Goal: Task Accomplishment & Management: Complete application form

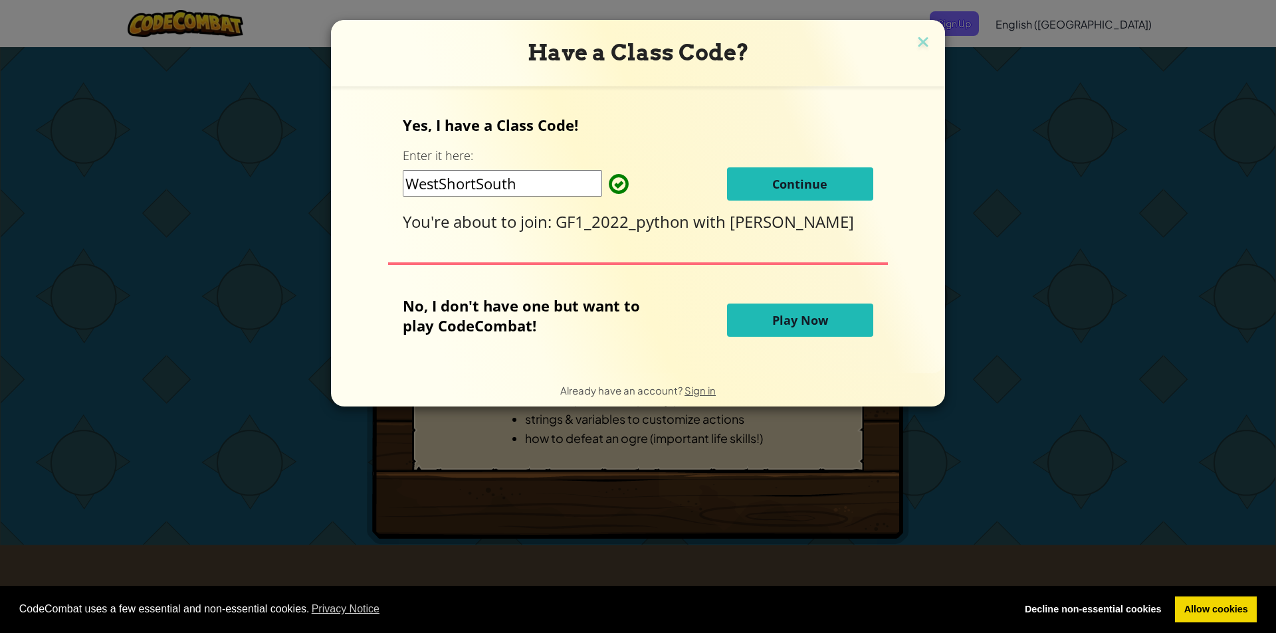
click at [540, 187] on input "WestShortSouth" at bounding box center [502, 183] width 199 height 27
click at [795, 189] on span "Continue" at bounding box center [799, 184] width 55 height 16
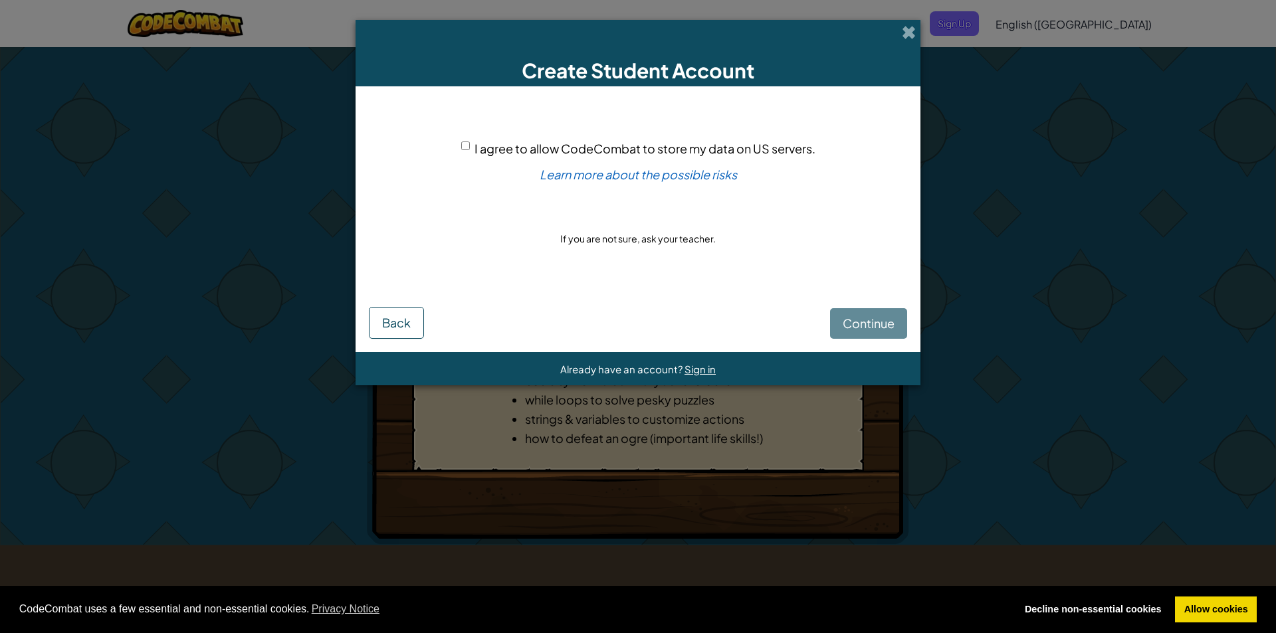
drag, startPoint x: 550, startPoint y: 163, endPoint x: 557, endPoint y: 161, distance: 7.4
click at [551, 162] on div "I agree to allow CodeCombat to store my data on US servers. Learn more about th…" at bounding box center [638, 194] width 538 height 188
click at [579, 152] on span "I agree to allow CodeCombat to store my data on US servers." at bounding box center [644, 148] width 341 height 15
click at [470, 150] on input "I agree to allow CodeCombat to store my data on US servers." at bounding box center [465, 146] width 9 height 9
checkbox input "true"
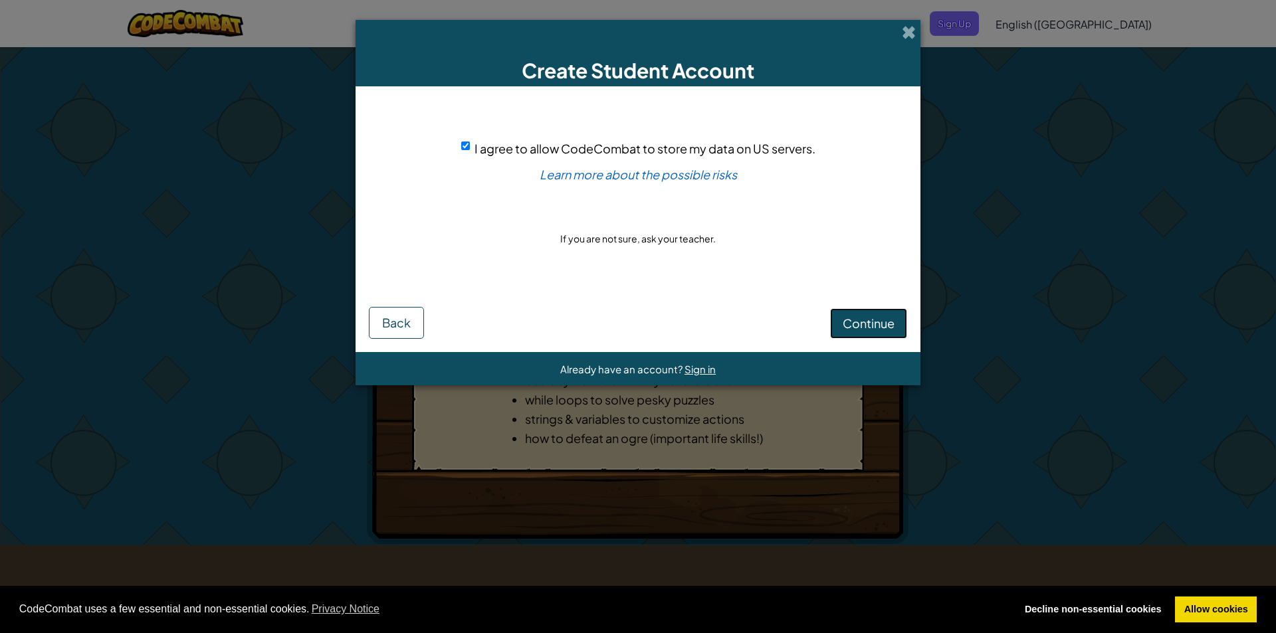
click at [860, 313] on button "Continue" at bounding box center [868, 323] width 77 height 31
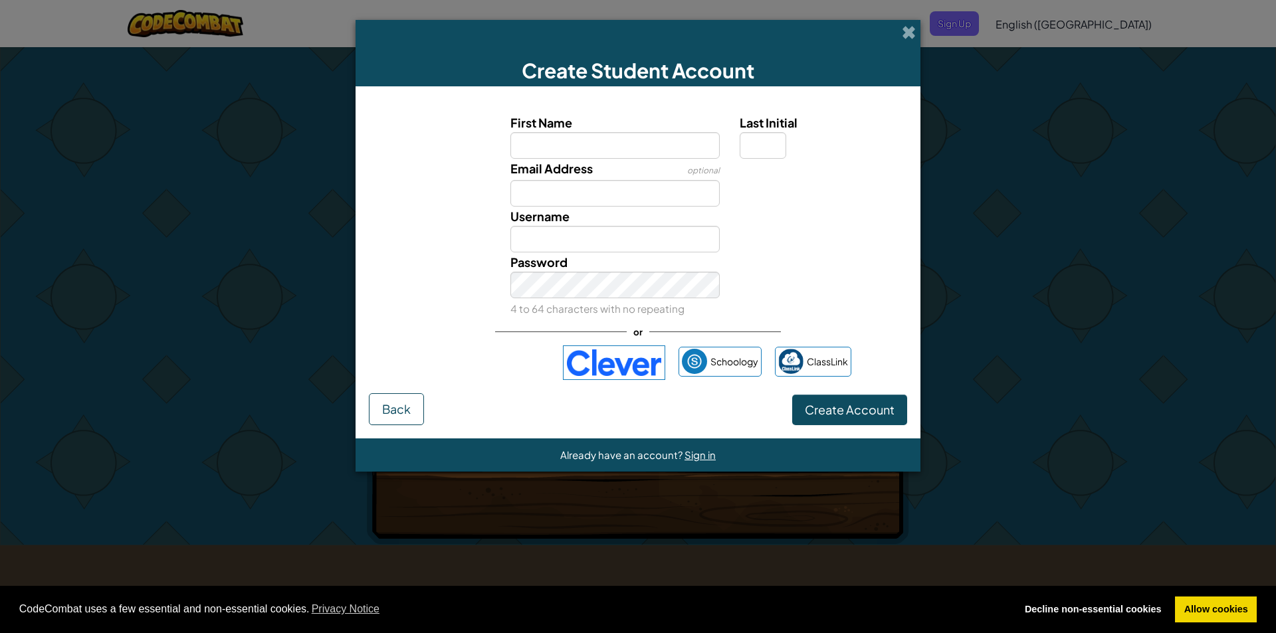
click at [577, 148] on input "First Name" at bounding box center [615, 145] width 210 height 27
click at [587, 157] on input "First Name" at bounding box center [615, 145] width 210 height 27
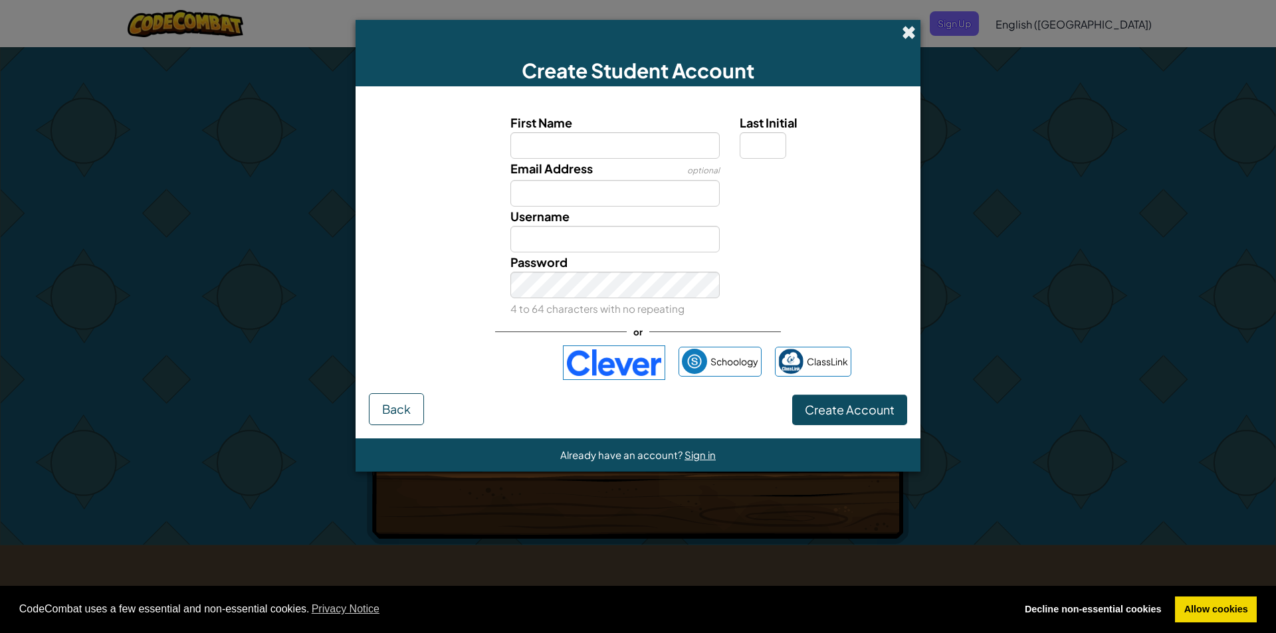
click at [908, 30] on span at bounding box center [909, 32] width 14 height 14
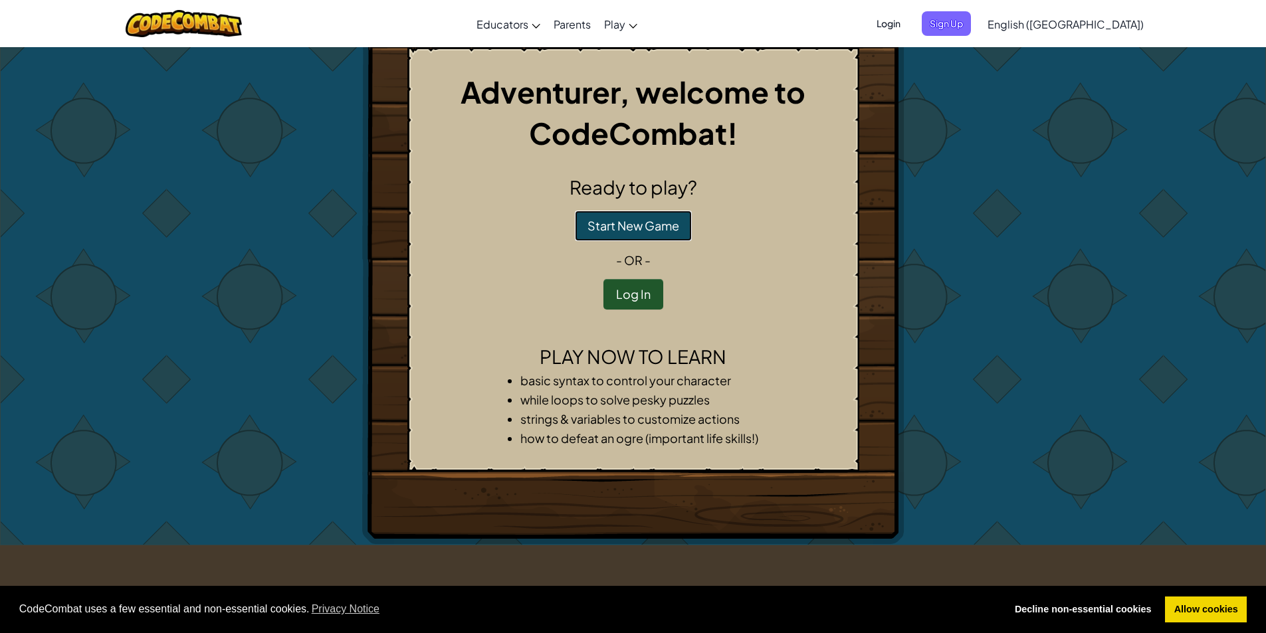
click at [651, 221] on button "Start New Game" at bounding box center [633, 226] width 117 height 31
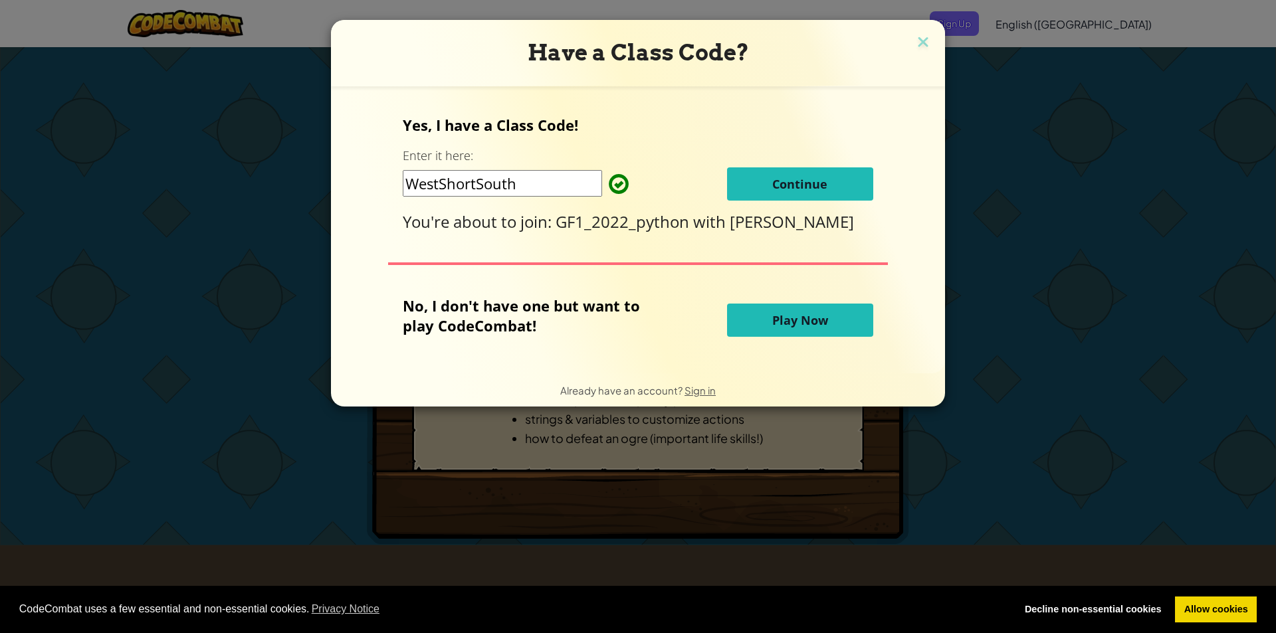
click at [791, 176] on span "Continue" at bounding box center [799, 184] width 55 height 16
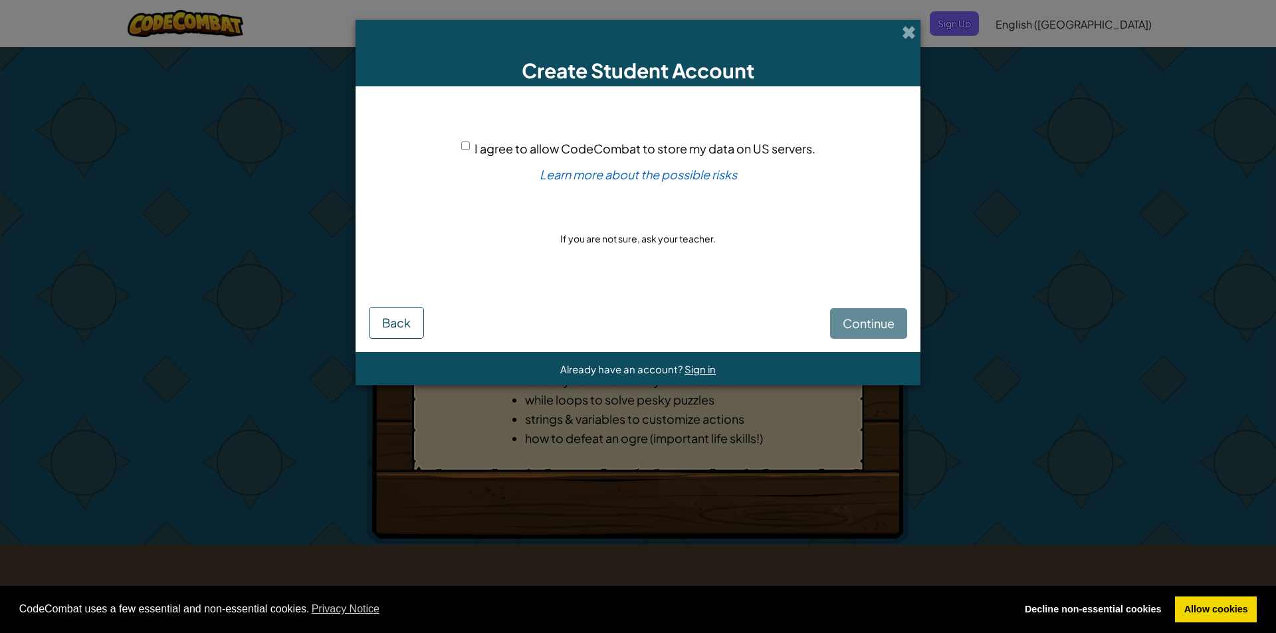
click at [860, 325] on div "Continue Back" at bounding box center [638, 313] width 538 height 51
click at [714, 154] on span "I agree to allow CodeCombat to store my data on US servers." at bounding box center [644, 148] width 341 height 15
click at [470, 150] on input "I agree to allow CodeCombat to store my data on US servers." at bounding box center [465, 146] width 9 height 9
checkbox input "true"
click at [868, 336] on button "Continue" at bounding box center [868, 323] width 77 height 31
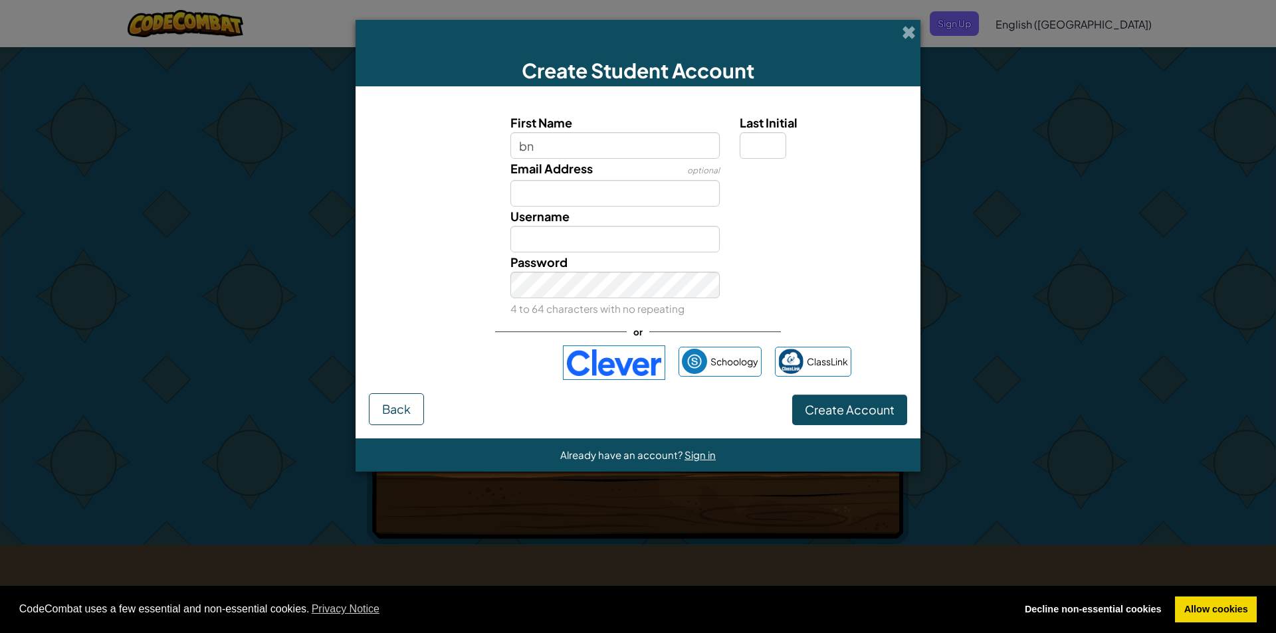
type input "b"
type input "Jonas"
click at [628, 193] on input "Email Address" at bounding box center [615, 193] width 210 height 27
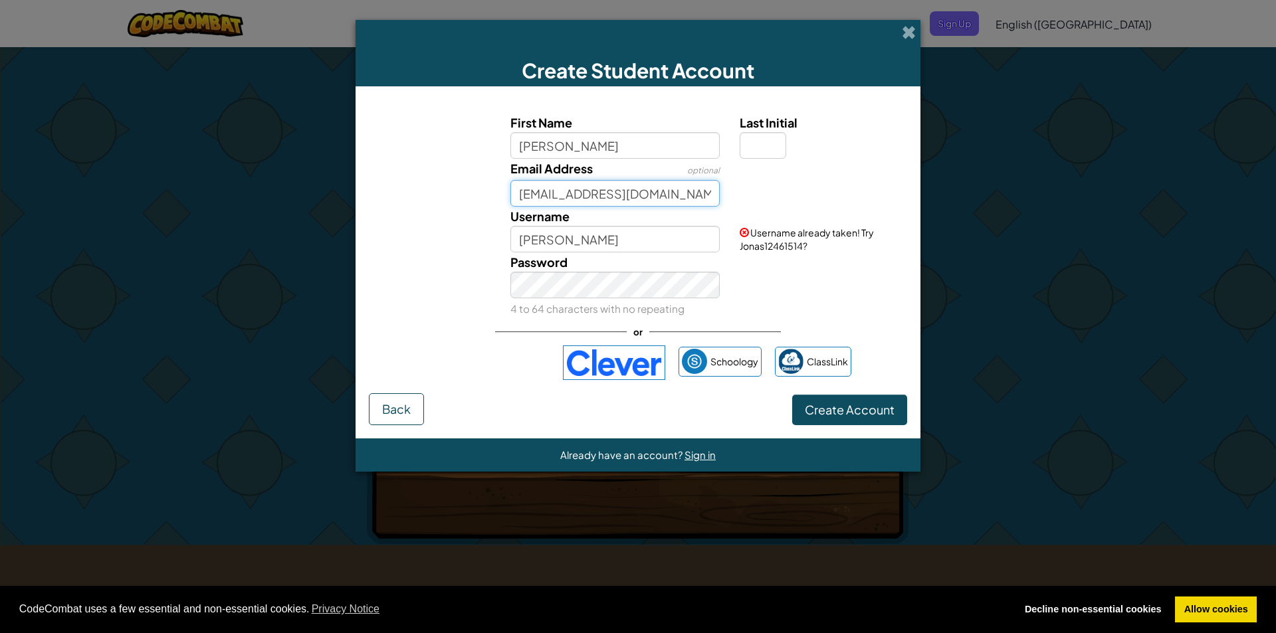
type input "70572@edu.sde.dk"
click at [603, 299] on div "Password 4 to 64 characters with no repeating" at bounding box center [615, 285] width 230 height 66
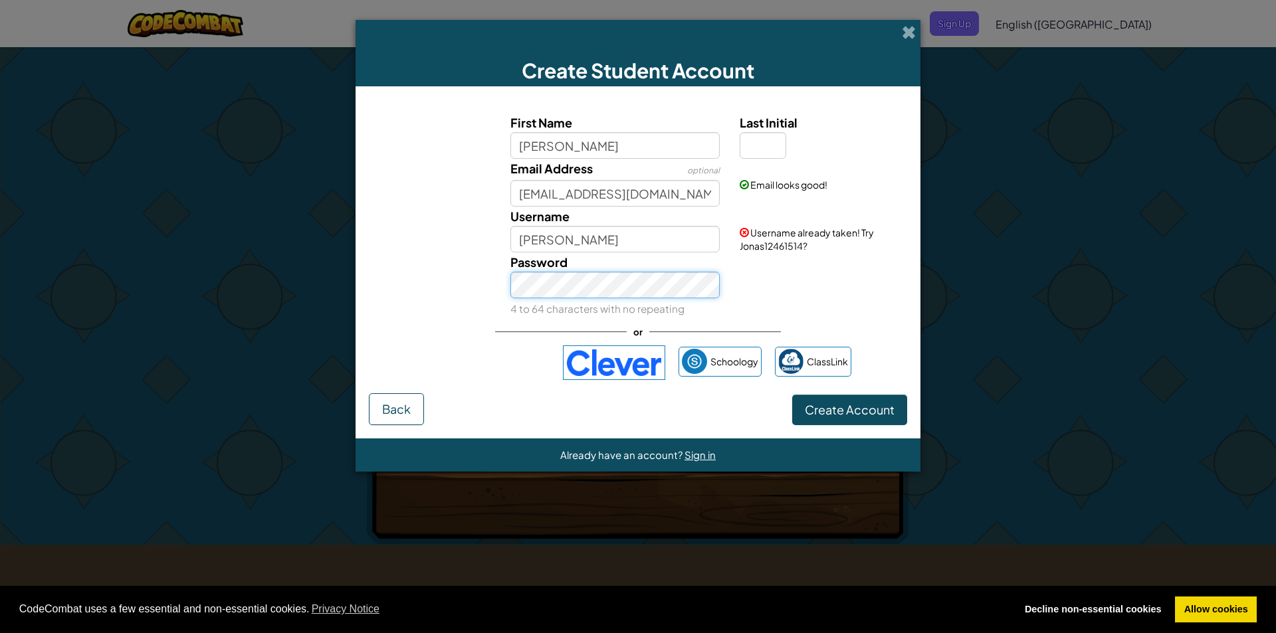
click at [792, 395] on button "Create Account" at bounding box center [849, 410] width 115 height 31
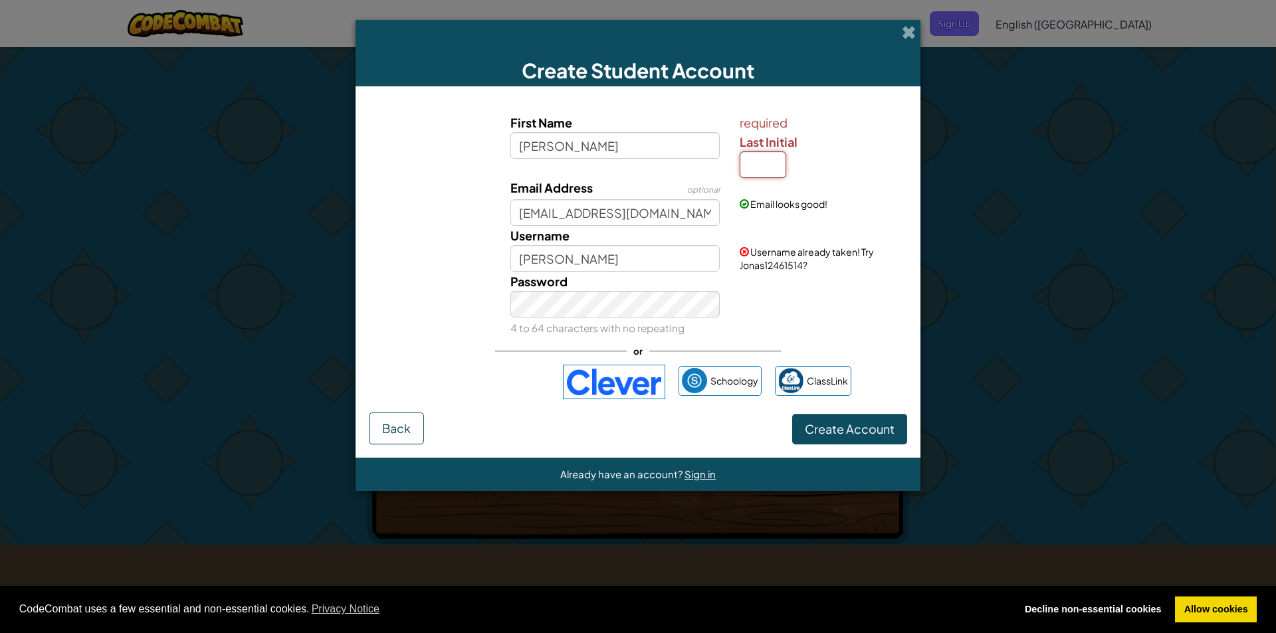
click at [750, 175] on input "Last Initial" at bounding box center [763, 164] width 47 height 27
click at [764, 170] on input "Last Initial" at bounding box center [763, 164] width 47 height 27
click at [761, 171] on input "Last Initial" at bounding box center [763, 164] width 47 height 27
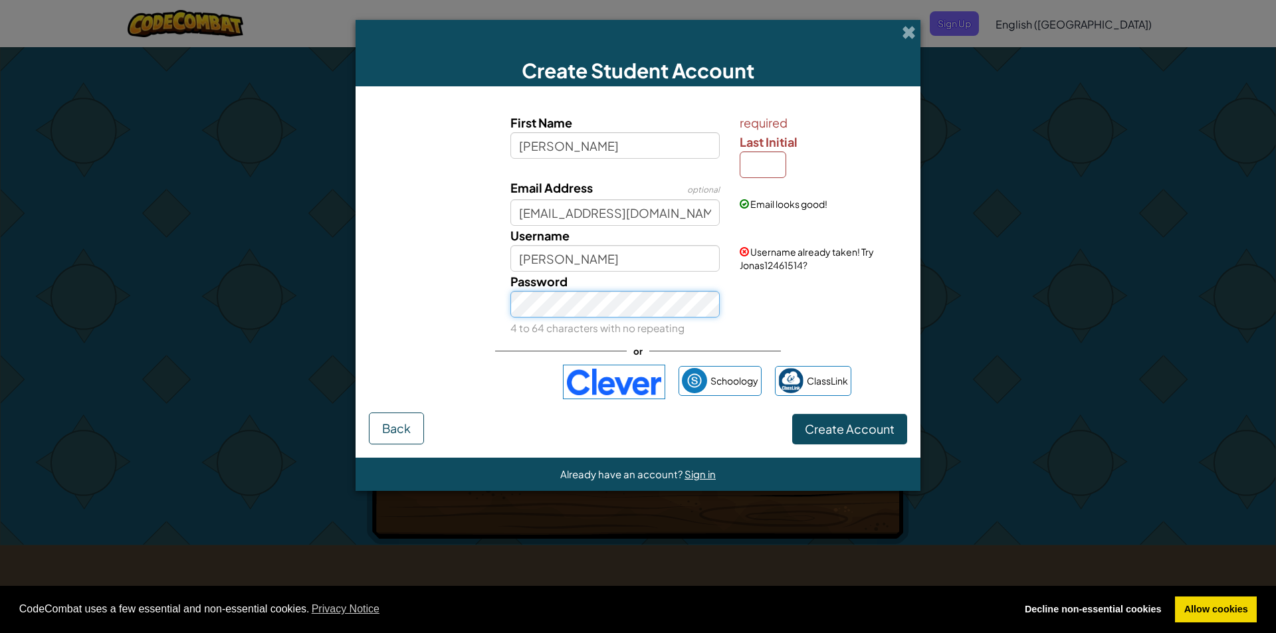
click at [499, 314] on div "Password 4 to 64 characters with no repeating" at bounding box center [638, 305] width 552 height 66
click at [603, 257] on input "Jonas" at bounding box center [615, 258] width 210 height 27
click at [643, 264] on input "Jonass" at bounding box center [615, 258] width 210 height 27
type input "Jonass5492"
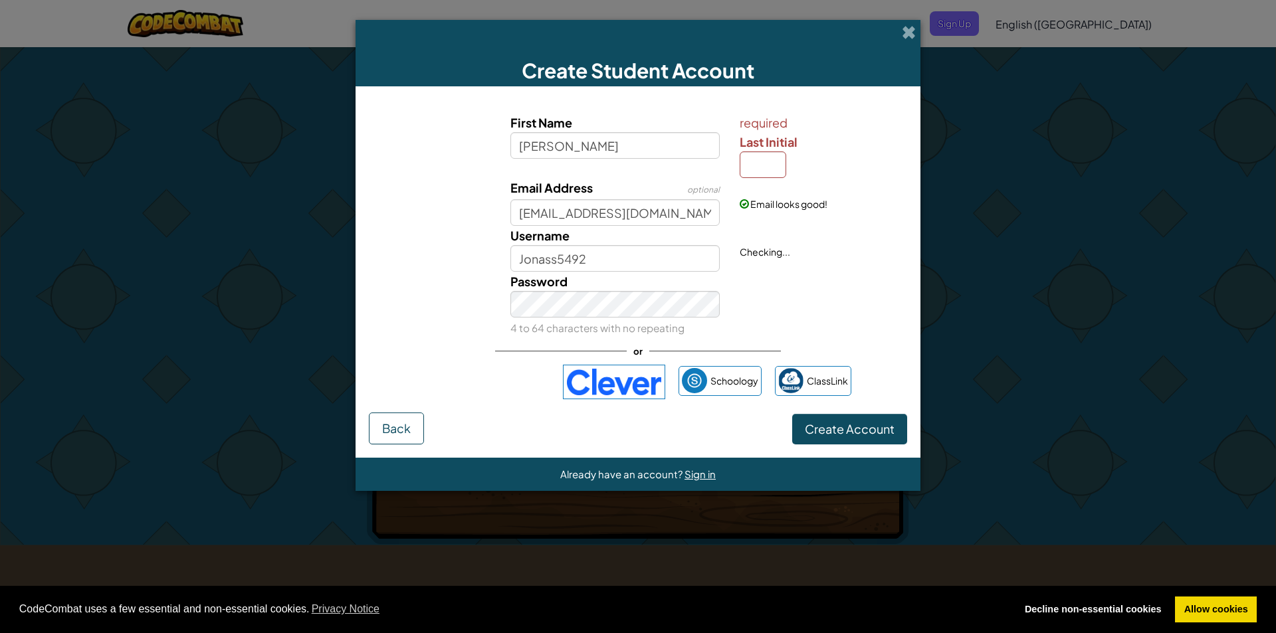
click at [472, 272] on div "First Name Jonas required Last Initial Email Address optional 70572@edu.sde.dk …" at bounding box center [638, 225] width 532 height 225
click at [470, 273] on div "Password 4 to 64 characters with no repeating" at bounding box center [638, 305] width 552 height 66
click at [780, 155] on input "Last Initial" at bounding box center [763, 164] width 47 height 27
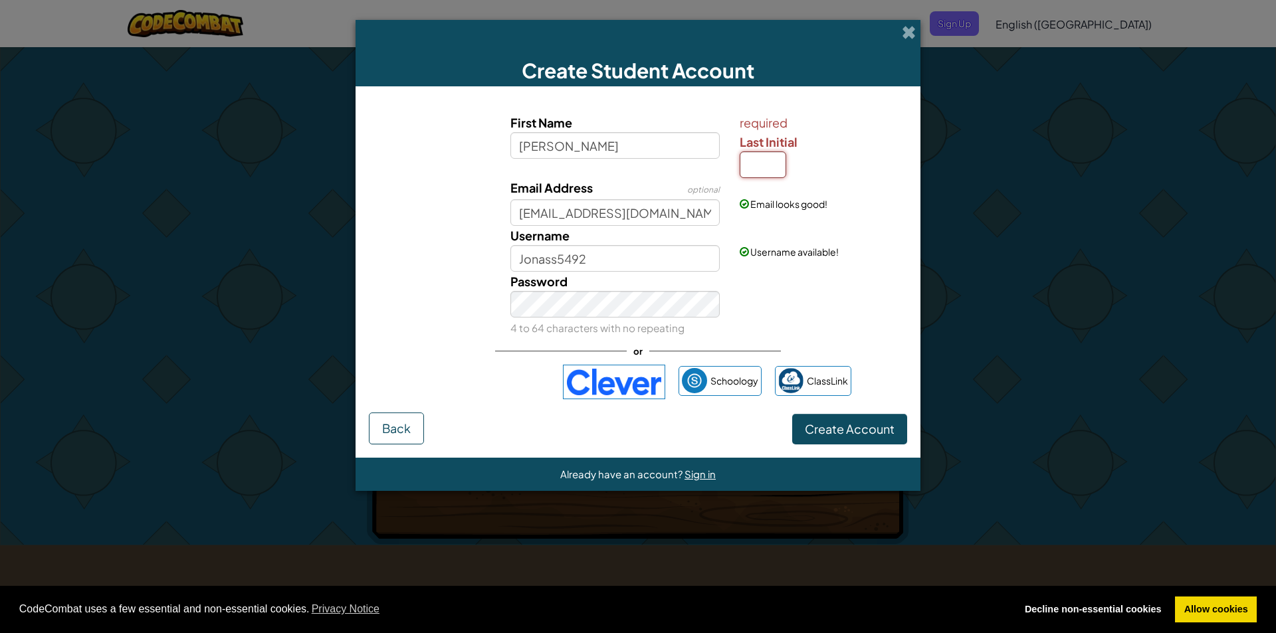
click at [764, 156] on input "Last Initial" at bounding box center [763, 164] width 47 height 27
type input "J"
type input "JonasJ"
click at [886, 291] on div "Password 4 to 64 characters with no repeating" at bounding box center [638, 305] width 552 height 66
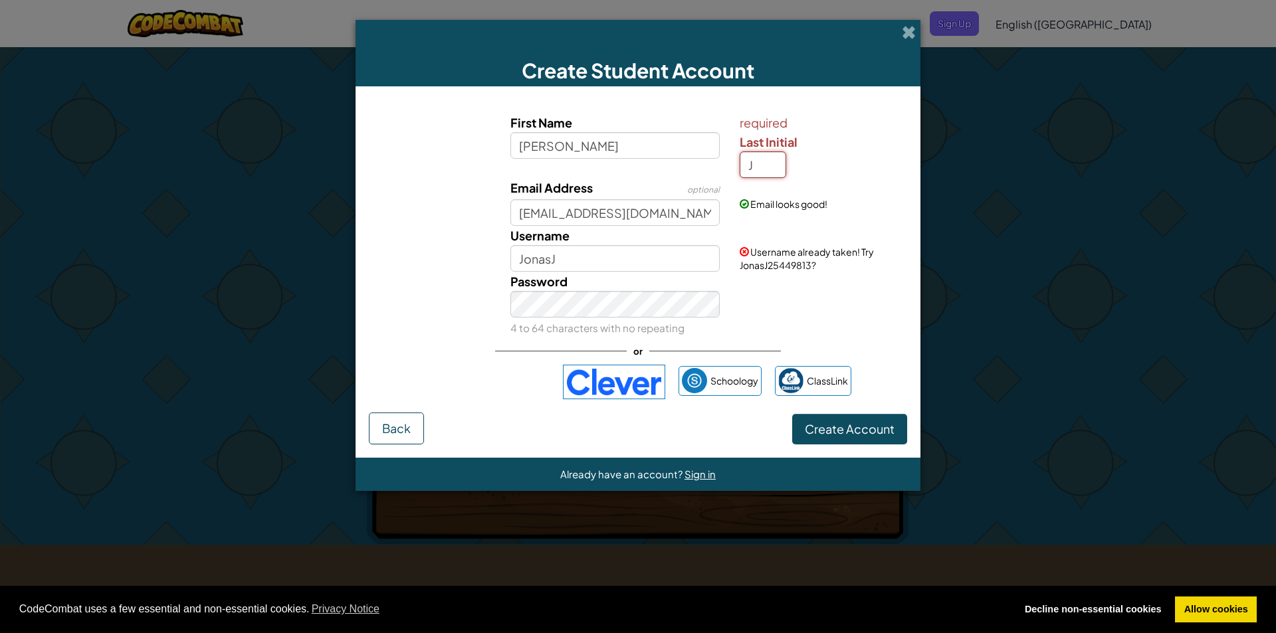
click at [756, 156] on input "J" at bounding box center [763, 164] width 47 height 27
type input "k"
type input "JonasK"
click at [943, 208] on div "Create Student Account First Name Jonas required Last Initial k Email Address o…" at bounding box center [638, 316] width 1276 height 633
click at [777, 161] on input "k" at bounding box center [763, 164] width 47 height 27
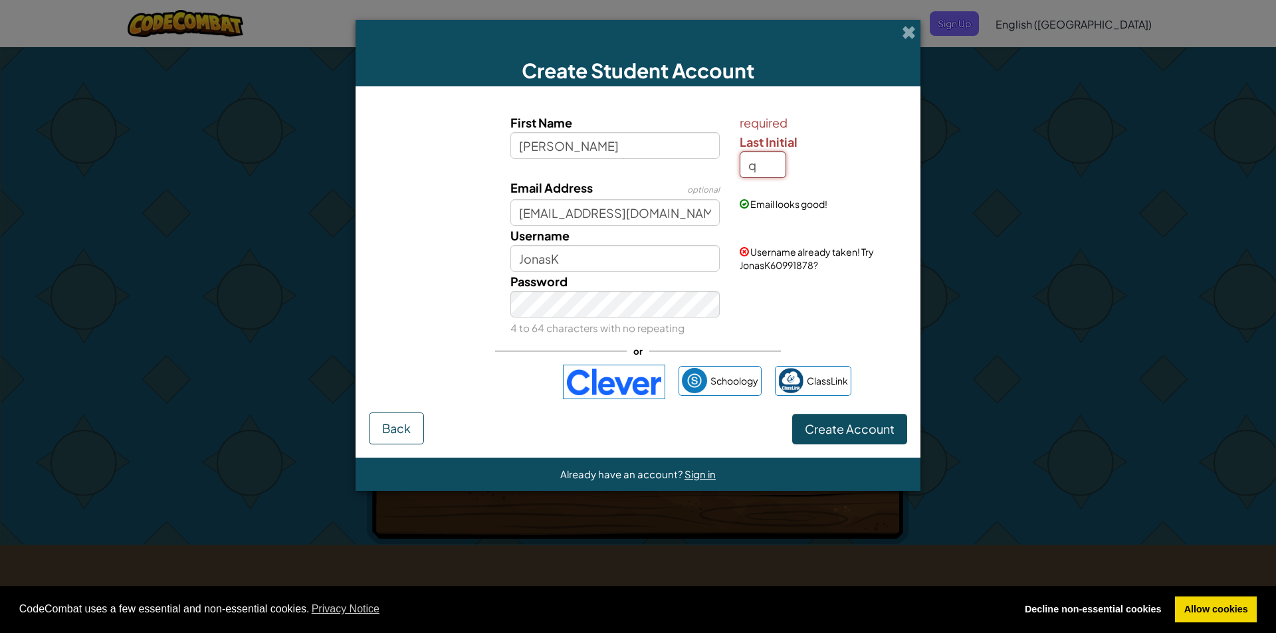
type input "q"
type input "JonasQ"
click at [799, 153] on div "required Last Initial q" at bounding box center [822, 145] width 164 height 65
click at [765, 163] on input "q" at bounding box center [763, 164] width 47 height 27
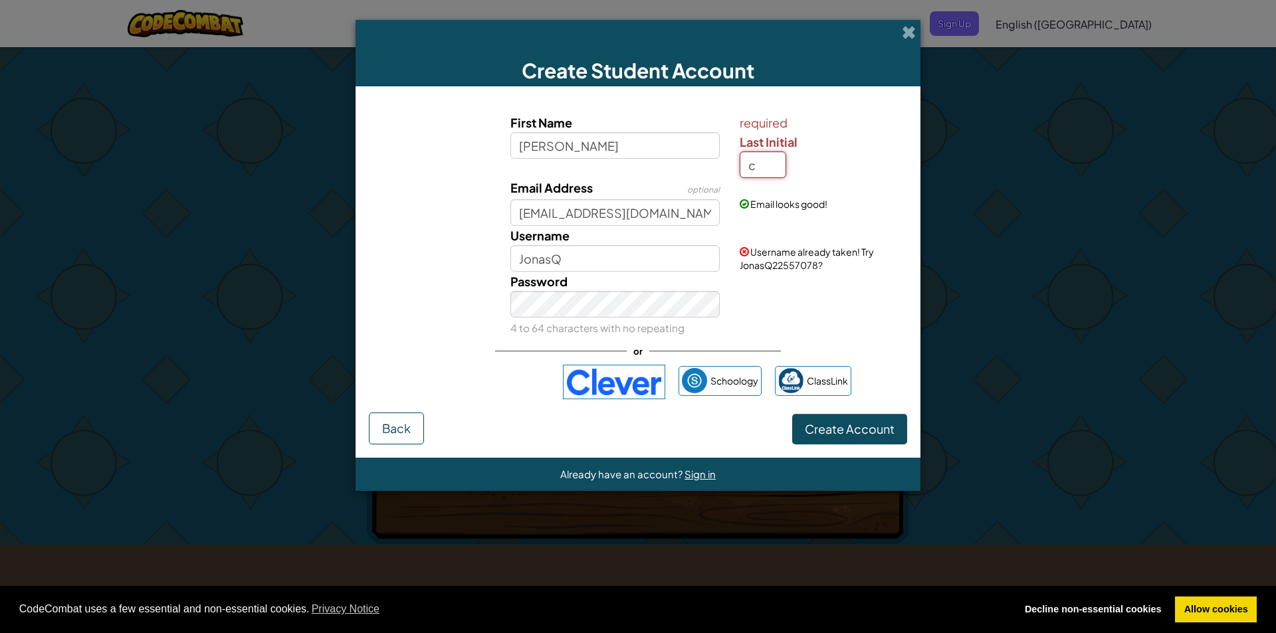
type input "c"
type input "JonasC"
click at [826, 159] on div "required Last Initial c" at bounding box center [822, 145] width 164 height 65
click at [778, 165] on input "c" at bounding box center [763, 164] width 47 height 27
click at [778, 167] on input "c" at bounding box center [763, 164] width 47 height 27
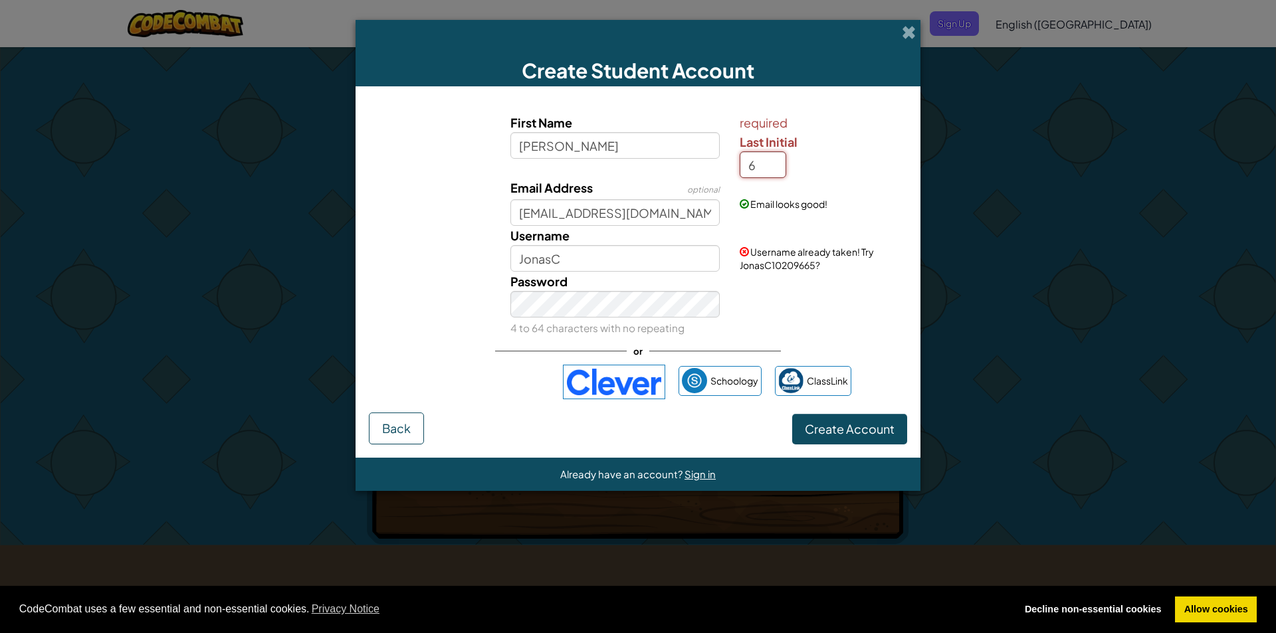
type input "6"
click at [792, 414] on button "Create Account" at bounding box center [849, 429] width 115 height 31
type input "Jonas6"
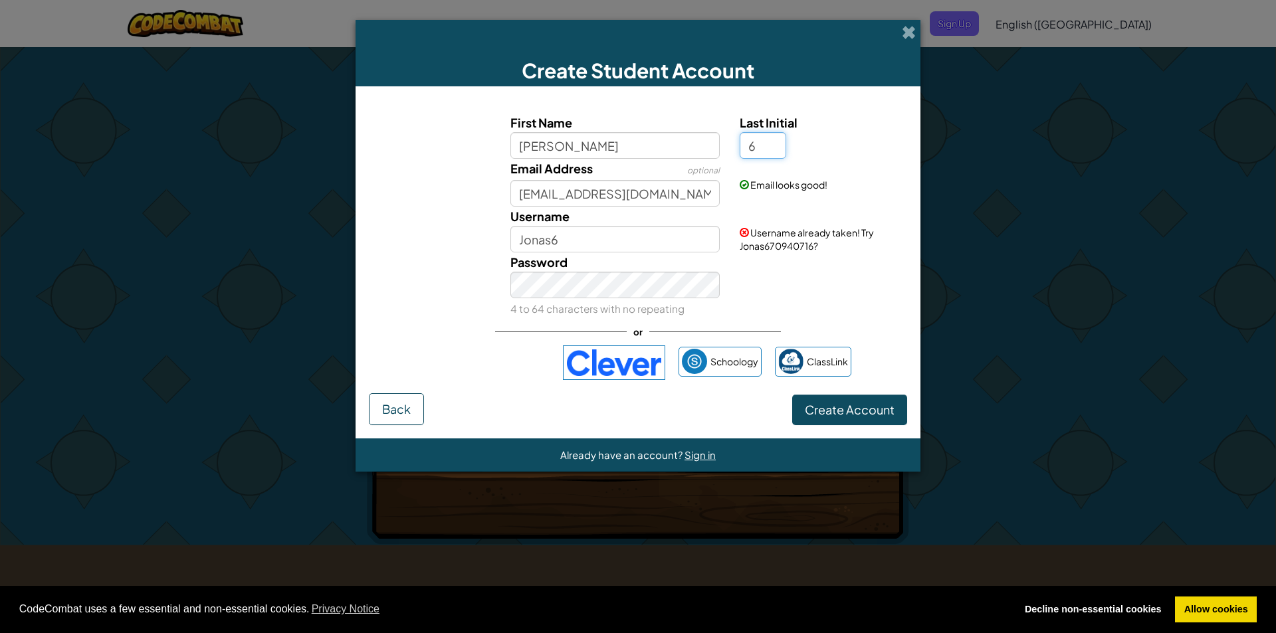
click at [772, 142] on input "6" at bounding box center [763, 145] width 47 height 27
type input "!"
type input "Jonas!"
click at [862, 135] on div "Last Initial !" at bounding box center [822, 136] width 164 height 46
click at [774, 149] on input "!" at bounding box center [763, 145] width 47 height 27
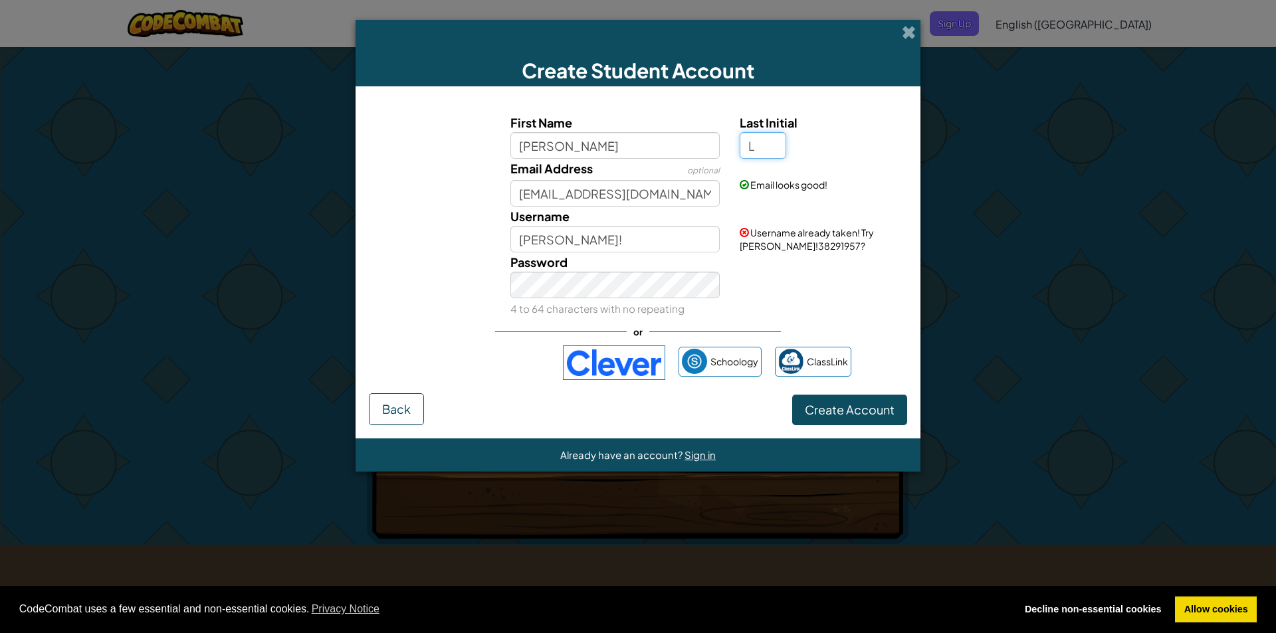
type input "L"
type input "JonasL"
click at [826, 155] on div "Last Initial L" at bounding box center [822, 136] width 164 height 46
click at [771, 142] on input "L" at bounding box center [763, 145] width 47 height 27
type input "K"
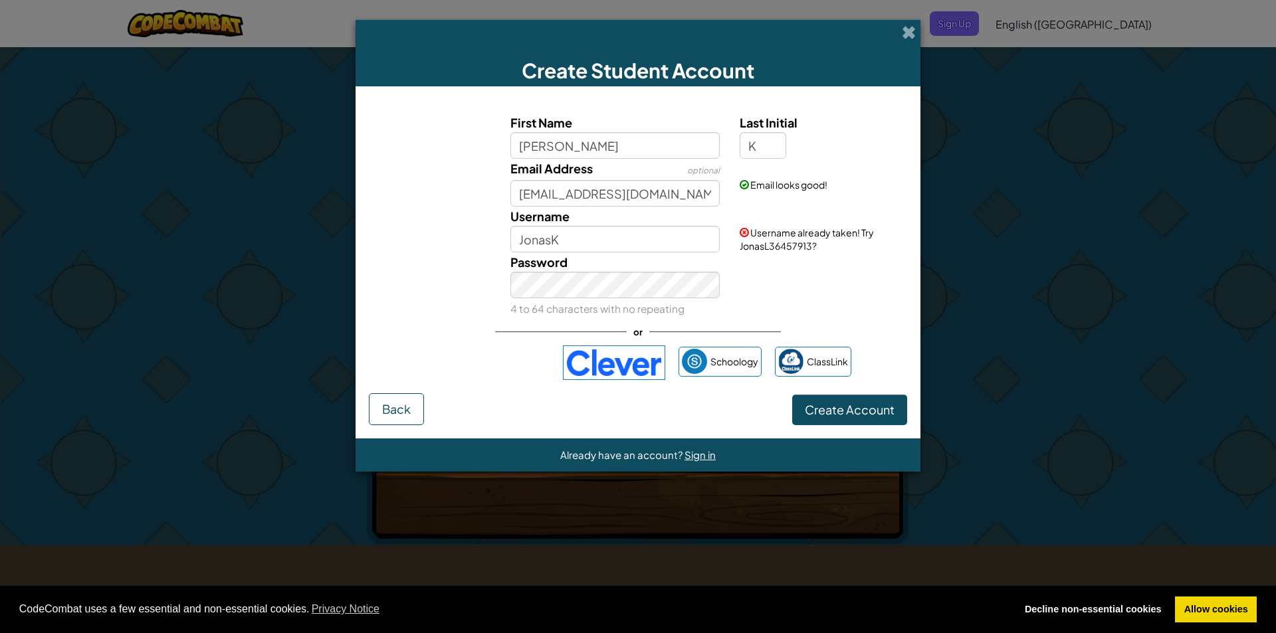
click at [834, 142] on div "Last Initial K" at bounding box center [822, 136] width 164 height 46
drag, startPoint x: 613, startPoint y: 243, endPoint x: 621, endPoint y: 241, distance: 7.4
click at [615, 243] on input "JonasK" at bounding box center [615, 239] width 210 height 27
type input "JonasK5492"
click at [789, 287] on div "Password 4 to 64 characters with no repeating" at bounding box center [638, 285] width 552 height 66
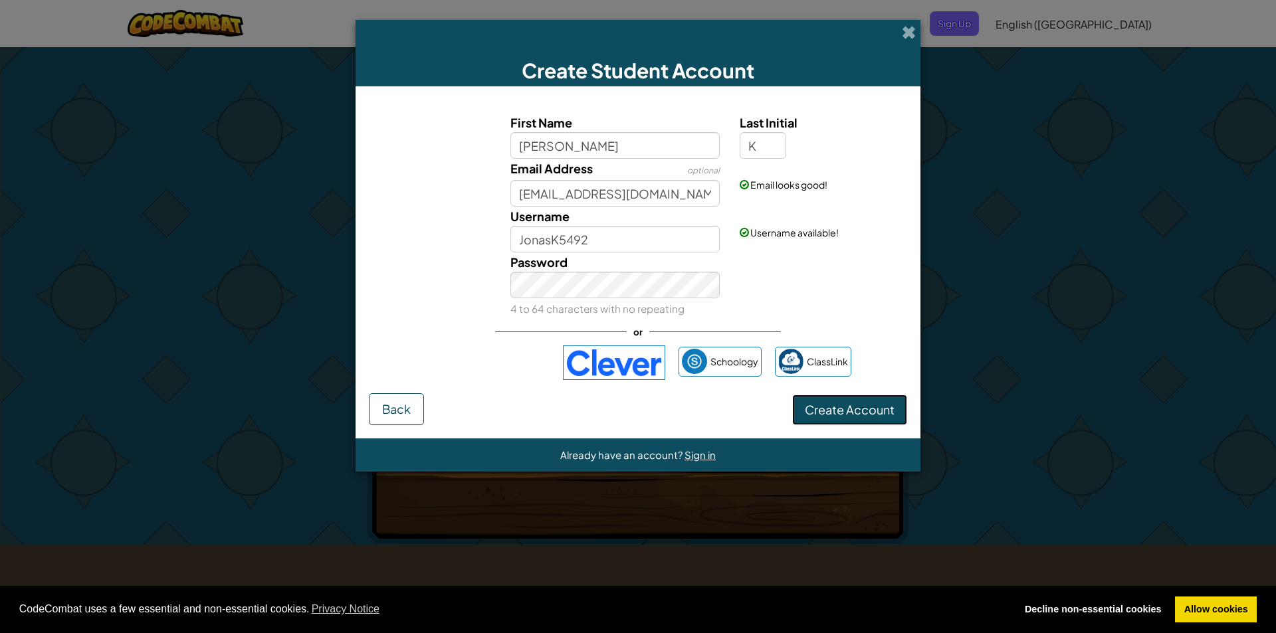
click at [851, 409] on button "Create Account" at bounding box center [849, 410] width 115 height 31
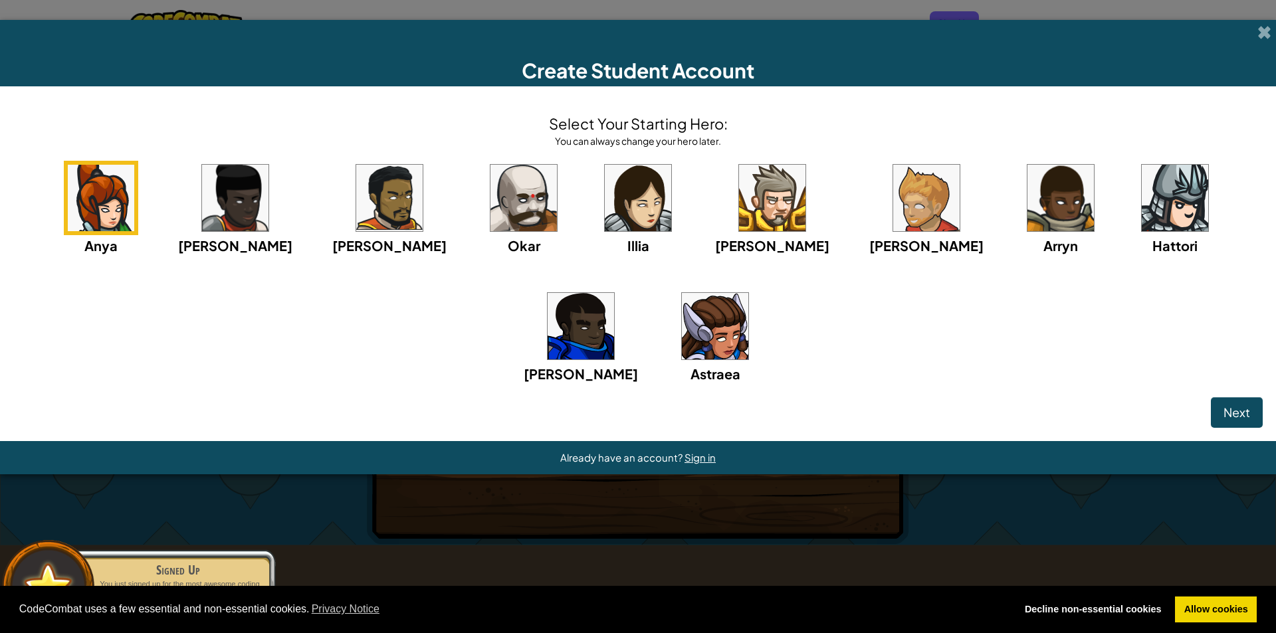
click at [1027, 219] on img at bounding box center [1060, 198] width 66 height 66
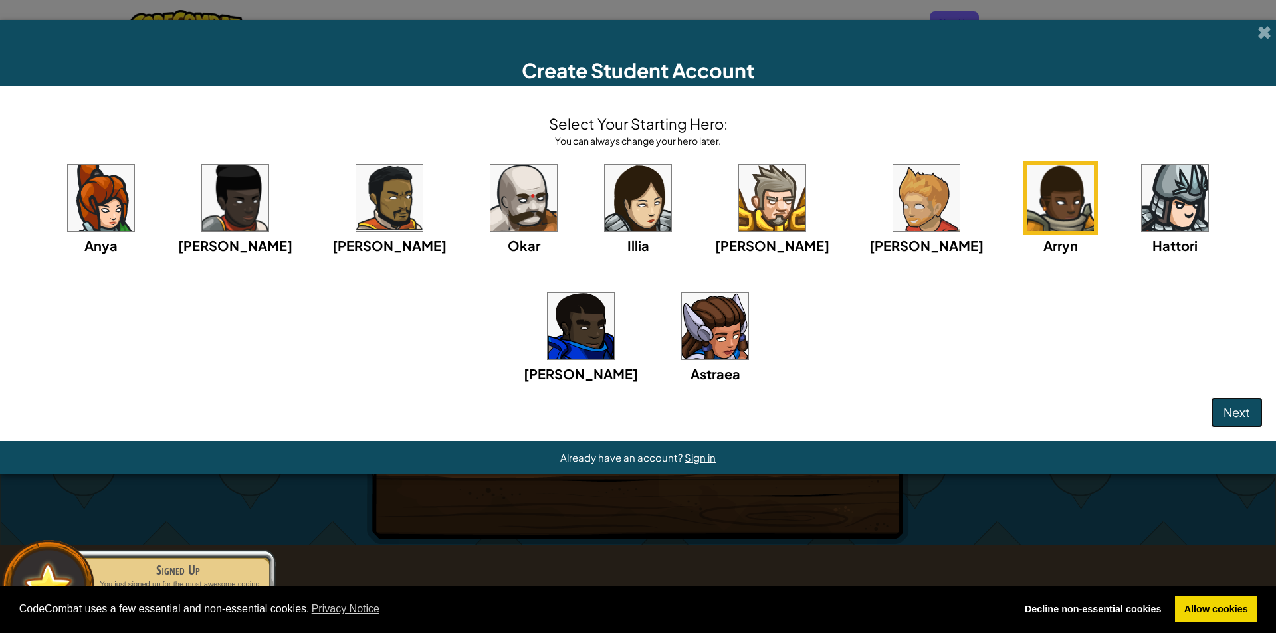
click at [1249, 415] on span "Next" at bounding box center [1236, 412] width 27 height 15
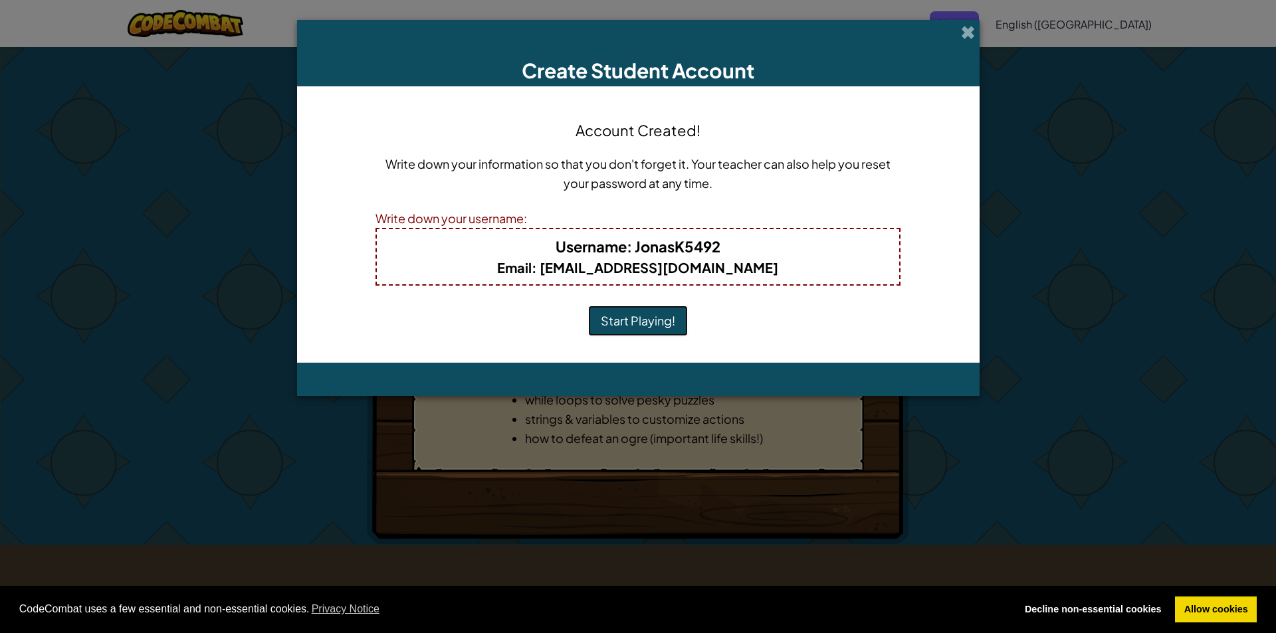
click at [611, 309] on button "Start Playing!" at bounding box center [638, 321] width 100 height 31
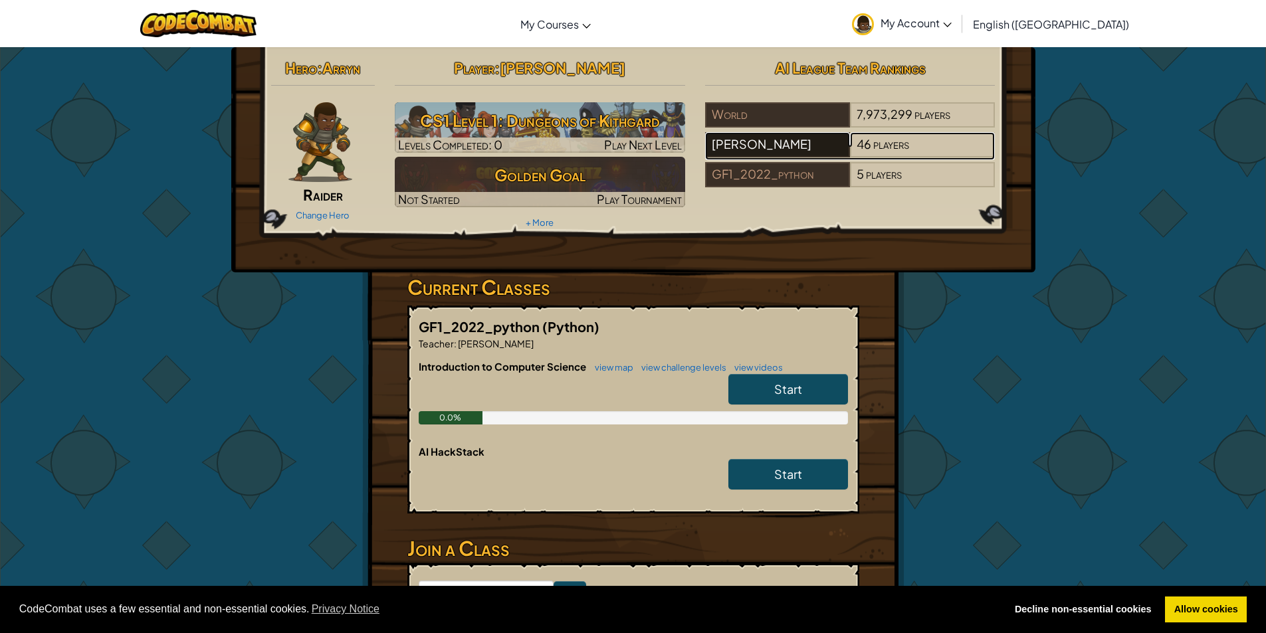
click at [774, 148] on div "[PERSON_NAME]" at bounding box center [777, 144] width 145 height 25
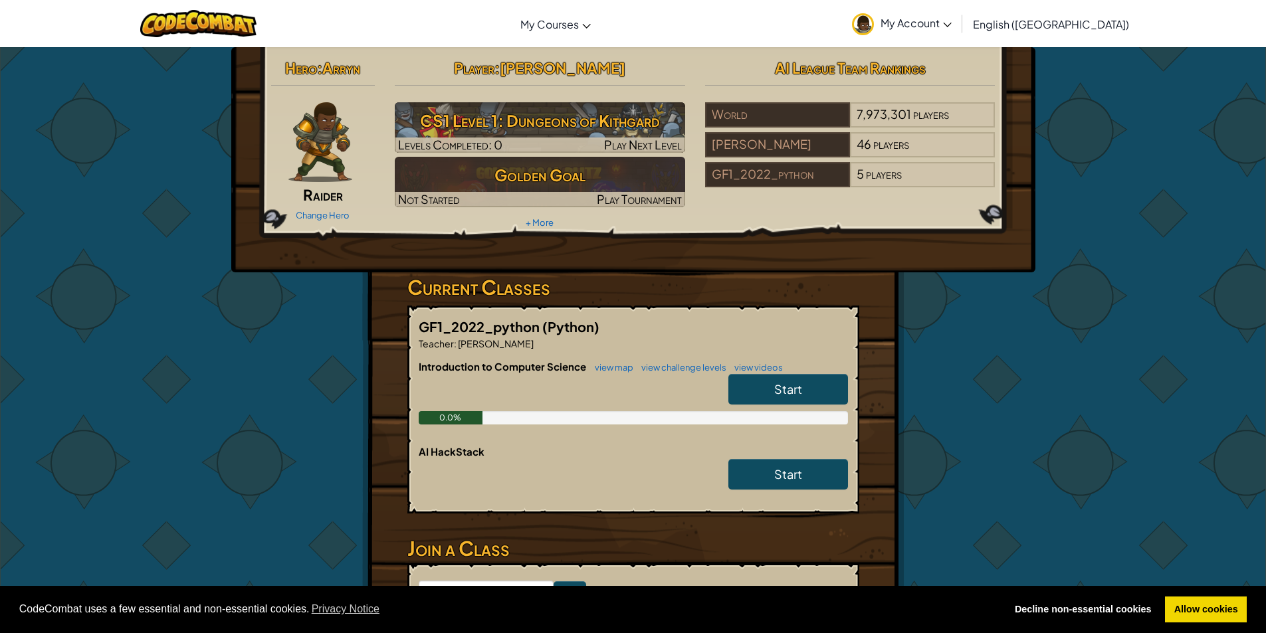
click at [754, 381] on link "Start" at bounding box center [788, 389] width 120 height 31
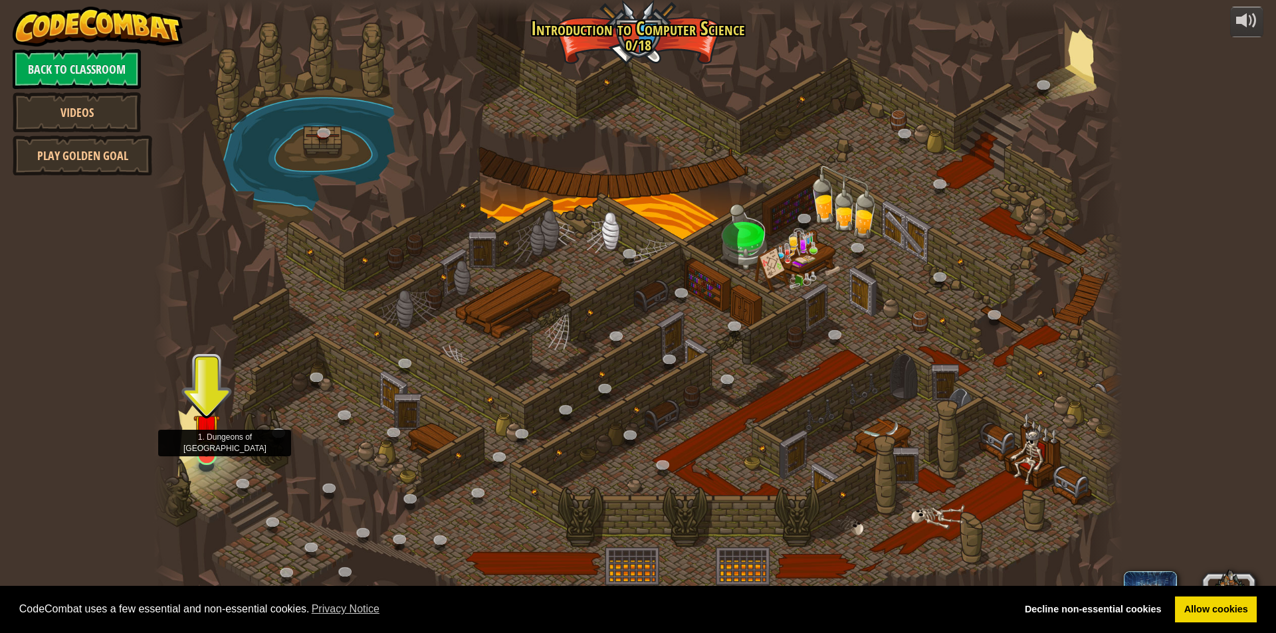
click at [216, 445] on img at bounding box center [206, 427] width 26 height 60
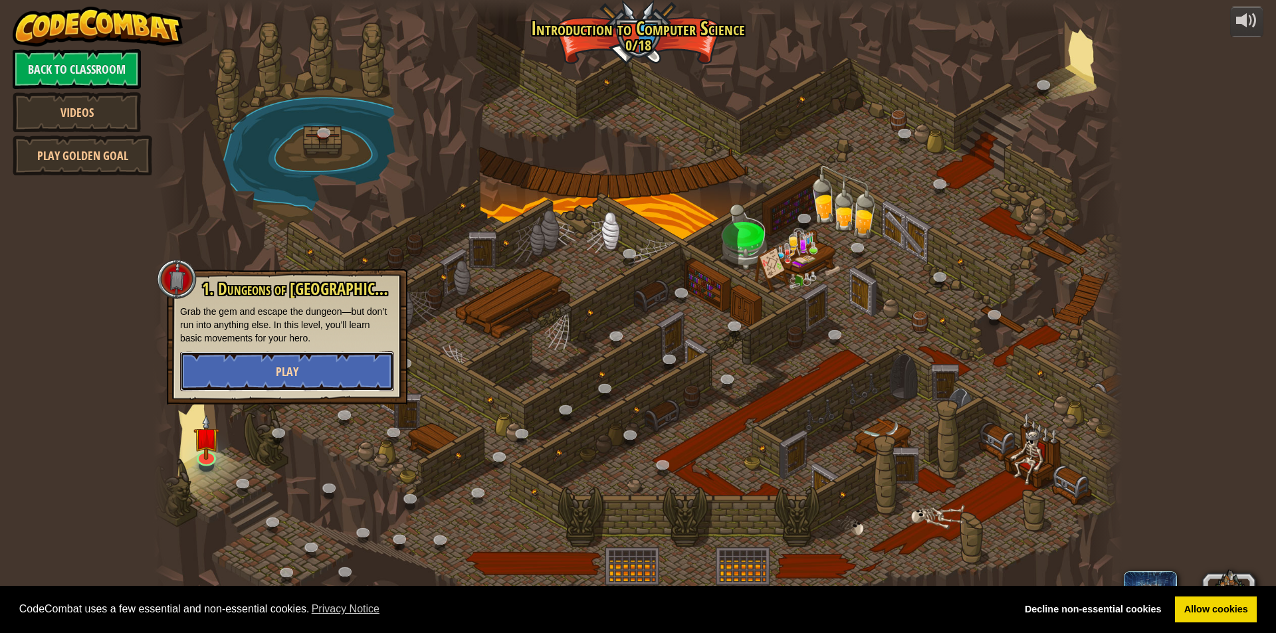
click at [278, 368] on span "Play" at bounding box center [287, 371] width 23 height 17
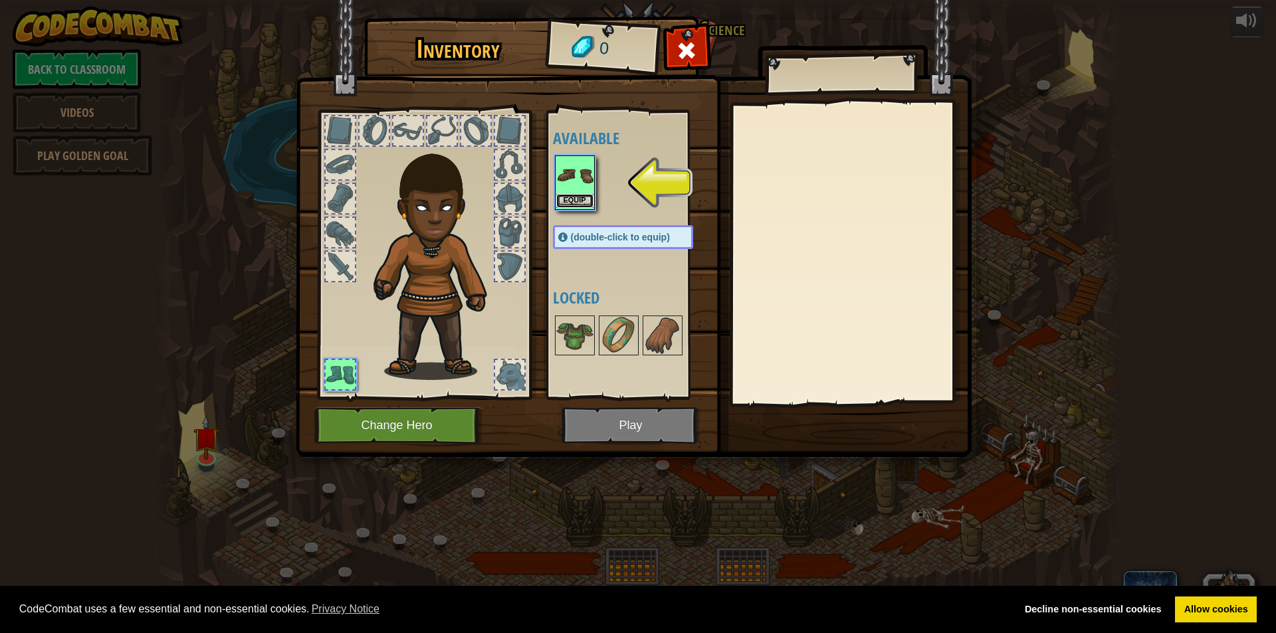
click at [565, 205] on button "Equip" at bounding box center [574, 201] width 37 height 14
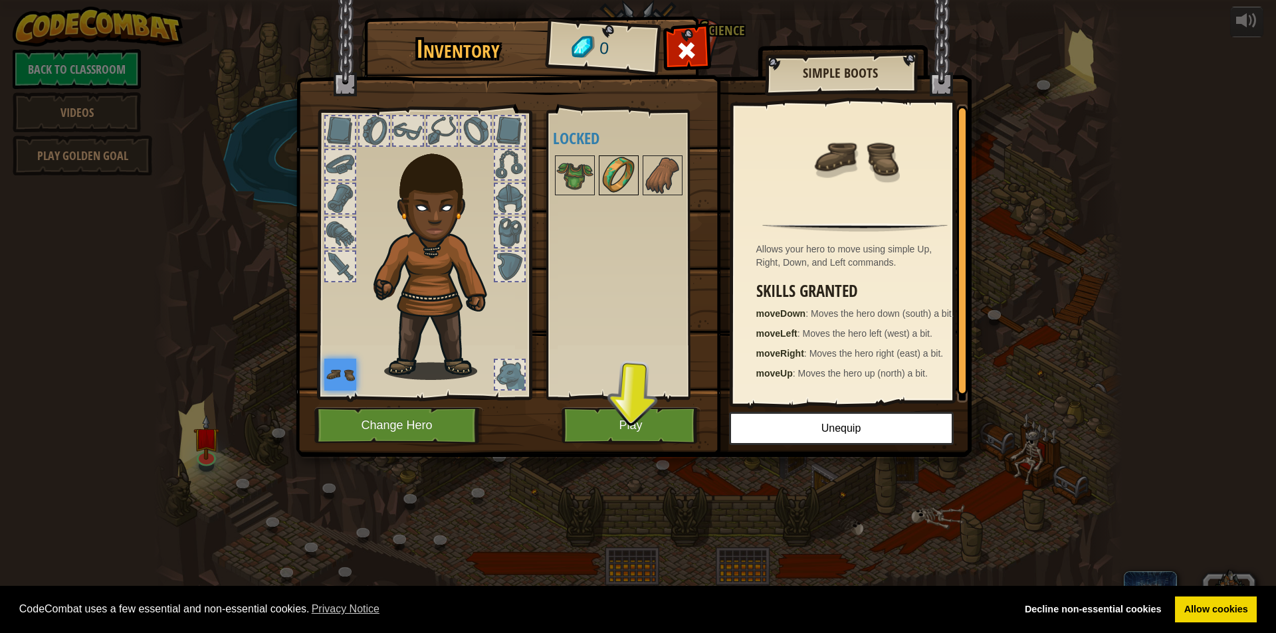
click at [636, 175] on img at bounding box center [618, 175] width 37 height 37
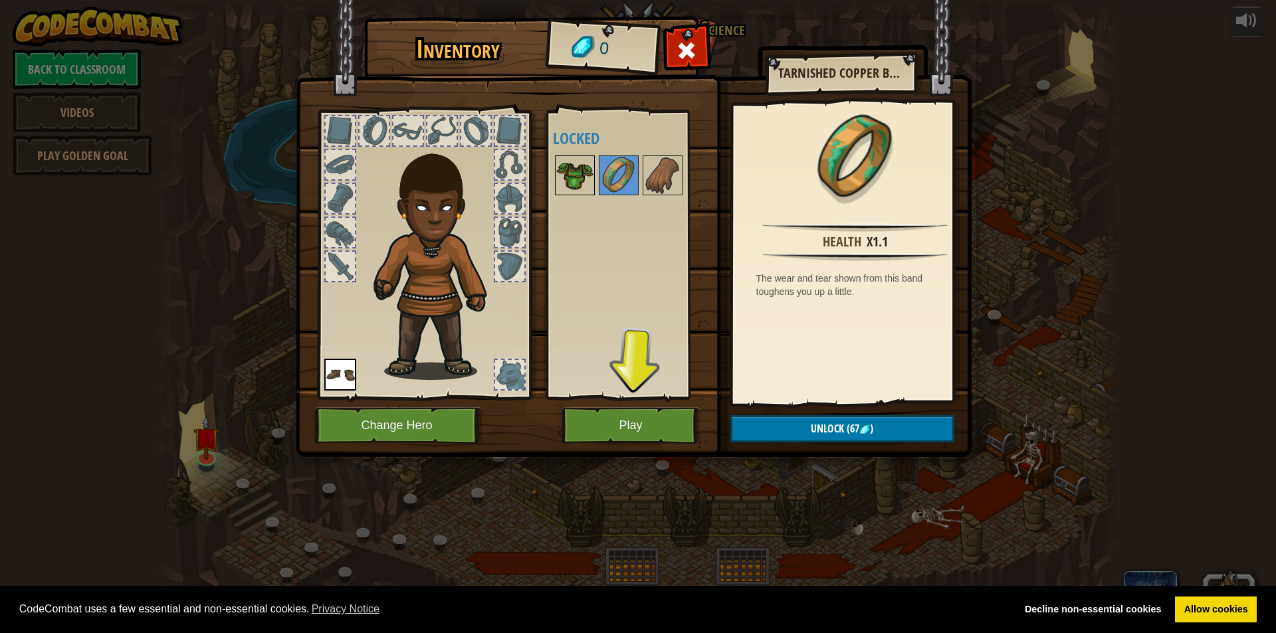
click at [574, 175] on img at bounding box center [574, 175] width 37 height 37
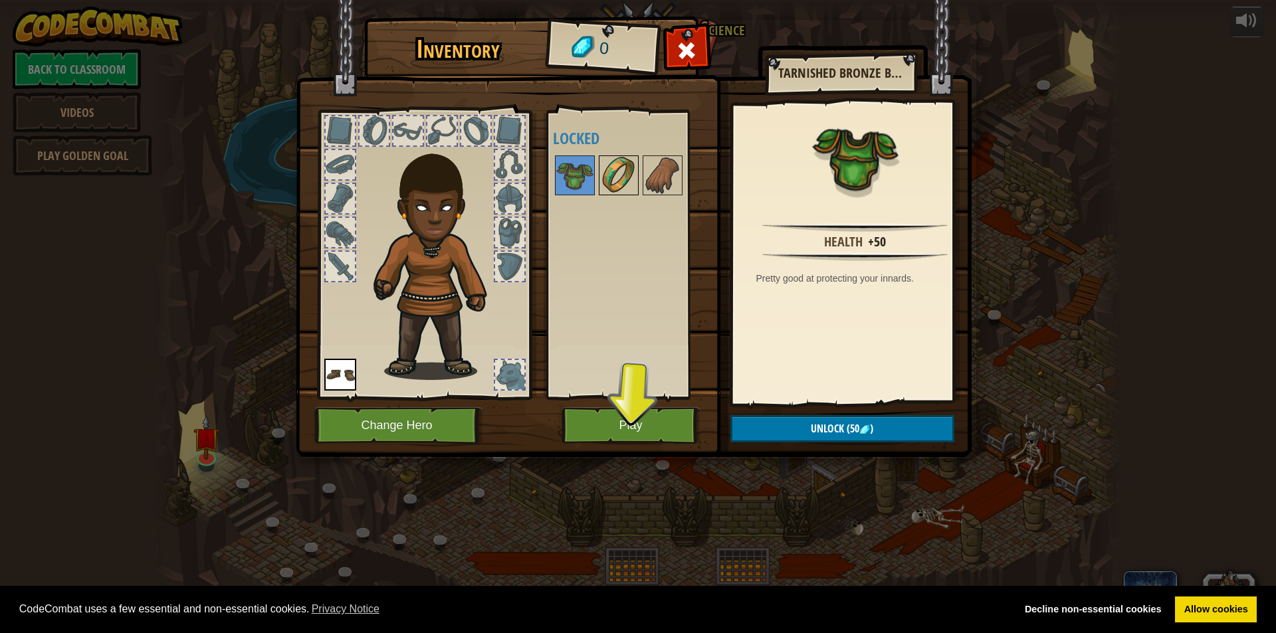
click at [613, 175] on img at bounding box center [618, 175] width 37 height 37
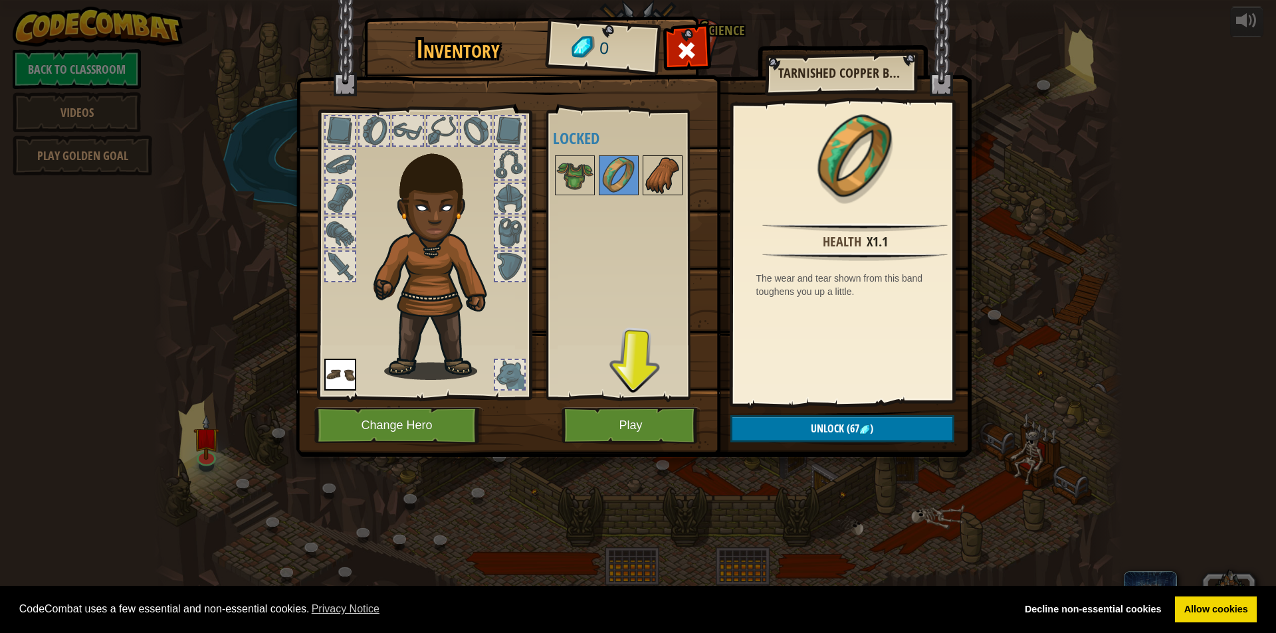
click at [643, 176] on div "Available Equip (double-click to equip) Locked" at bounding box center [636, 254] width 167 height 277
click at [657, 173] on img at bounding box center [662, 175] width 37 height 37
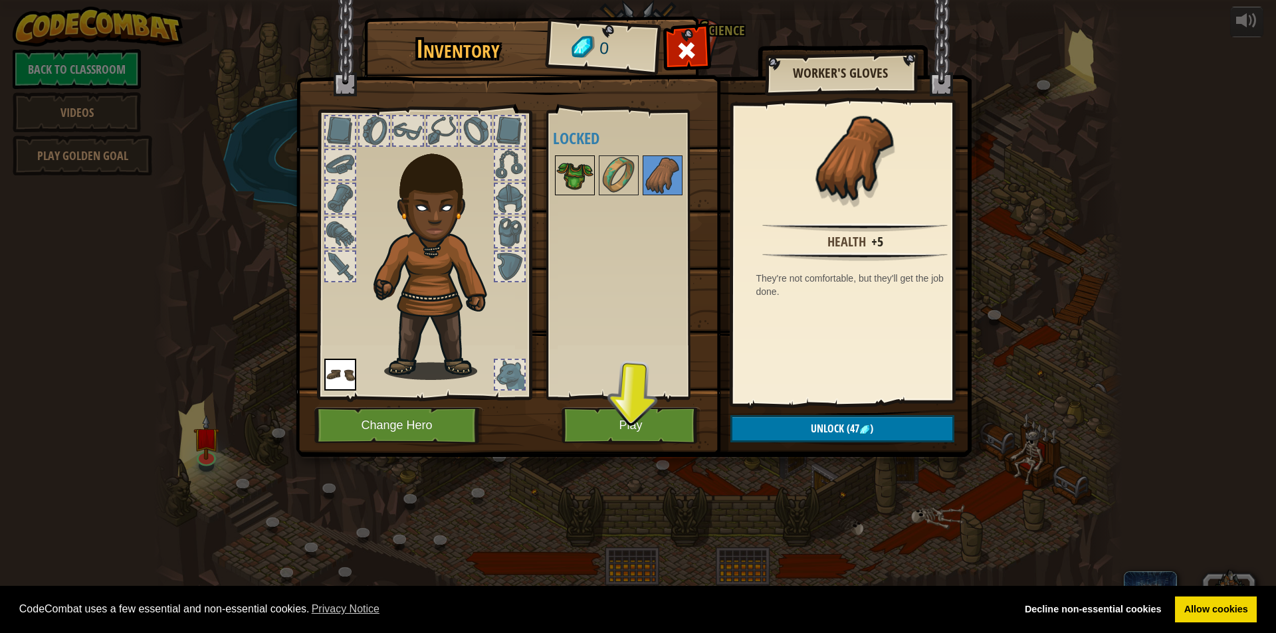
click at [591, 175] on img at bounding box center [574, 175] width 37 height 37
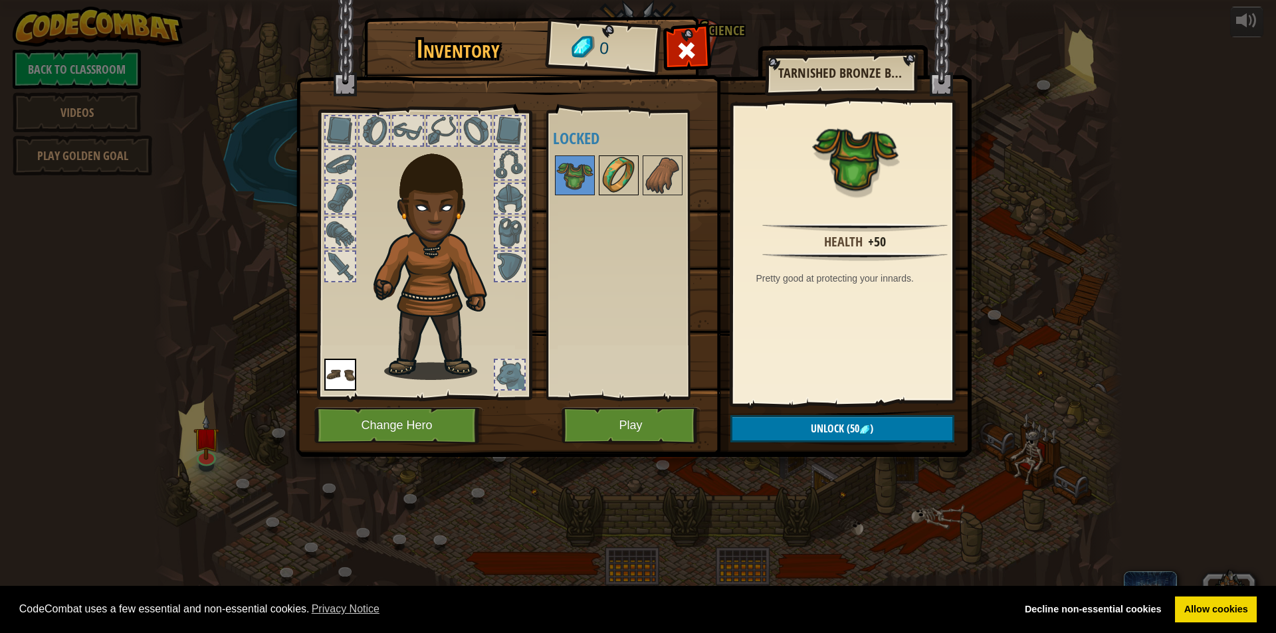
click at [629, 175] on img at bounding box center [618, 175] width 37 height 37
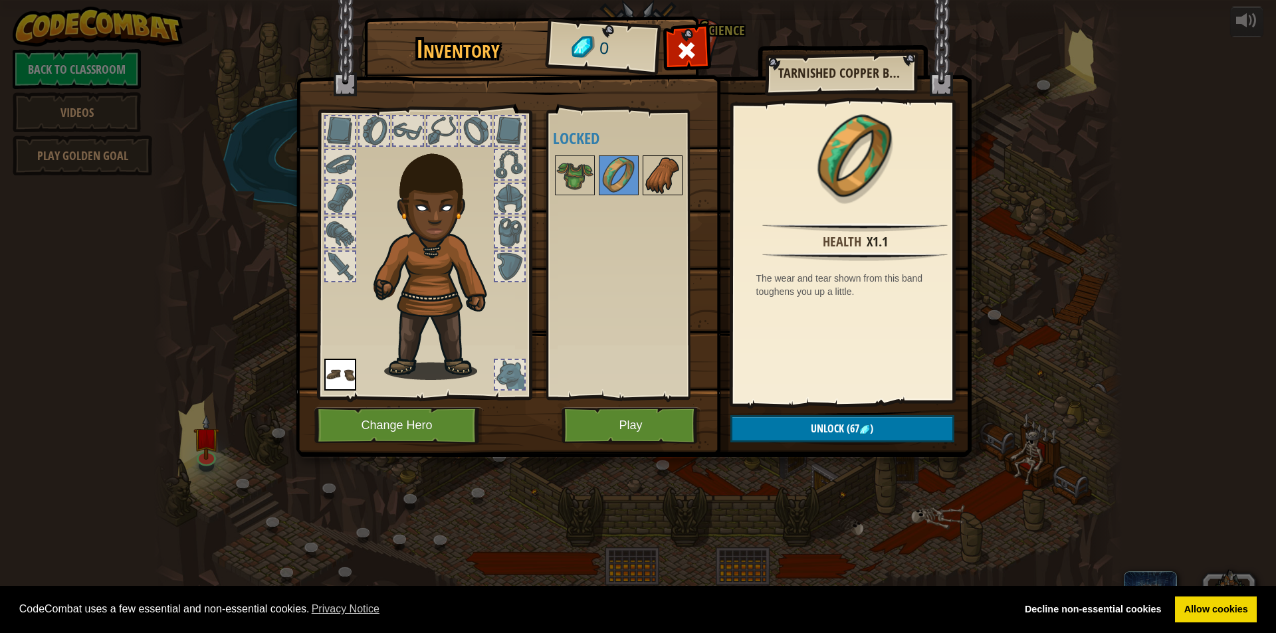
click at [654, 175] on img at bounding box center [662, 175] width 37 height 37
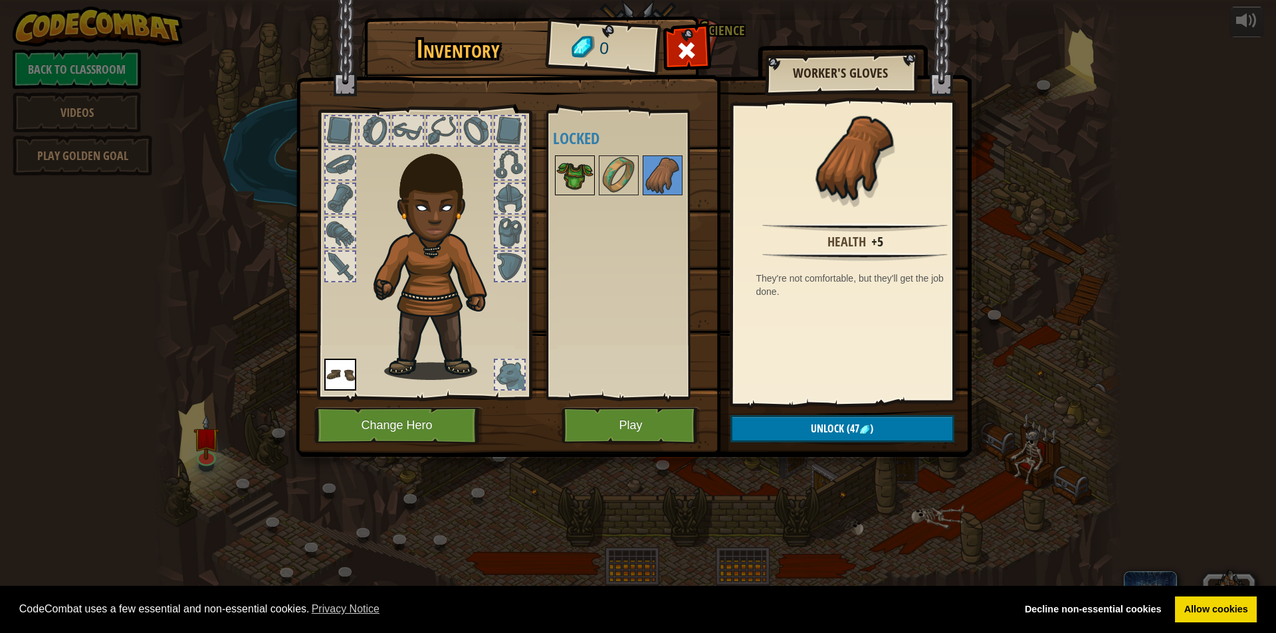
click at [589, 173] on img at bounding box center [574, 175] width 37 height 37
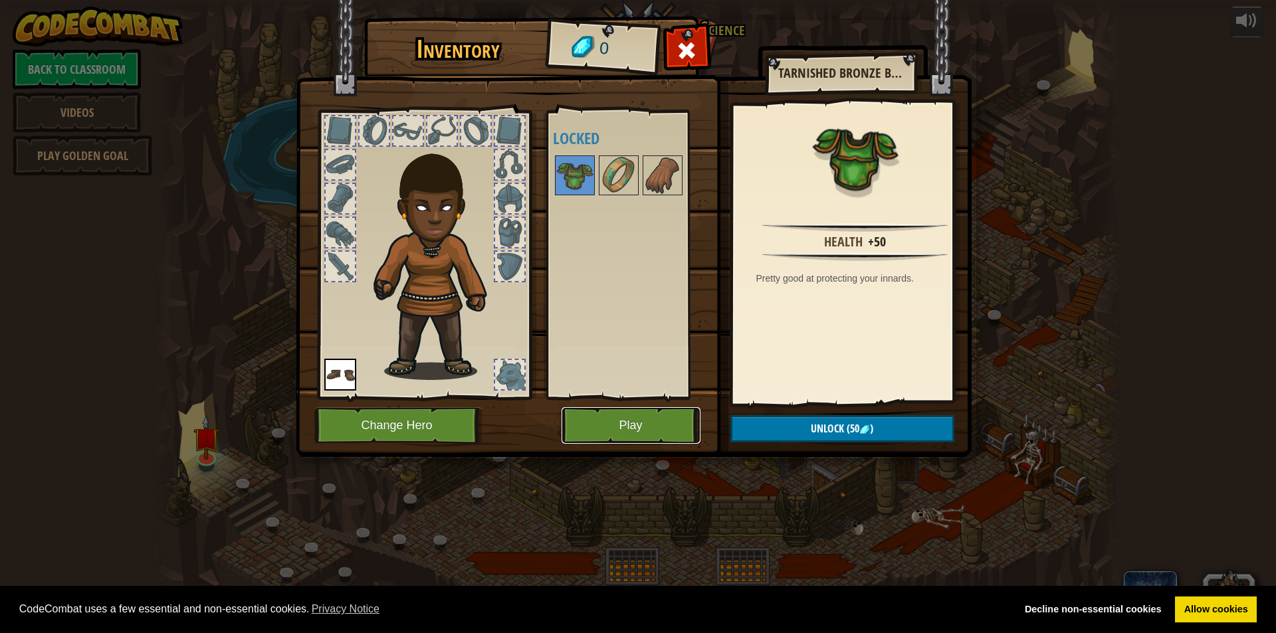
click at [624, 435] on button "Play" at bounding box center [630, 425] width 139 height 37
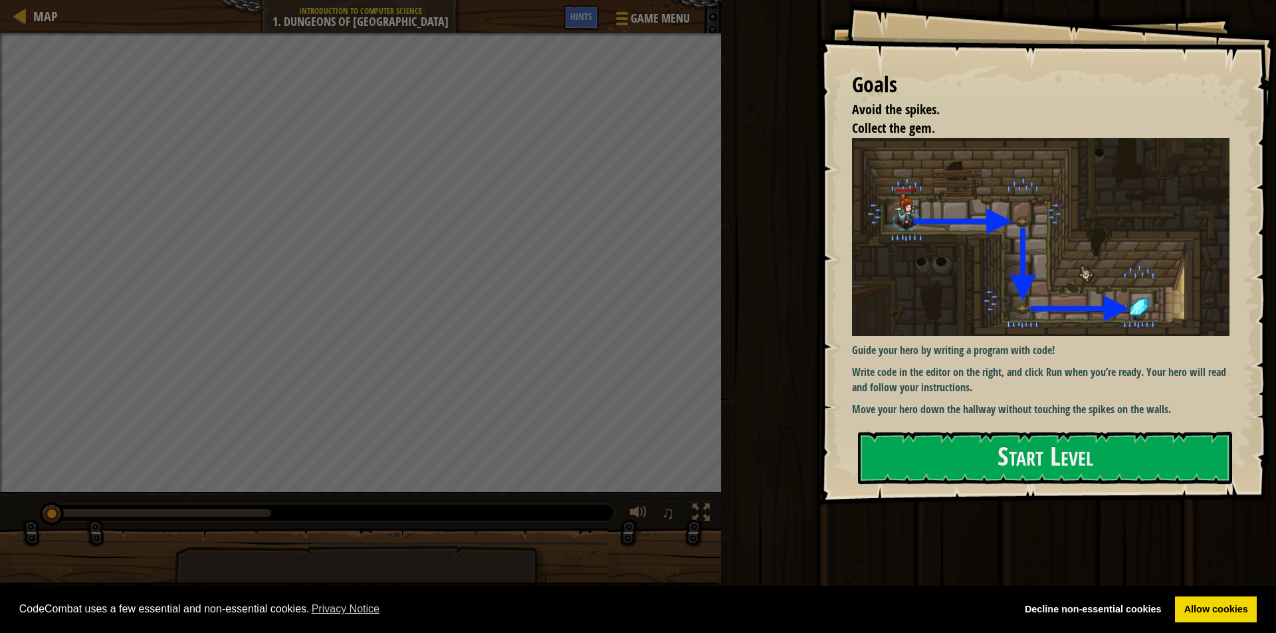
click at [876, 414] on div "Guide your hero by writing a program with code! Write code in the editor on the…" at bounding box center [1045, 278] width 387 height 280
click at [903, 439] on button "Start Level" at bounding box center [1045, 458] width 374 height 52
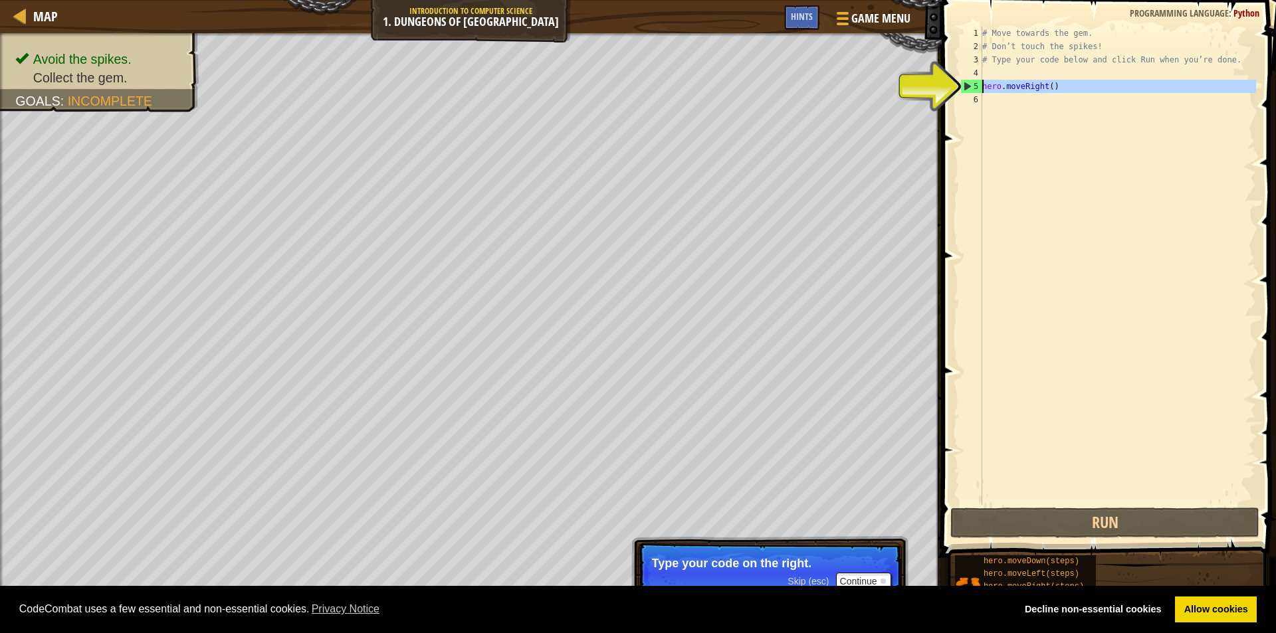
click at [977, 92] on div "5" at bounding box center [971, 86] width 21 height 13
type textarea "hero.moveRight()"
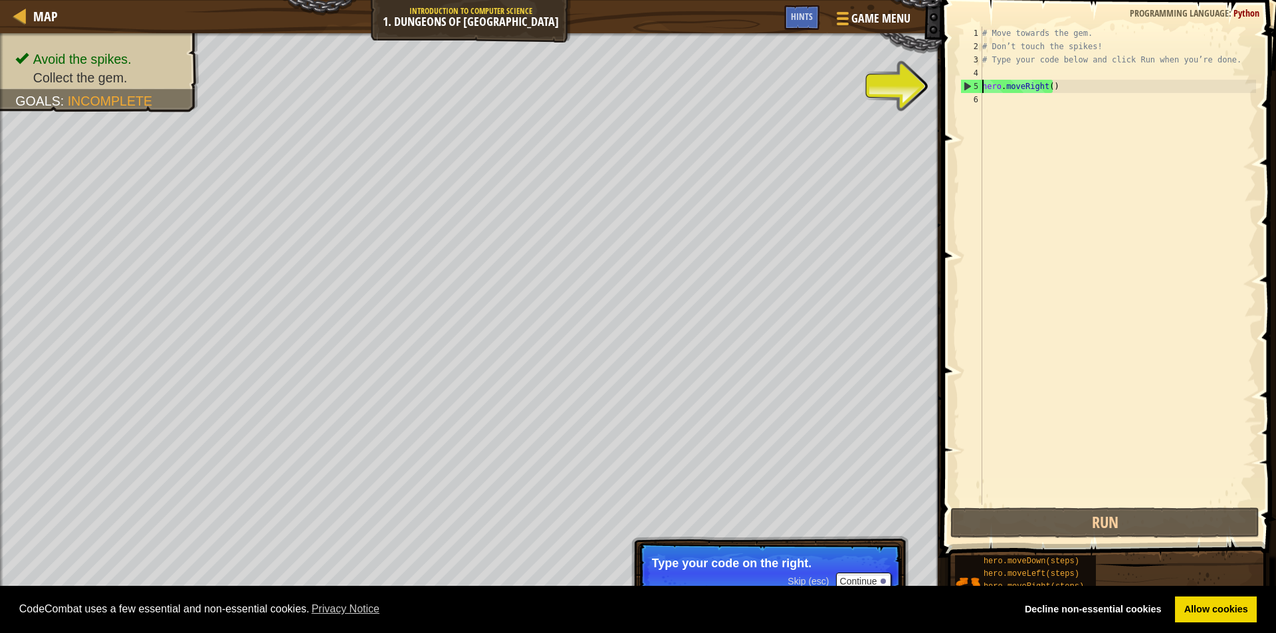
click at [985, 90] on div "# Move towards the gem. # Don’t touch the spikes! # Type your code below and cl…" at bounding box center [1117, 279] width 276 height 505
click at [1013, 91] on div "# Move towards the gem. # Don’t touch the spikes! # Type your code below and cl…" at bounding box center [1117, 279] width 276 height 505
click at [1055, 95] on div "# Move towards the gem. # Don’t touch the spikes! # Type your code below and cl…" at bounding box center [1117, 279] width 276 height 505
click at [1015, 98] on div "# Move towards the gem. # Don’t touch the spikes! # Type your code below and cl…" at bounding box center [1117, 279] width 276 height 505
click at [1019, 96] on div "# Move towards the gem. # Don’t touch the spikes! # Type your code below and cl…" at bounding box center [1117, 279] width 276 height 505
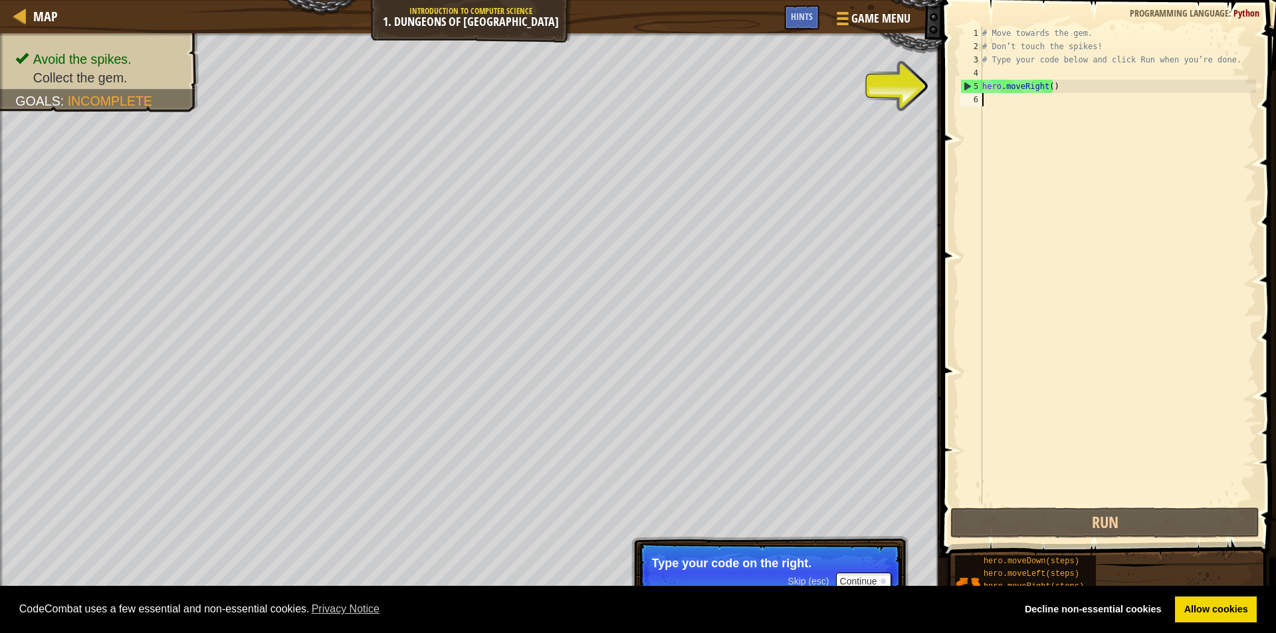
click at [1025, 94] on div "# Move towards the gem. # Don’t touch the spikes! # Type your code below and cl…" at bounding box center [1117, 279] width 276 height 505
click at [1033, 88] on div "# Move towards the gem. # Don’t touch the spikes! # Type your code below and cl…" at bounding box center [1117, 279] width 276 height 505
type textarea "ht()"
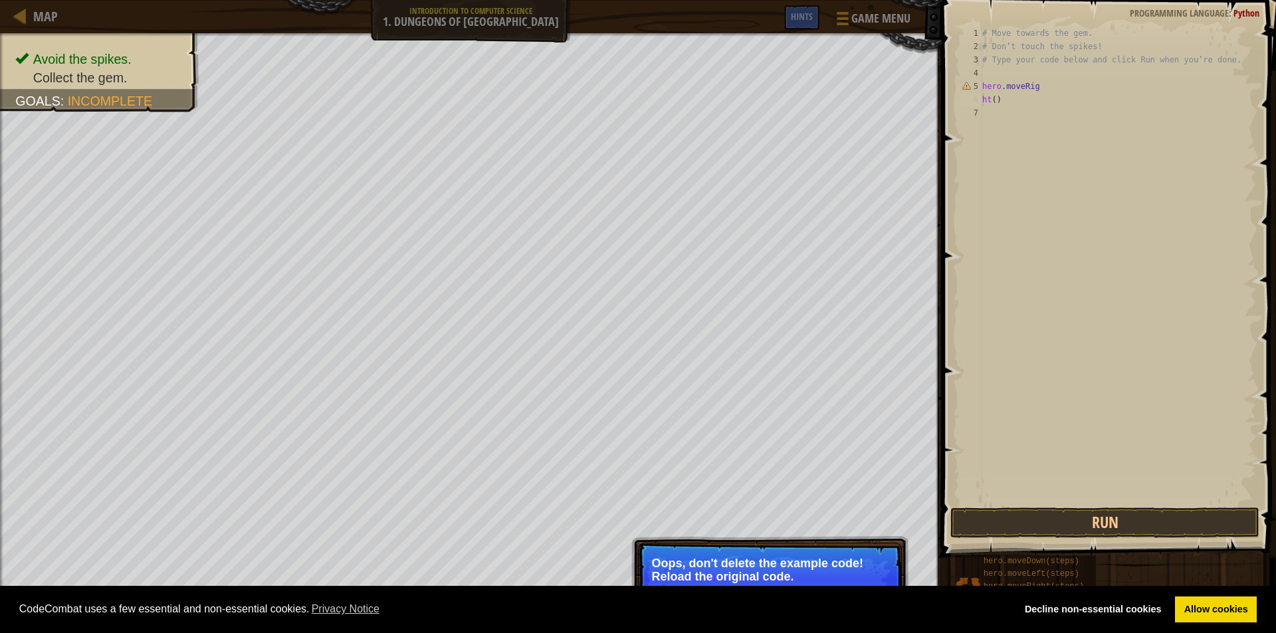
drag, startPoint x: 821, startPoint y: 552, endPoint x: 814, endPoint y: 554, distance: 6.9
click at [814, 554] on p "↻ Reload Oops, don't delete the example code! Reload the original code." at bounding box center [770, 580] width 264 height 74
drag, startPoint x: 1017, startPoint y: 167, endPoint x: 1018, endPoint y: 161, distance: 6.7
click at [1018, 161] on div "# Move towards the gem. # Don’t touch the spikes! # Type your code below and cl…" at bounding box center [1117, 279] width 276 height 505
click at [985, 104] on div "# Move towards the gem. # Don’t touch the spikes! # Type your code below and cl…" at bounding box center [1117, 279] width 276 height 505
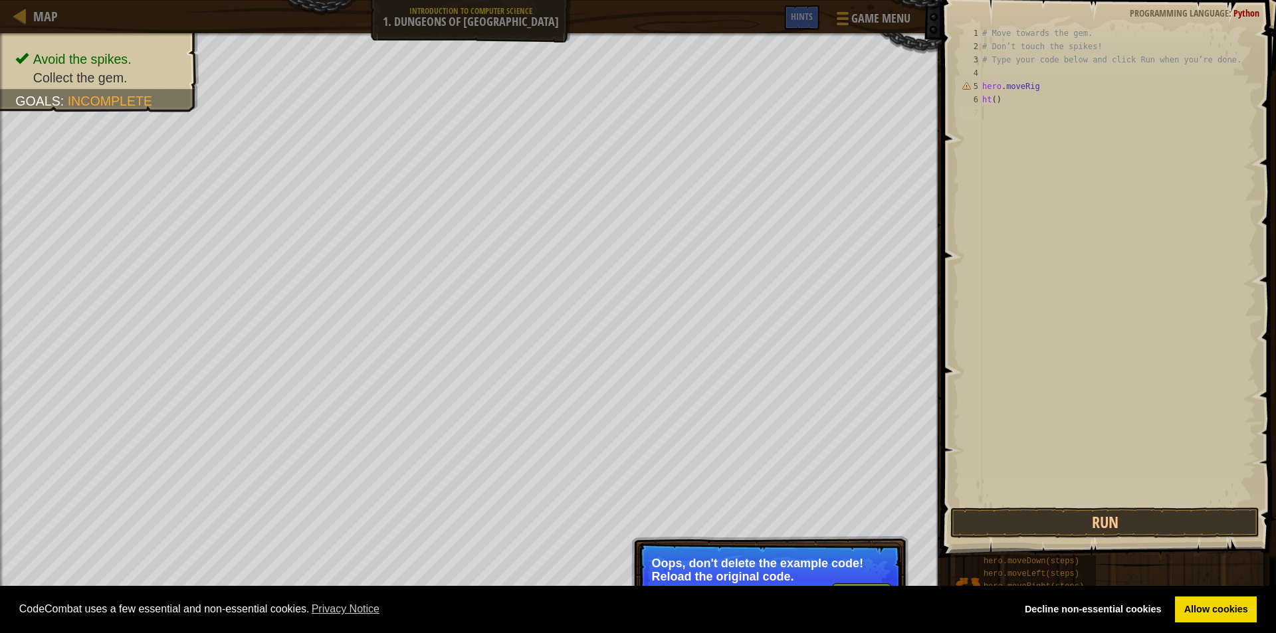
type textarea "ht()"
click at [982, 104] on div "# Move towards the gem. # Don’t touch the spikes! # Type your code below and cl…" at bounding box center [1117, 279] width 276 height 505
click at [851, 583] on p "Oops, don't delete the example code! Reload the original code." at bounding box center [770, 570] width 236 height 27
click at [852, 584] on button "↻ Reload" at bounding box center [861, 593] width 59 height 20
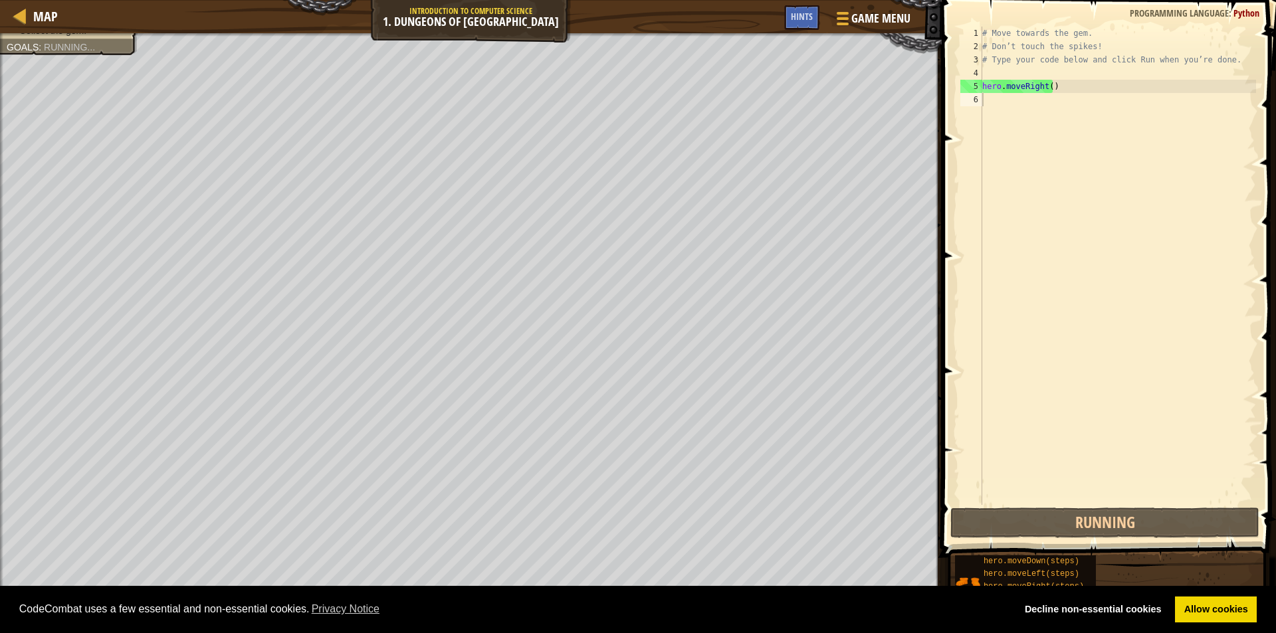
scroll to position [6, 0]
click at [852, 584] on div "Avoid the spikes. Collect the gem. Goals : Running... ♫ Arryn 11 x: 7 y: 18 x: …" at bounding box center [638, 333] width 1276 height 600
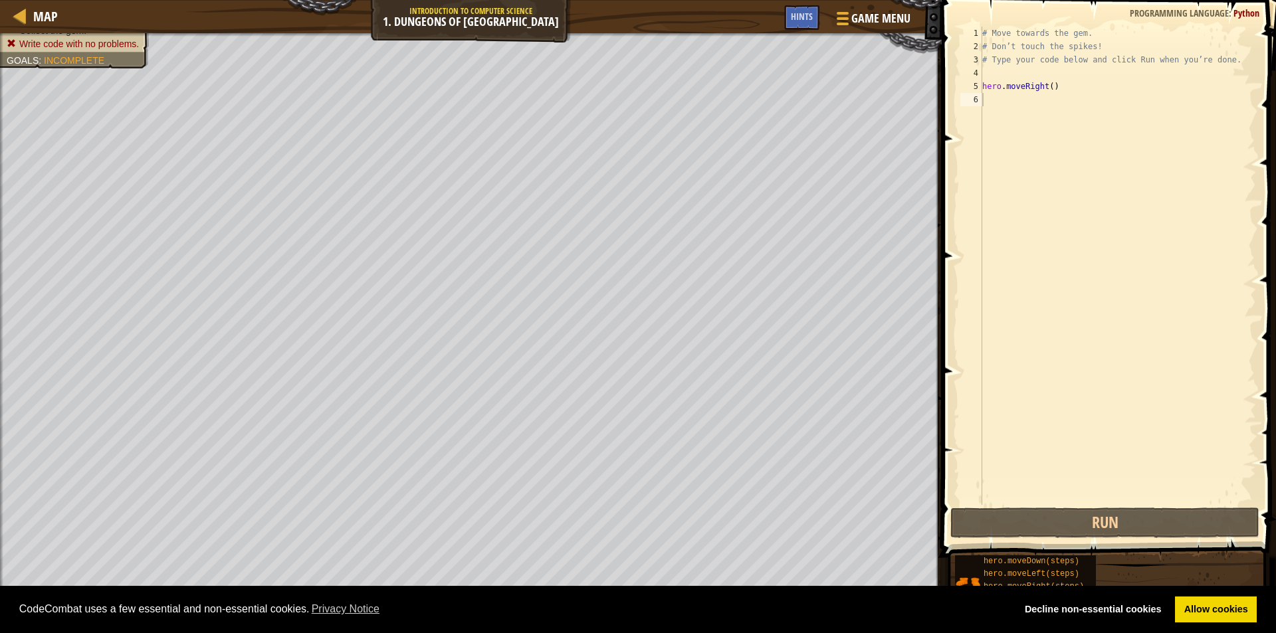
click at [1002, 108] on div "# Move towards the gem. # Don’t touch the spikes! # Type your code below and cl…" at bounding box center [1117, 279] width 276 height 505
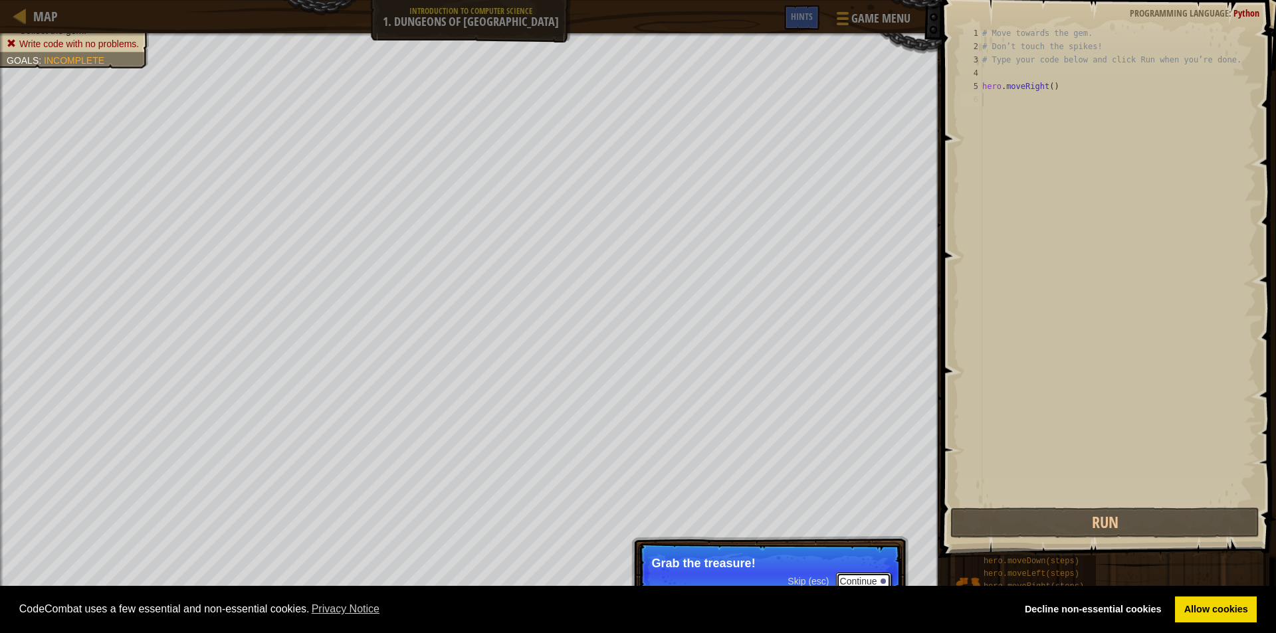
click at [884, 577] on button "Continue" at bounding box center [863, 581] width 55 height 17
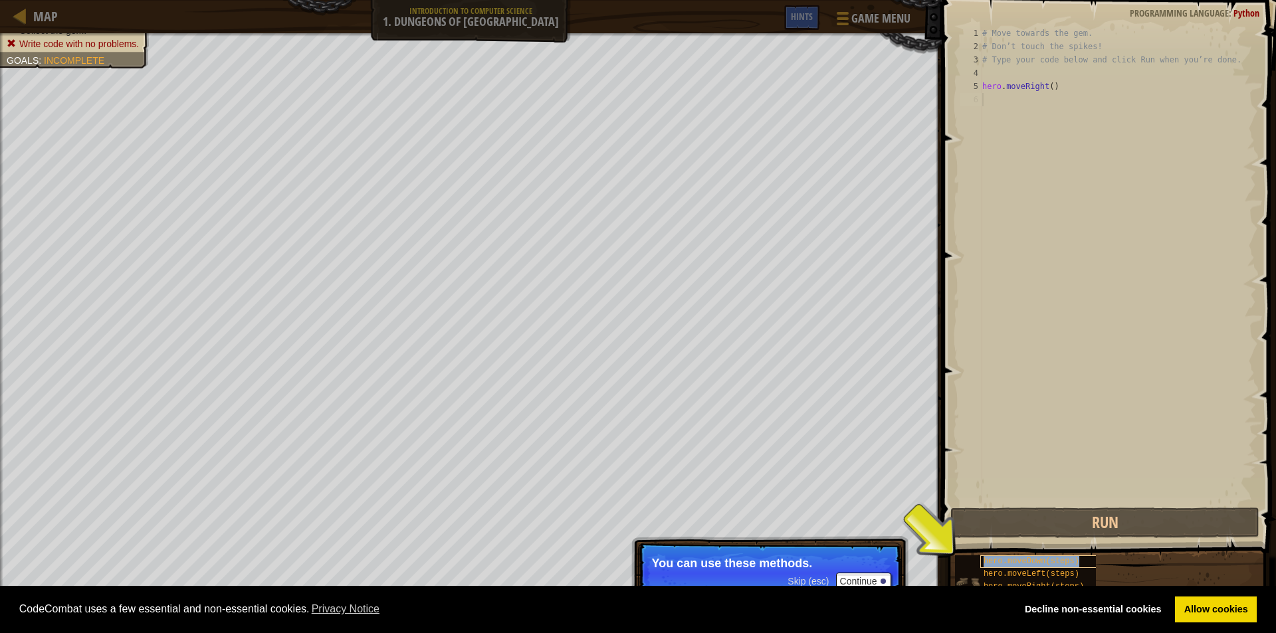
click at [1016, 562] on span "hero.moveDown(steps)" at bounding box center [1031, 561] width 96 height 9
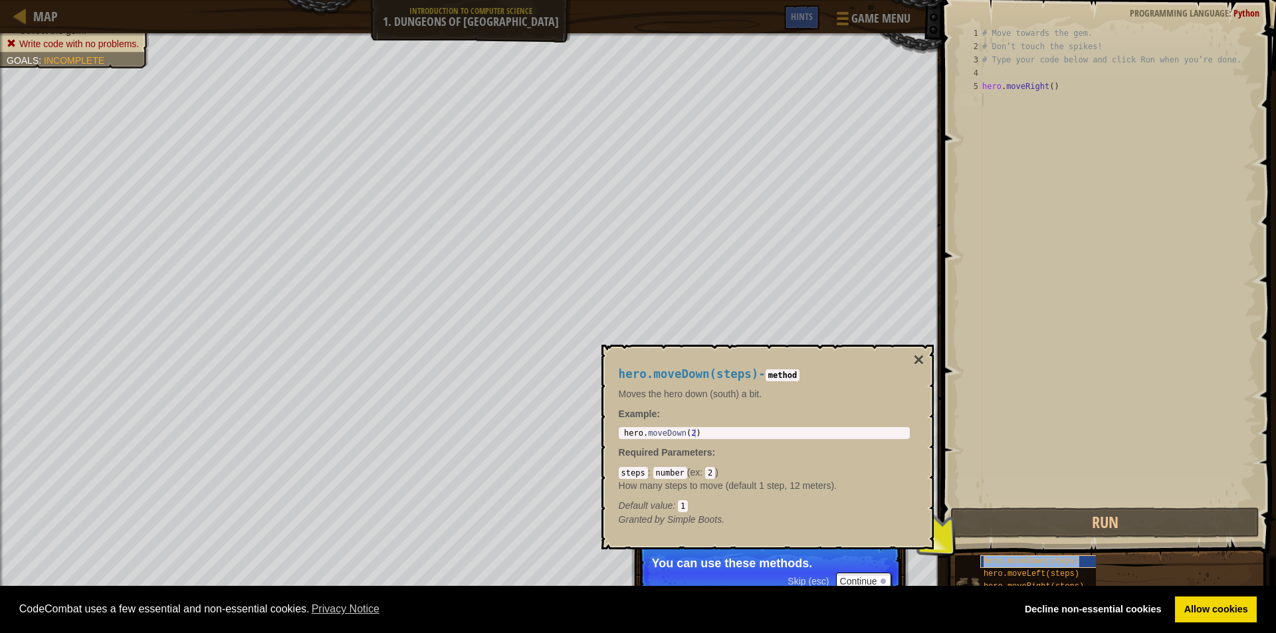
click at [1010, 567] on div "hero.moveDown(steps)" at bounding box center [1044, 561] width 128 height 13
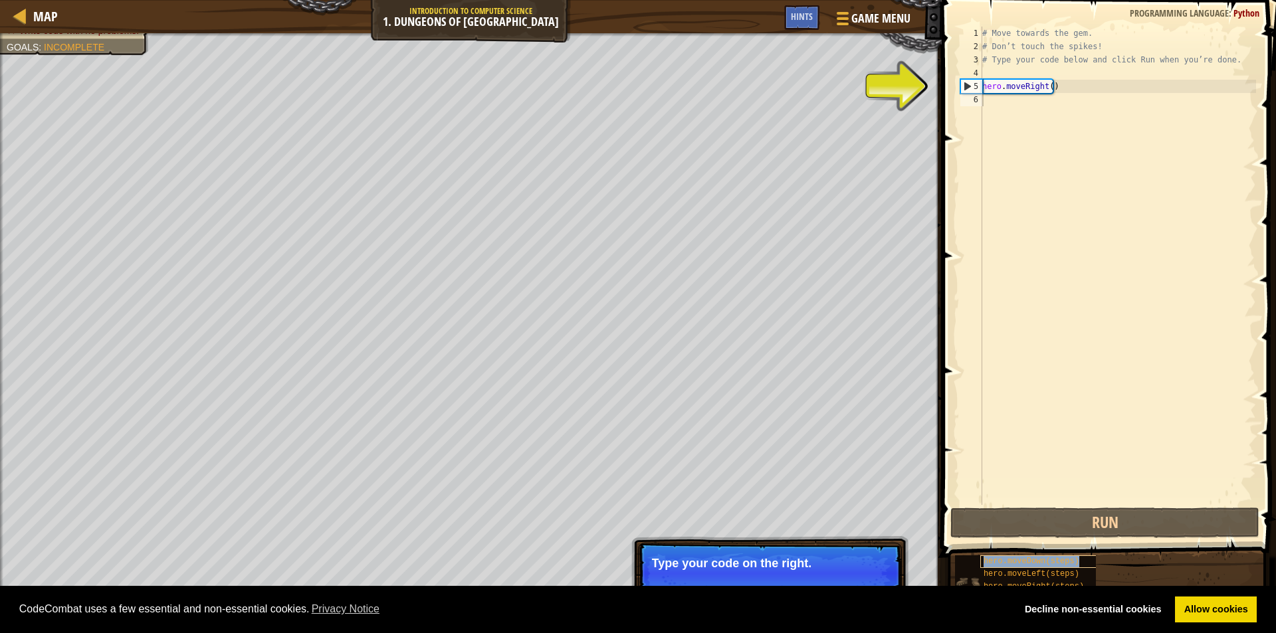
click at [1019, 561] on span "hero.moveDown(steps)" at bounding box center [1031, 561] width 96 height 9
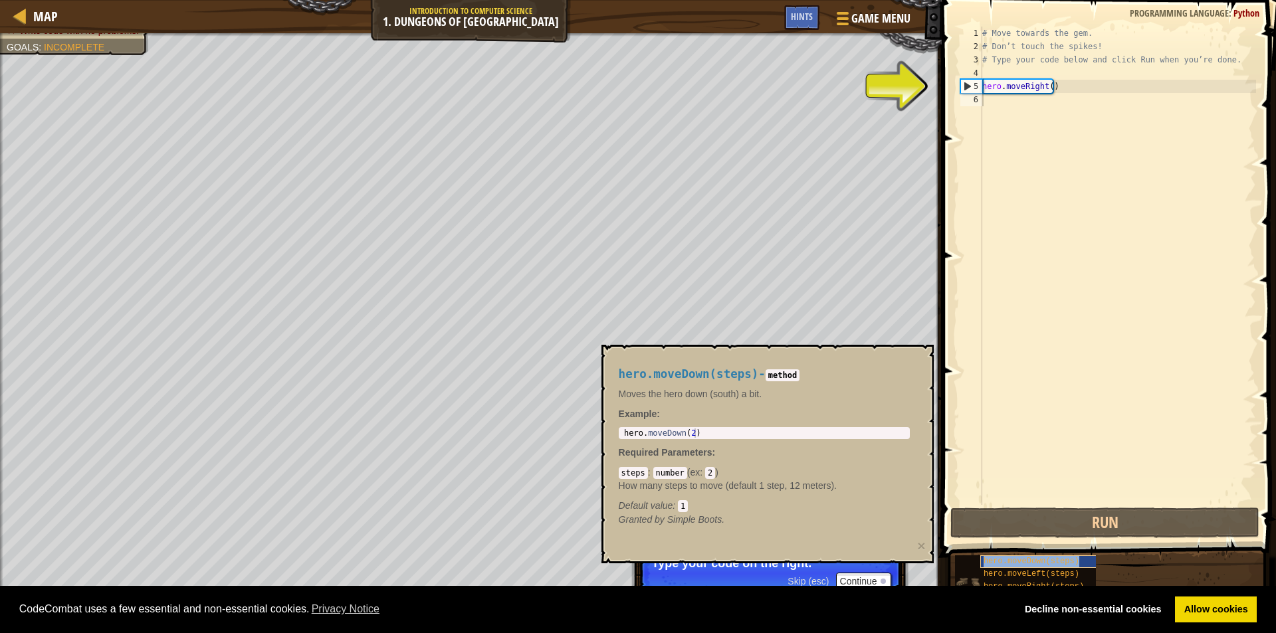
click at [1019, 561] on span "hero.moveDown(steps)" at bounding box center [1031, 561] width 96 height 9
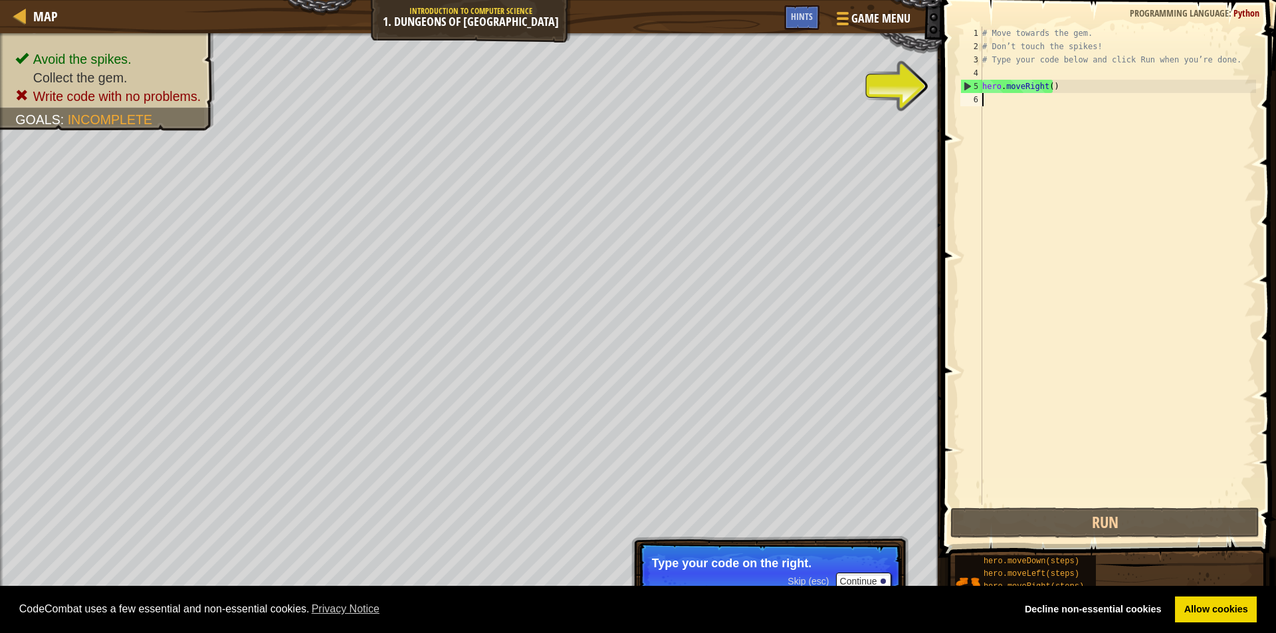
click at [1011, 116] on div "# Move towards the gem. # Don’t touch the spikes! # Type your code below and cl…" at bounding box center [1117, 279] width 276 height 505
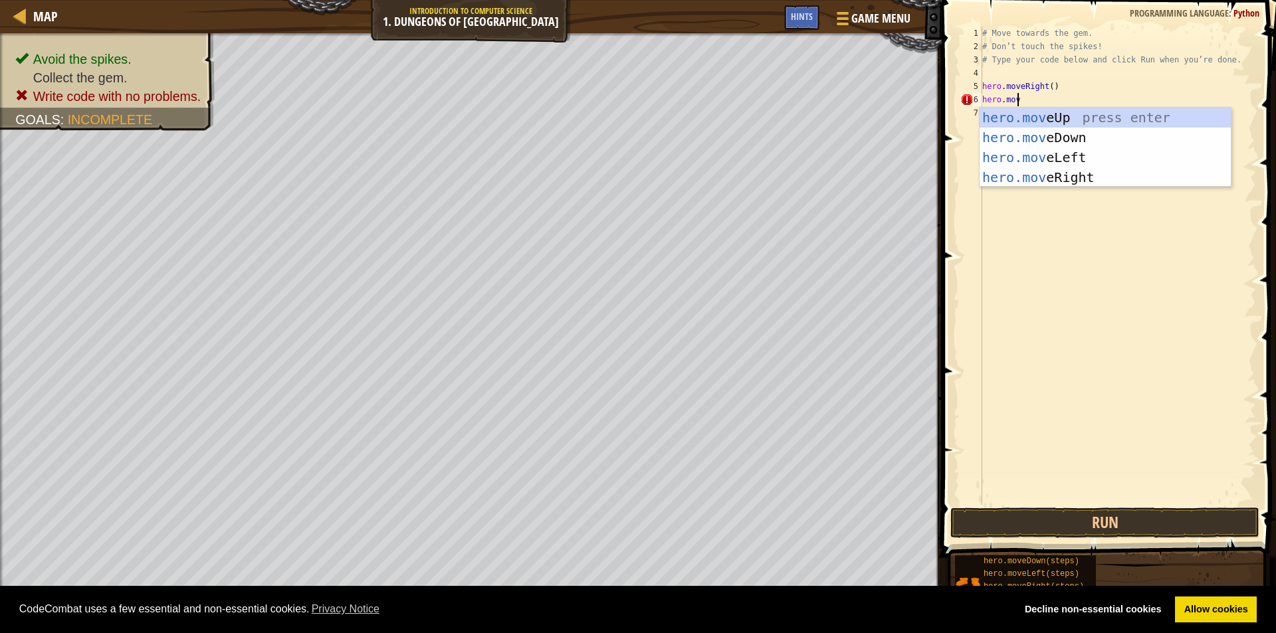
scroll to position [6, 2]
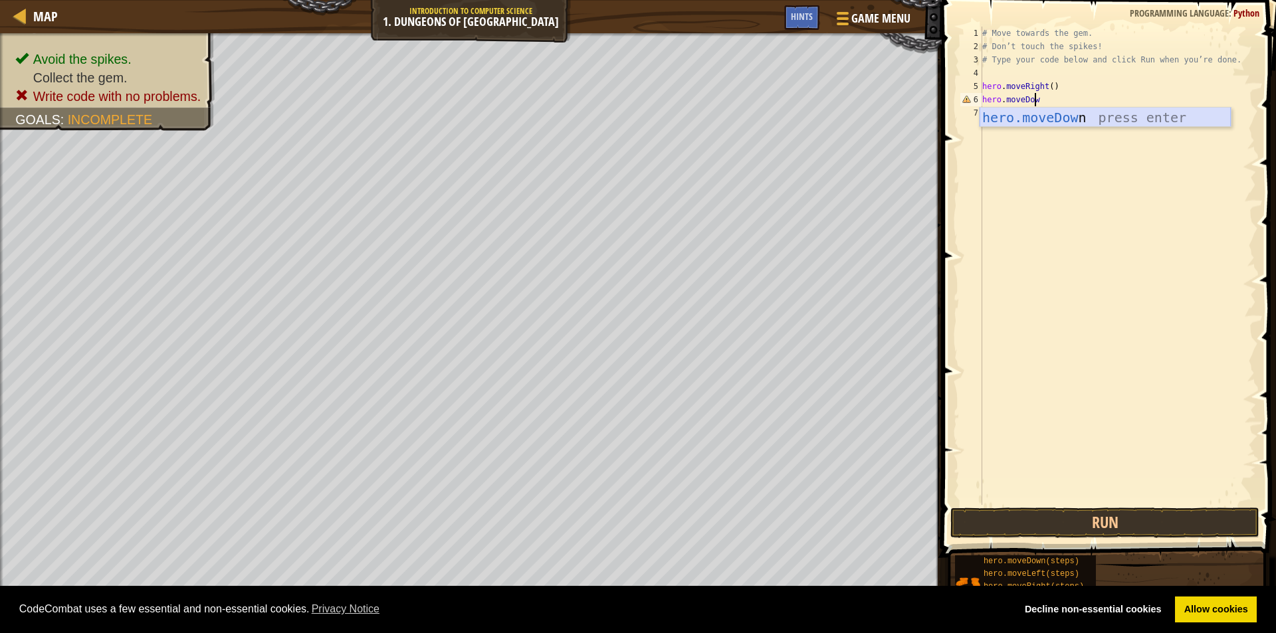
type textarea "hero.moveDown"
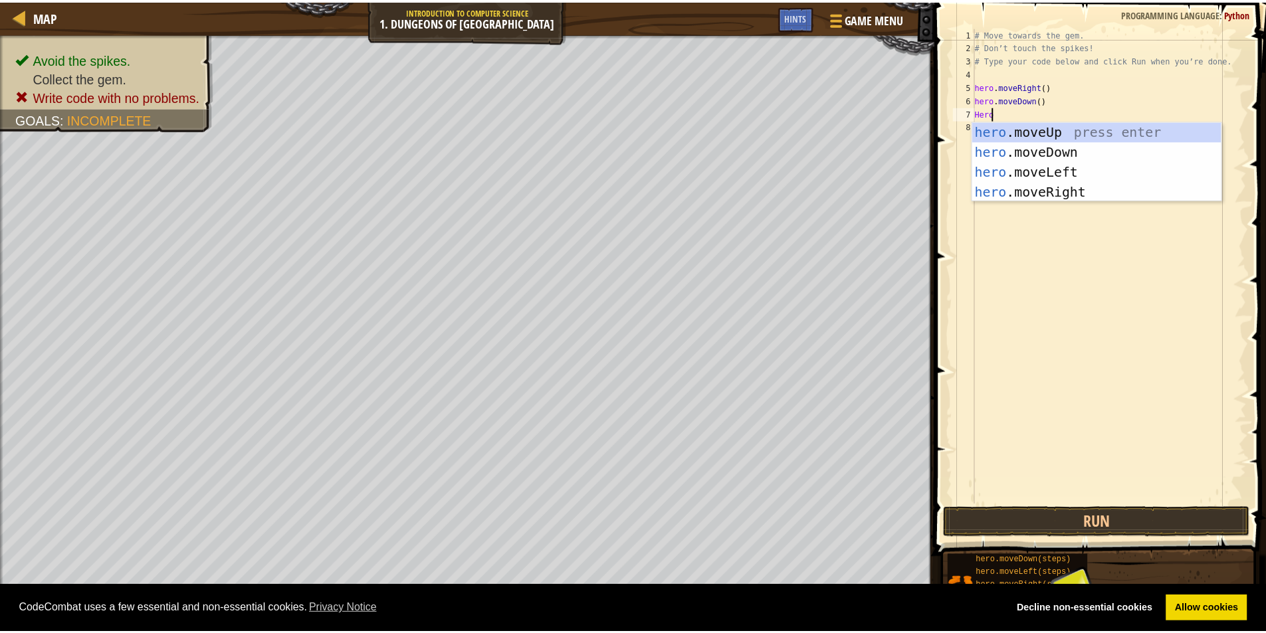
scroll to position [6, 1]
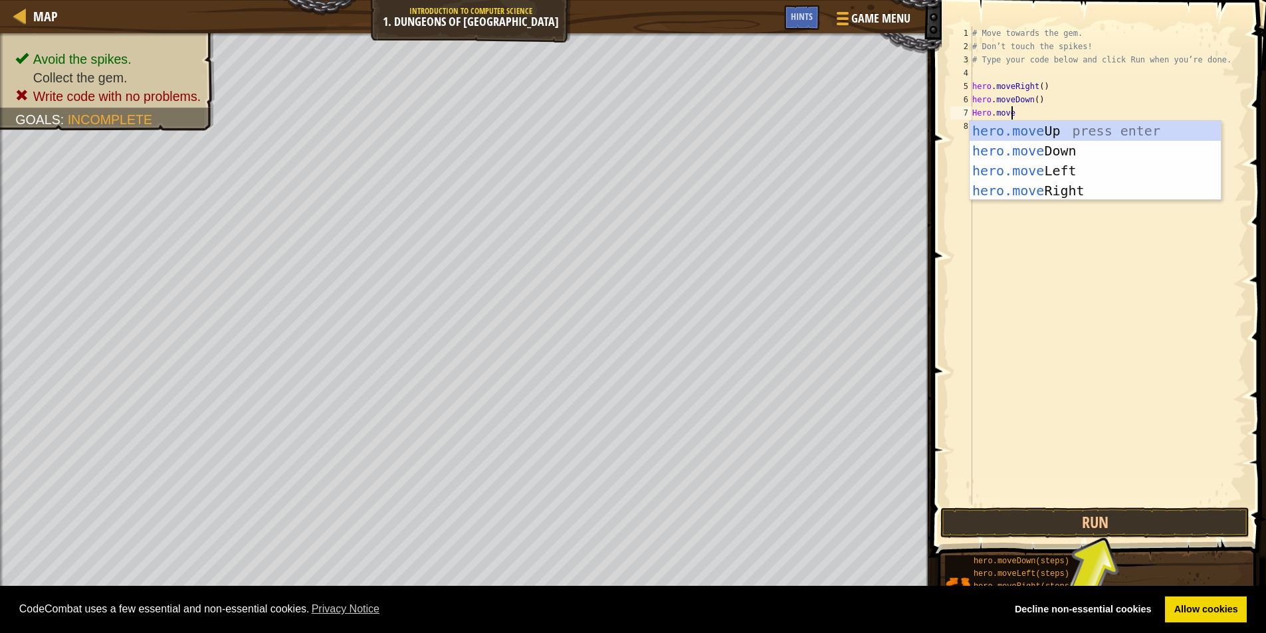
type textarea "Hero.moveri"
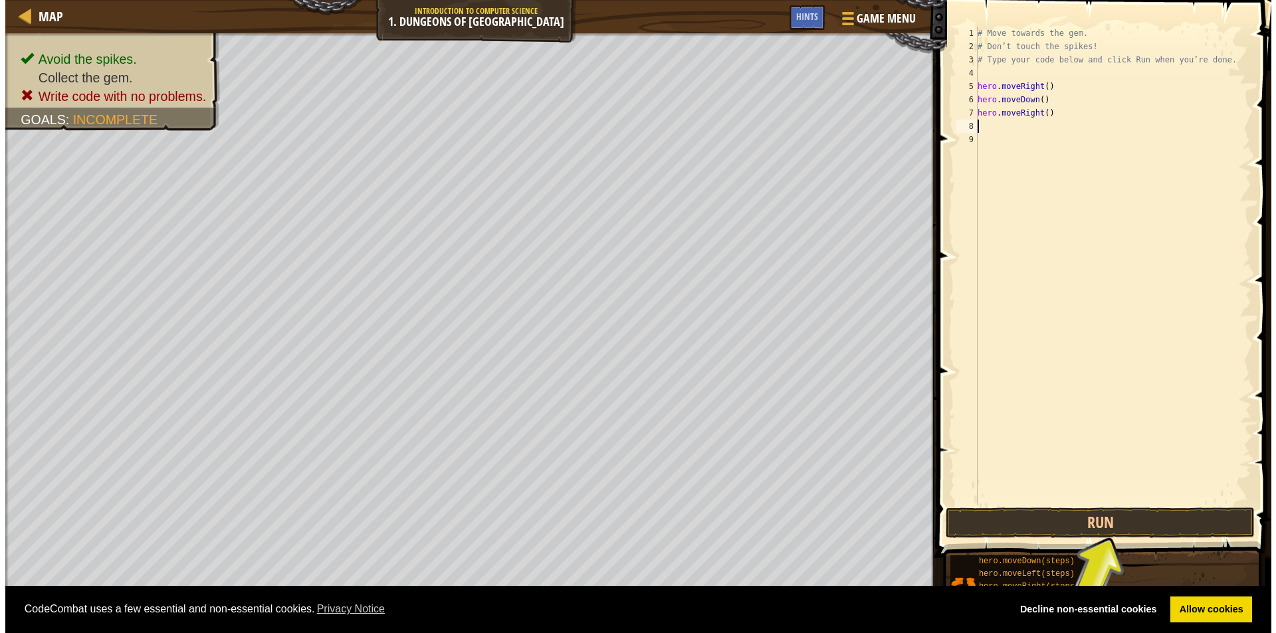
scroll to position [6, 0]
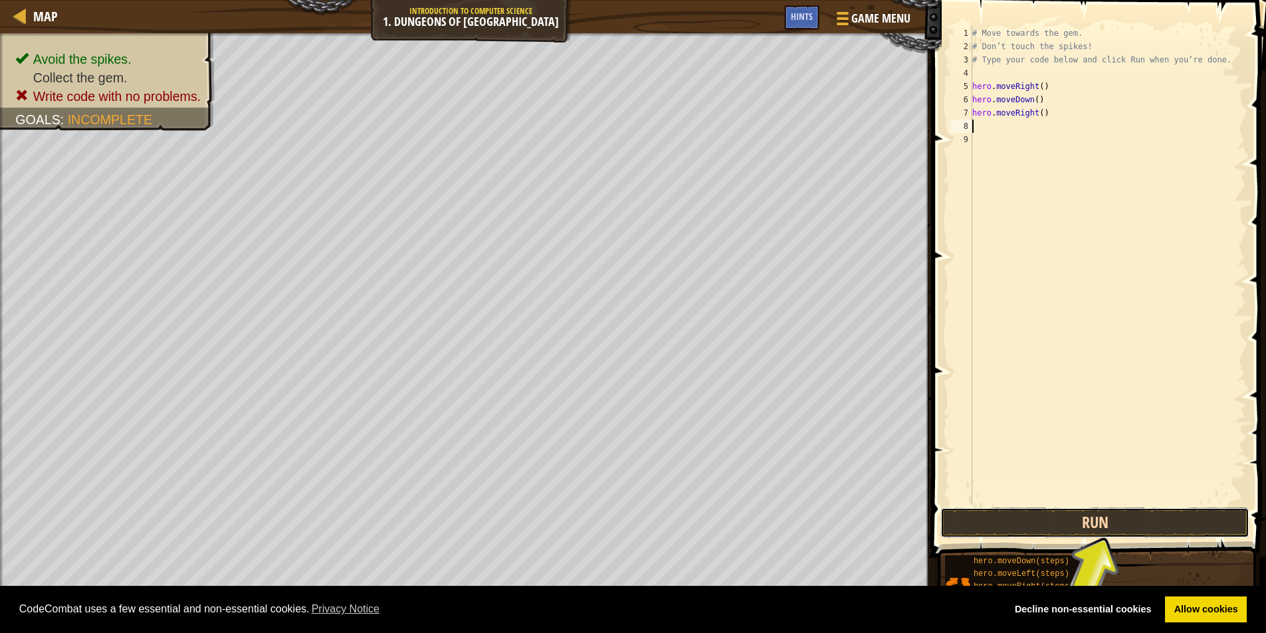
click at [1006, 524] on button "Run" at bounding box center [1094, 523] width 309 height 31
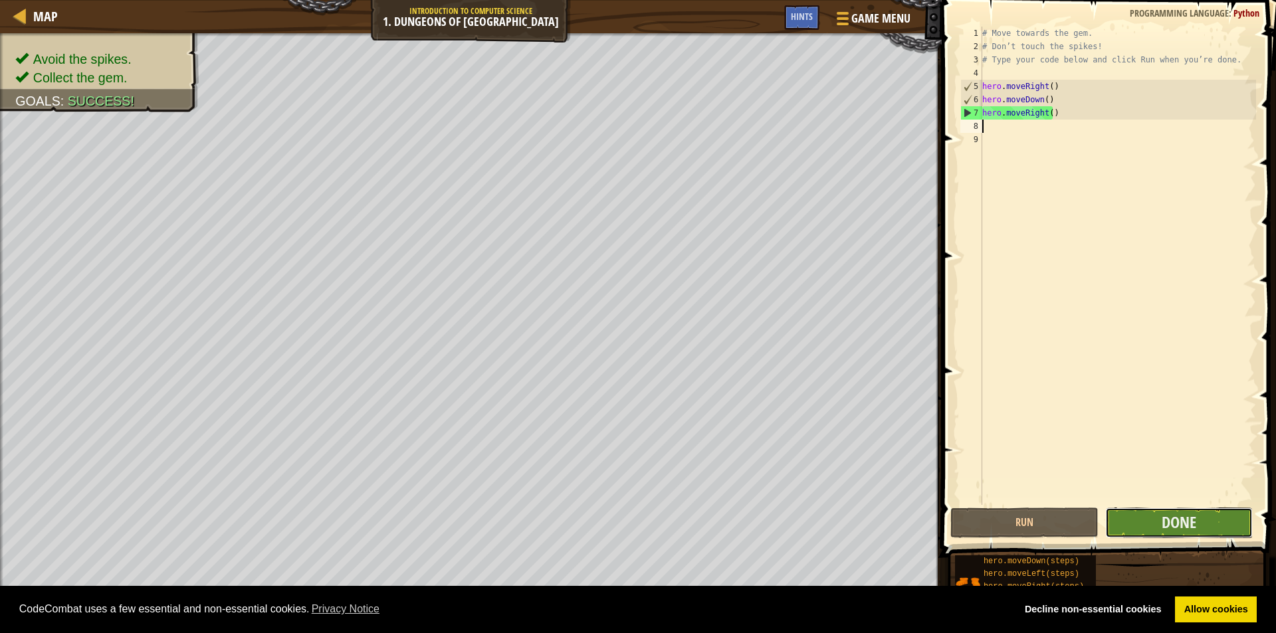
click at [1155, 514] on button "Done" at bounding box center [1179, 523] width 148 height 31
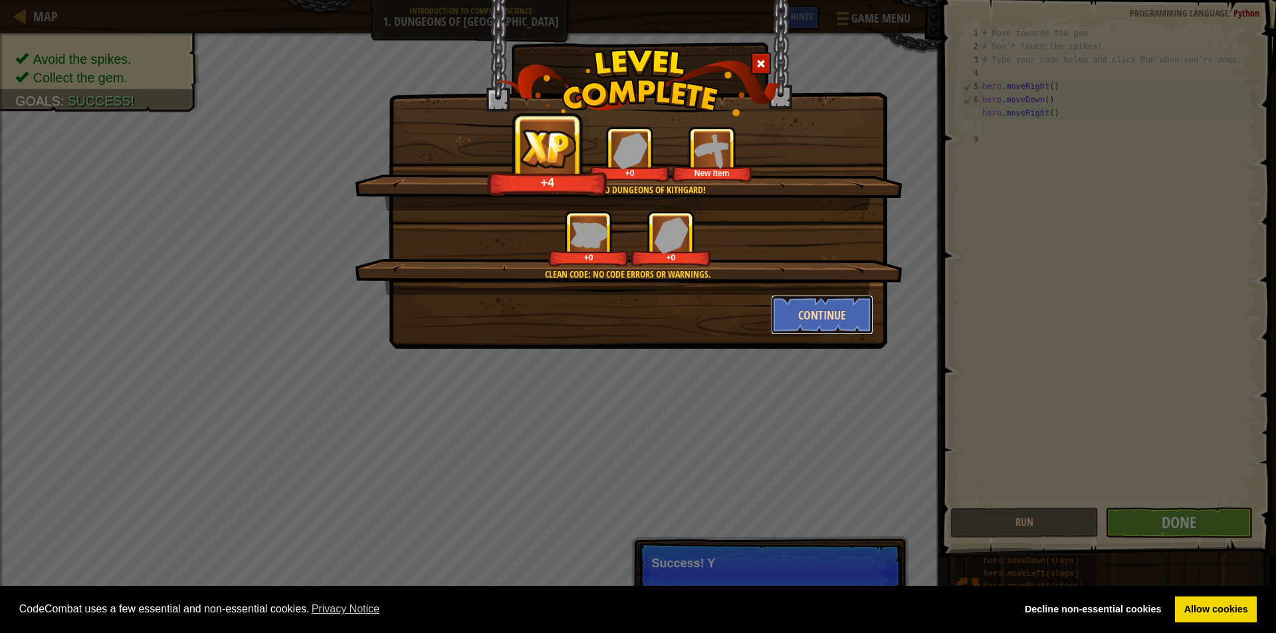
click at [825, 321] on button "Continue" at bounding box center [822, 315] width 103 height 40
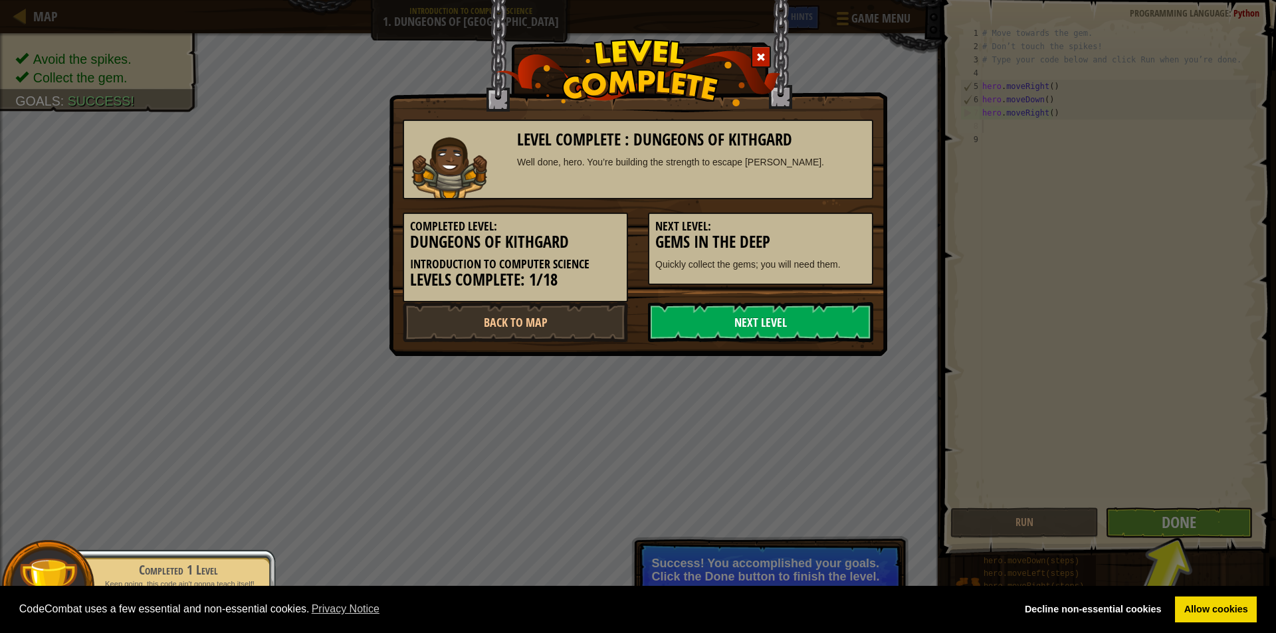
click at [849, 328] on link "Next Level" at bounding box center [760, 322] width 225 height 40
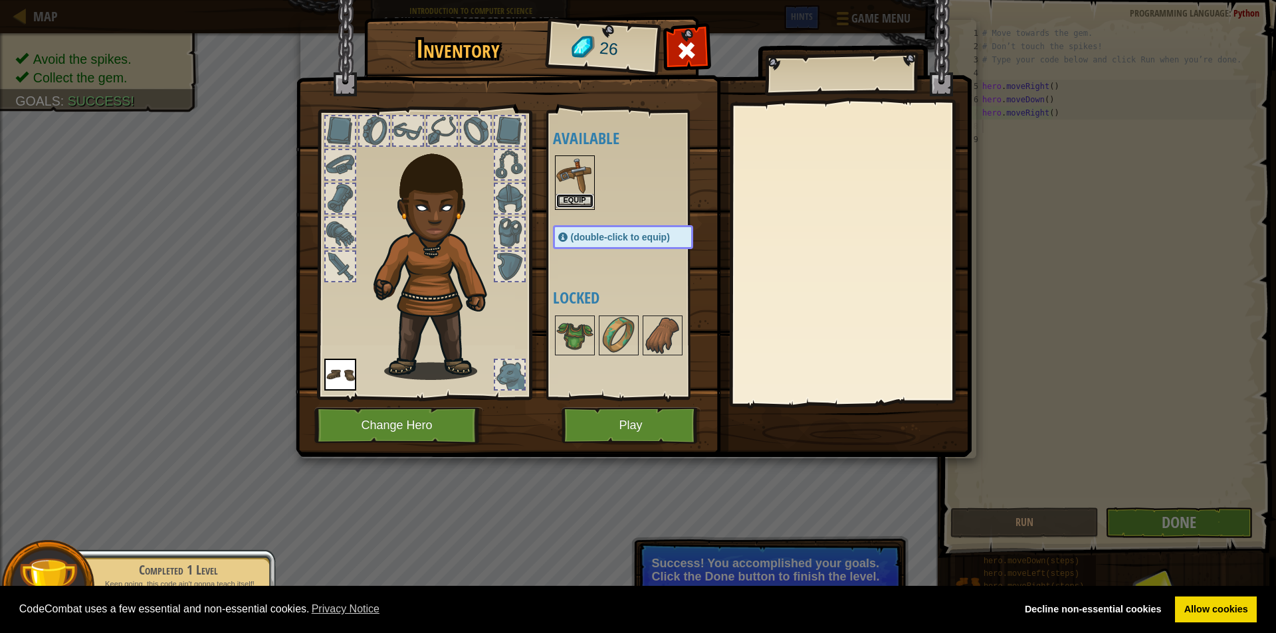
click at [589, 203] on button "Equip" at bounding box center [574, 201] width 37 height 14
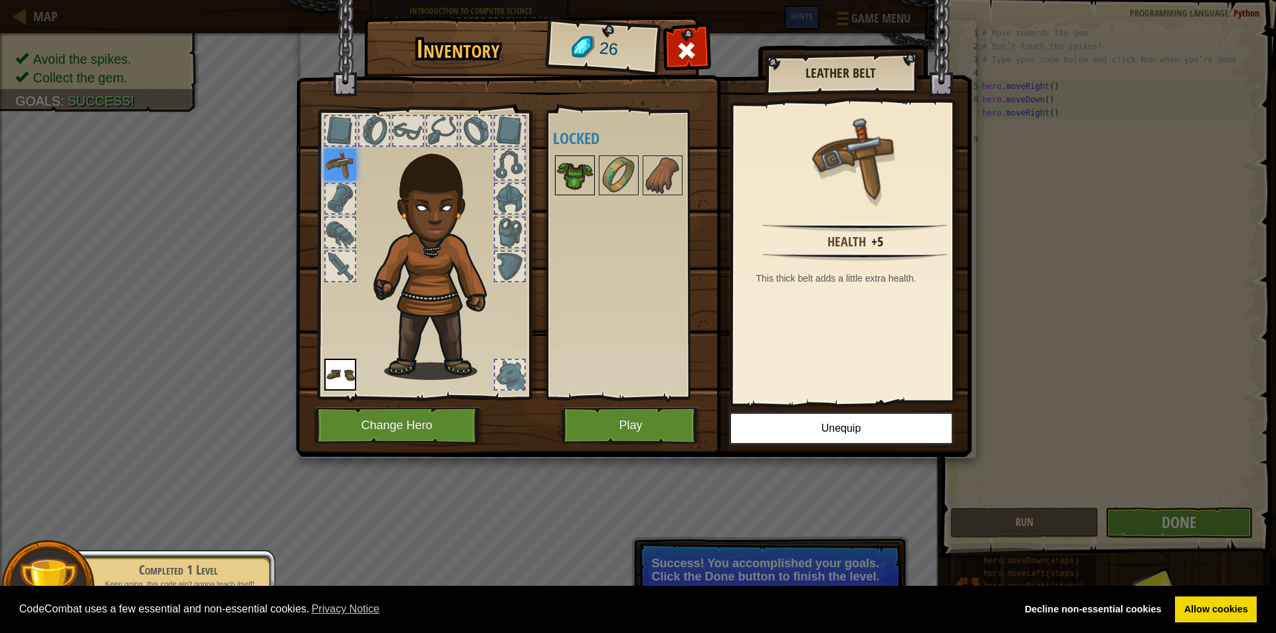
drag, startPoint x: 595, startPoint y: 178, endPoint x: 589, endPoint y: 179, distance: 6.7
click at [594, 178] on div "Available Equip Equip (double-click to equip) Locked" at bounding box center [636, 254] width 167 height 277
click at [588, 179] on img at bounding box center [574, 175] width 37 height 37
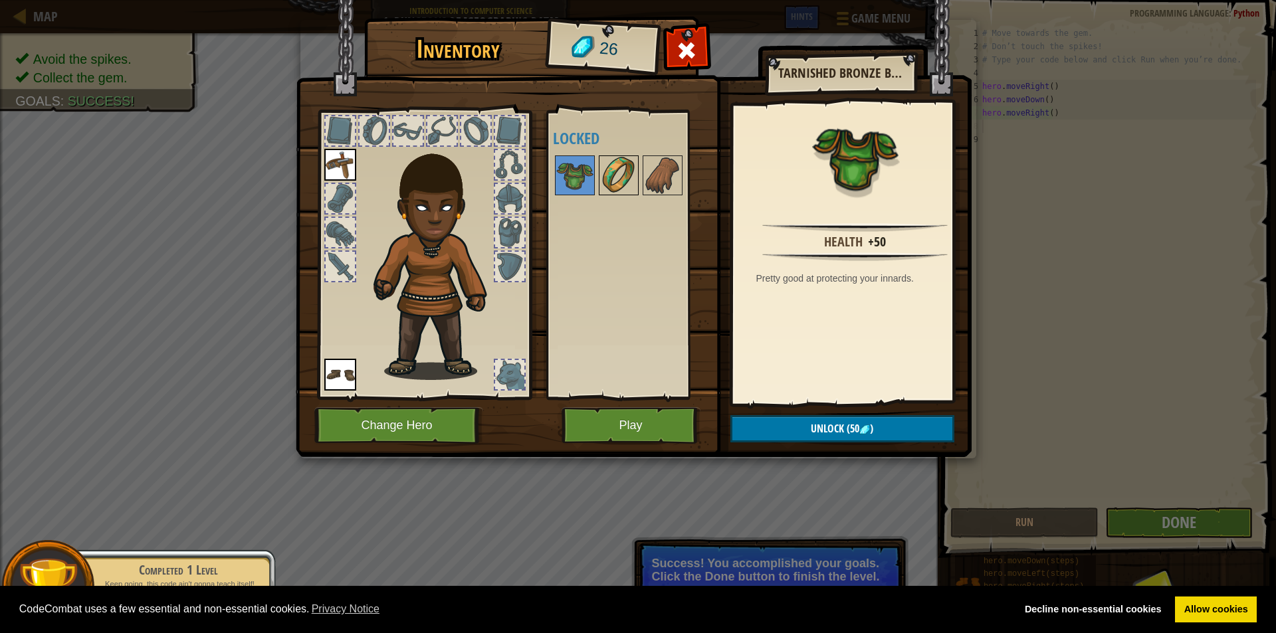
click at [627, 186] on img at bounding box center [618, 175] width 37 height 37
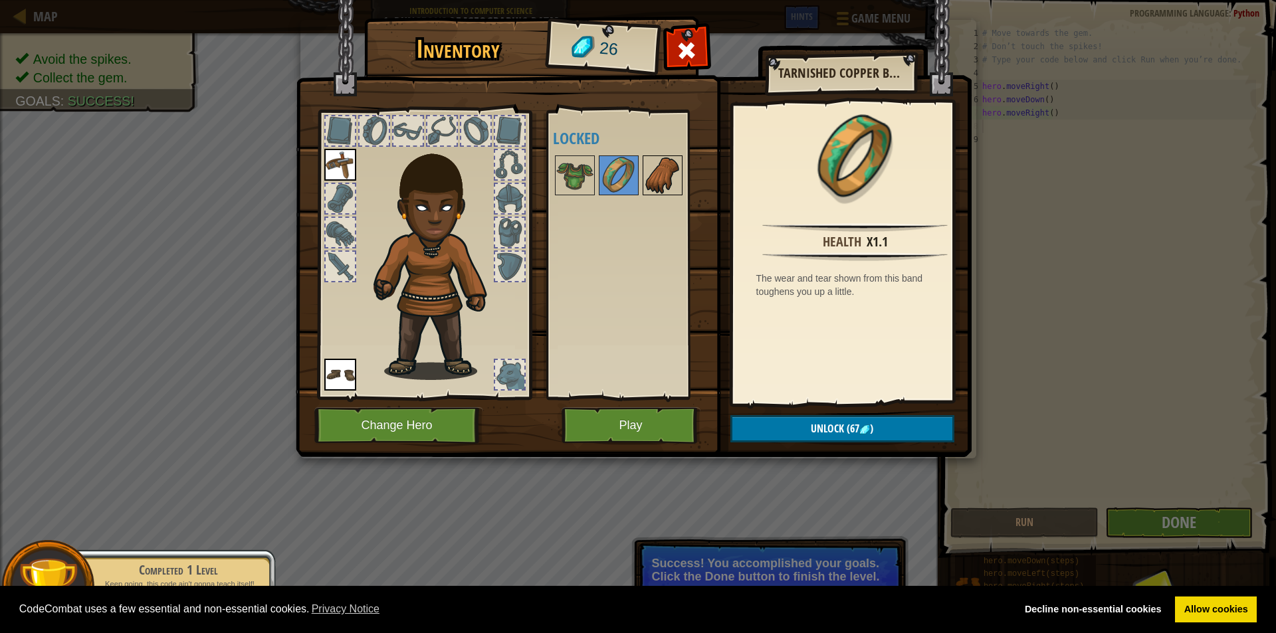
click at [654, 185] on img at bounding box center [662, 175] width 37 height 37
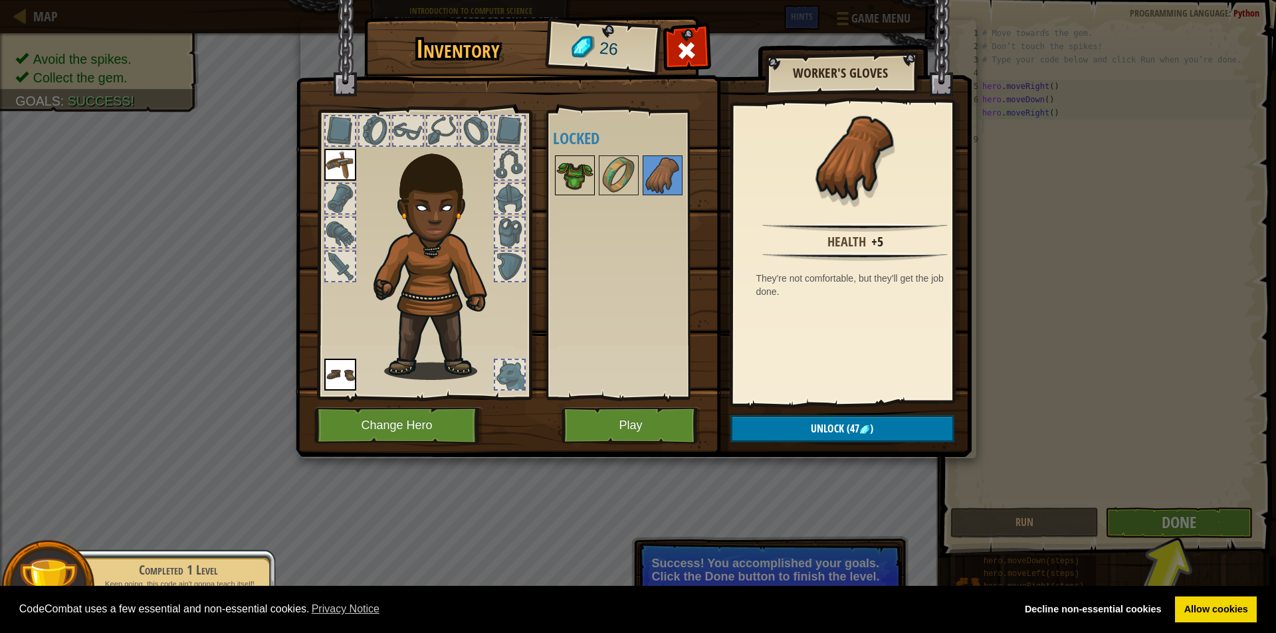
click at [587, 183] on img at bounding box center [574, 175] width 37 height 37
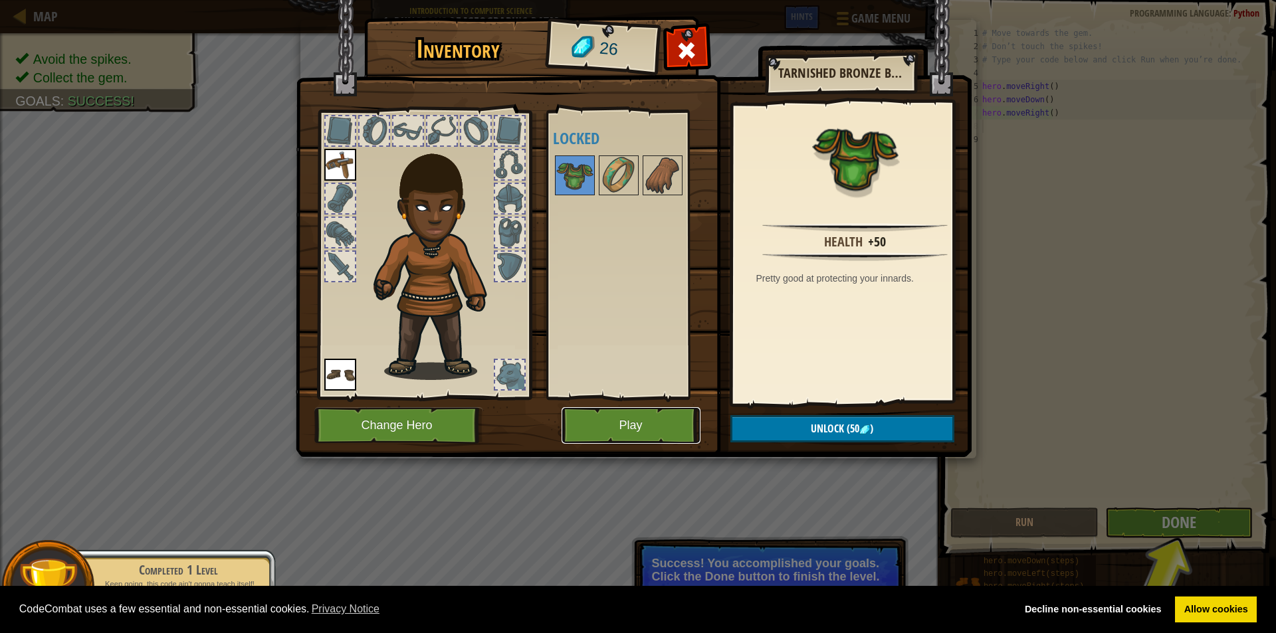
click at [631, 423] on button "Play" at bounding box center [630, 425] width 139 height 37
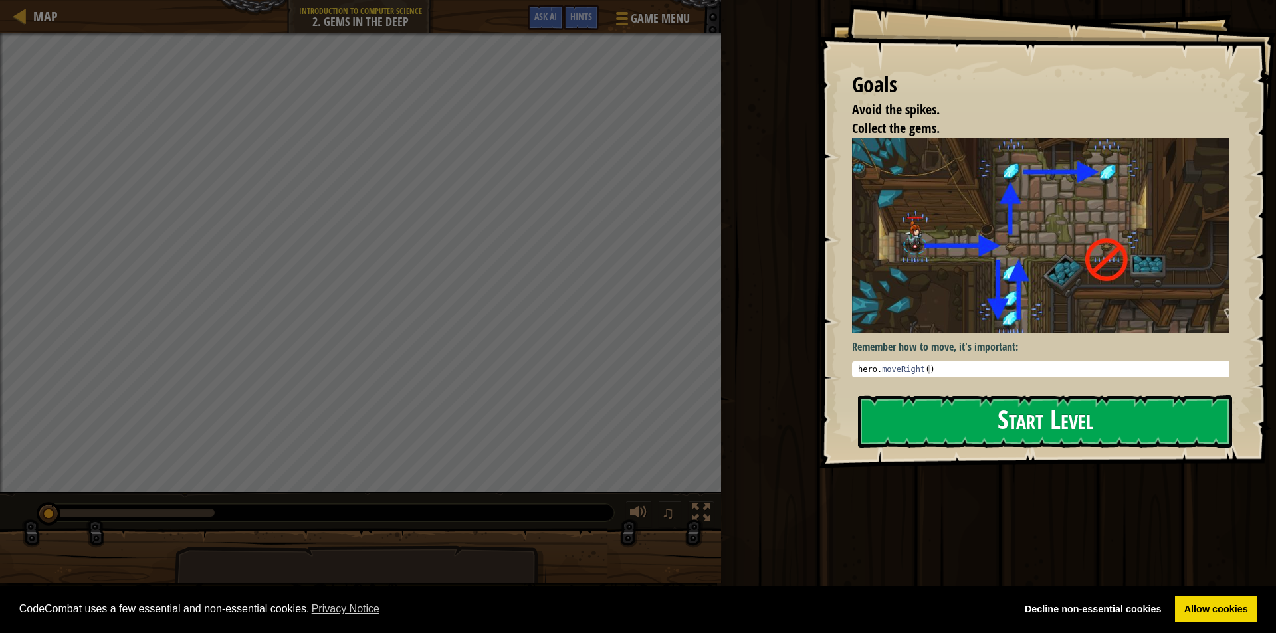
click at [1020, 411] on button "Start Level" at bounding box center [1045, 421] width 374 height 52
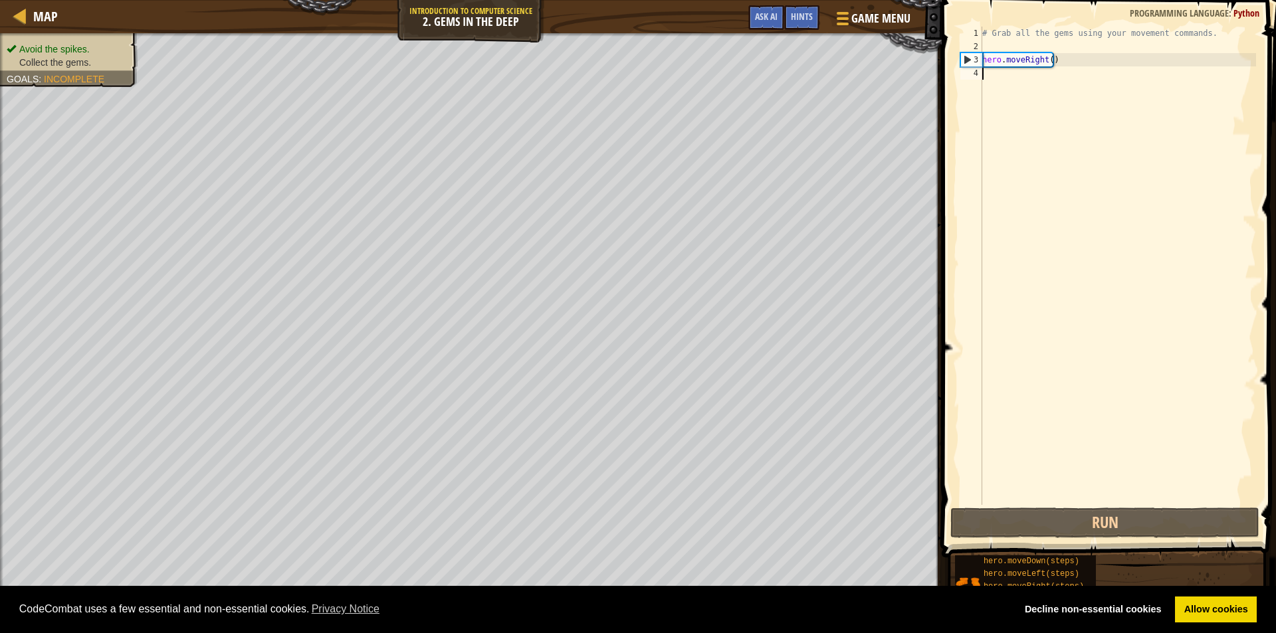
scroll to position [6, 0]
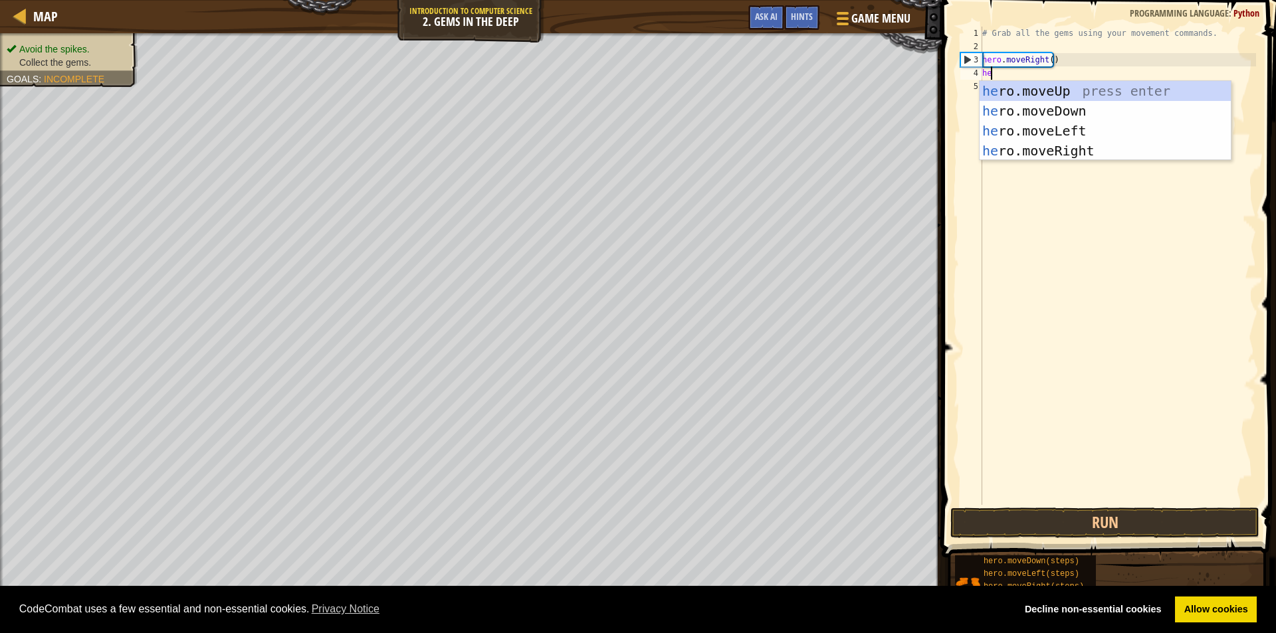
type textarea "h"
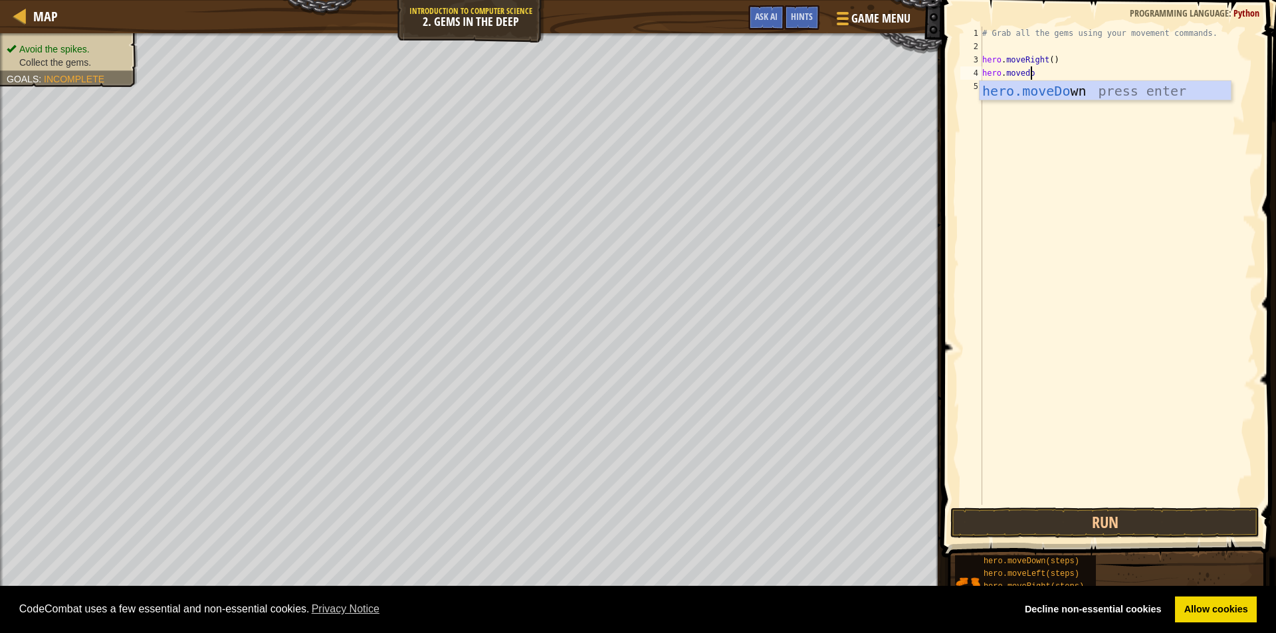
scroll to position [6, 3]
type textarea "hero.movedow"
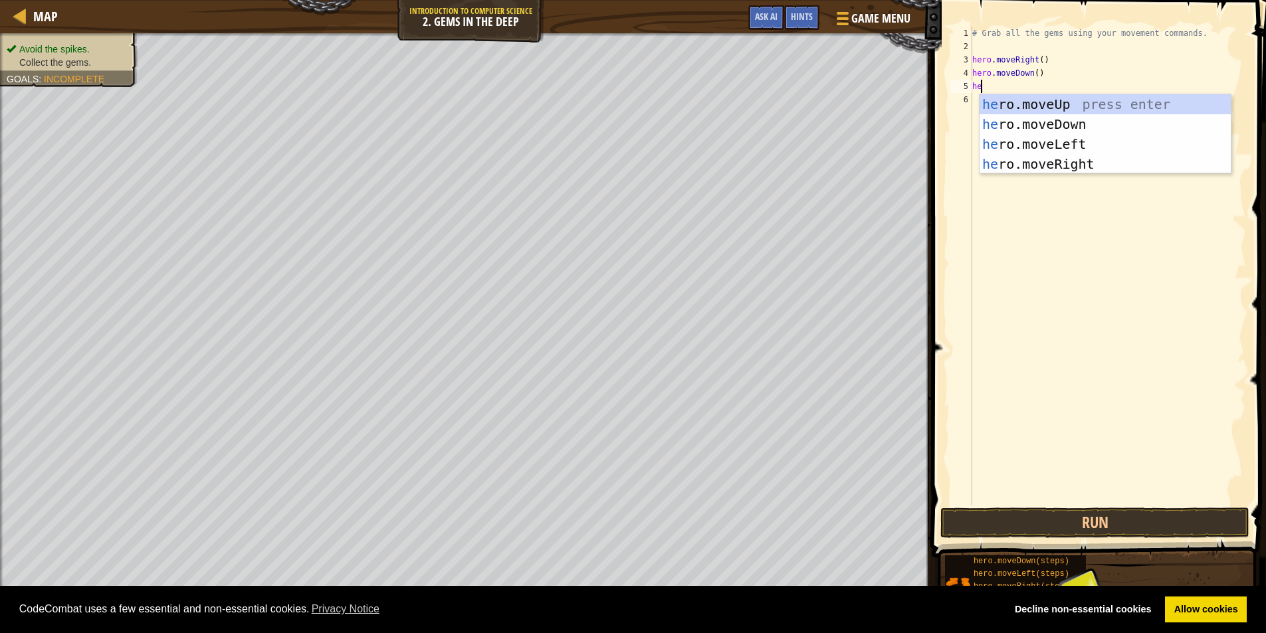
scroll to position [6, 1]
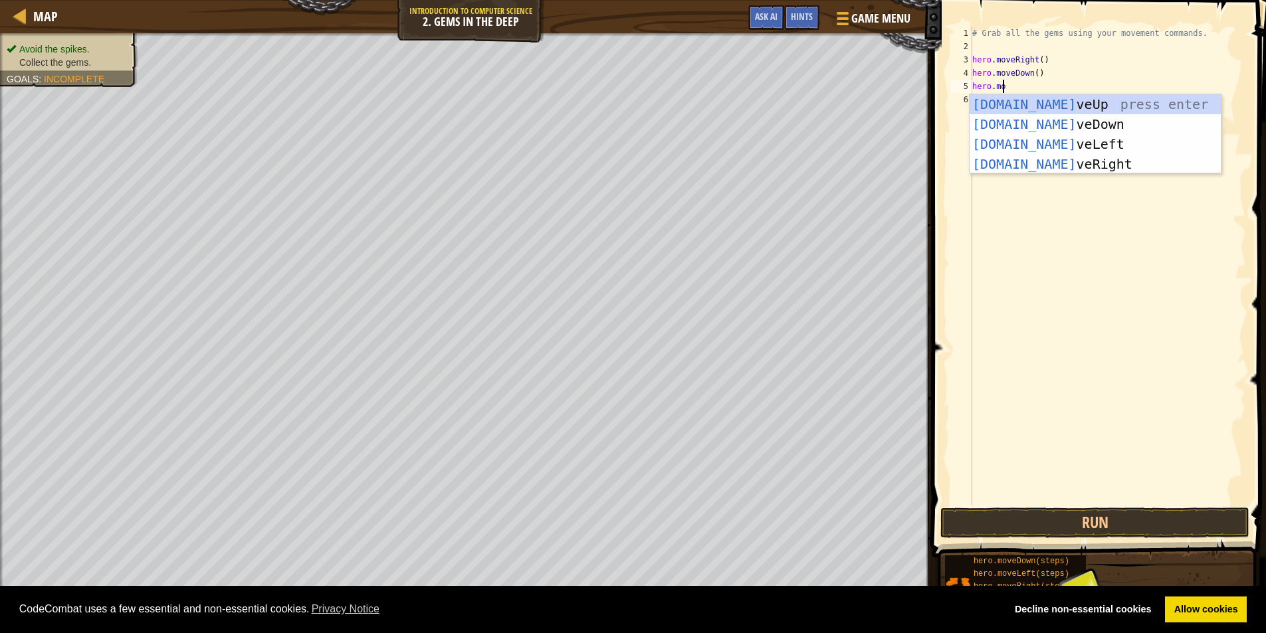
type textarea "hero.move"
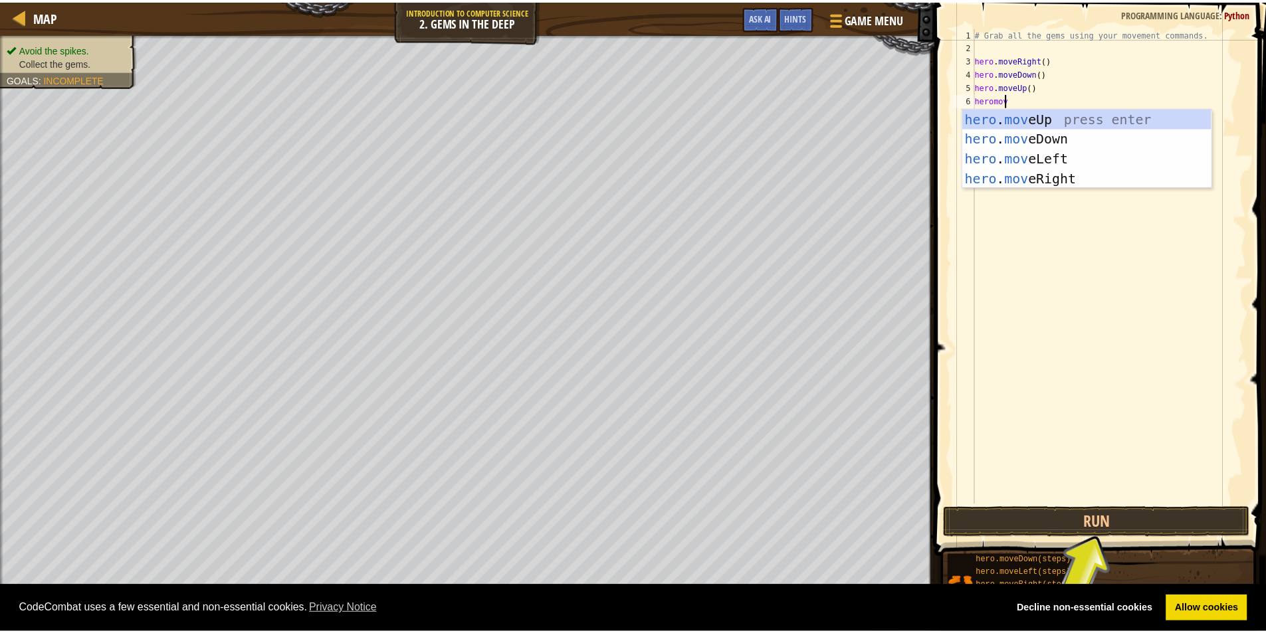
scroll to position [6, 2]
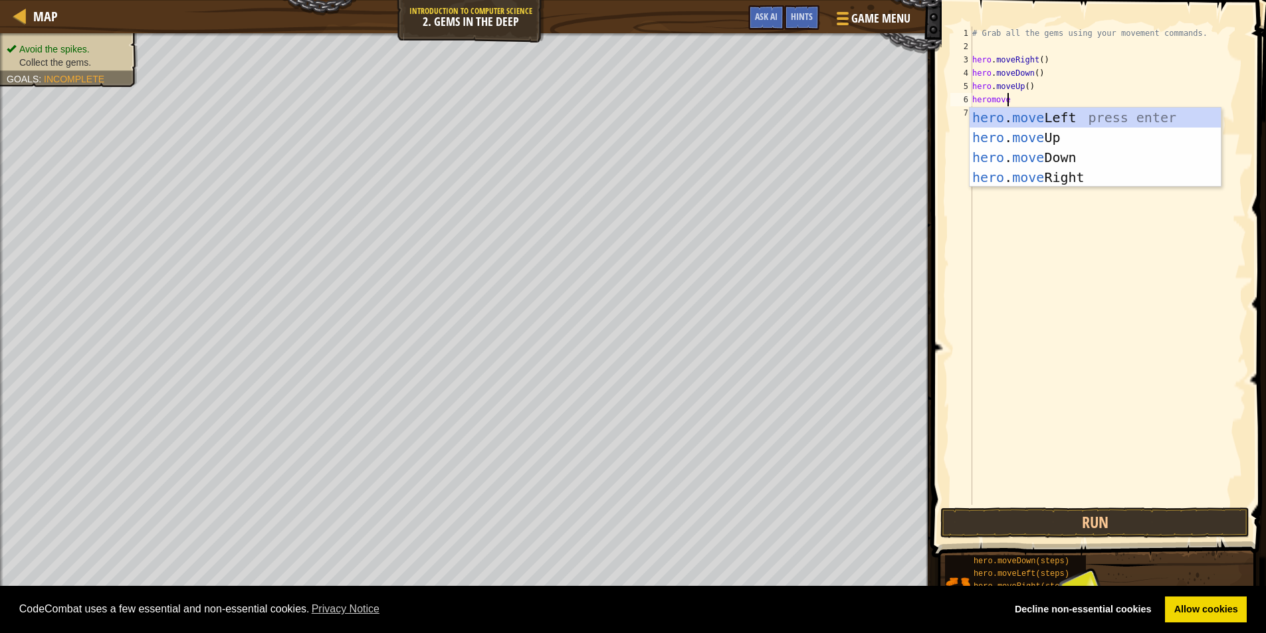
type textarea "heromover"
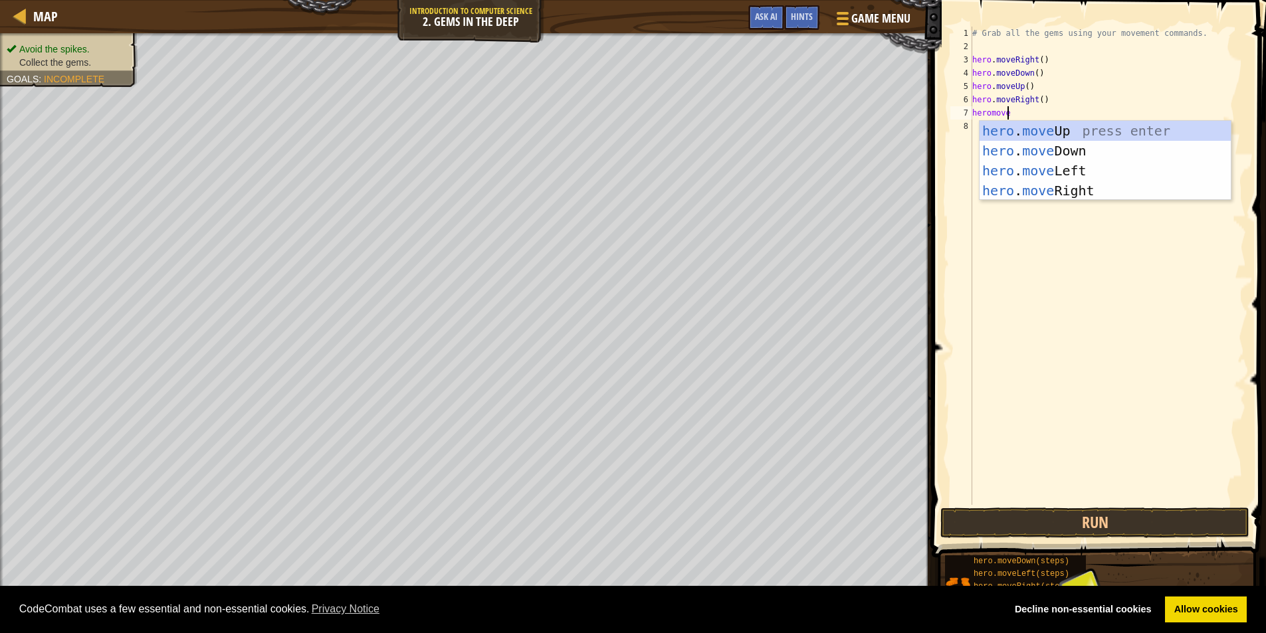
type textarea "heromoved"
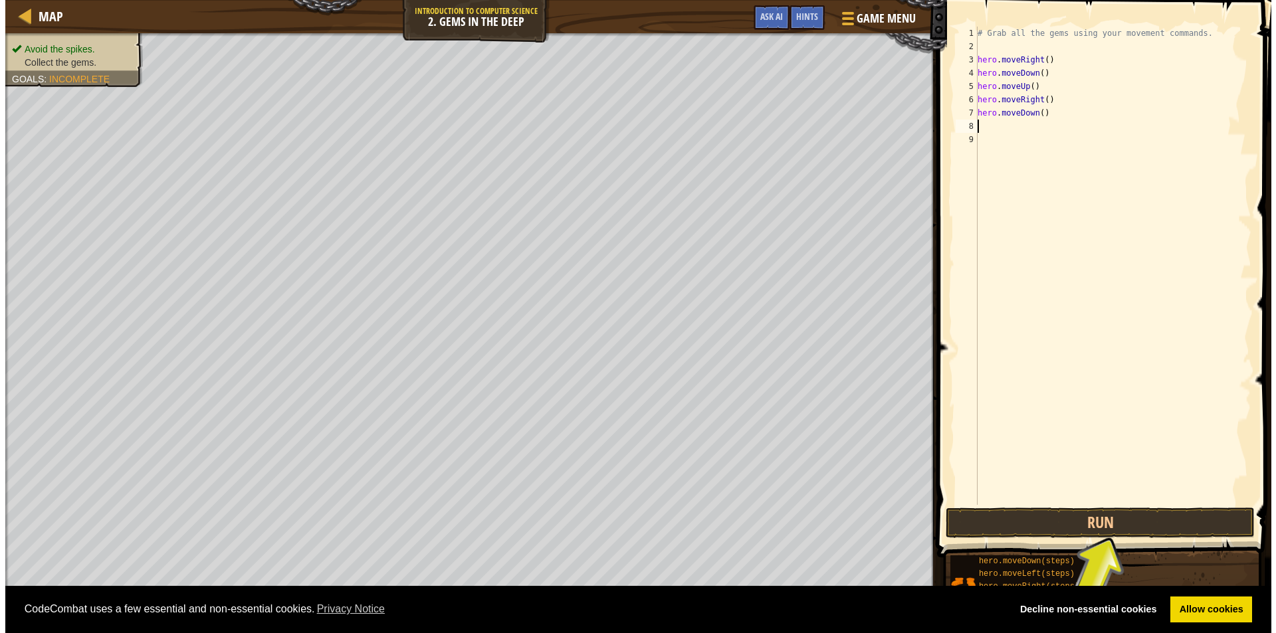
scroll to position [6, 0]
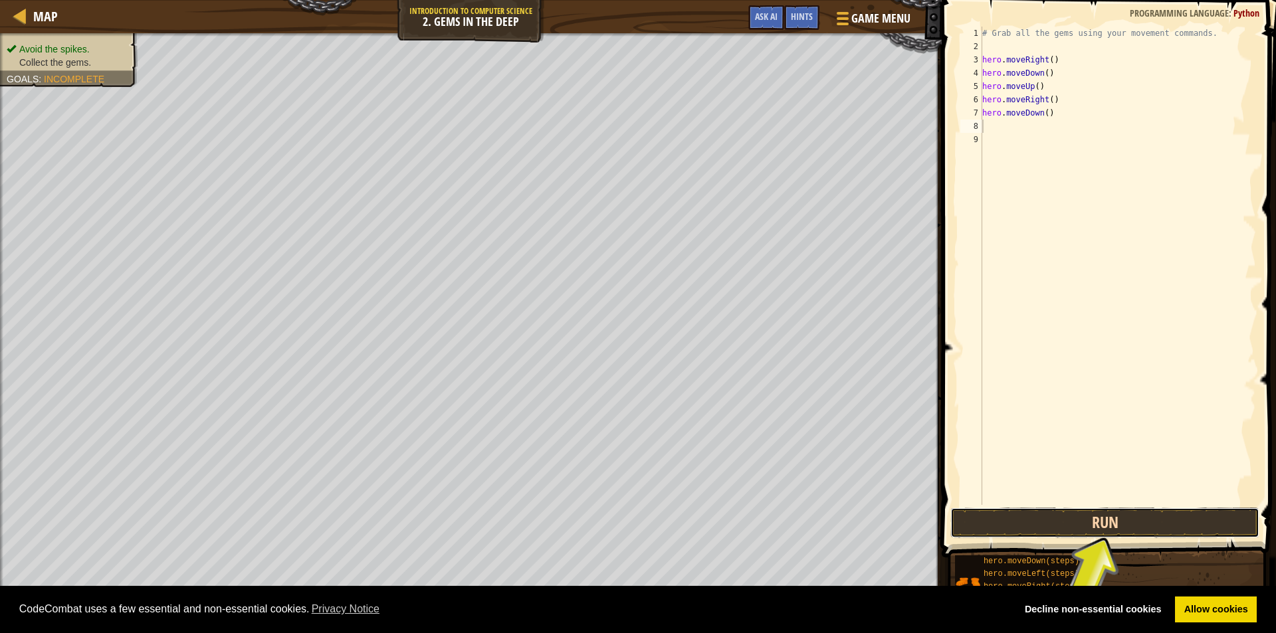
click at [1102, 514] on button "Run" at bounding box center [1104, 523] width 309 height 31
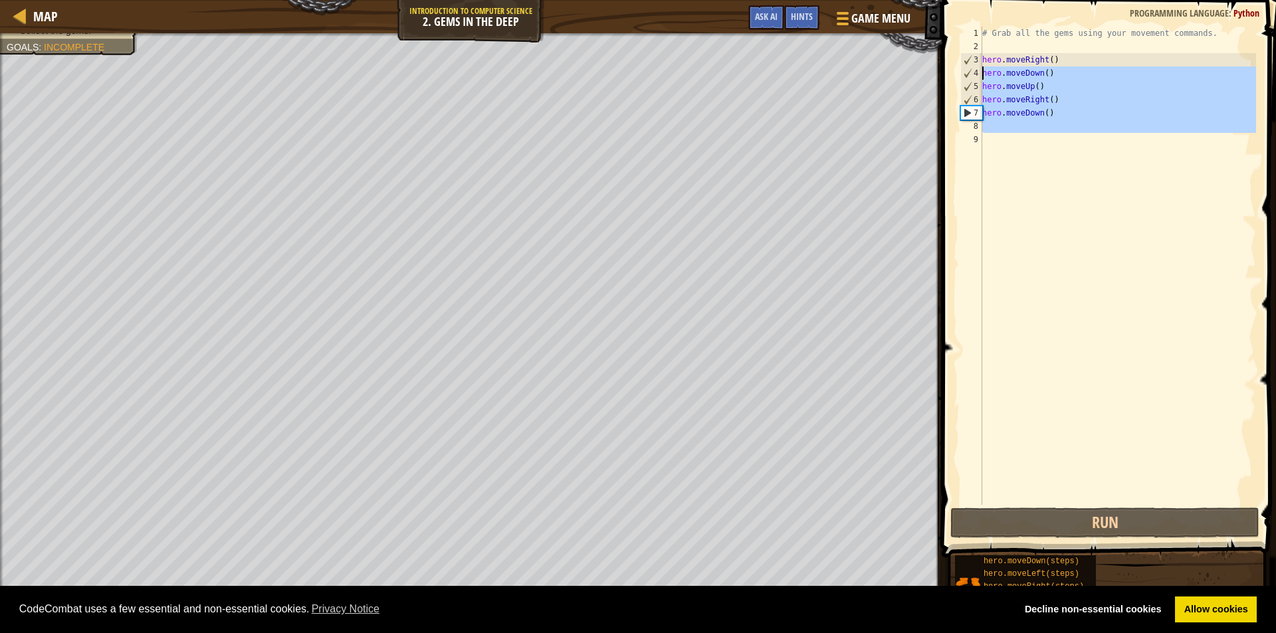
drag, startPoint x: 1097, startPoint y: 118, endPoint x: 980, endPoint y: 76, distance: 124.4
click at [980, 76] on div "1 2 3 4 5 6 7 8 9 # Grab all the gems using your movement commands. hero . move…" at bounding box center [1106, 266] width 298 height 478
type textarea "hero.moveDown() hero.moveUp()"
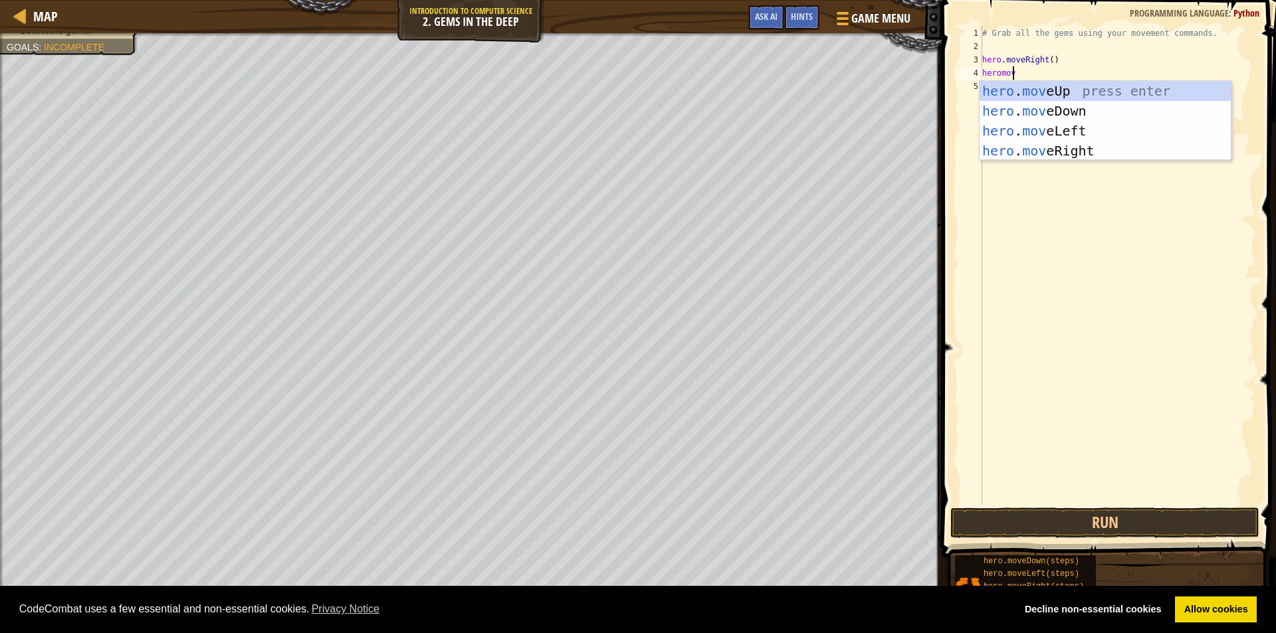
scroll to position [6, 2]
type textarea "heromoved"
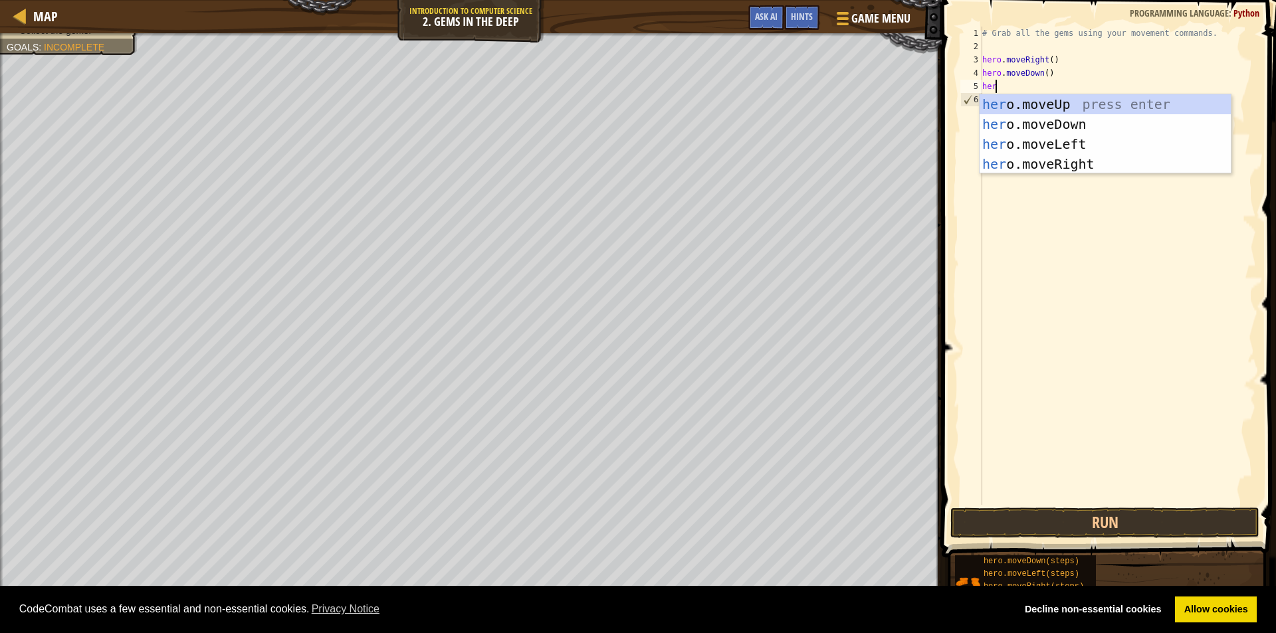
scroll to position [6, 1]
type textarea "herom"
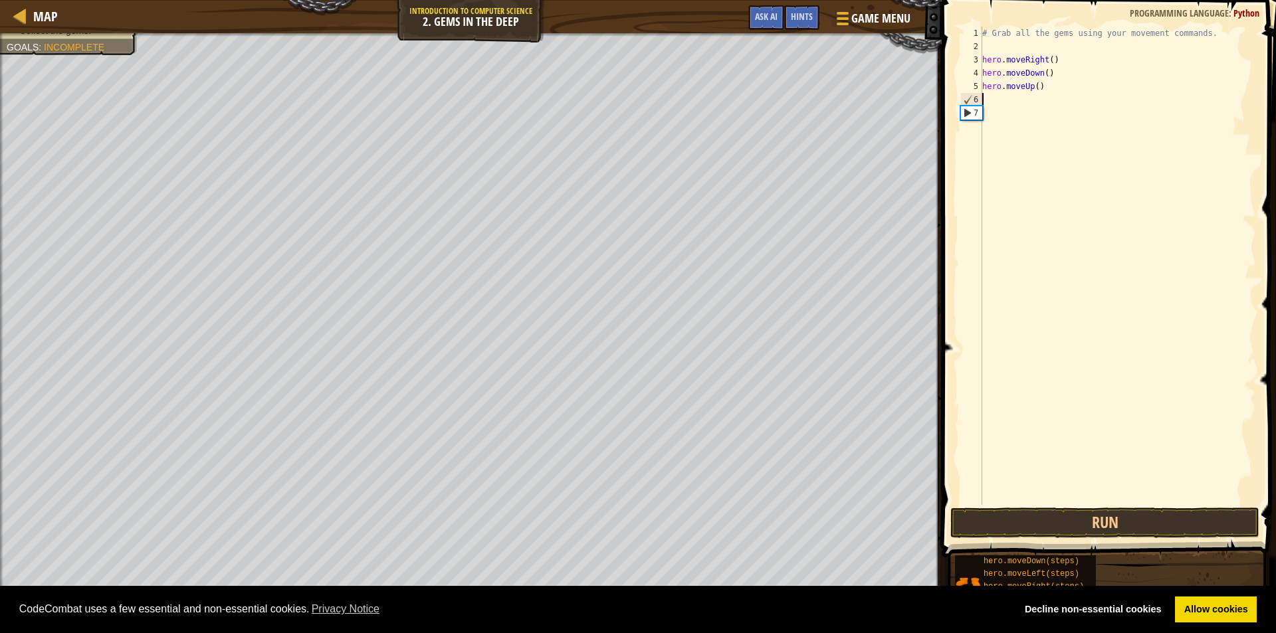
scroll to position [6, 0]
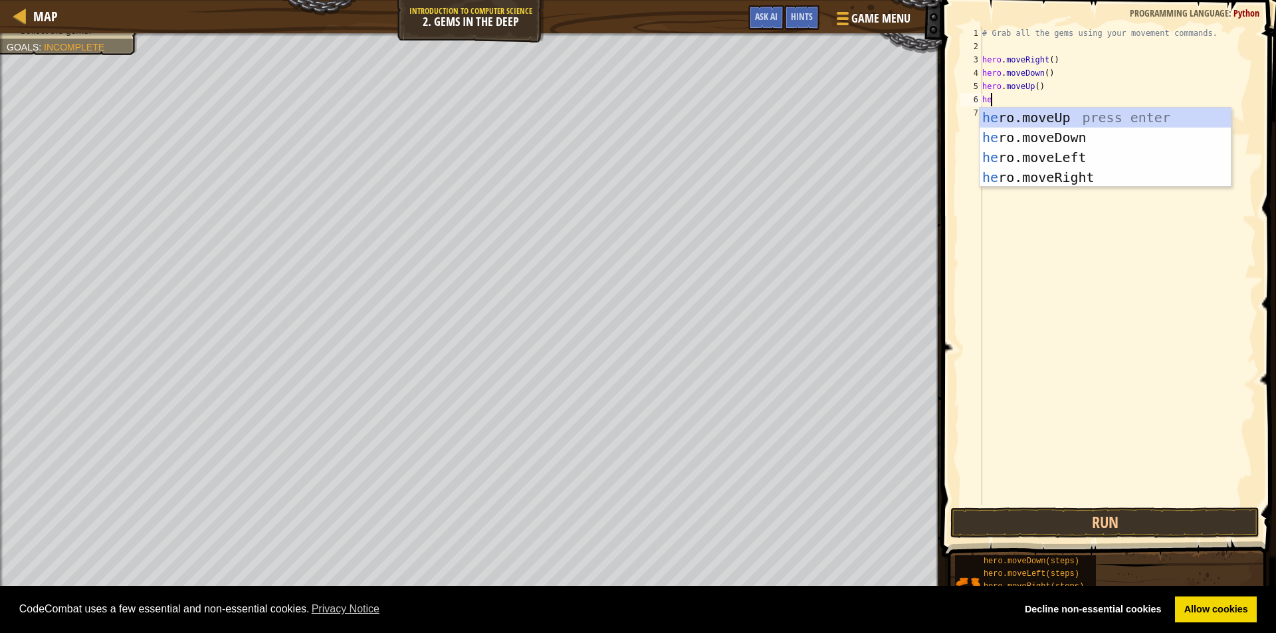
type textarea "hero"
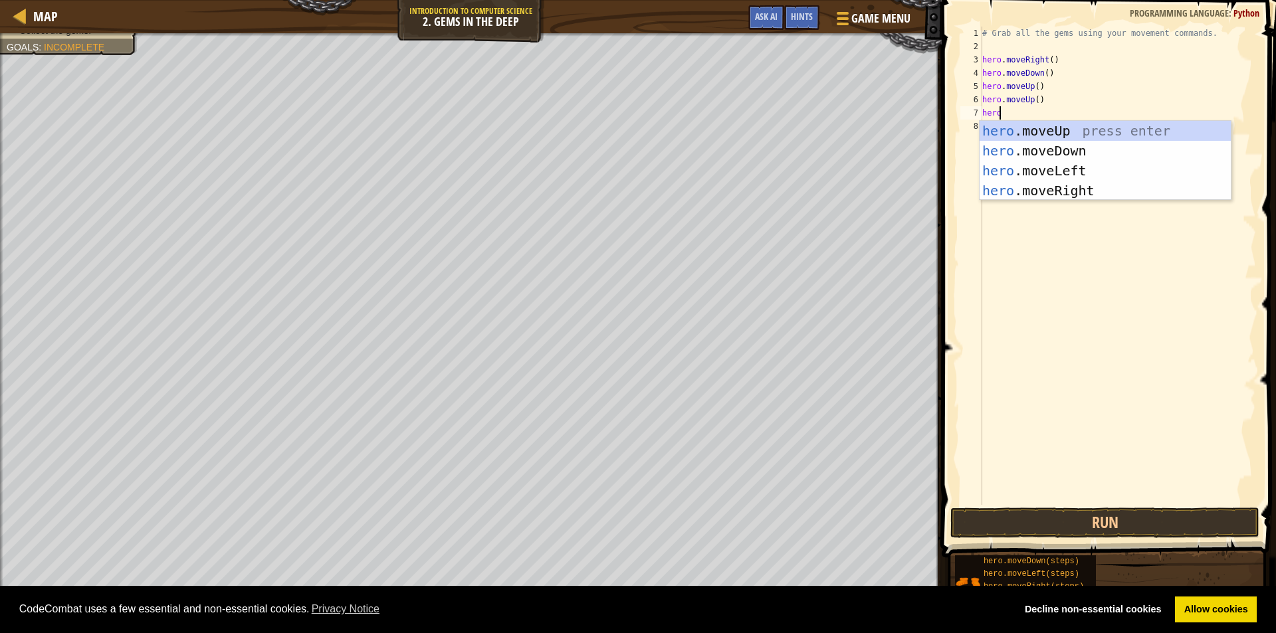
scroll to position [6, 1]
type textarea "heromr"
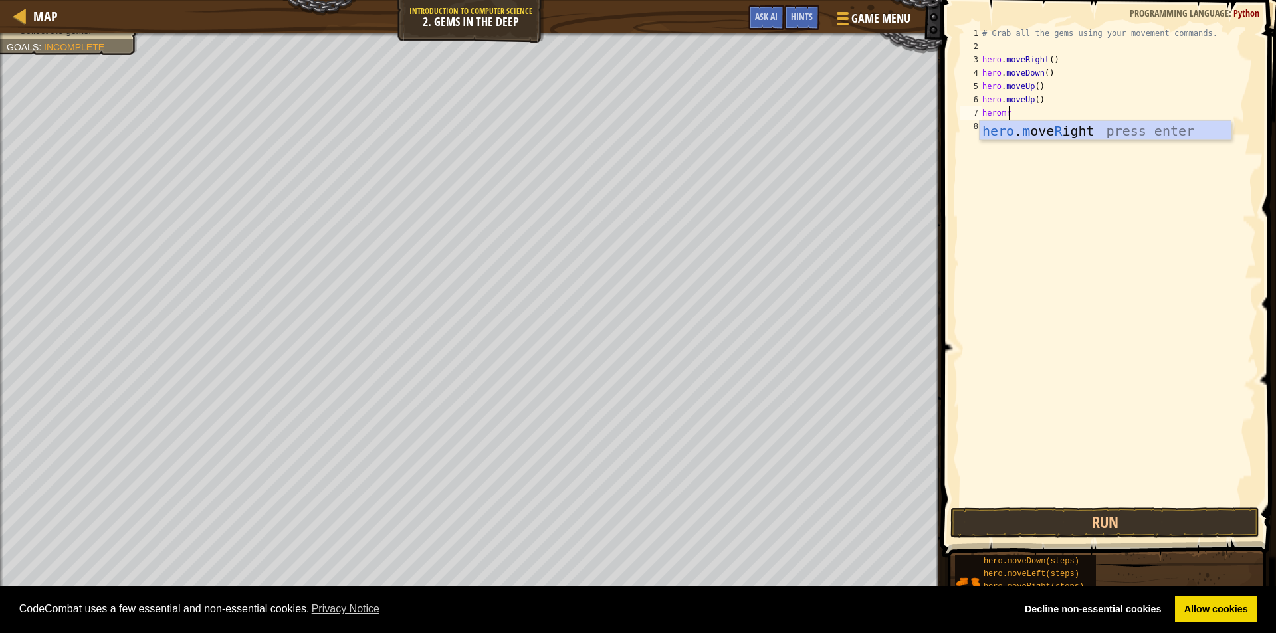
scroll to position [6, 0]
click at [1139, 520] on button "Run" at bounding box center [1104, 523] width 309 height 31
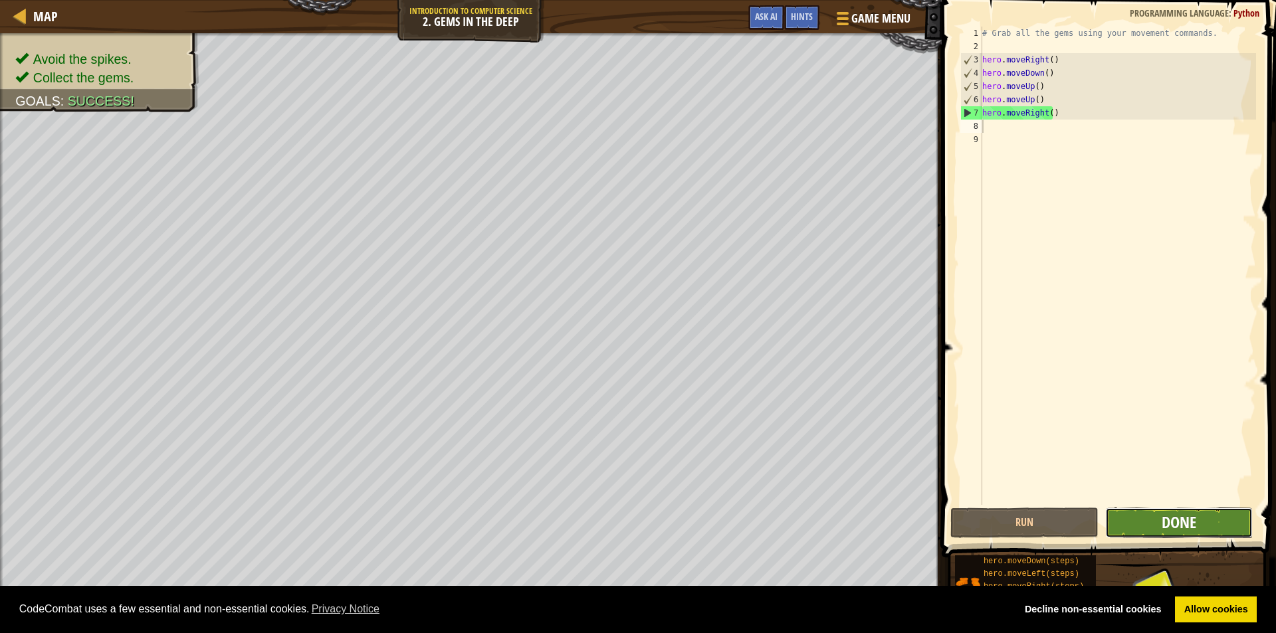
click at [1175, 522] on span "Done" at bounding box center [1178, 522] width 35 height 21
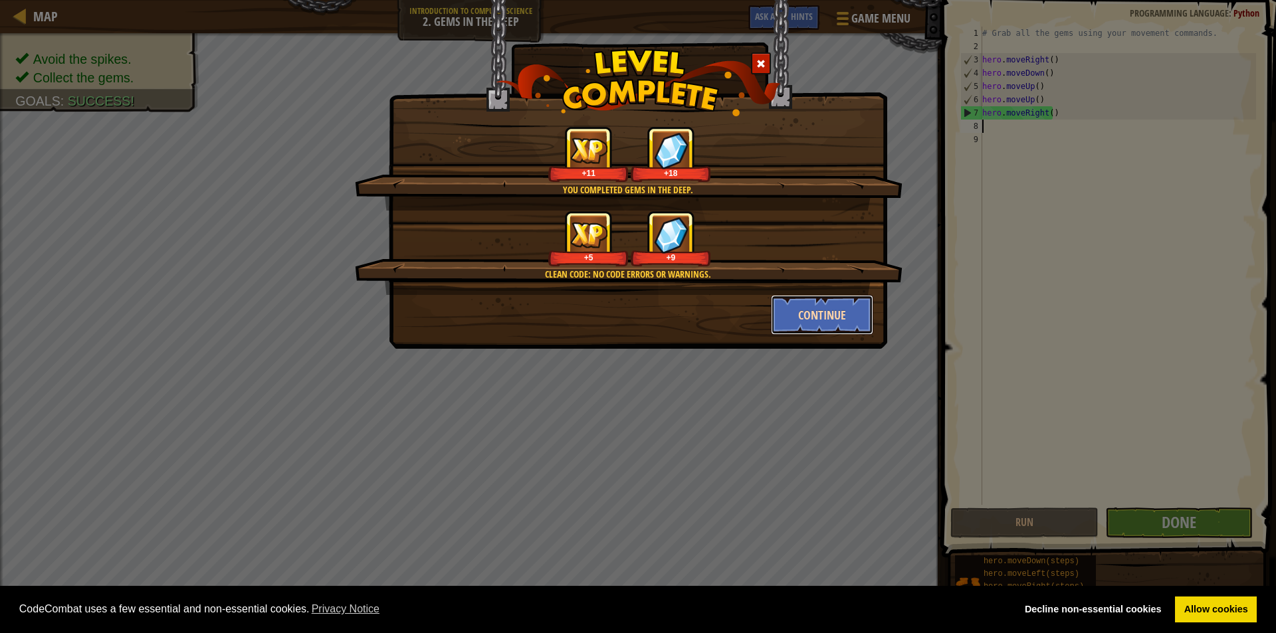
click at [807, 305] on button "Continue" at bounding box center [822, 315] width 103 height 40
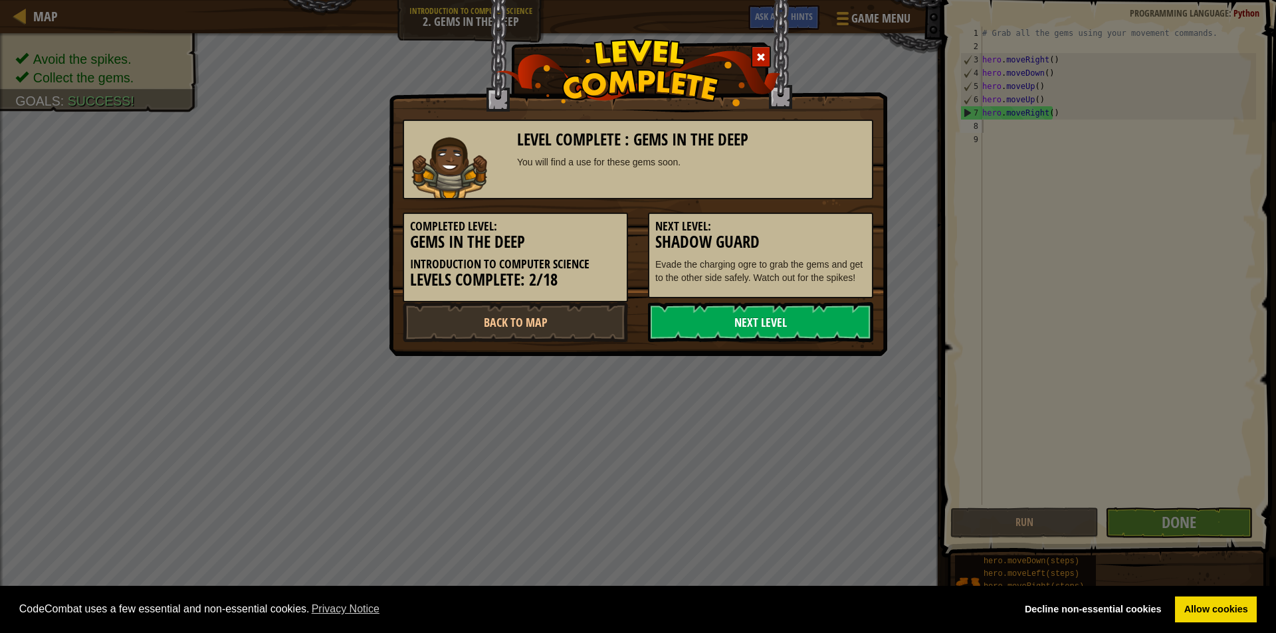
click at [781, 305] on link "Next Level" at bounding box center [760, 322] width 225 height 40
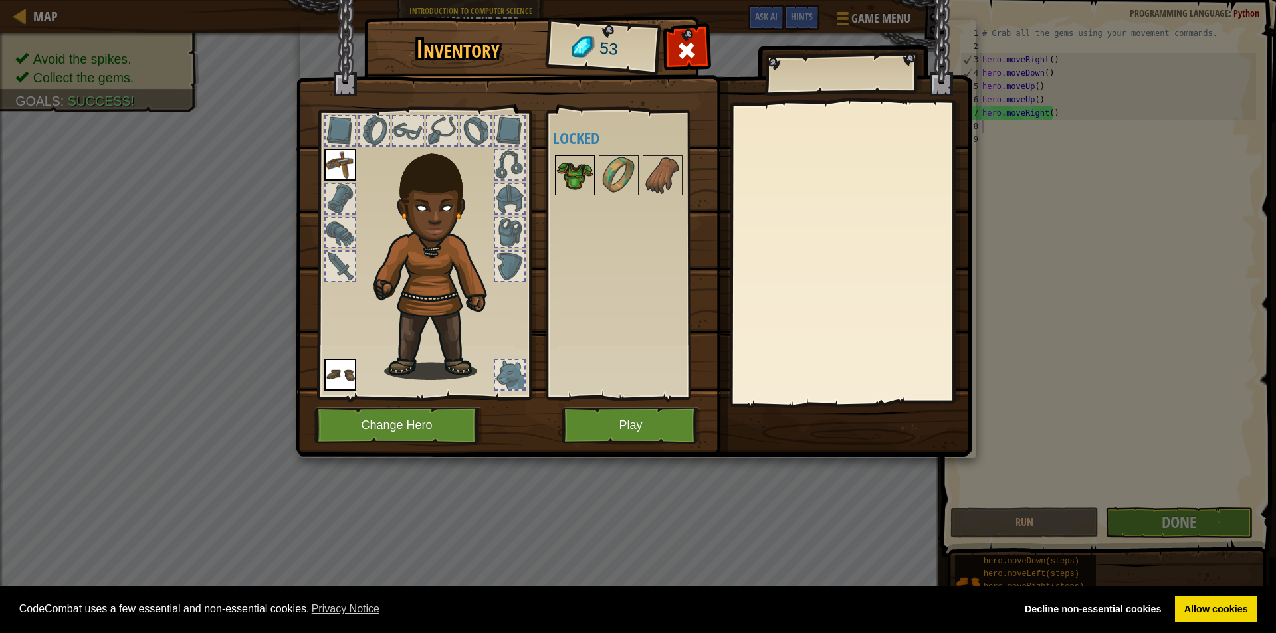
click at [577, 173] on img at bounding box center [574, 175] width 37 height 37
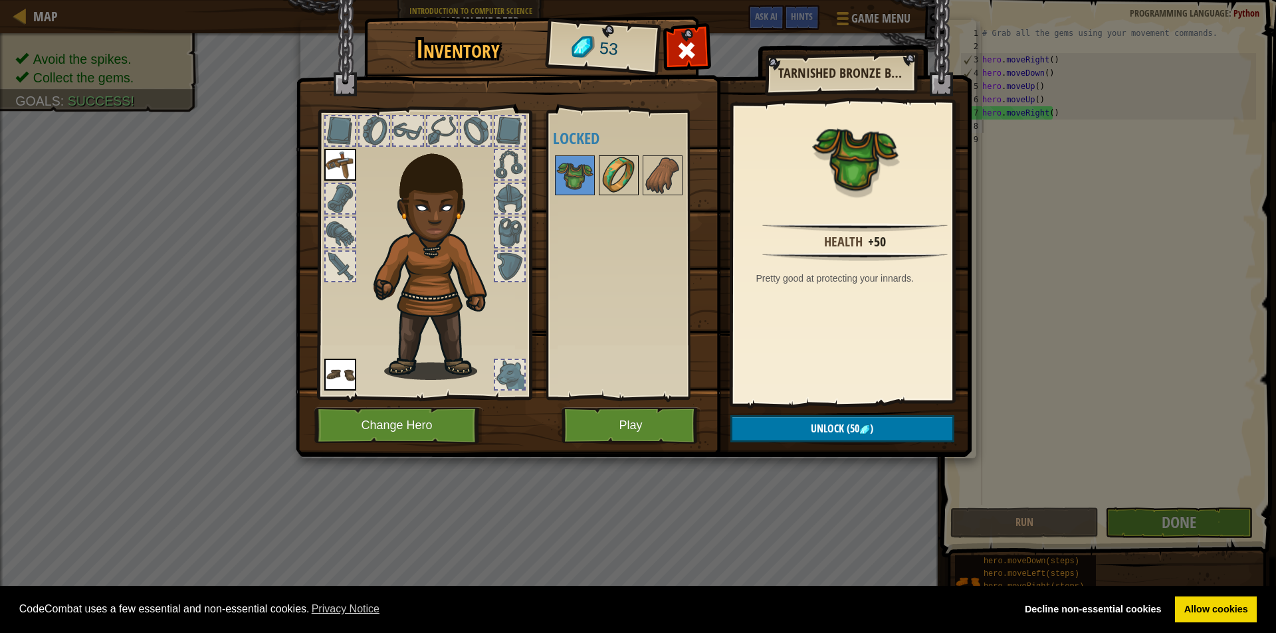
click at [603, 175] on img at bounding box center [618, 175] width 37 height 37
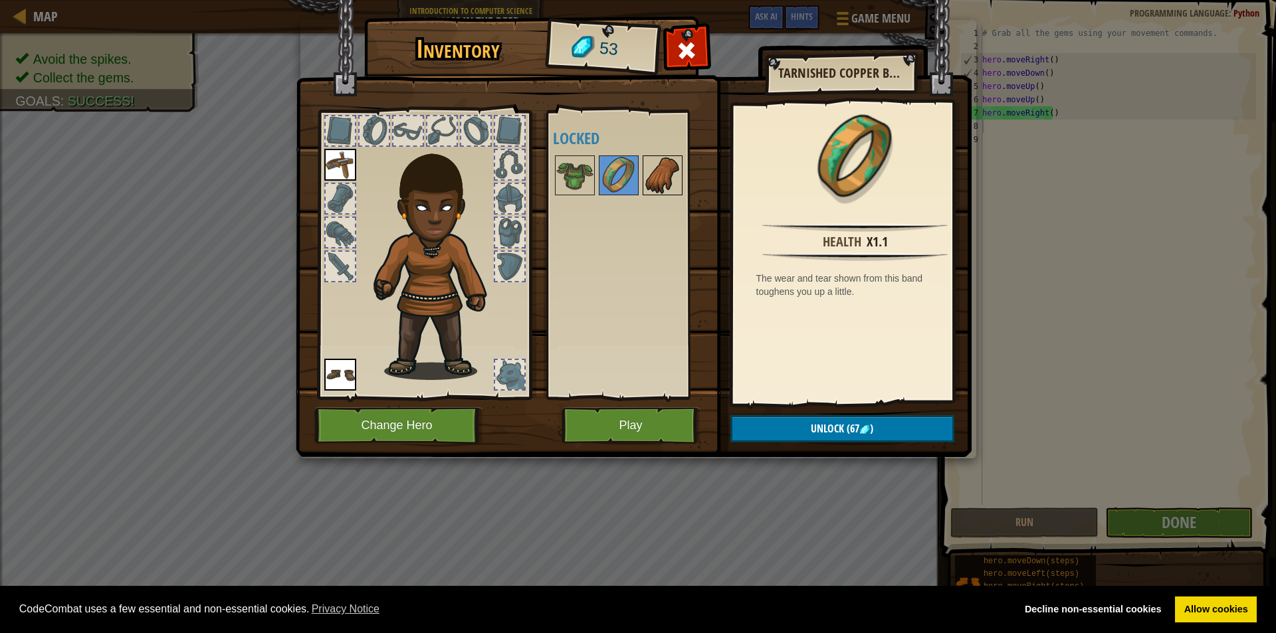
click at [661, 183] on img at bounding box center [662, 175] width 37 height 37
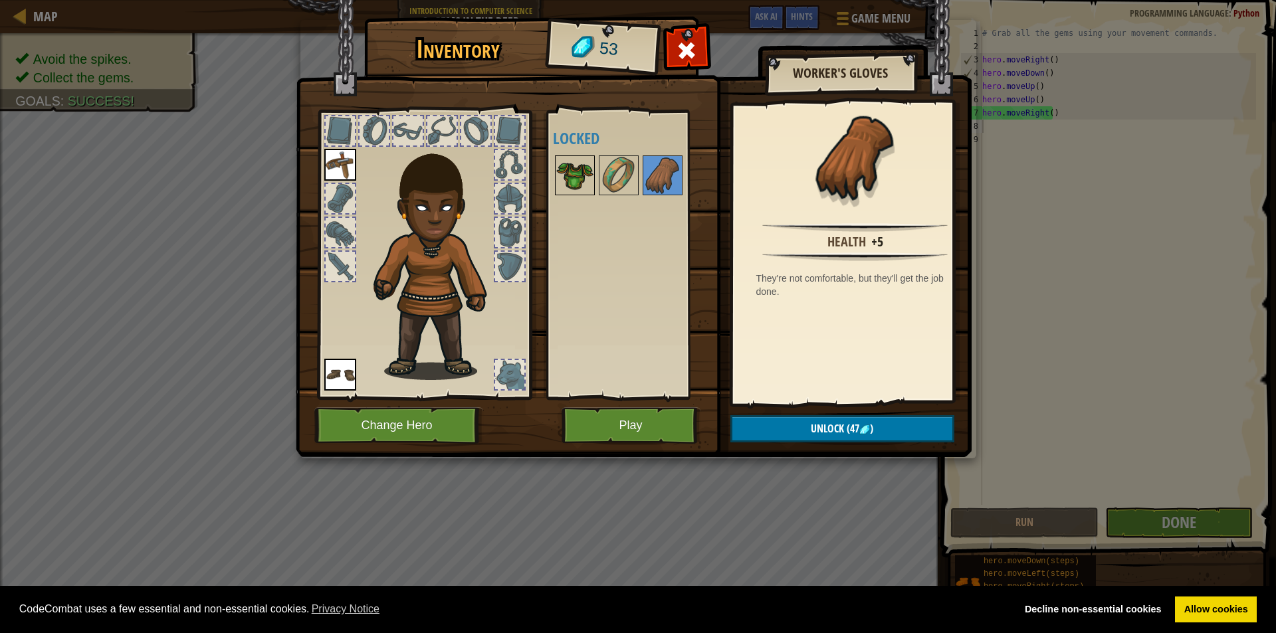
click at [579, 179] on img at bounding box center [574, 175] width 37 height 37
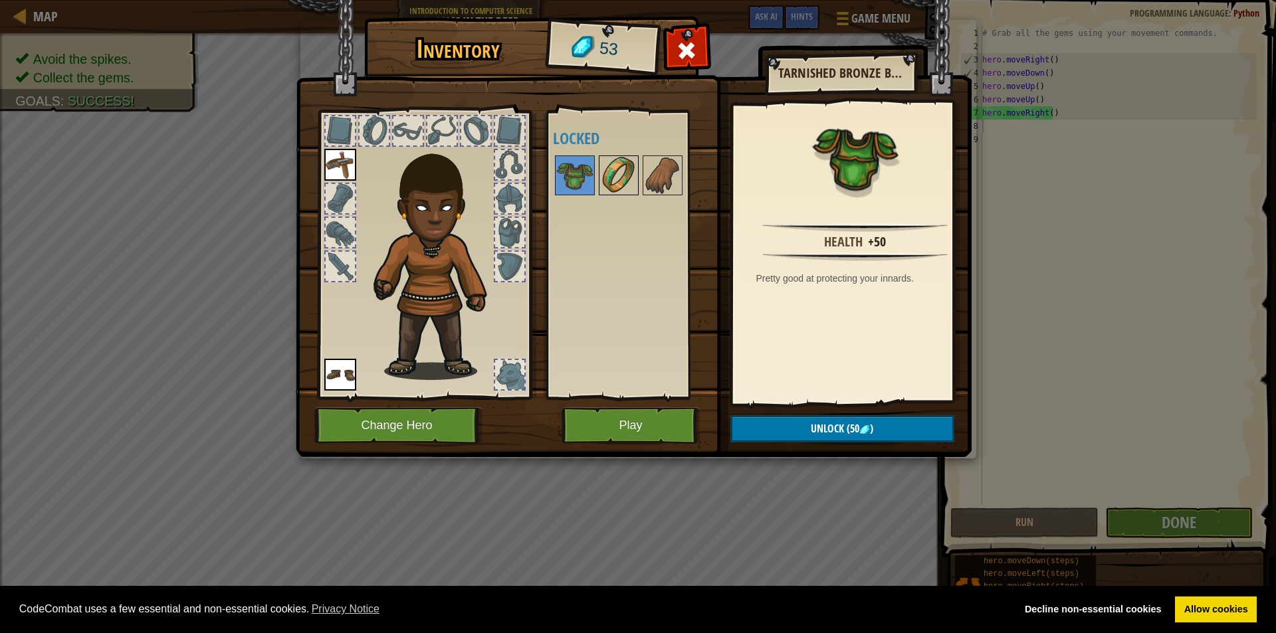
click at [617, 180] on img at bounding box center [618, 175] width 37 height 37
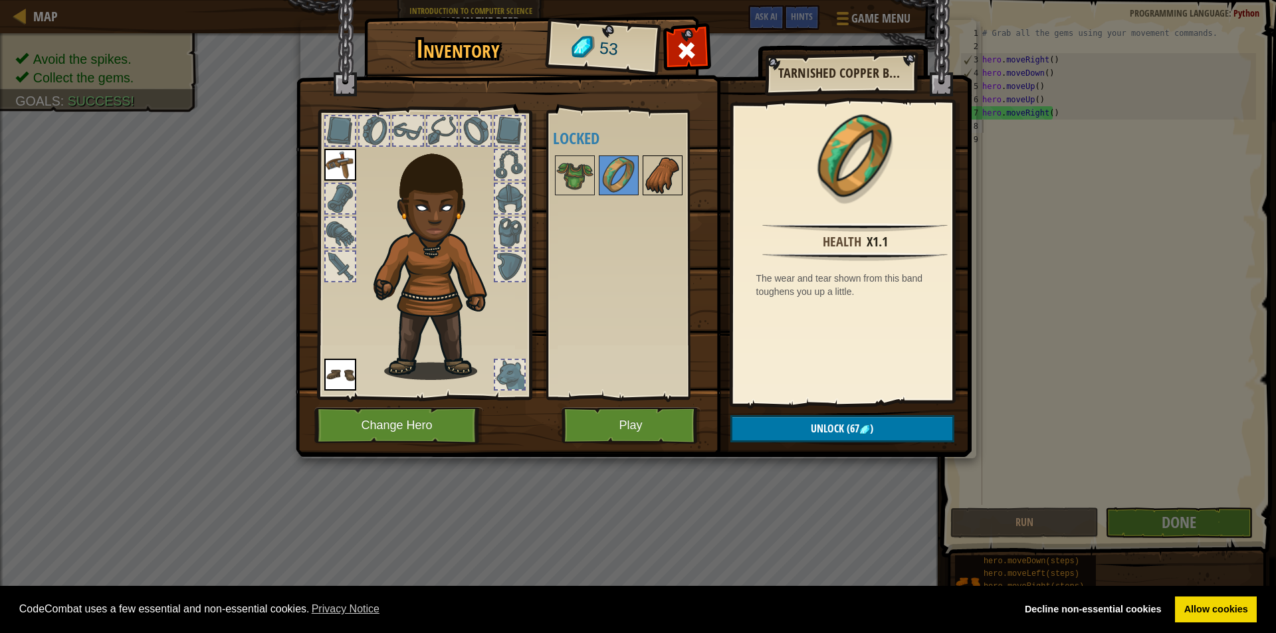
click at [658, 186] on img at bounding box center [662, 175] width 37 height 37
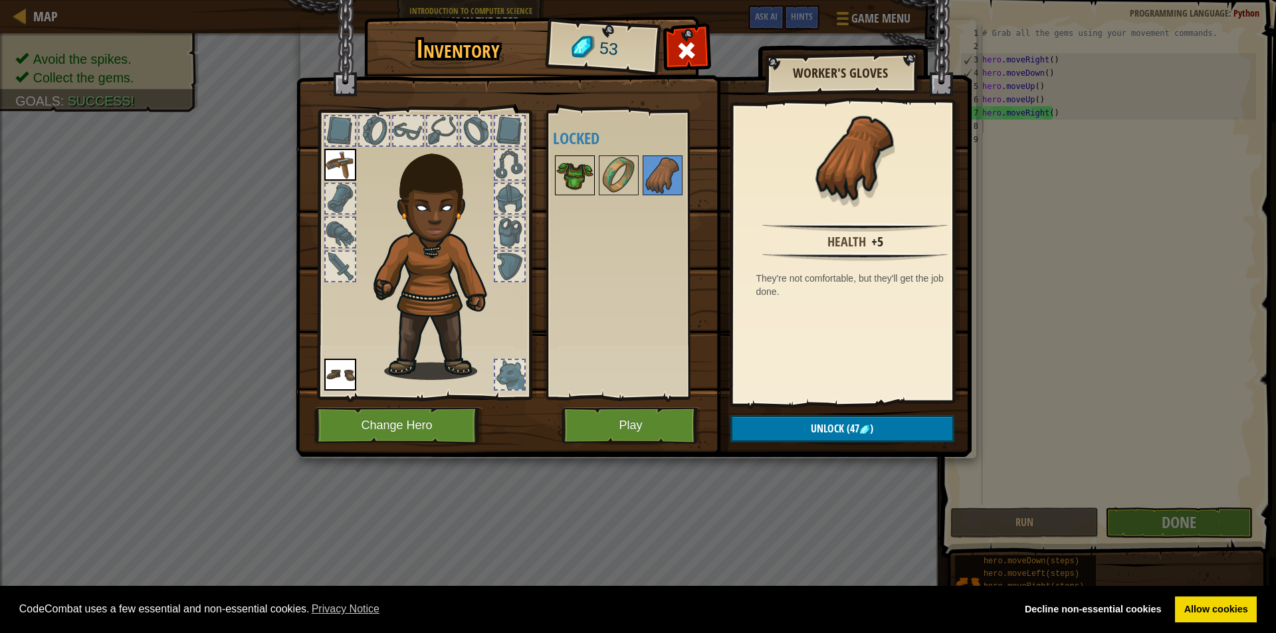
click at [575, 183] on img at bounding box center [574, 175] width 37 height 37
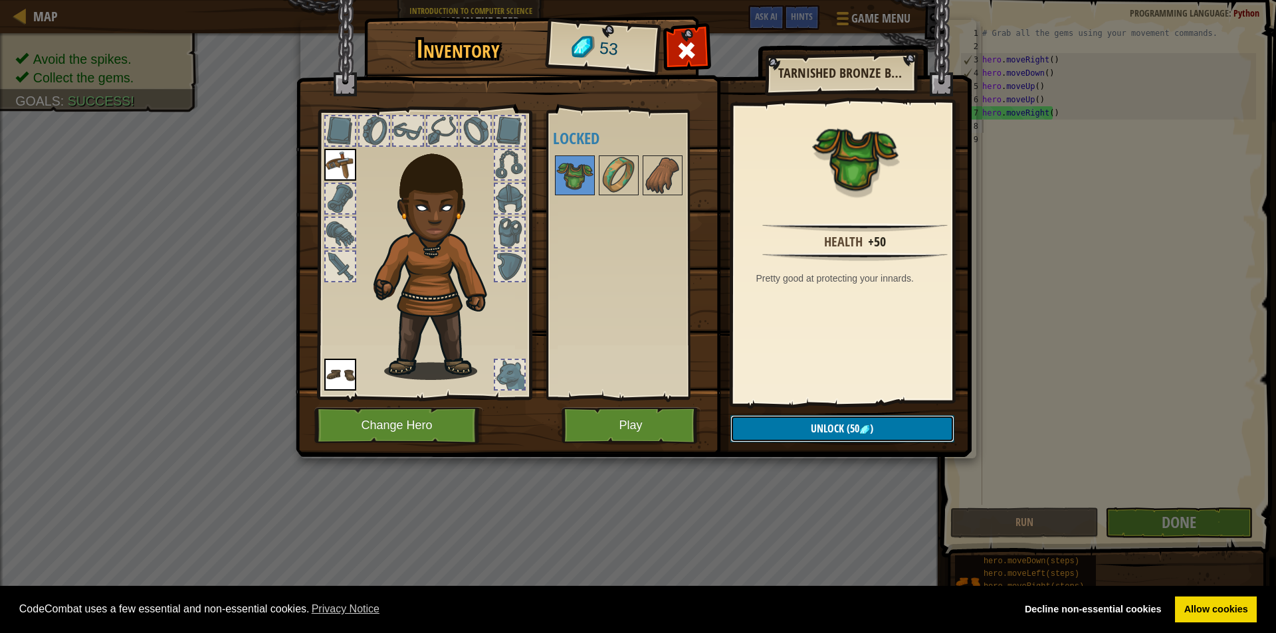
click at [891, 429] on button "Unlock (50 )" at bounding box center [842, 428] width 224 height 27
click at [848, 433] on button "Confirm" at bounding box center [842, 428] width 224 height 27
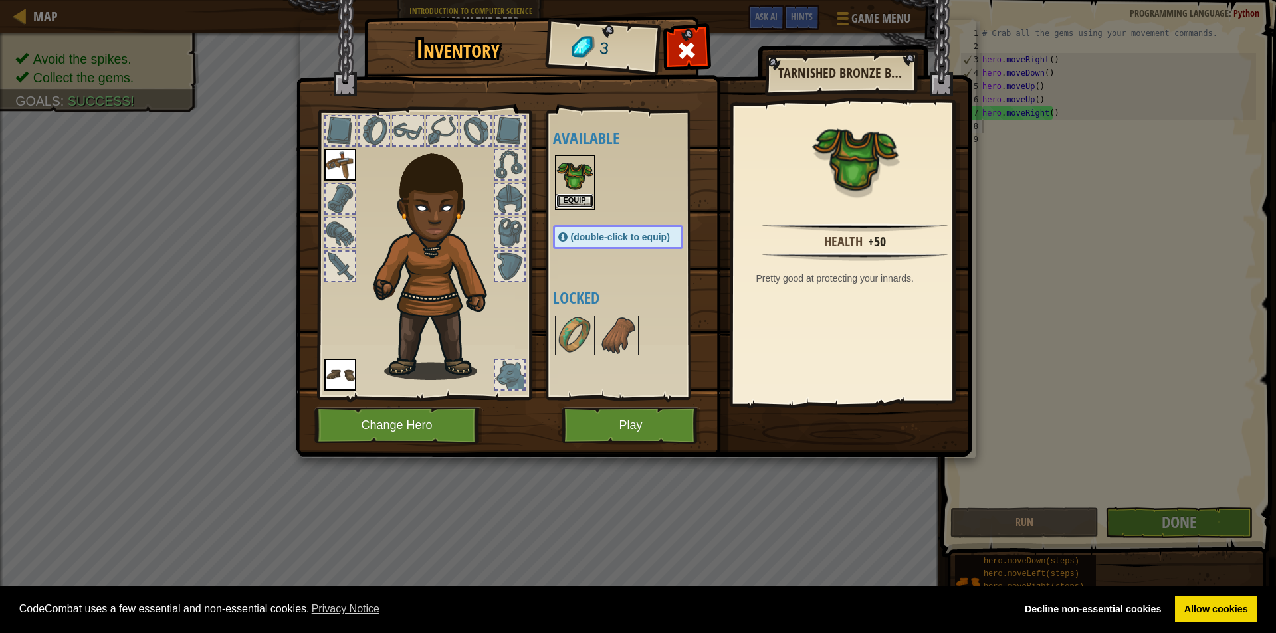
click at [565, 203] on button "Equip" at bounding box center [574, 201] width 37 height 14
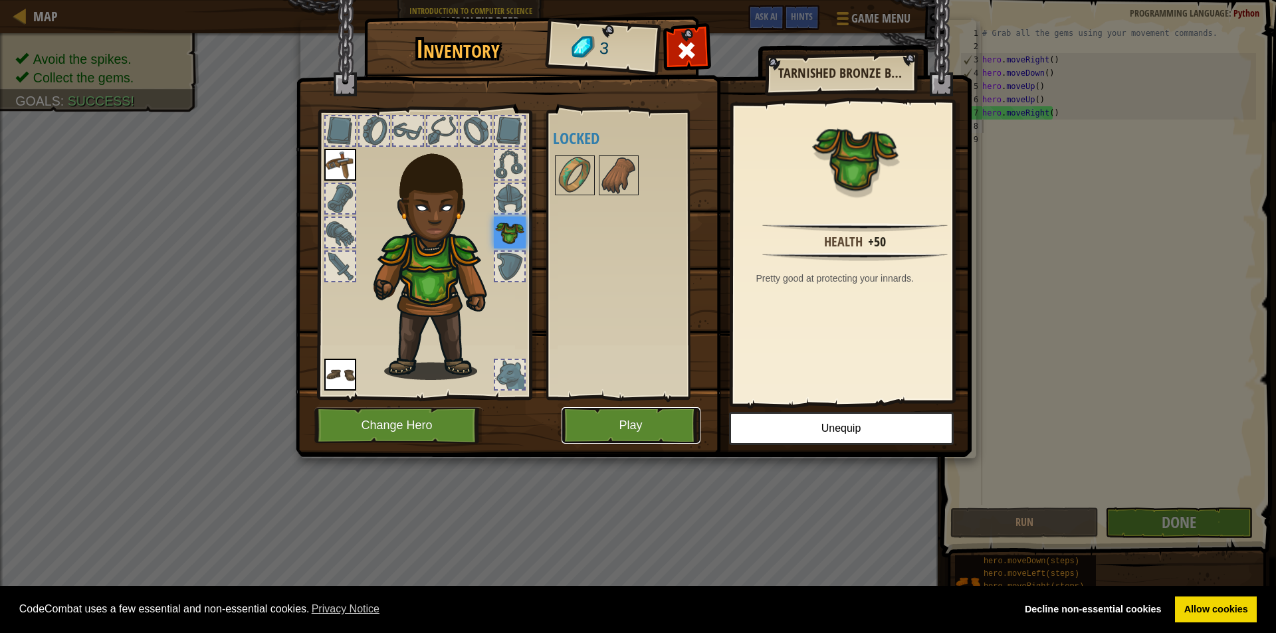
click at [633, 427] on button "Play" at bounding box center [630, 425] width 139 height 37
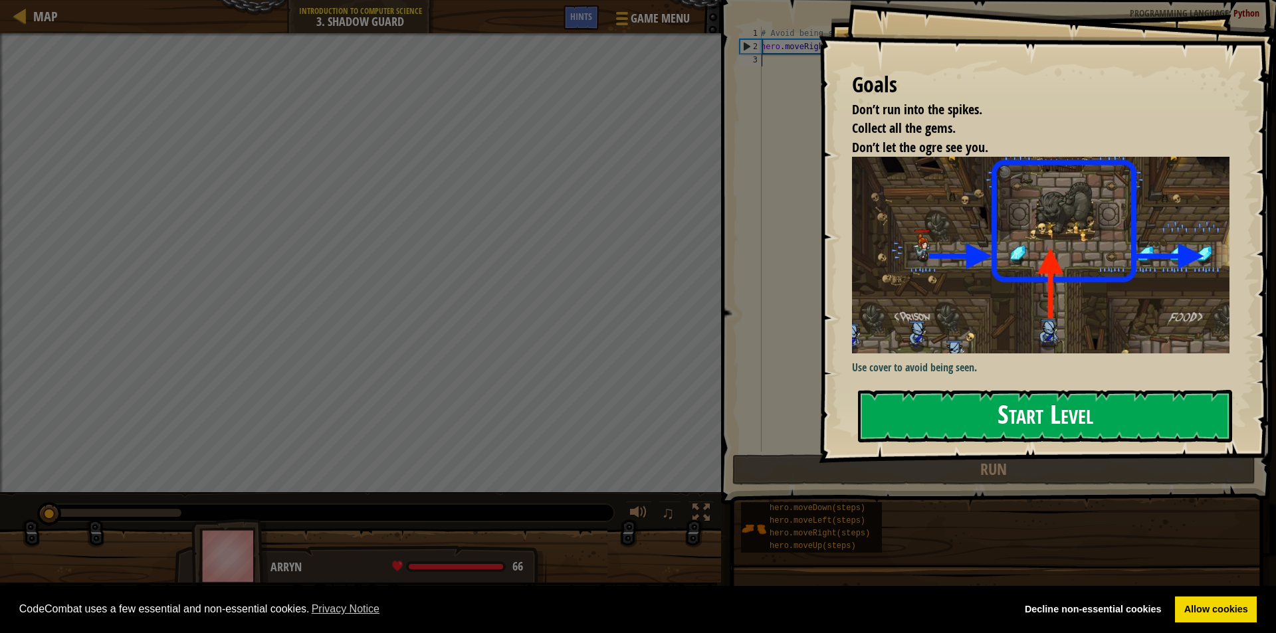
click at [955, 391] on button "Start Level" at bounding box center [1045, 416] width 374 height 52
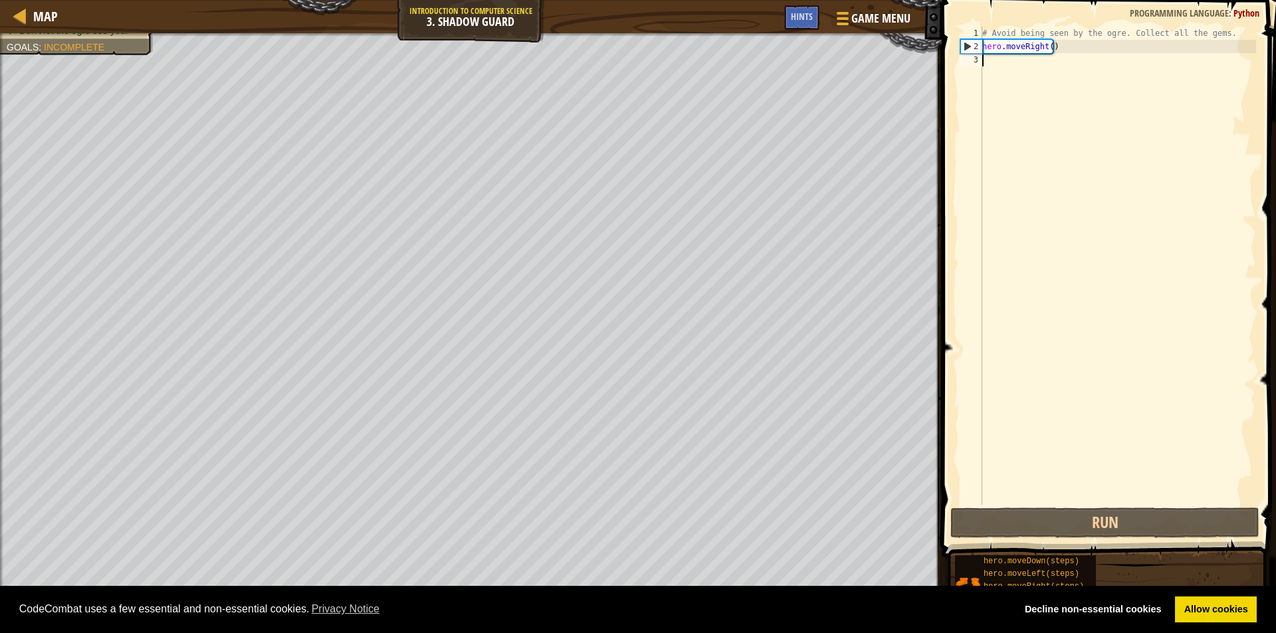
click at [1006, 72] on div "# Avoid being seen by the ogre. Collect all the gems. hero . moveRight ( )" at bounding box center [1117, 279] width 276 height 505
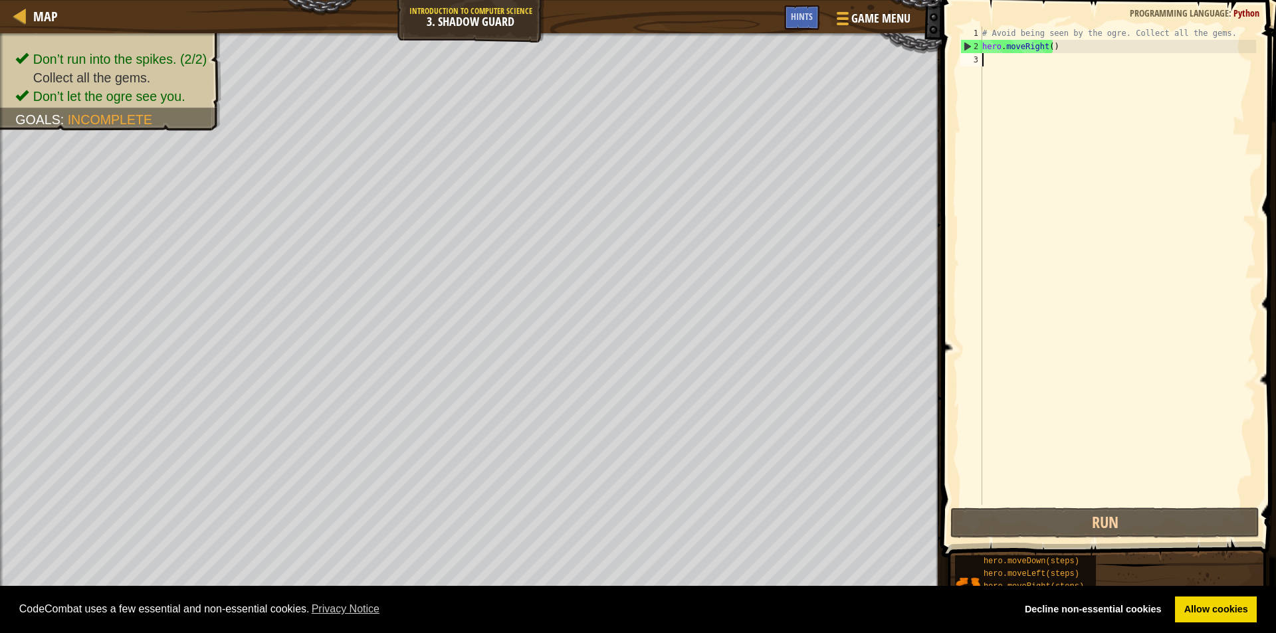
click at [1003, 72] on div "# Avoid being seen by the ogre. Collect all the gems. hero . moveRight ( )" at bounding box center [1117, 279] width 276 height 505
type textarea "e"
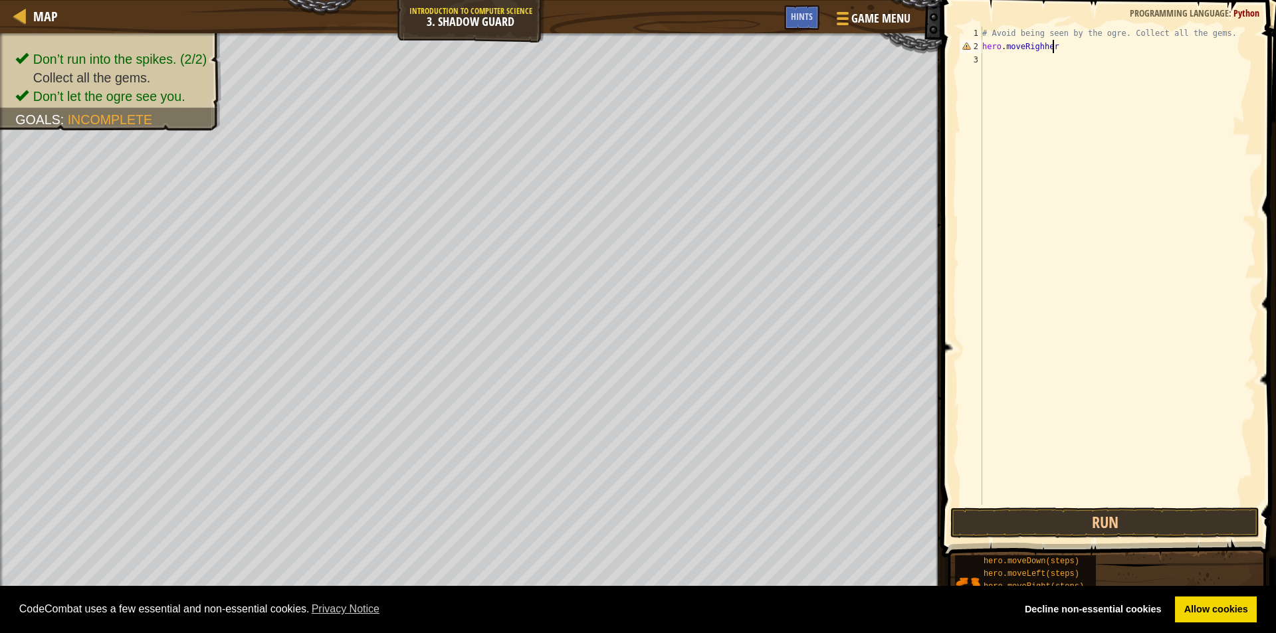
type textarea "hero.moveRighhero"
type textarea "hero.moveRigh"
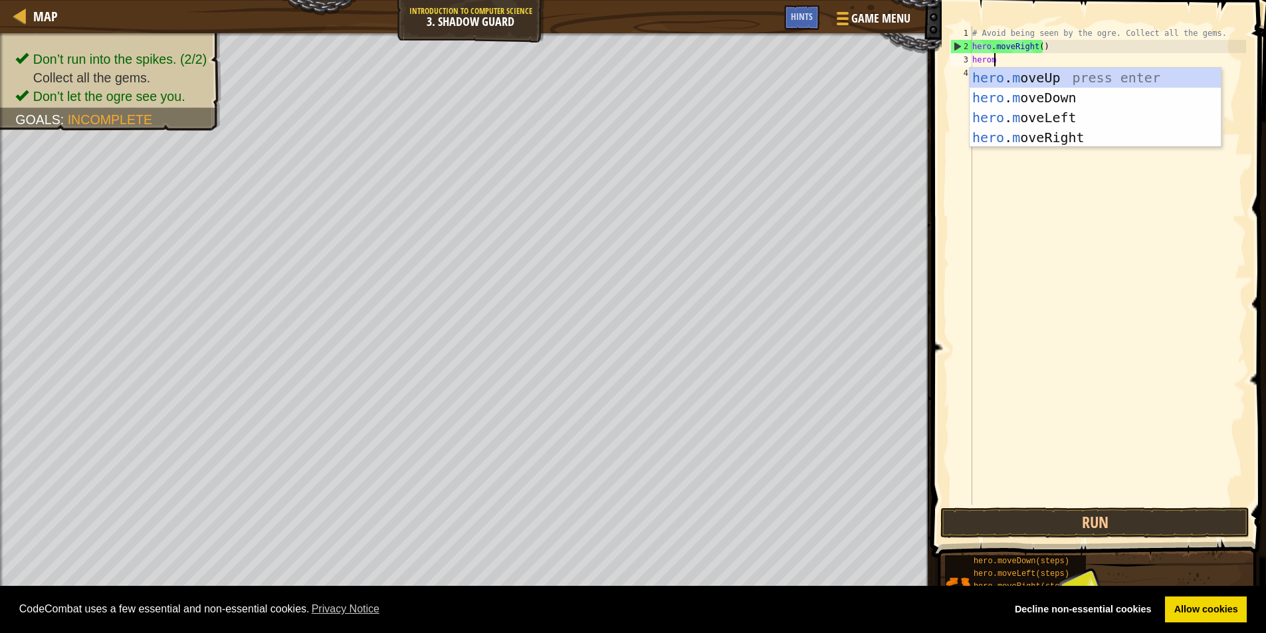
scroll to position [6, 1]
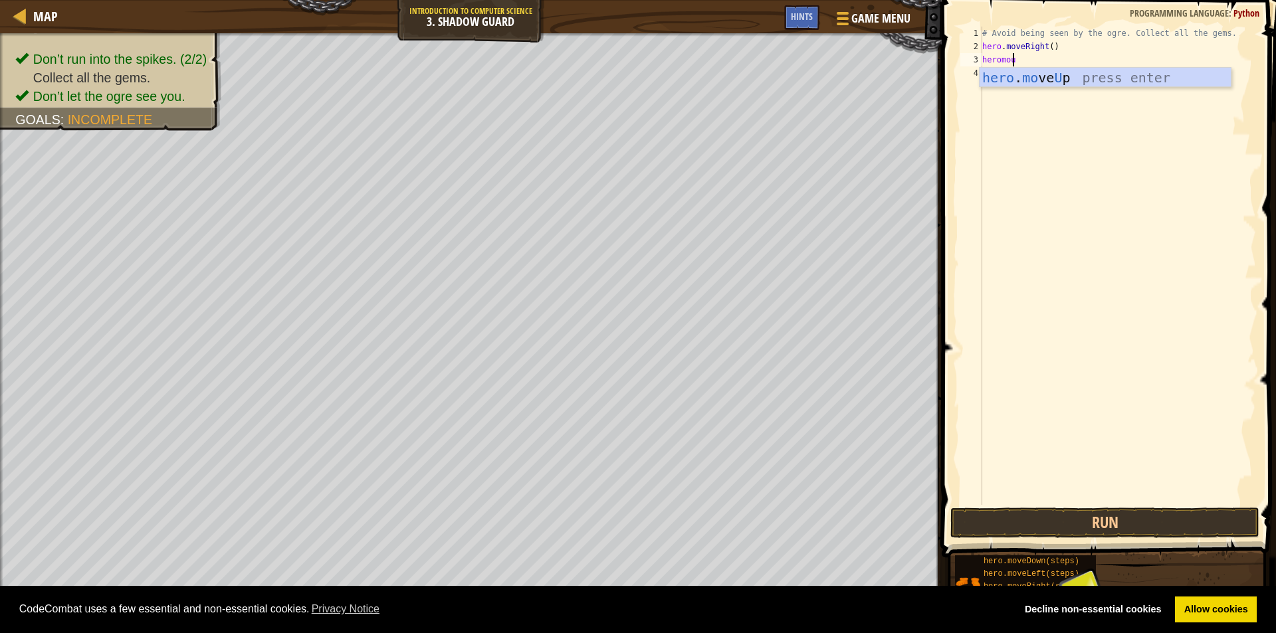
type textarea "heromoup"
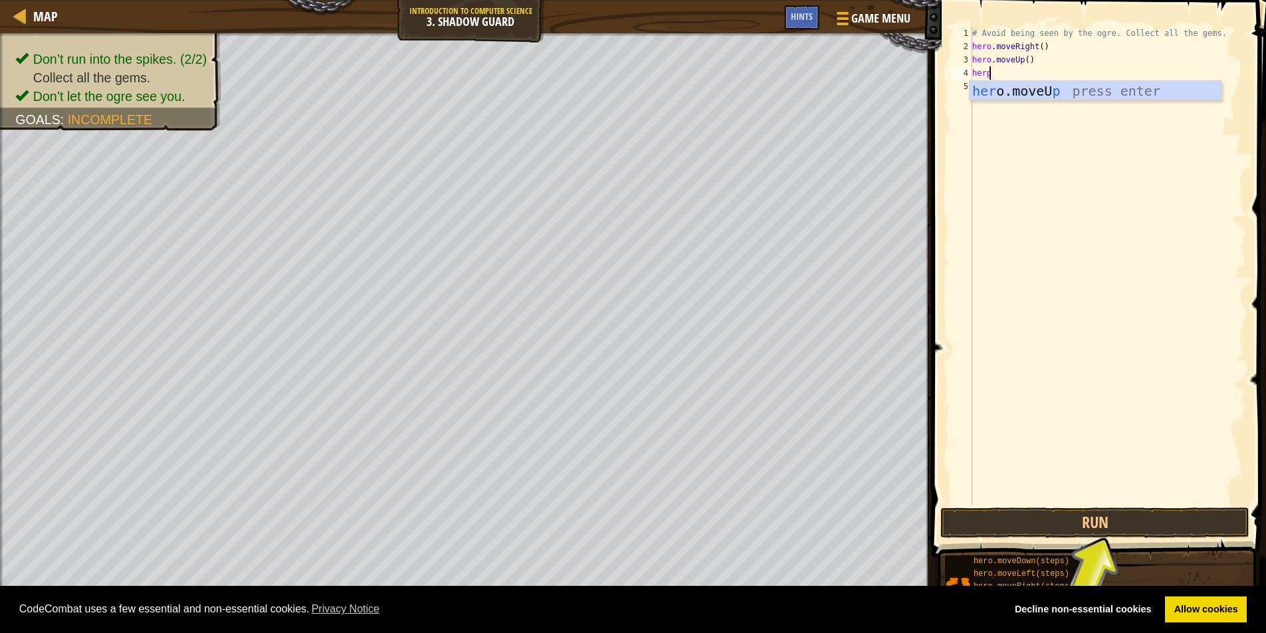
scroll to position [6, 1]
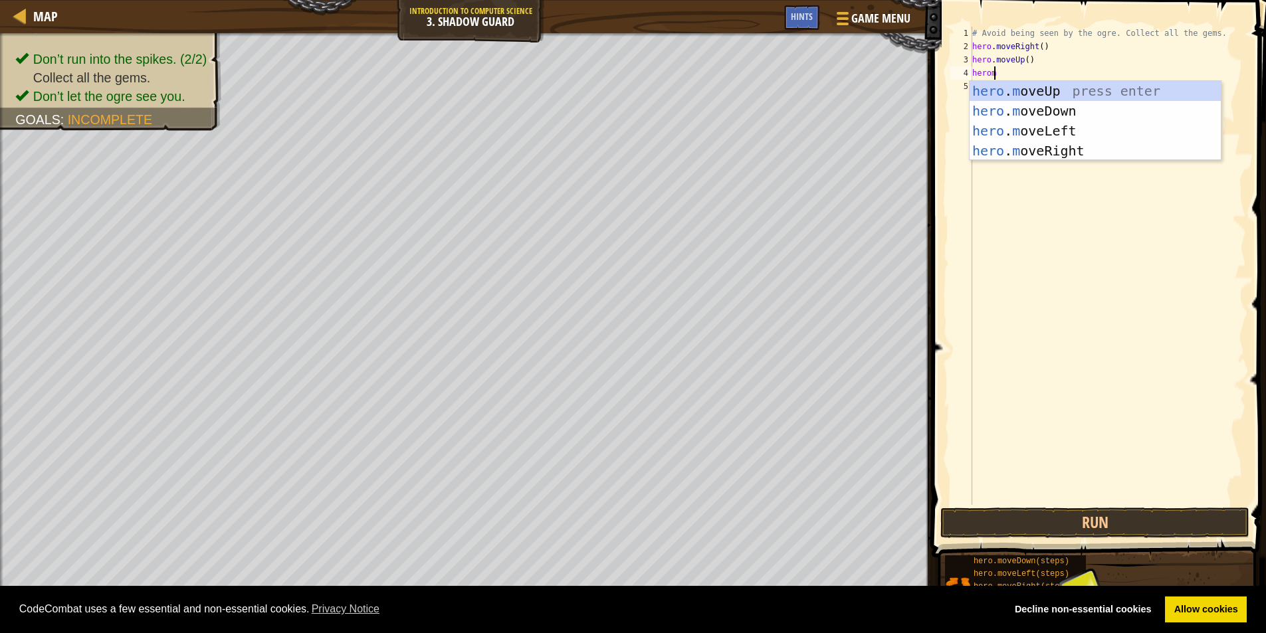
type textarea "heromr"
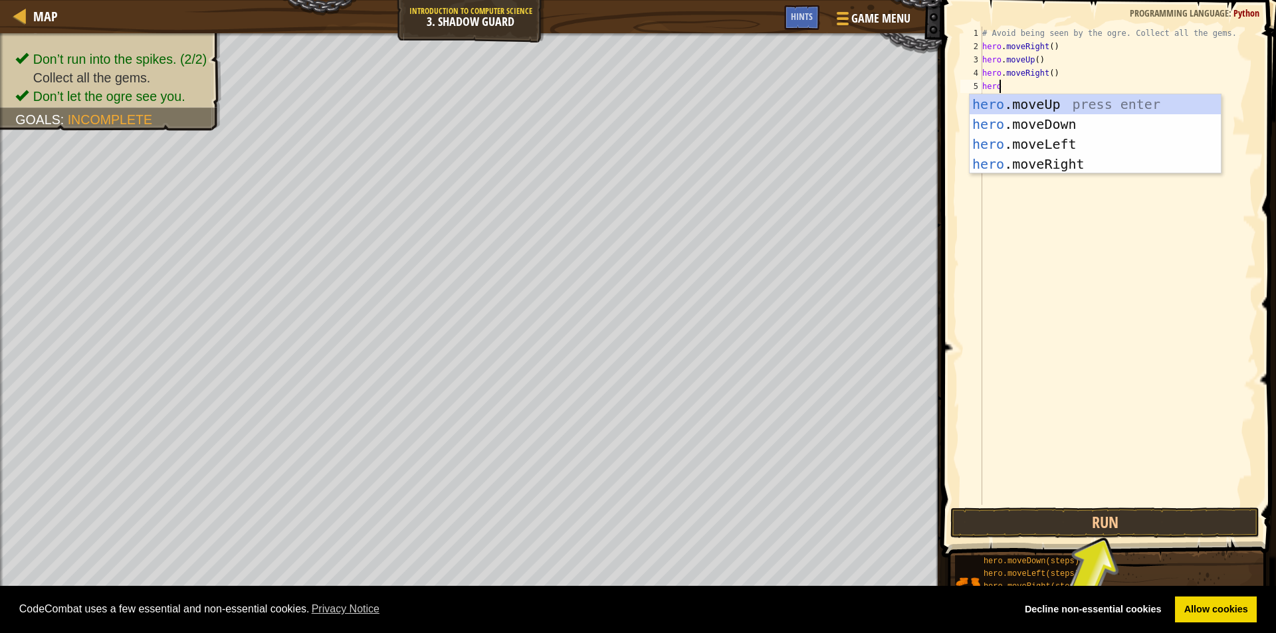
type textarea "herod"
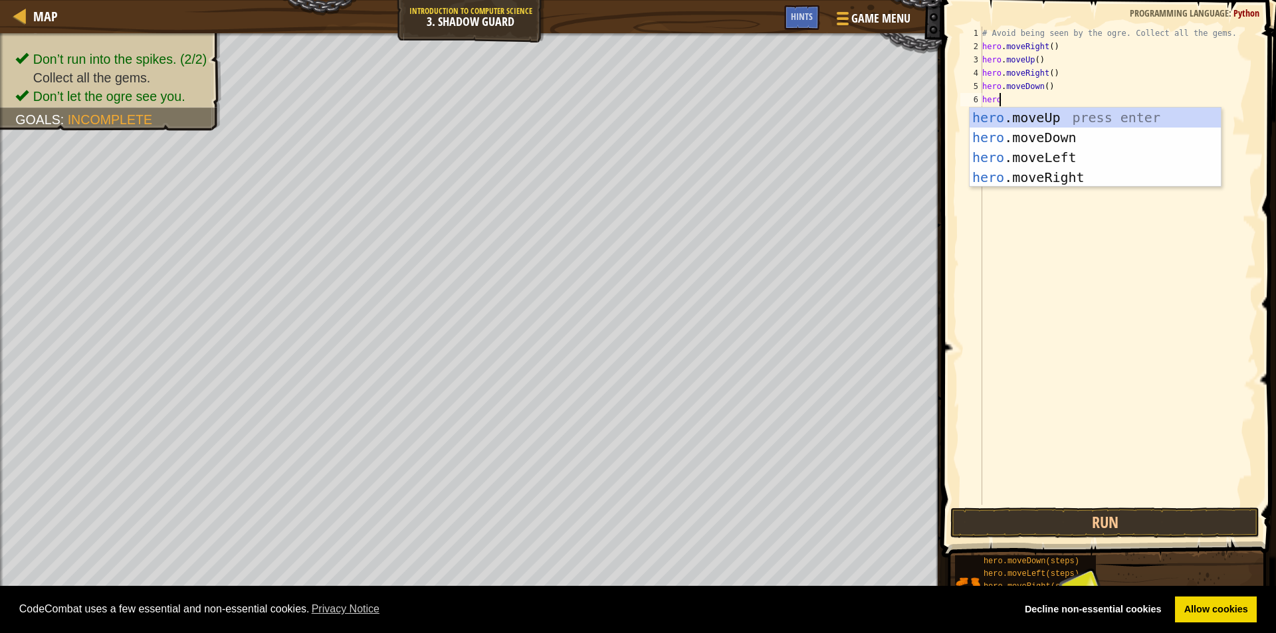
type textarea "heror"
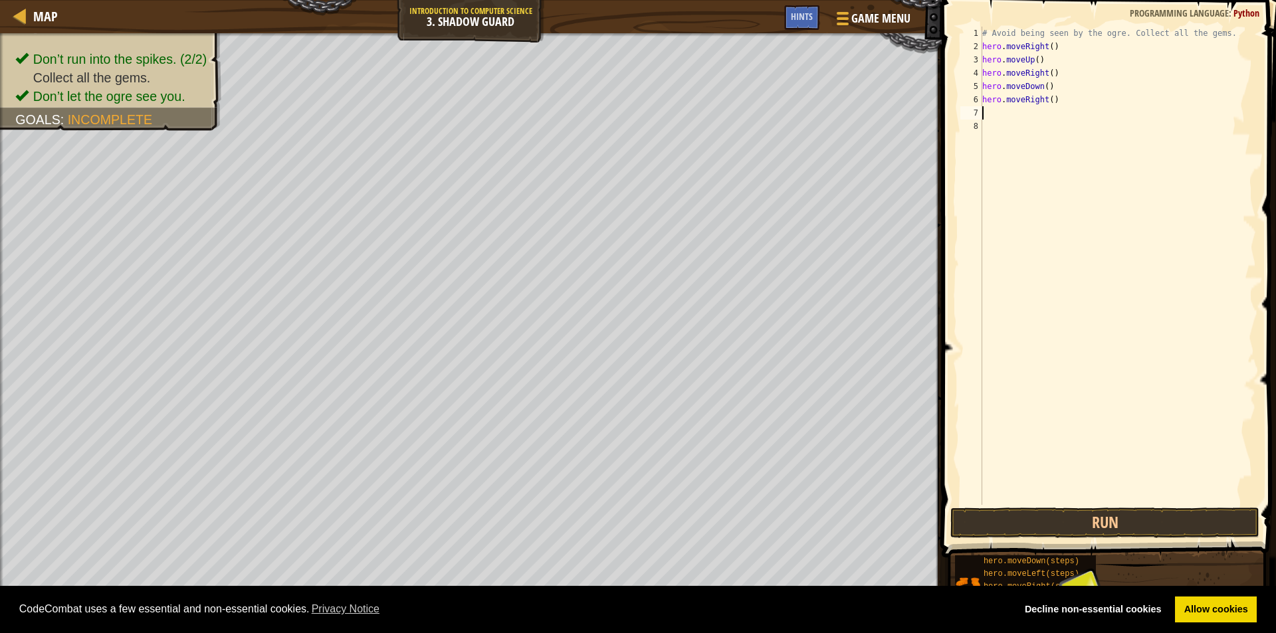
scroll to position [6, 0]
click at [1064, 515] on button "Run" at bounding box center [1104, 523] width 309 height 31
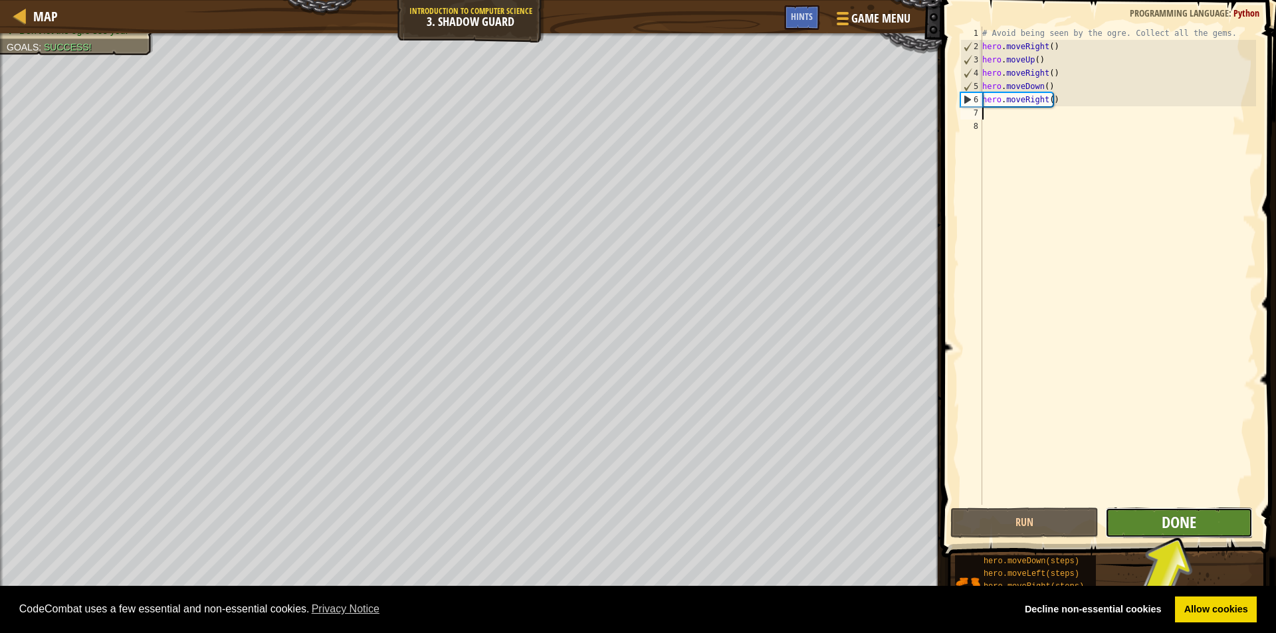
click at [1168, 524] on span "Done" at bounding box center [1178, 522] width 35 height 21
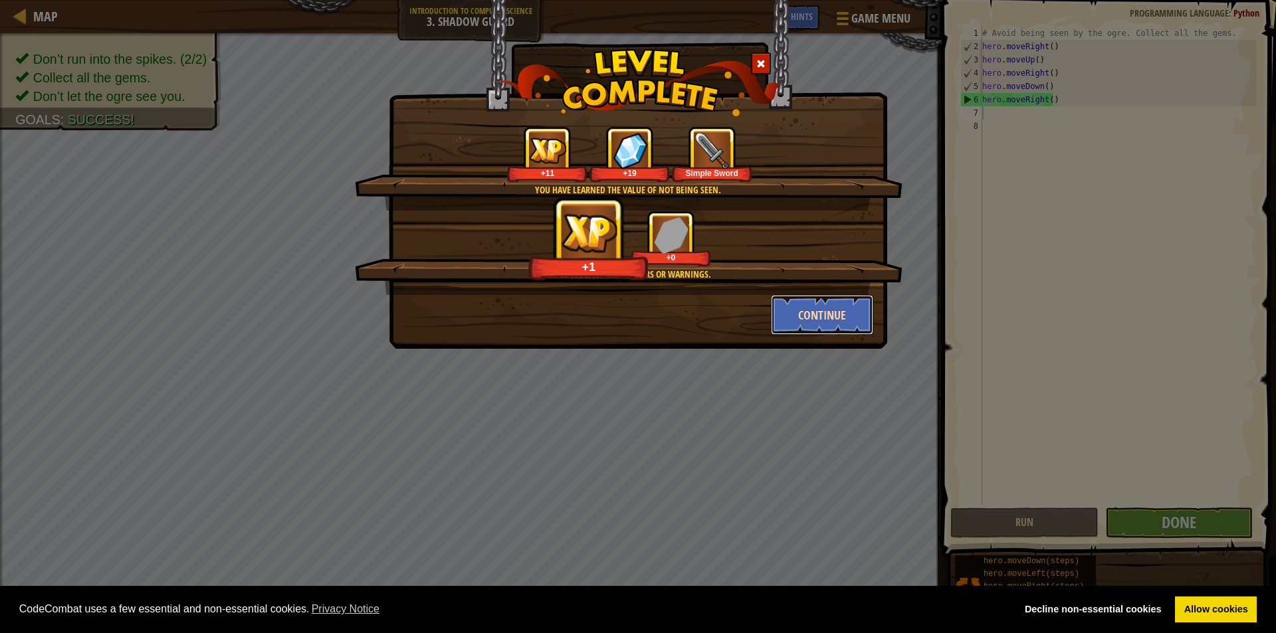
click at [803, 314] on button "Continue" at bounding box center [822, 315] width 103 height 40
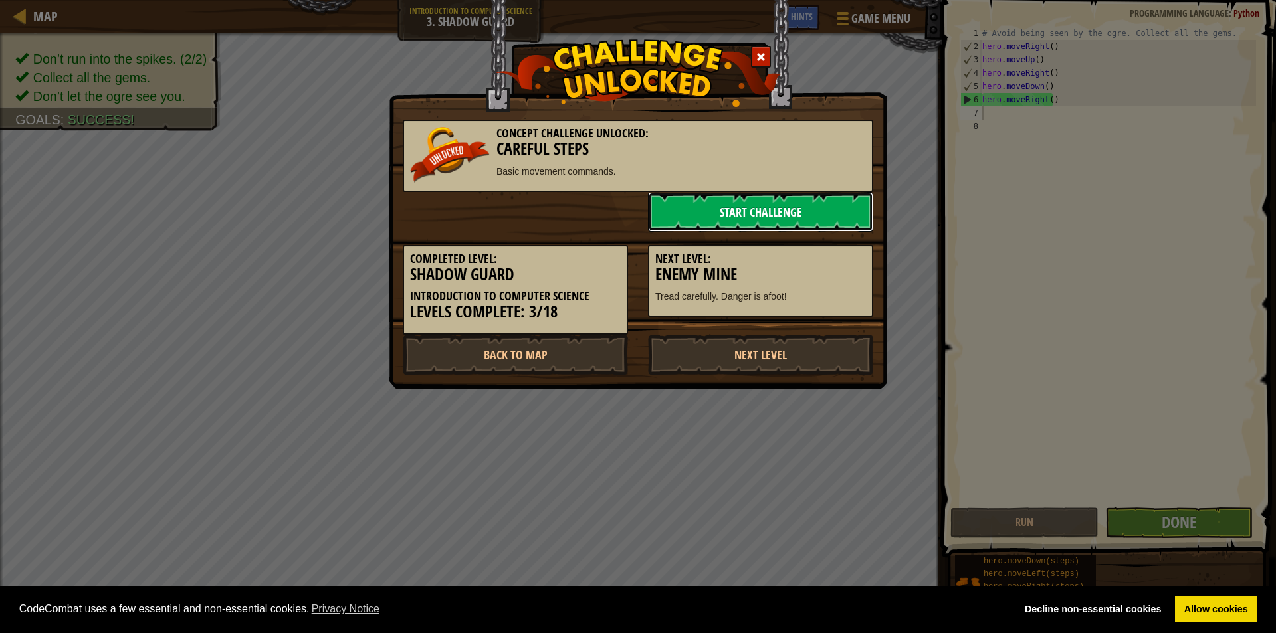
click at [829, 202] on link "Start Challenge" at bounding box center [760, 212] width 225 height 40
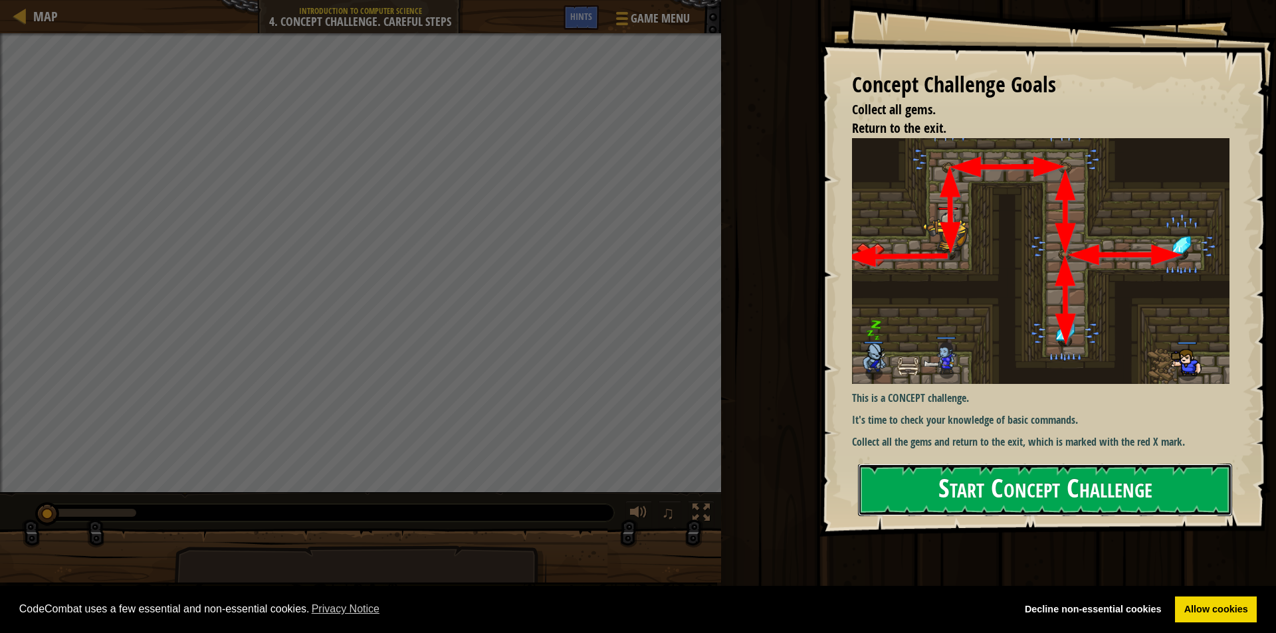
click at [961, 466] on button "Start Concept Challenge" at bounding box center [1045, 490] width 374 height 52
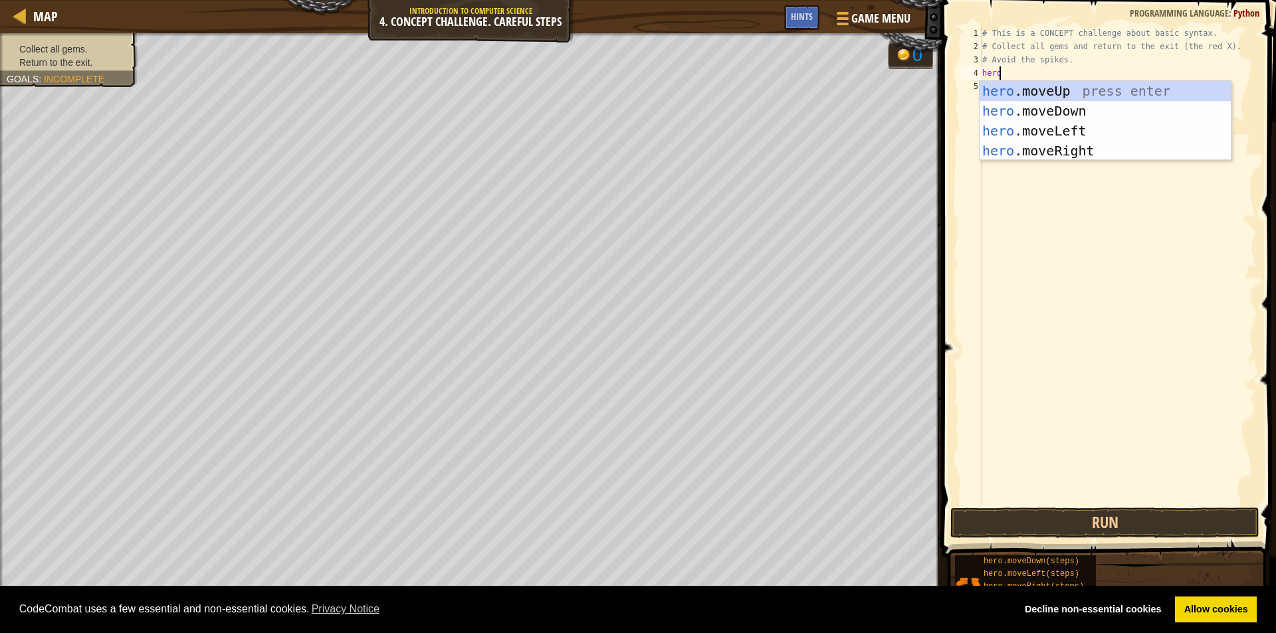
scroll to position [6, 1]
type textarea "herom"
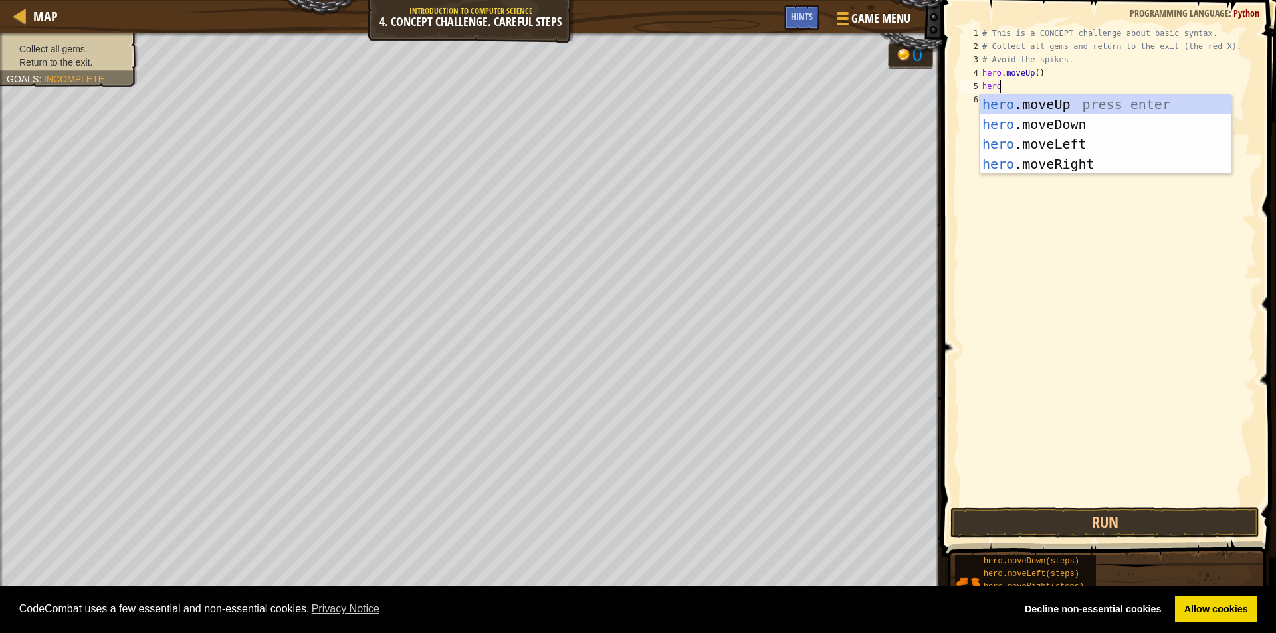
type textarea "heror"
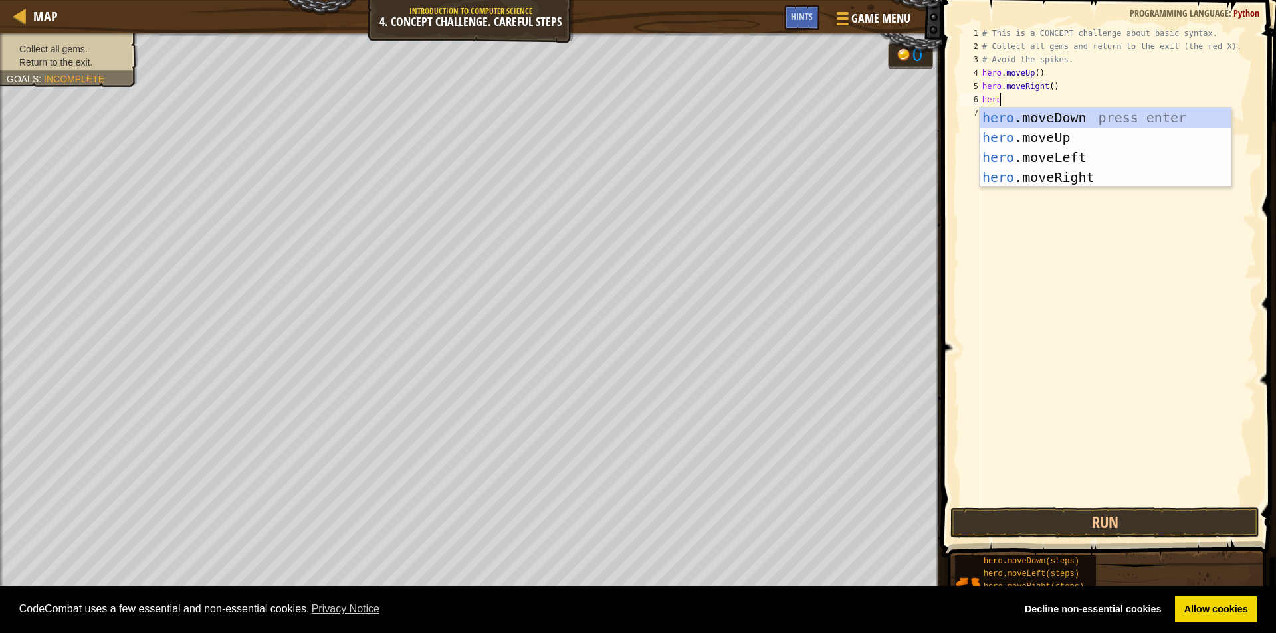
type textarea "herod"
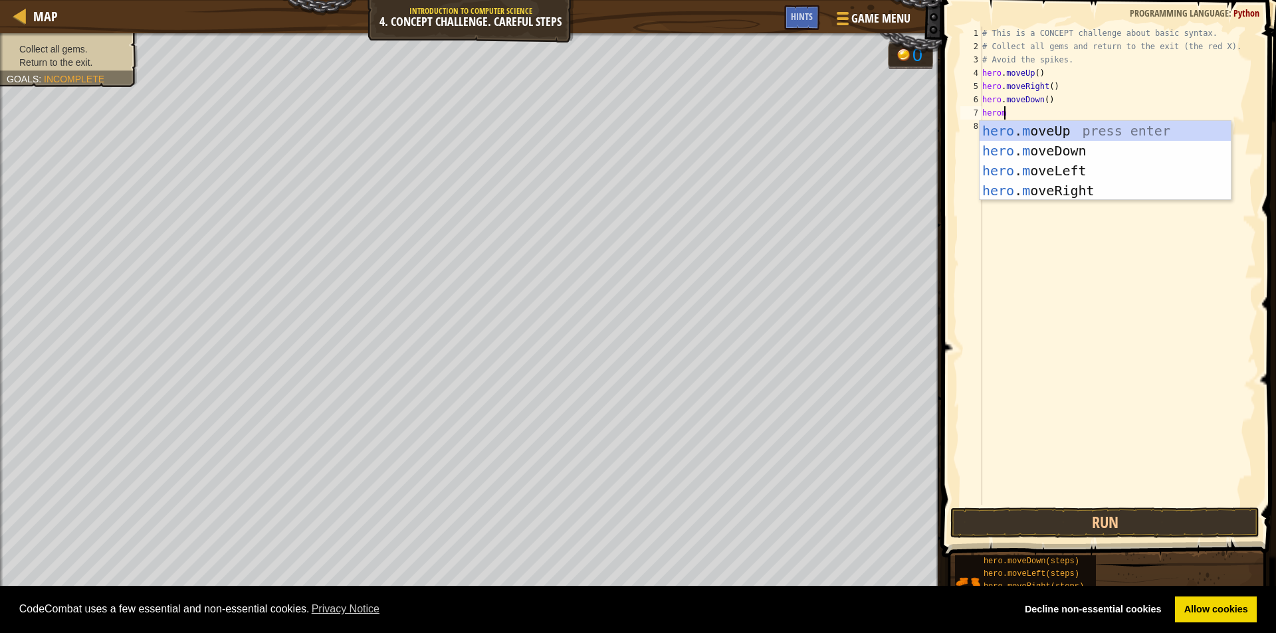
type textarea "heromup"
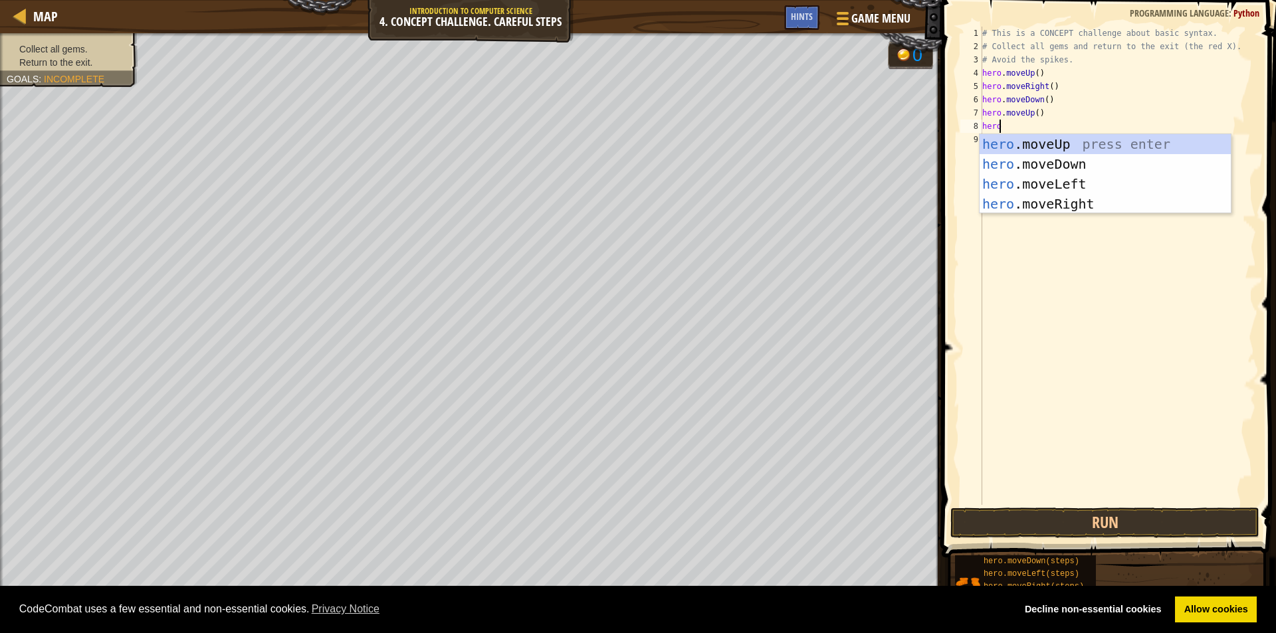
type textarea "heror"
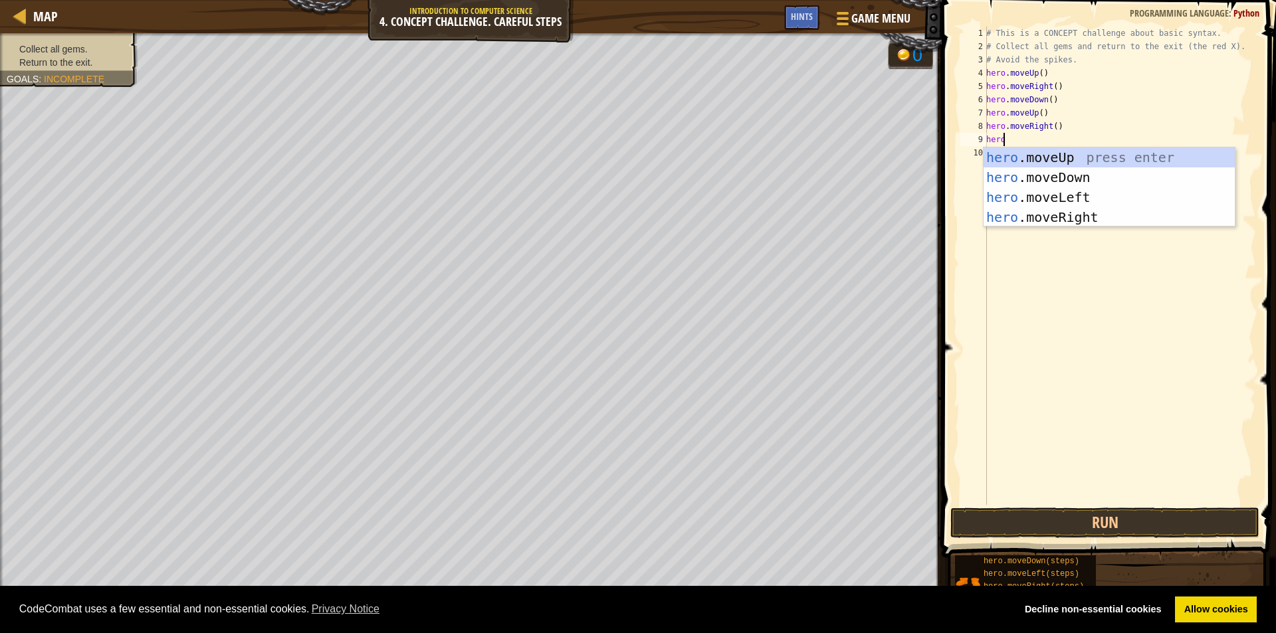
type textarea "herol"
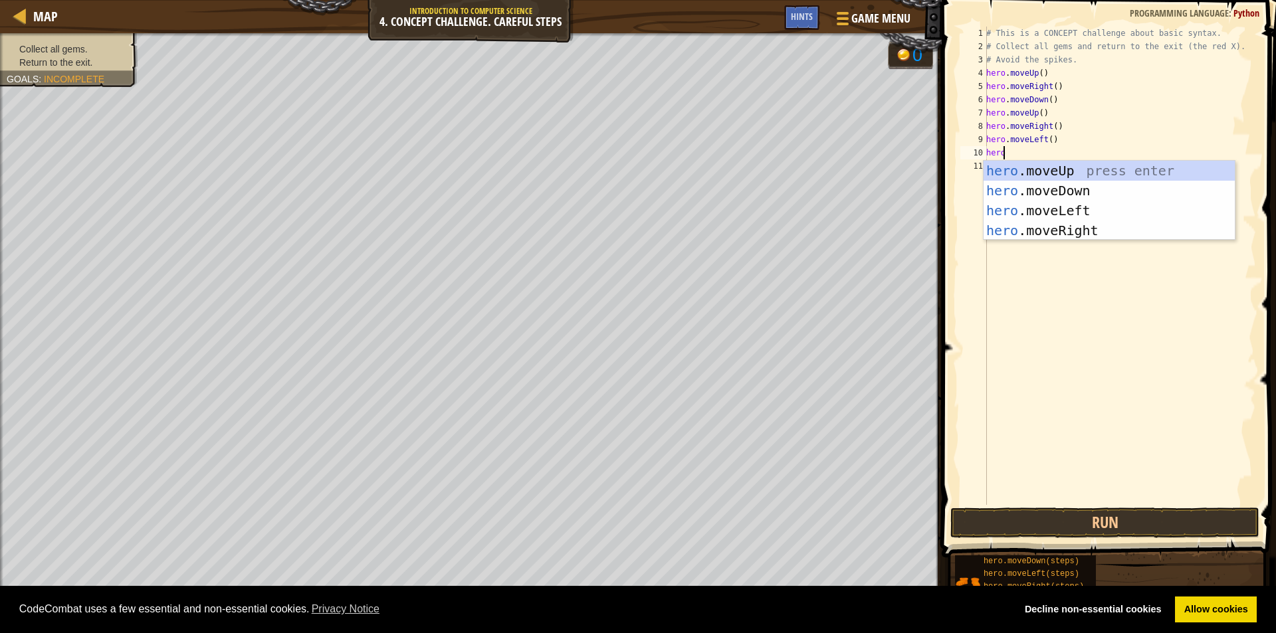
type textarea "heroup"
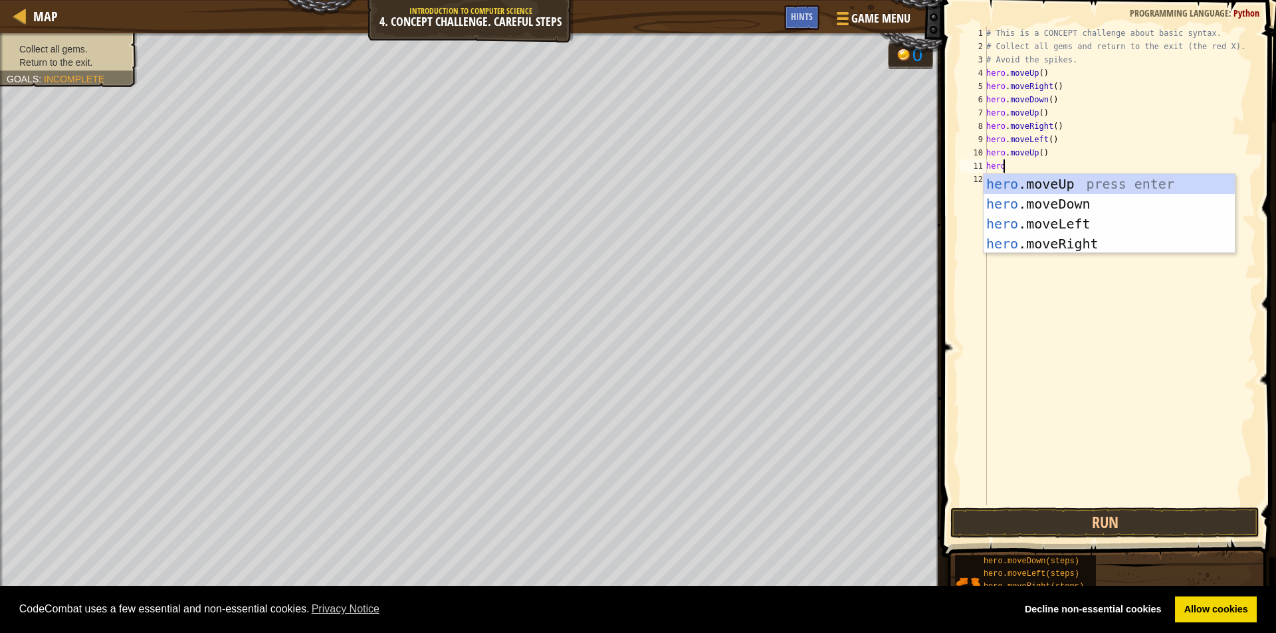
type textarea "herol"
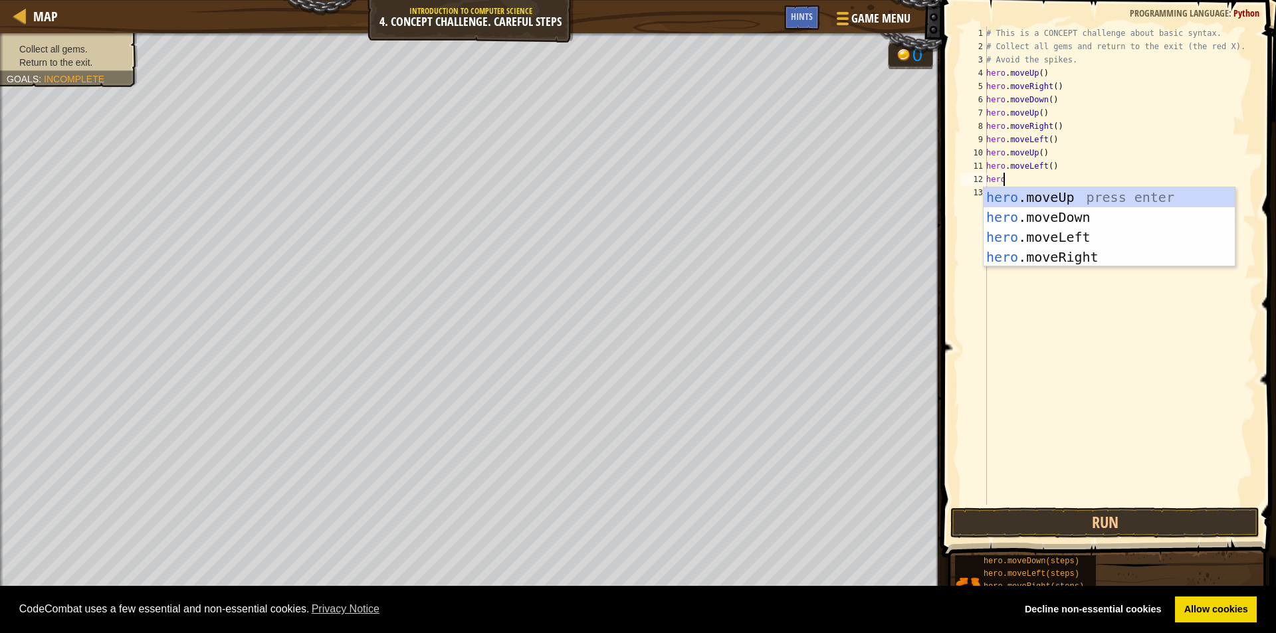
type textarea "herod"
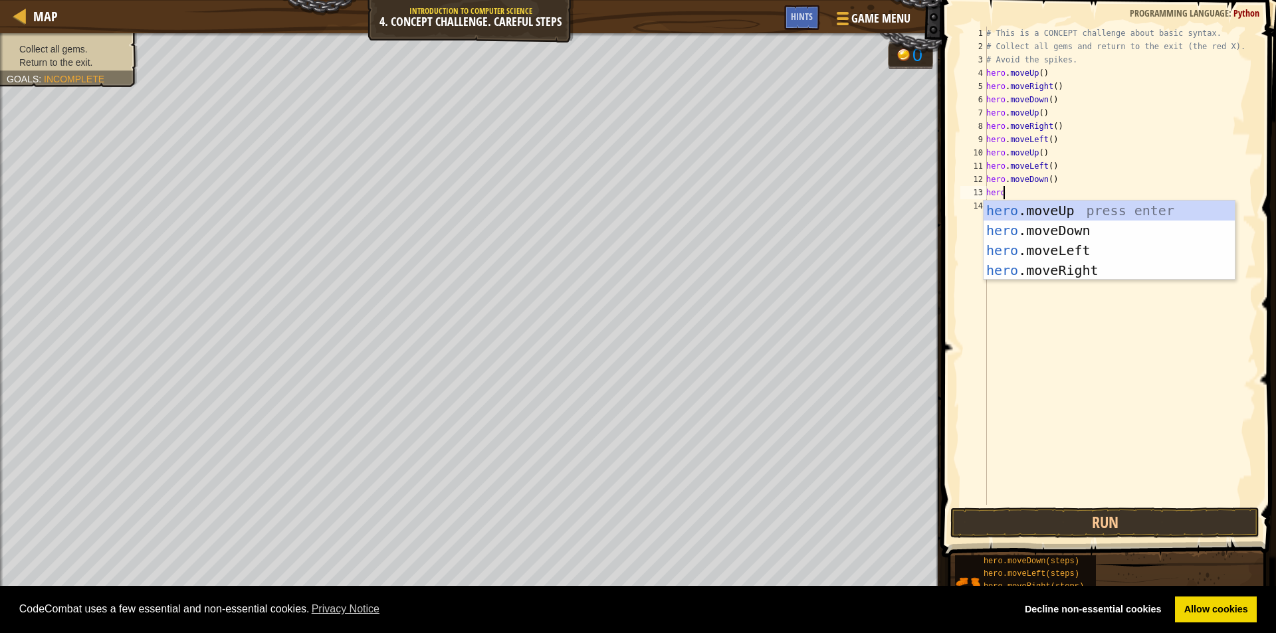
type textarea "herol"
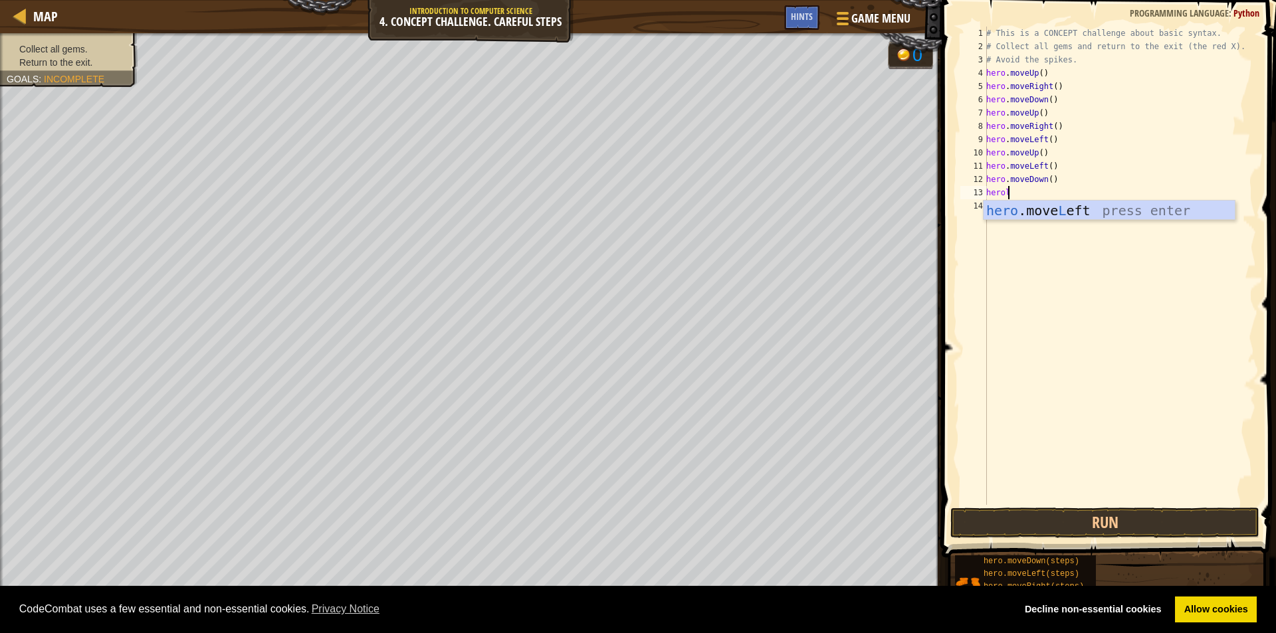
scroll to position [6, 0]
click at [1053, 521] on button "Run" at bounding box center [1104, 523] width 309 height 31
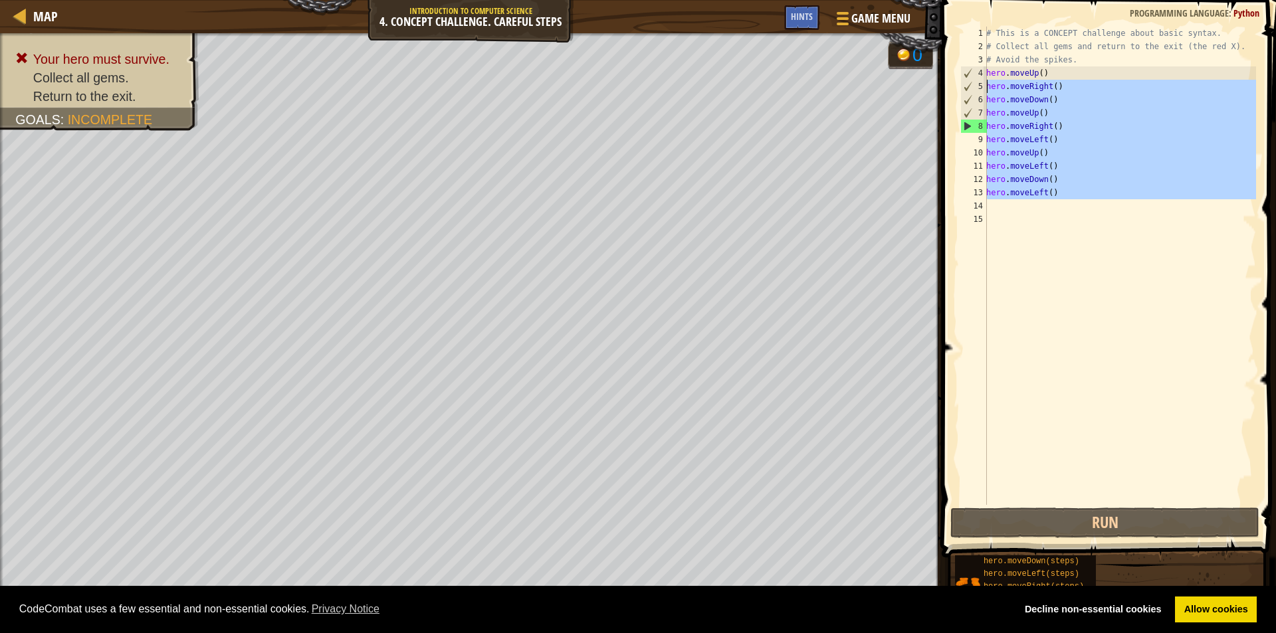
drag, startPoint x: 1059, startPoint y: 207, endPoint x: 988, endPoint y: 92, distance: 135.2
click at [988, 92] on div "# This is a CONCEPT challenge about basic syntax. # Collect all gems and return…" at bounding box center [1119, 279] width 272 height 505
type textarea "hero.moveRight() hero.moveDown()"
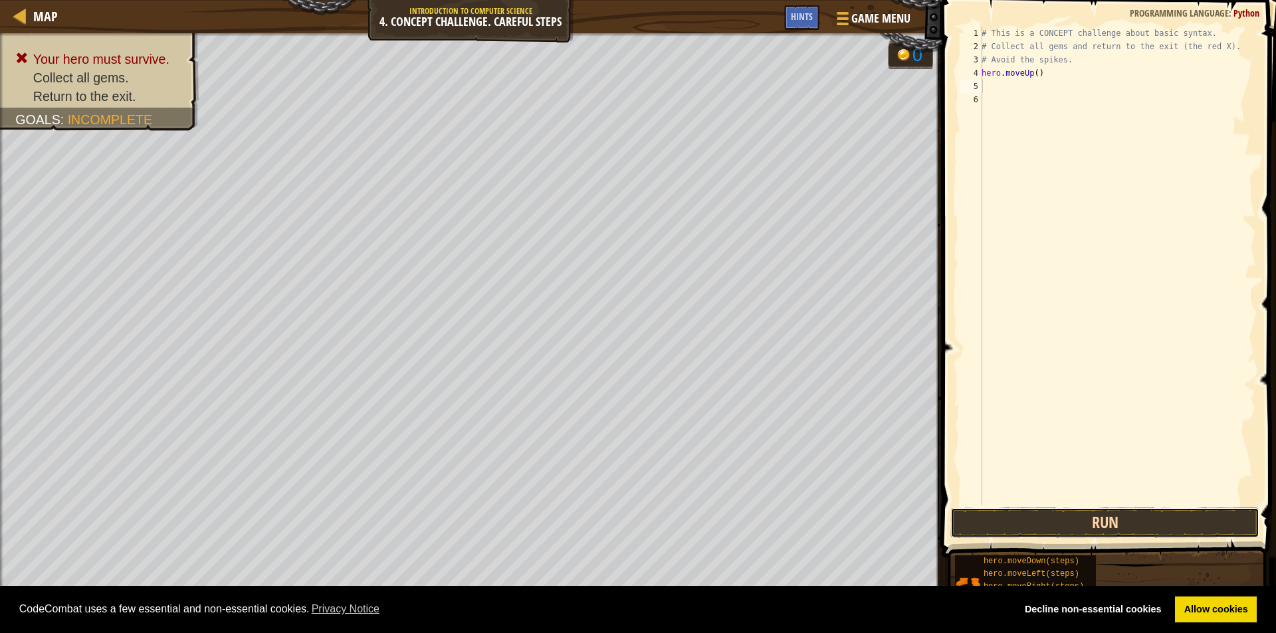
click at [1132, 522] on button "Run" at bounding box center [1104, 523] width 309 height 31
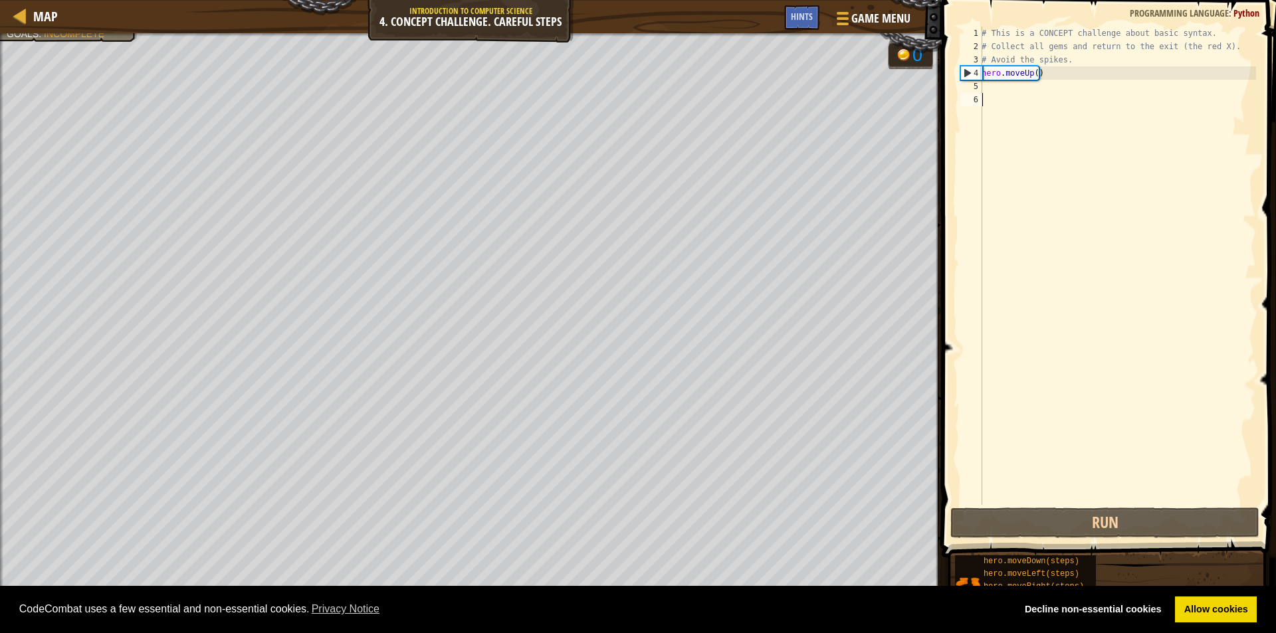
click at [1049, 106] on div "# This is a CONCEPT challenge about basic syntax. # Collect all gems and return…" at bounding box center [1117, 279] width 277 height 505
click at [1027, 98] on div "# This is a CONCEPT challenge about basic syntax. # Collect all gems and return…" at bounding box center [1117, 279] width 277 height 505
click at [1011, 96] on div "# This is a CONCEPT challenge about basic syntax. # Collect all gems and return…" at bounding box center [1117, 279] width 277 height 505
click at [1017, 92] on div "# This is a CONCEPT challenge about basic syntax. # Collect all gems and return…" at bounding box center [1117, 279] width 277 height 505
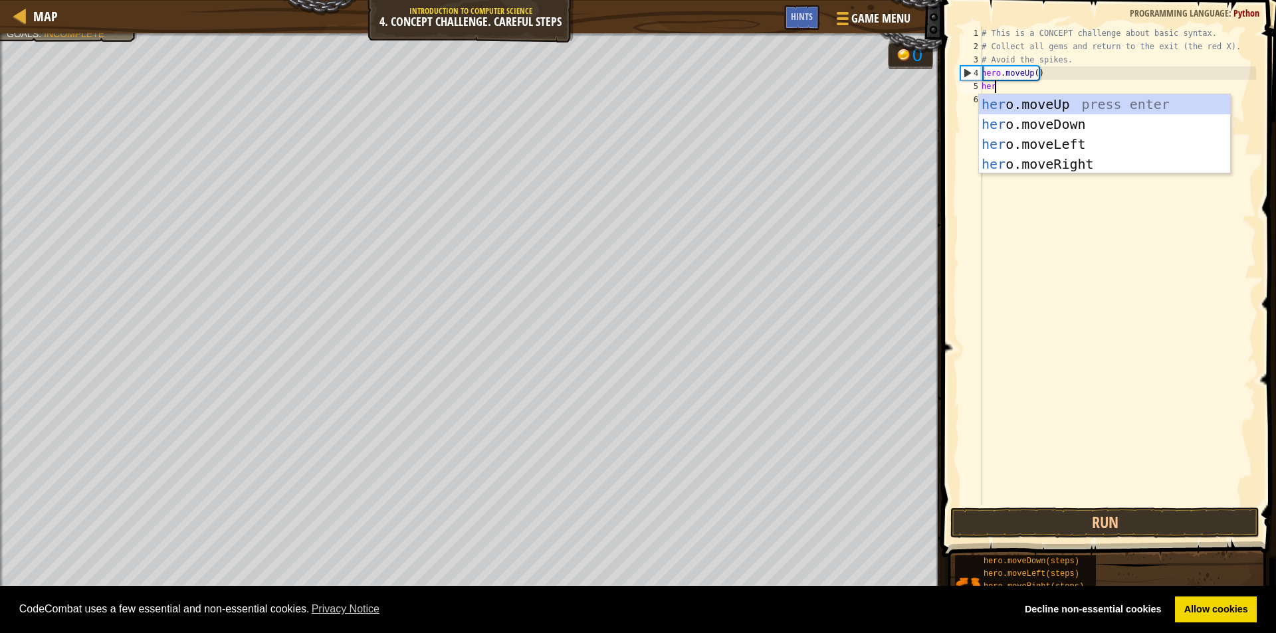
scroll to position [6, 1]
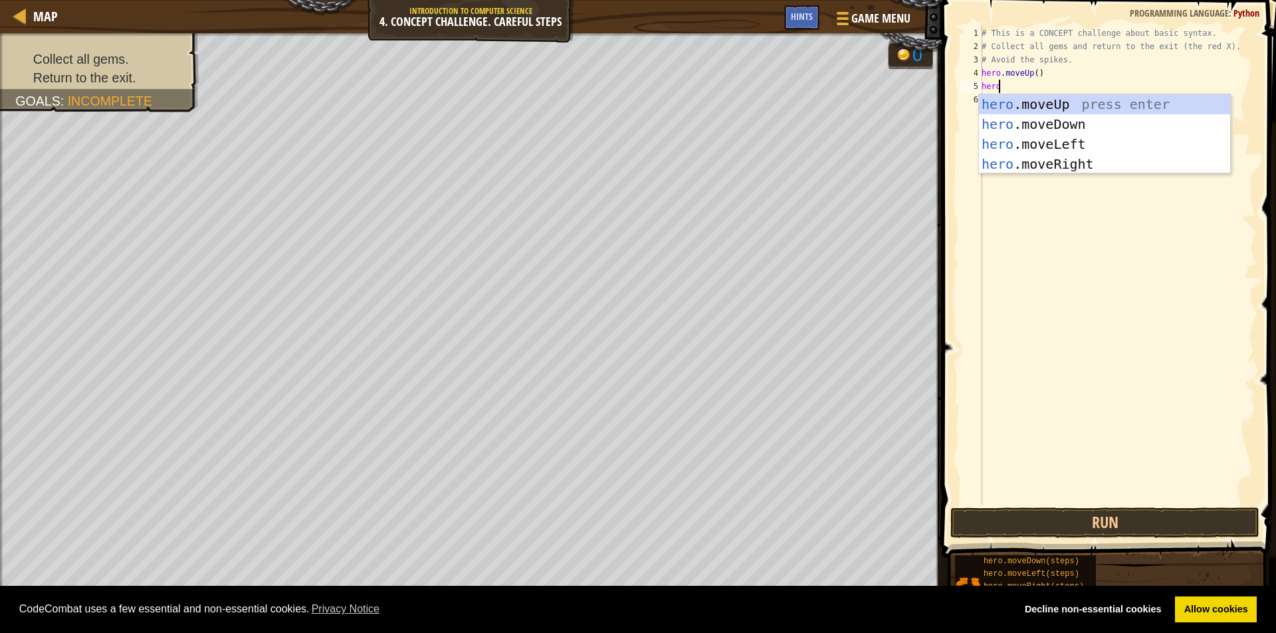
type textarea "heror"
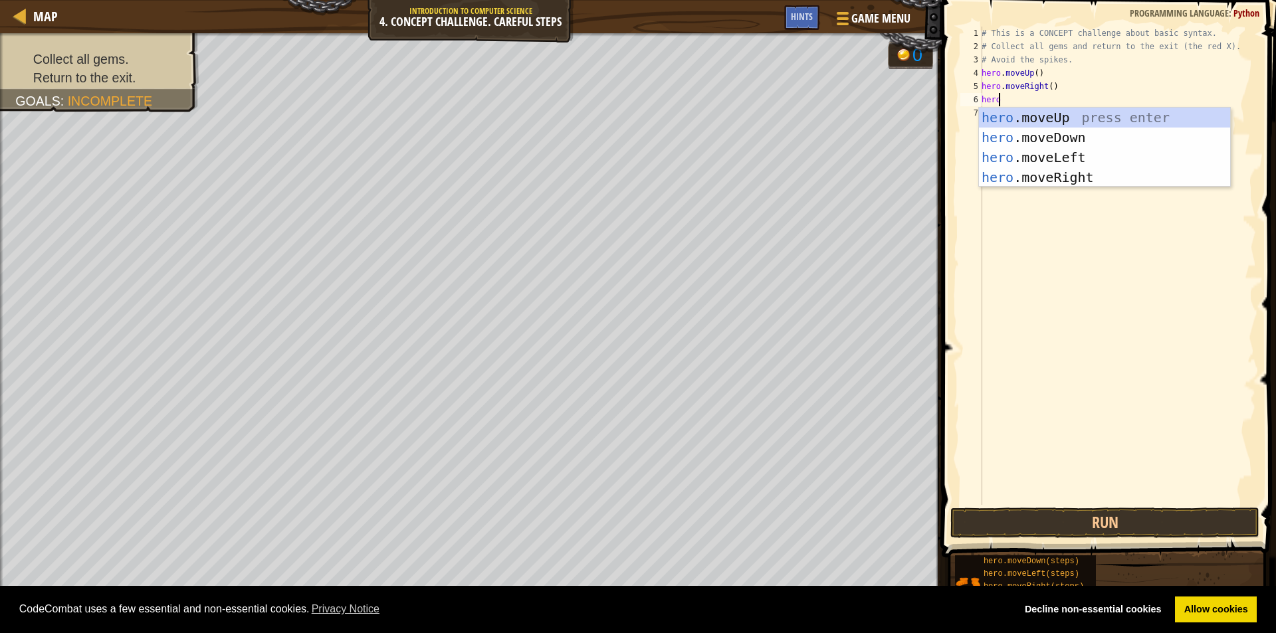
type textarea "herod"
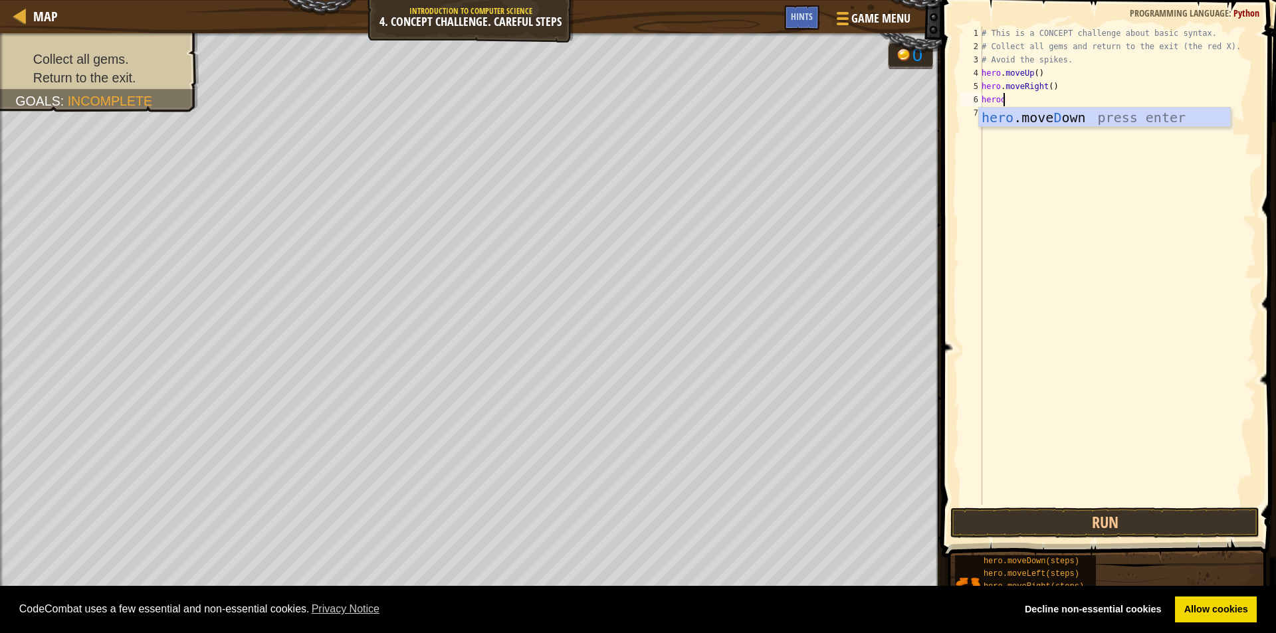
scroll to position [6, 0]
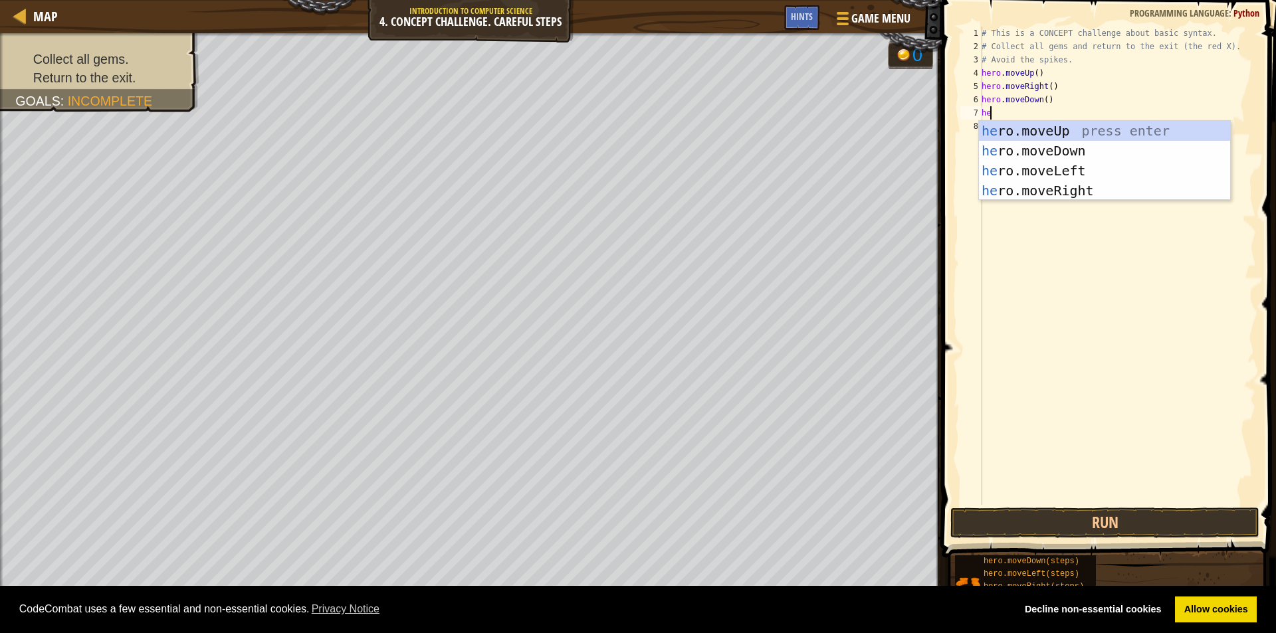
type textarea "hero"
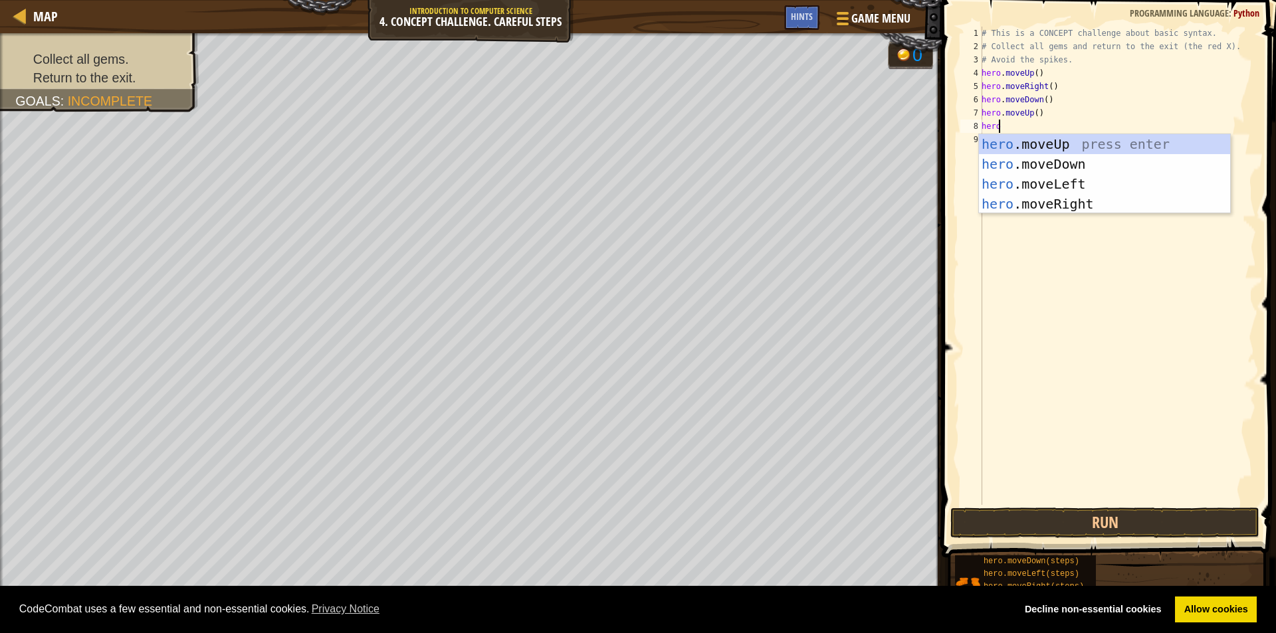
scroll to position [6, 1]
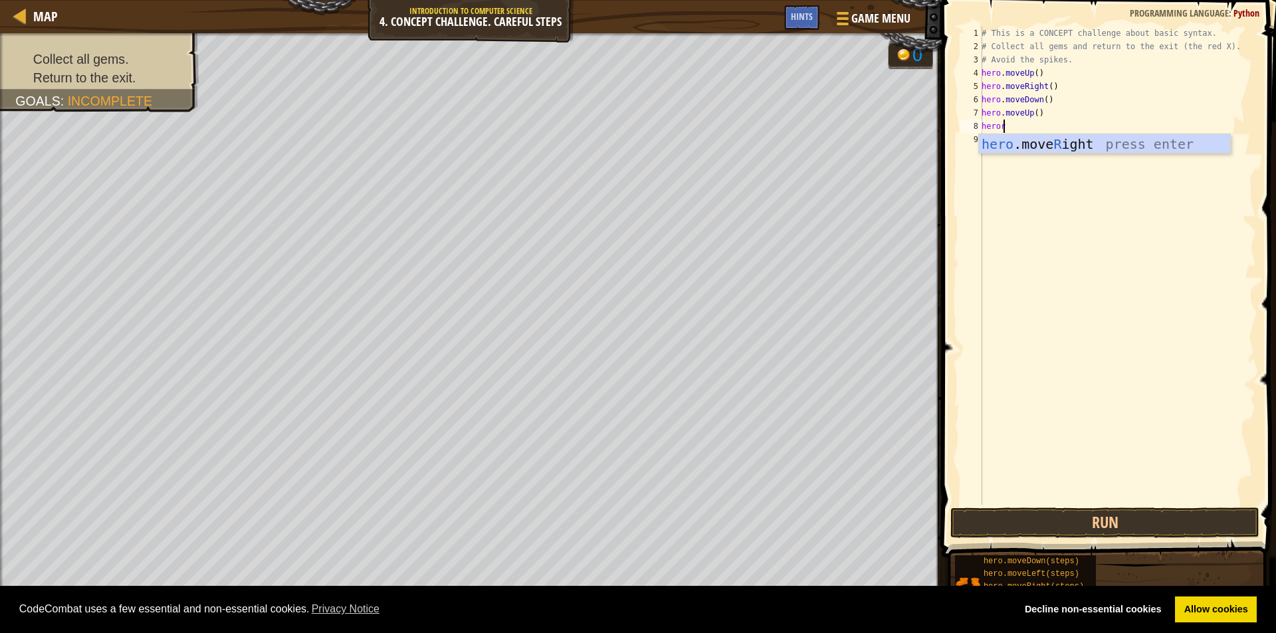
type textarea "heror"
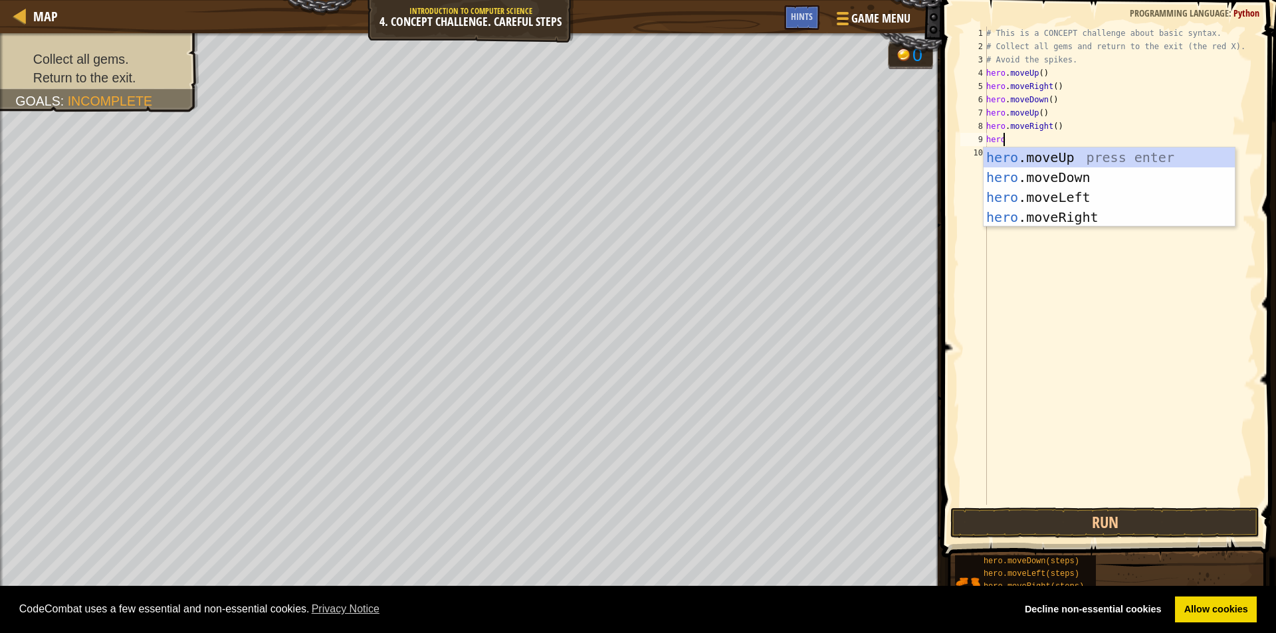
type textarea "herol"
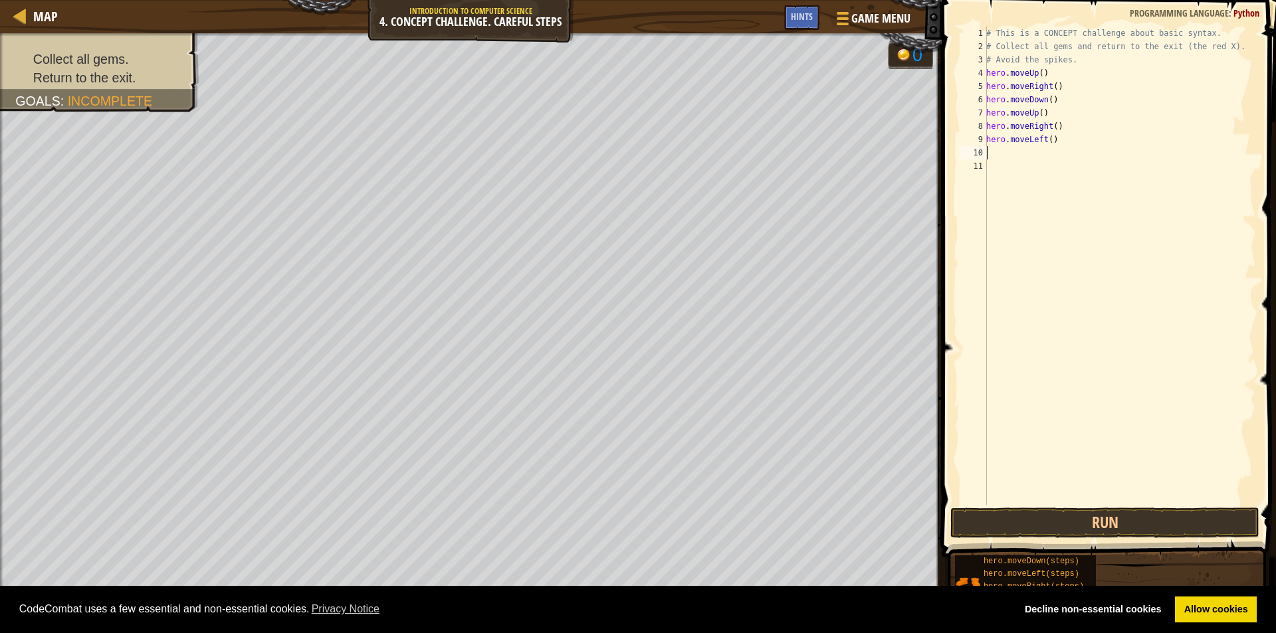
scroll to position [6, 0]
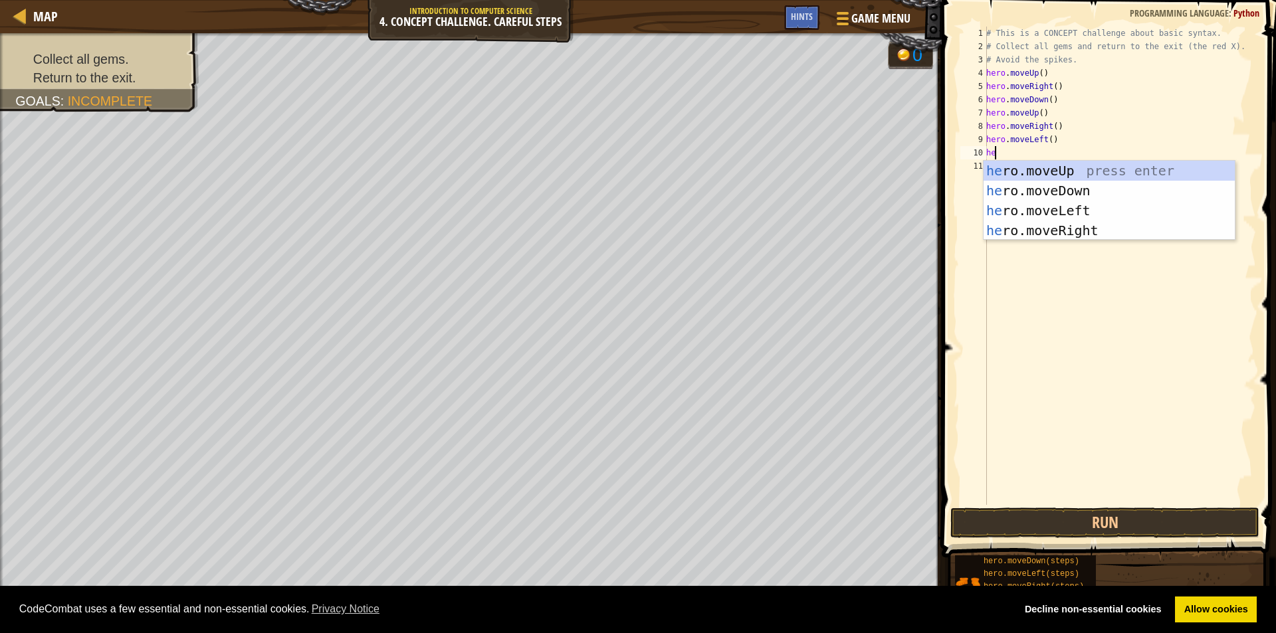
type textarea "hero"
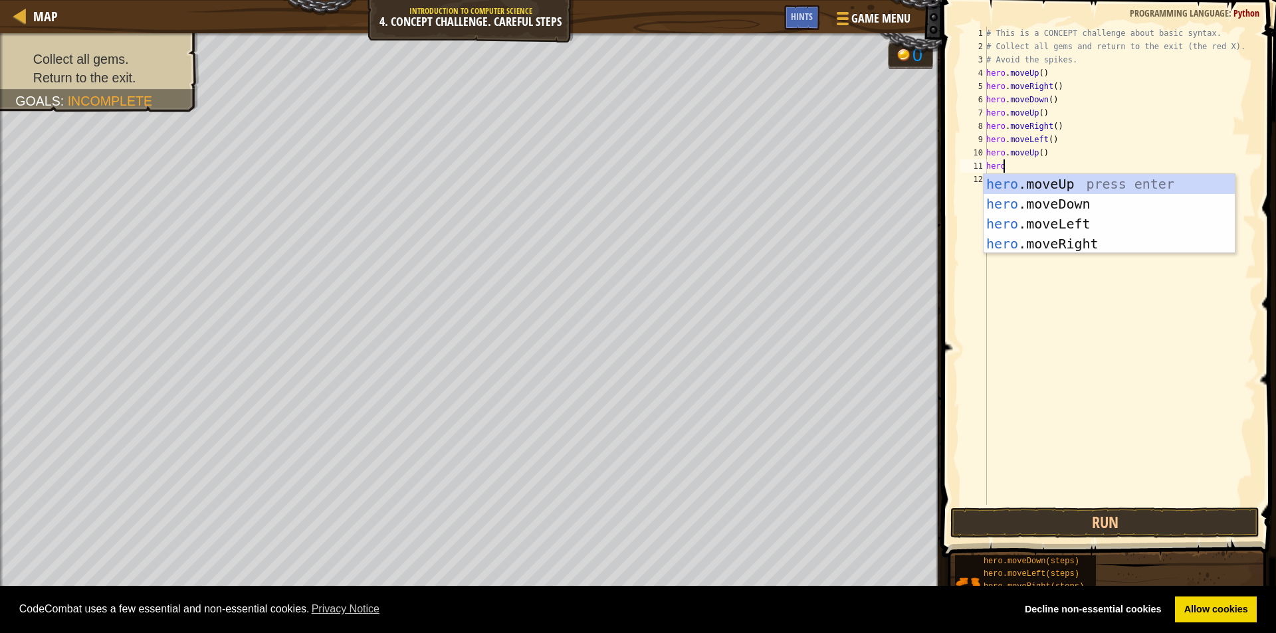
scroll to position [6, 1]
type textarea "herol"
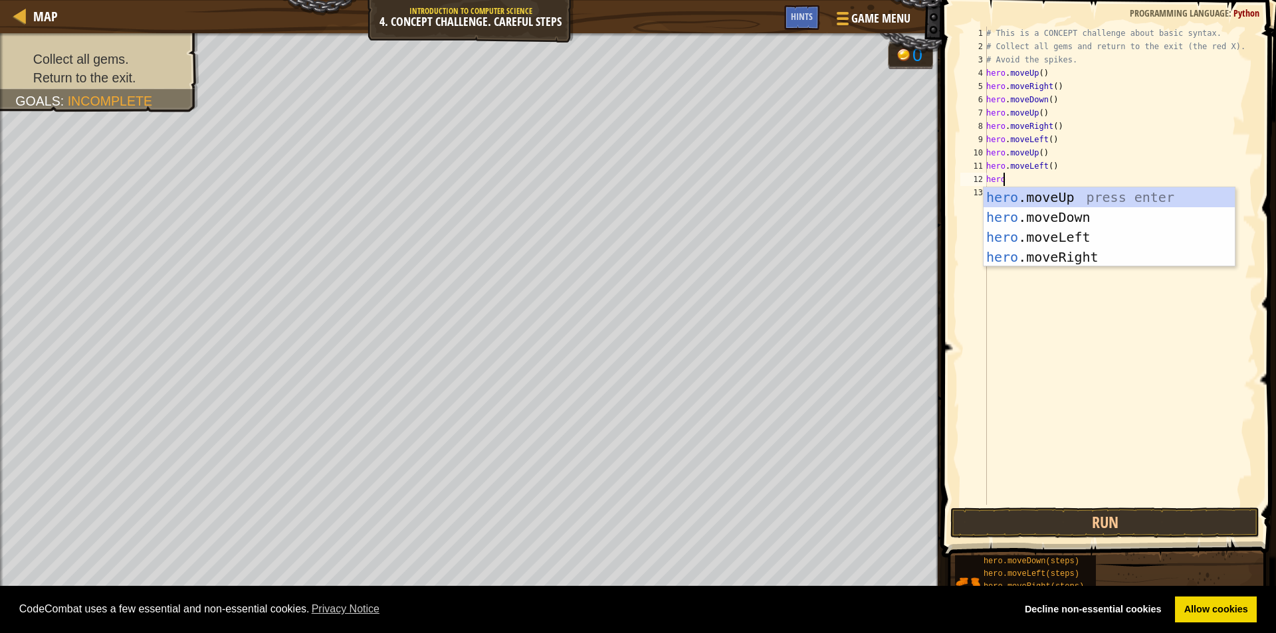
type textarea "herod"
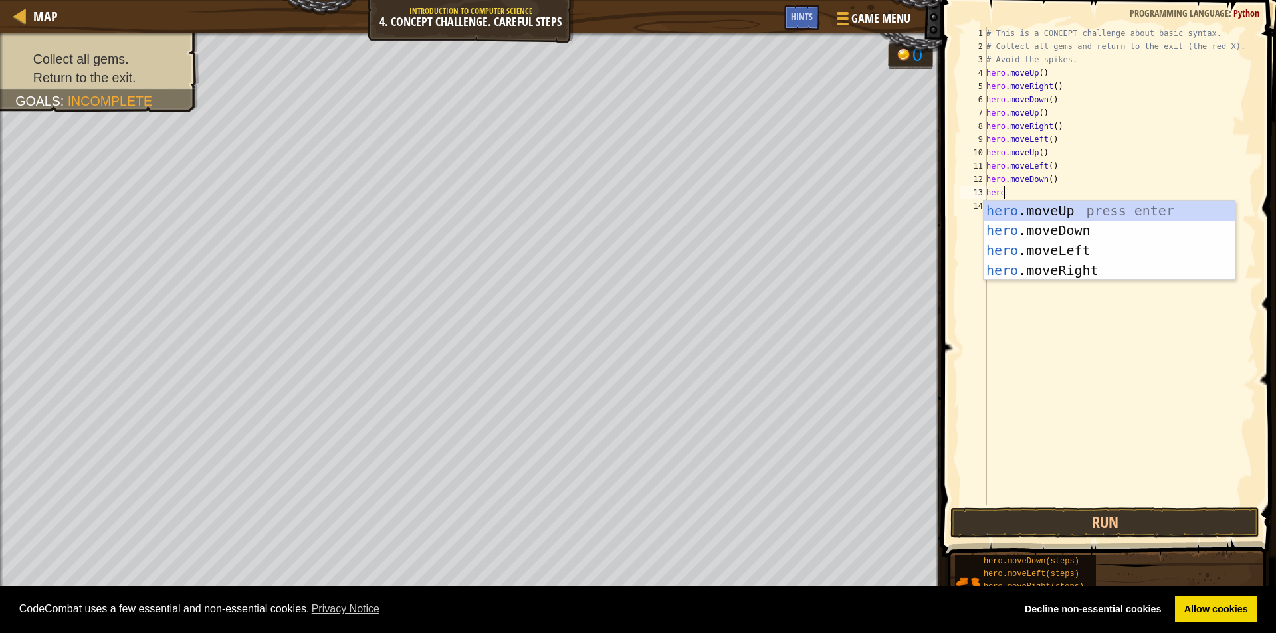
type textarea "herol"
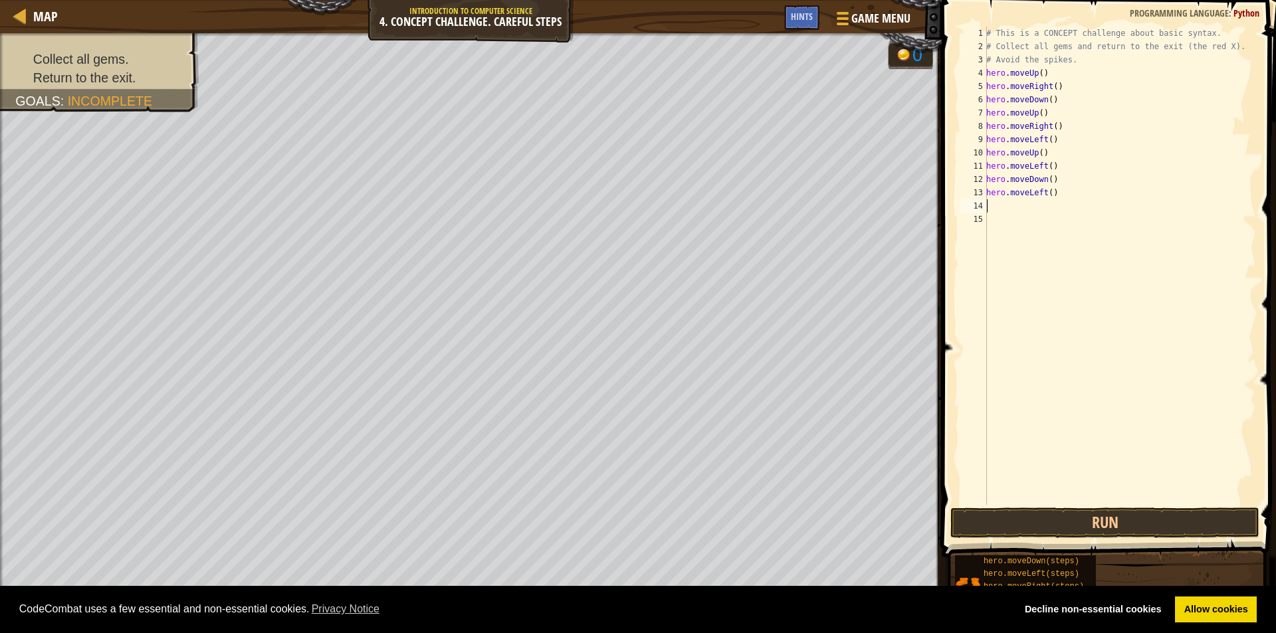
scroll to position [6, 0]
click at [1115, 514] on button "Run" at bounding box center [1104, 523] width 309 height 31
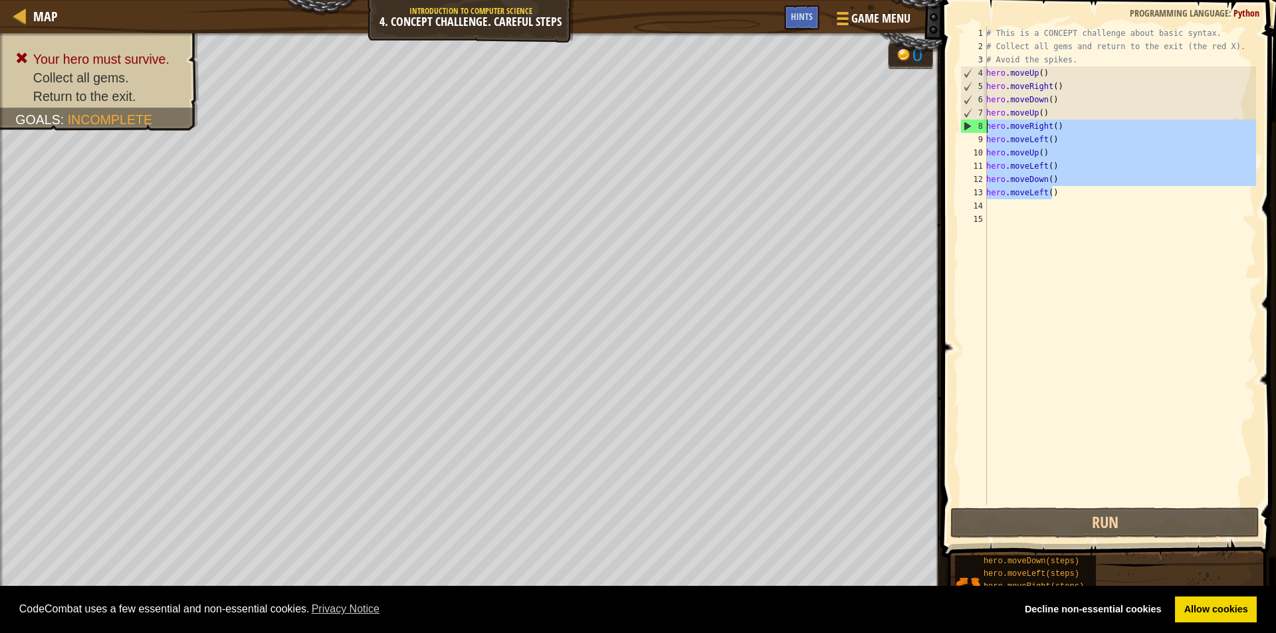
drag, startPoint x: 1070, startPoint y: 193, endPoint x: 981, endPoint y: 130, distance: 109.1
click at [981, 130] on div "1 2 3 4 5 6 7 8 9 10 11 12 13 14 15 # This is a CONCEPT challenge about basic s…" at bounding box center [1106, 266] width 298 height 478
type textarea "hero.moveRight() hero.moveLeft()"
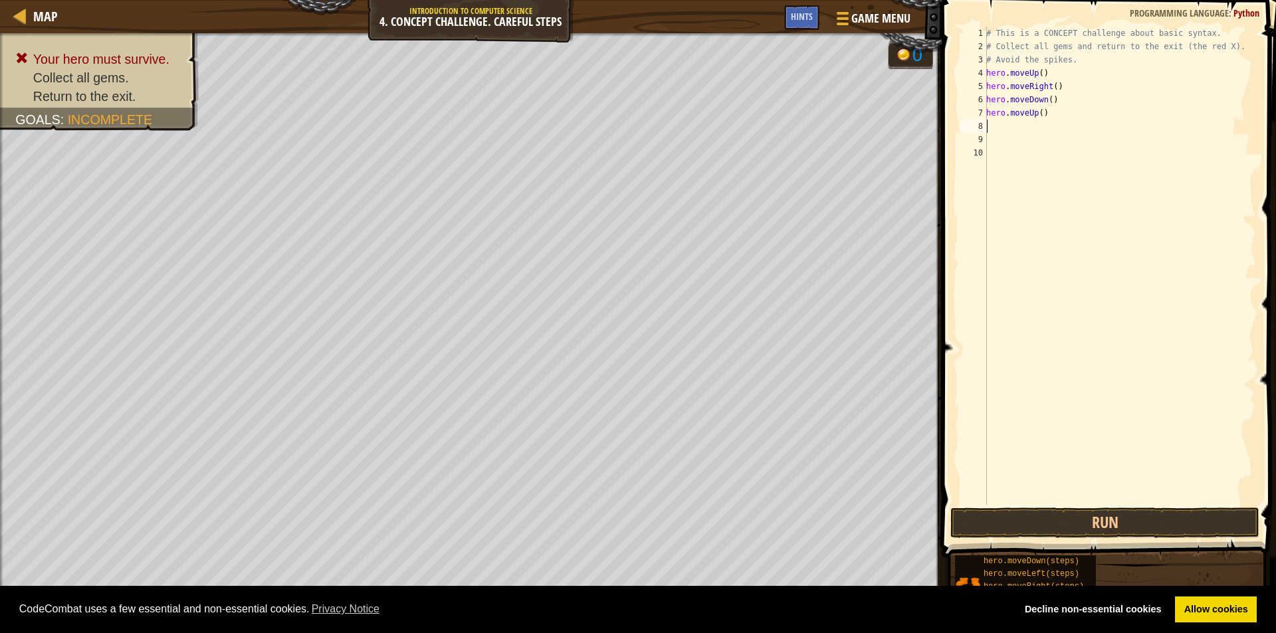
click at [1107, 504] on div "# This is a CONCEPT challenge about basic syntax. # Collect all gems and return…" at bounding box center [1119, 279] width 272 height 505
click at [1105, 515] on button "Run" at bounding box center [1104, 523] width 309 height 31
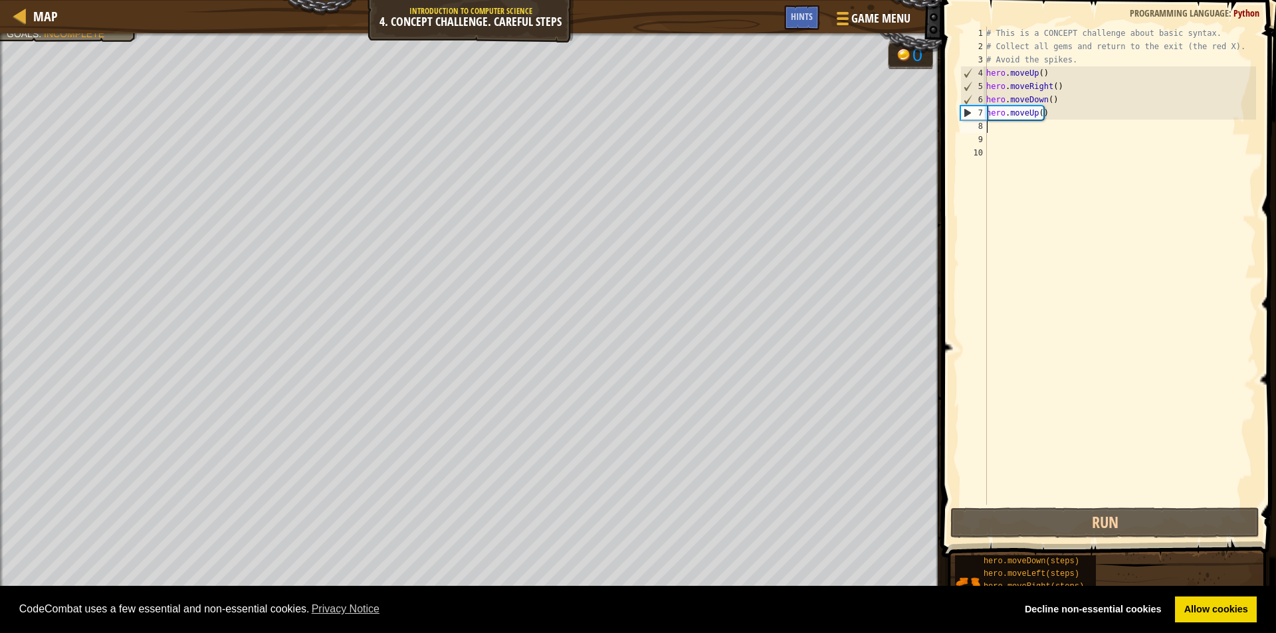
click at [1080, 120] on div "# This is a CONCEPT challenge about basic syntax. # Collect all gems and return…" at bounding box center [1119, 279] width 272 height 505
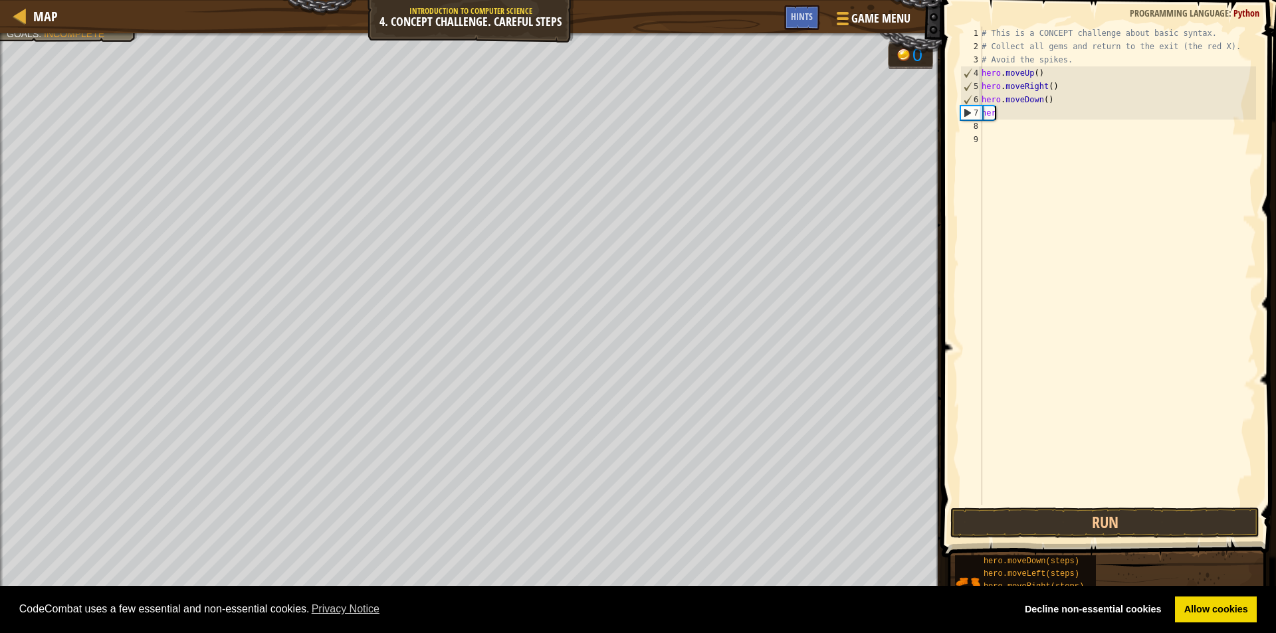
type textarea "h"
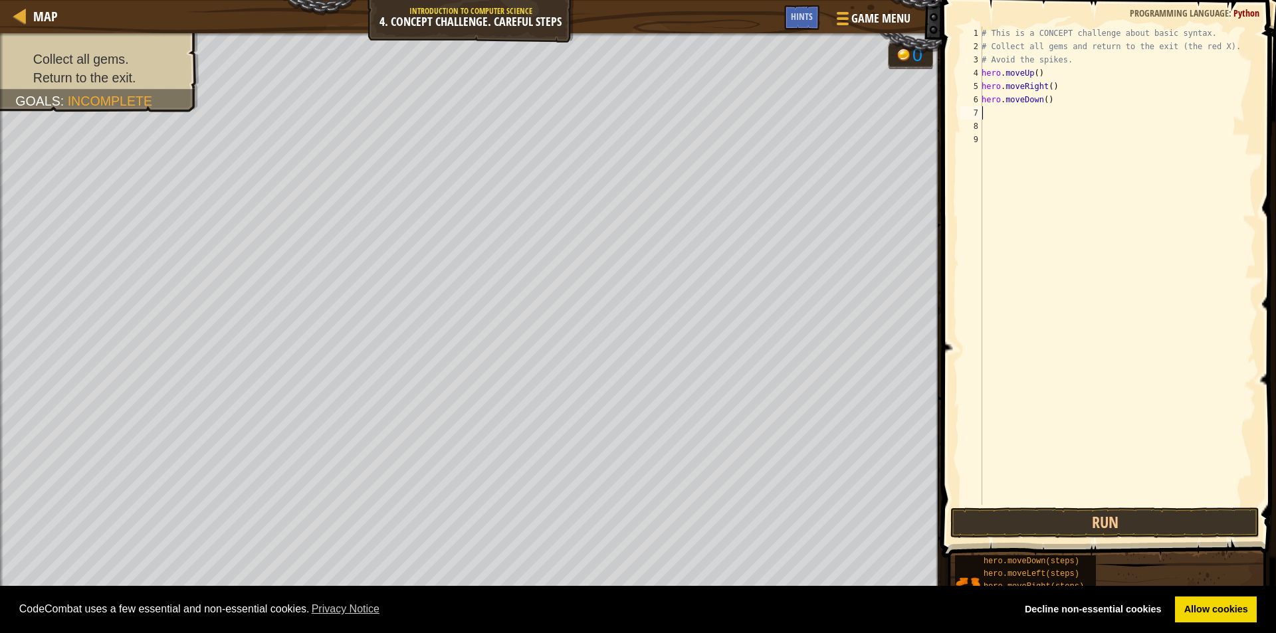
type textarea "do"
type textarea "up"
type textarea "rig"
type textarea "lef"
type textarea "up"
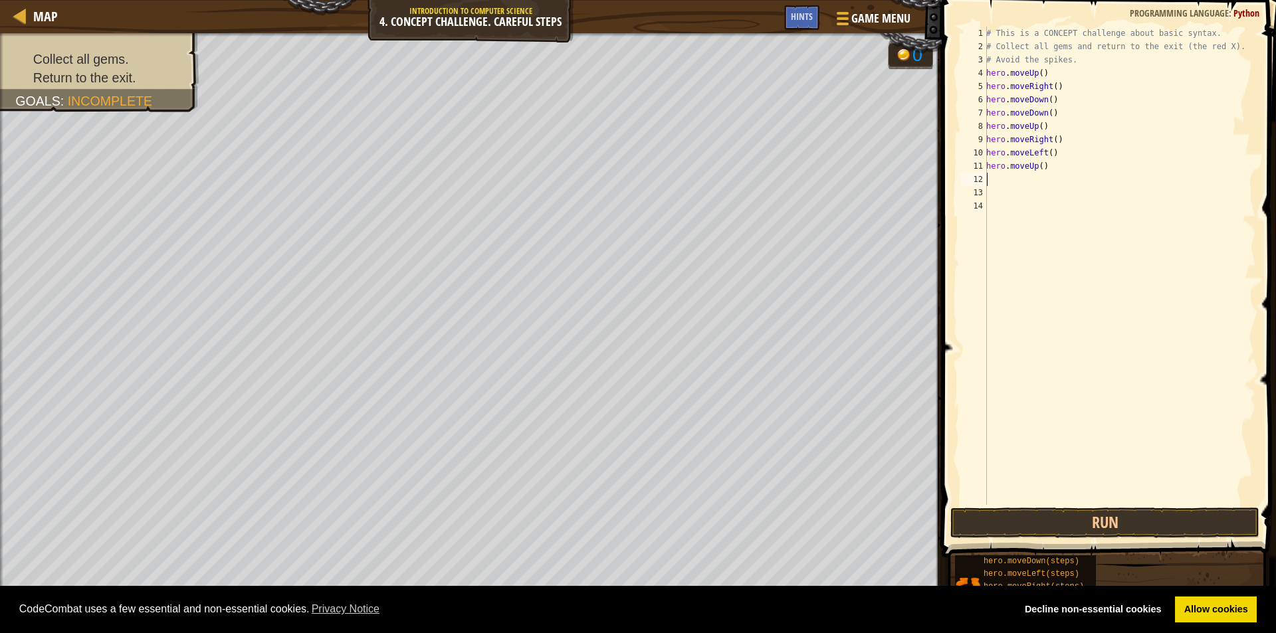
type textarea "le"
type textarea "e"
type textarea "d"
click at [1064, 196] on div "# This is a CONCEPT challenge about basic syntax. # Collect all gems and return…" at bounding box center [1119, 279] width 272 height 505
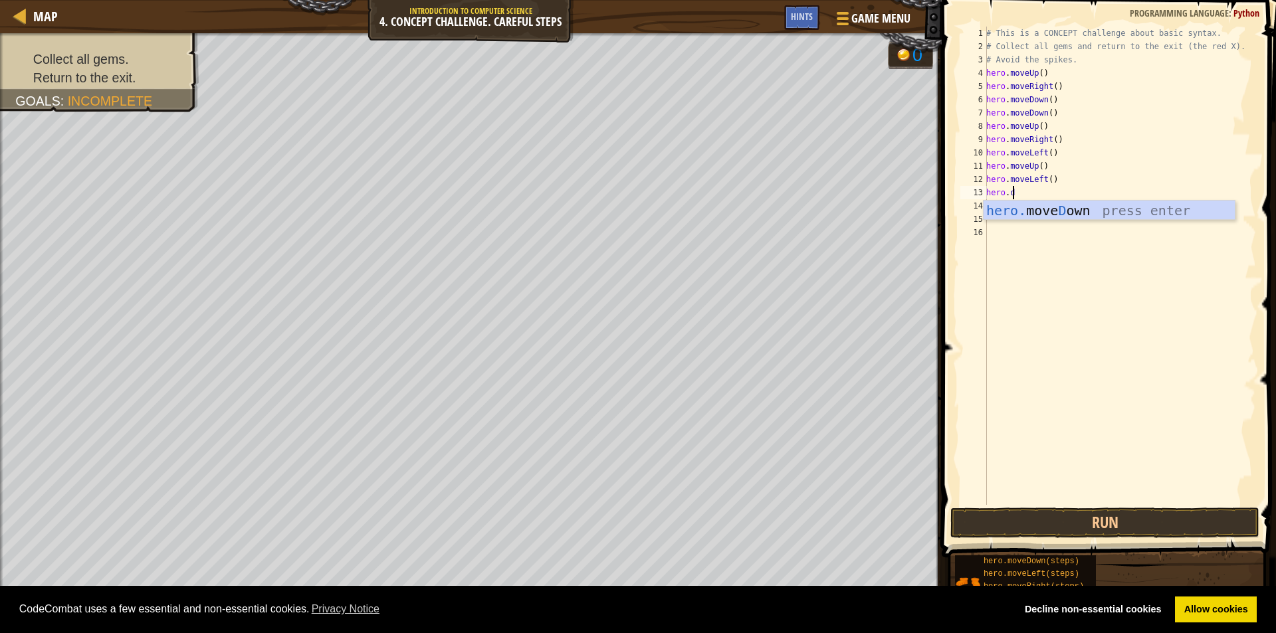
type textarea "[DOMAIN_NAME]"
type textarea "lef"
click at [1117, 520] on button "Run" at bounding box center [1104, 523] width 309 height 31
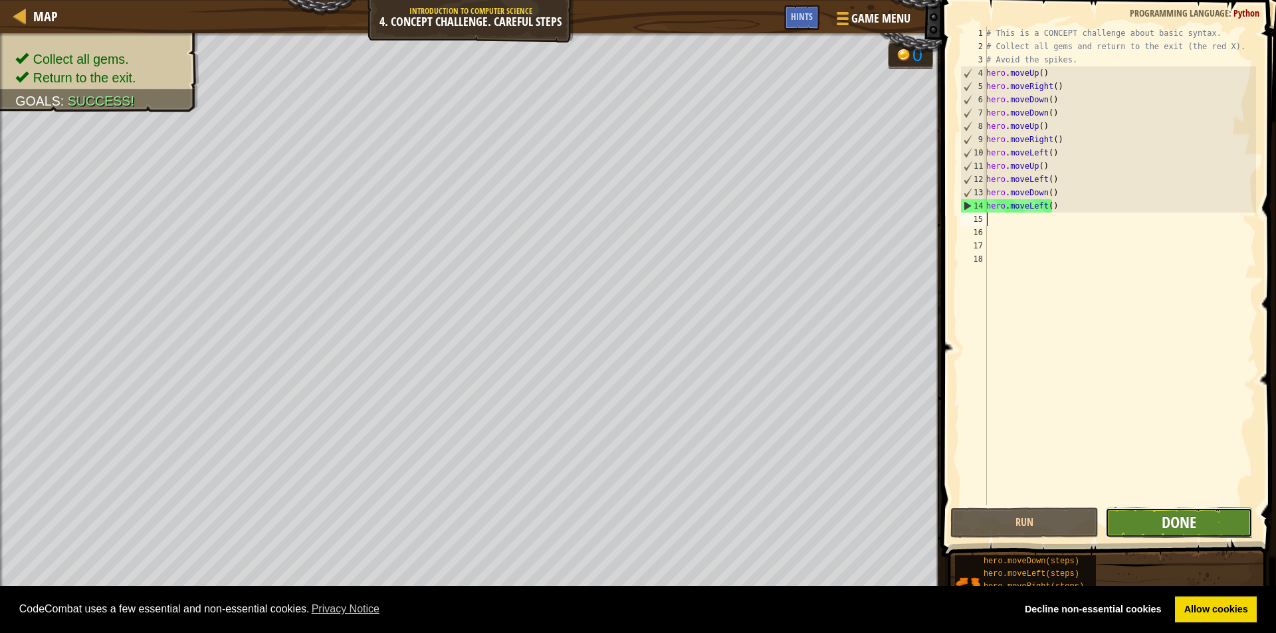
click at [1173, 515] on span "Done" at bounding box center [1178, 522] width 35 height 21
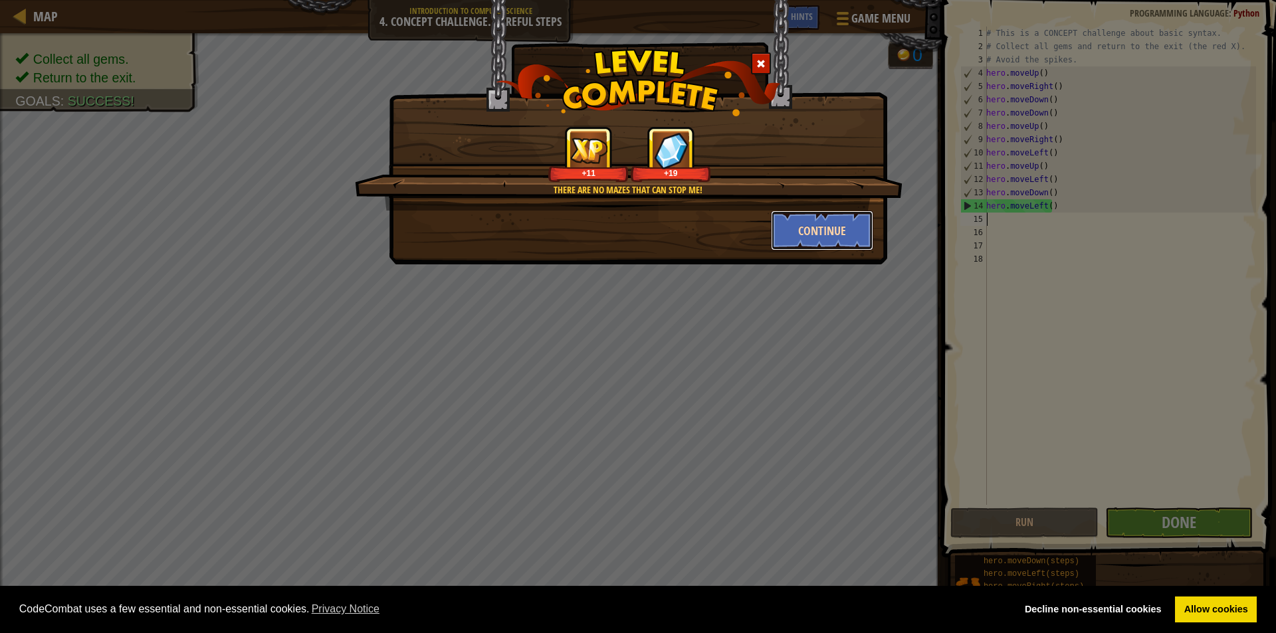
click at [821, 222] on button "Continue" at bounding box center [822, 231] width 103 height 40
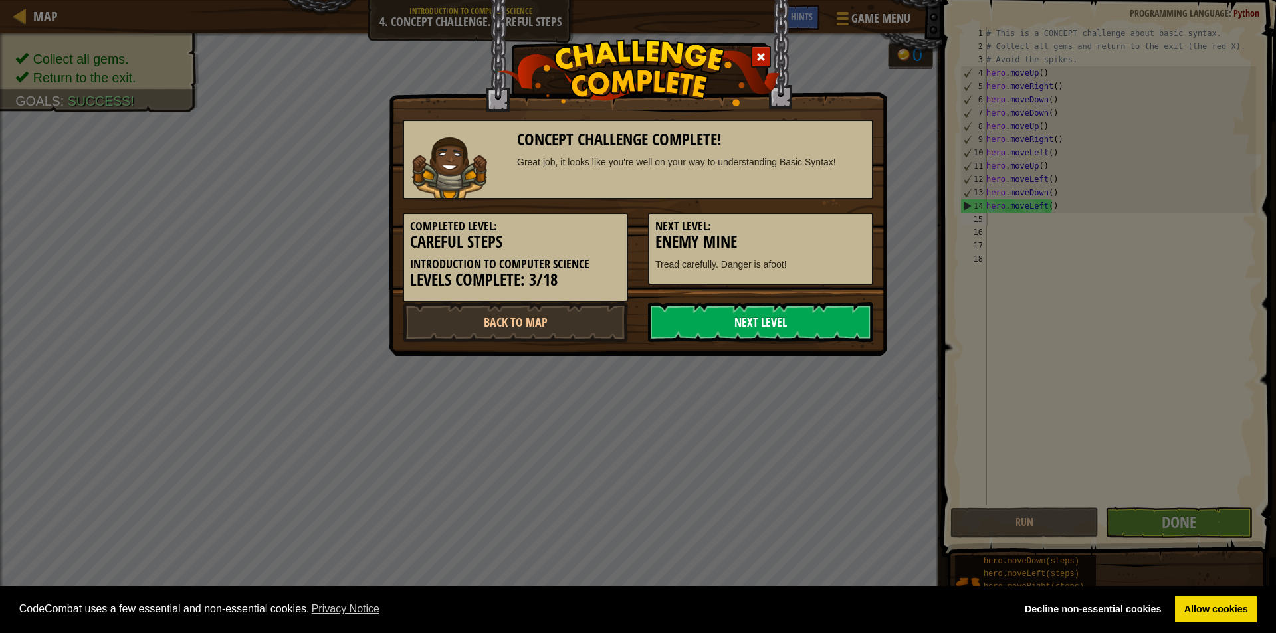
click at [819, 319] on link "Next Level" at bounding box center [760, 322] width 225 height 40
click at [819, 320] on link "Next Level" at bounding box center [760, 322] width 225 height 40
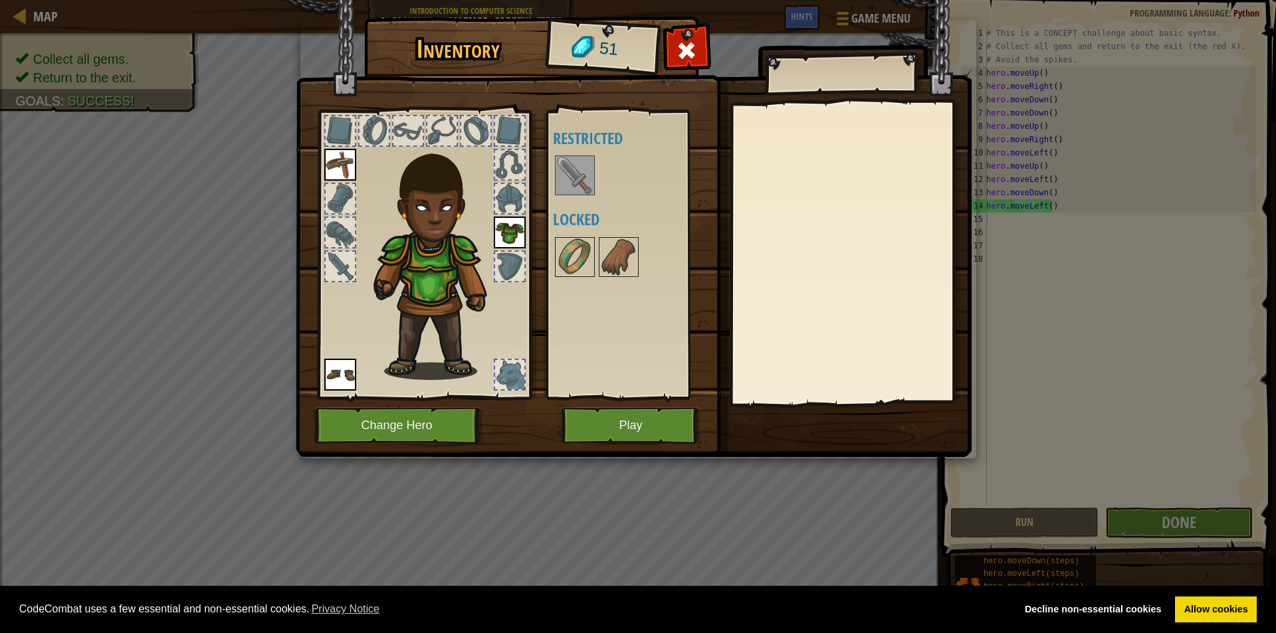
click at [585, 188] on img at bounding box center [574, 175] width 37 height 37
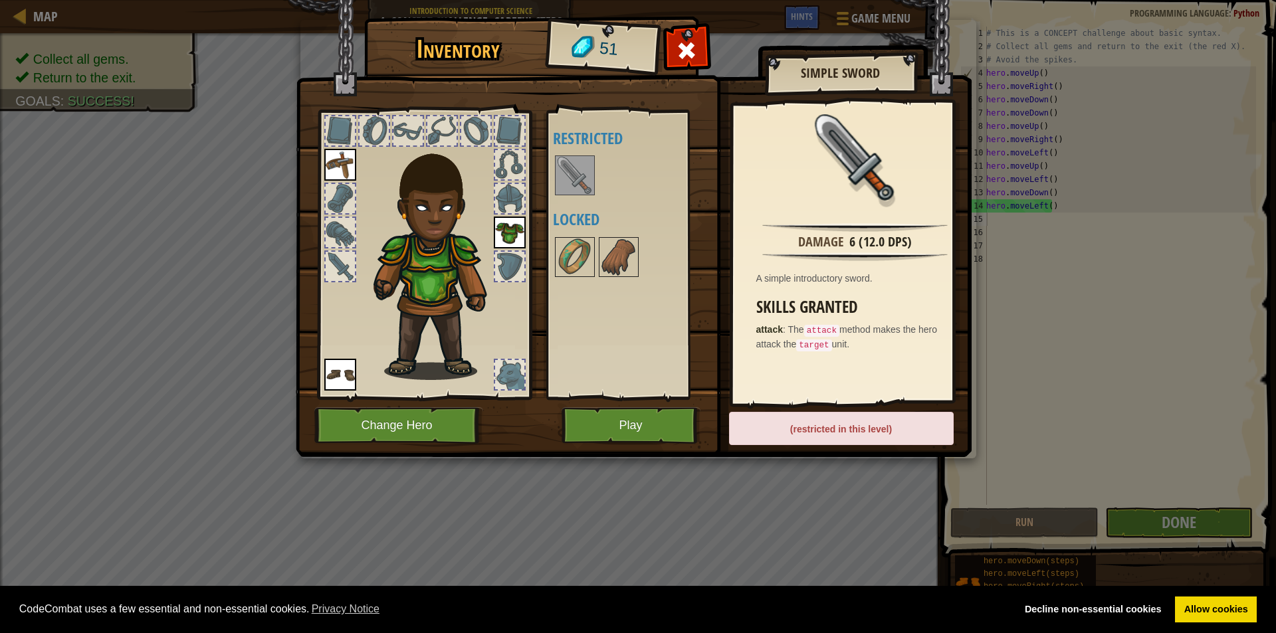
click at [575, 176] on img at bounding box center [574, 175] width 37 height 37
click at [585, 273] on img at bounding box center [574, 257] width 37 height 37
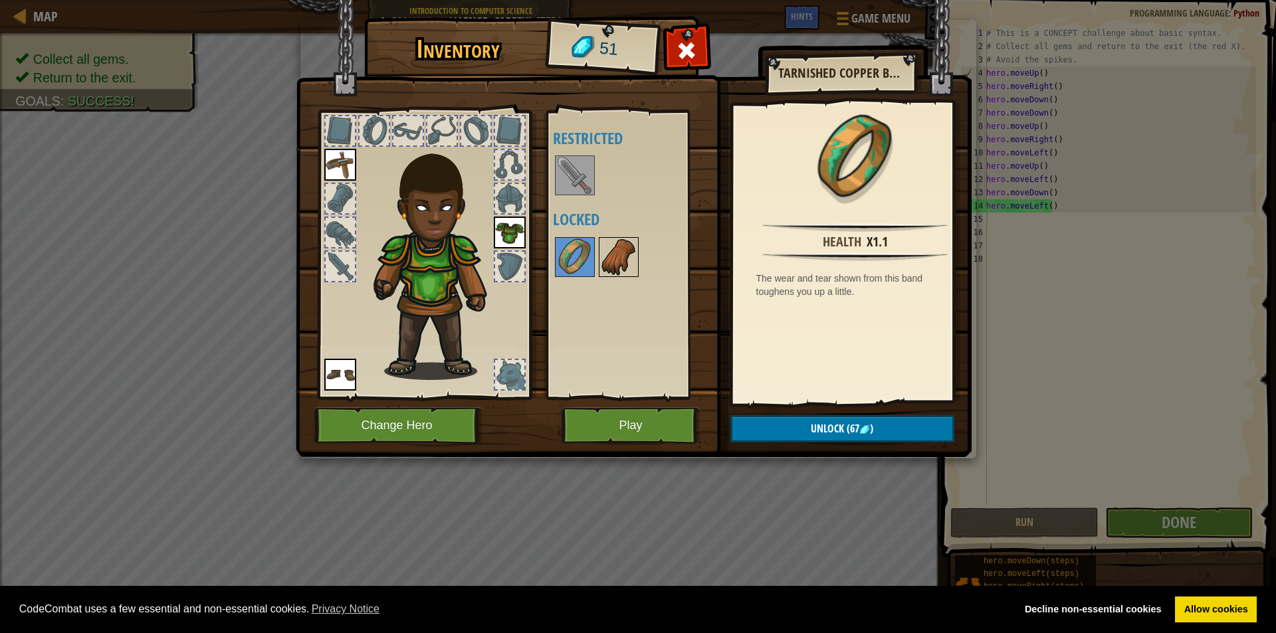
click at [605, 270] on img at bounding box center [618, 257] width 37 height 37
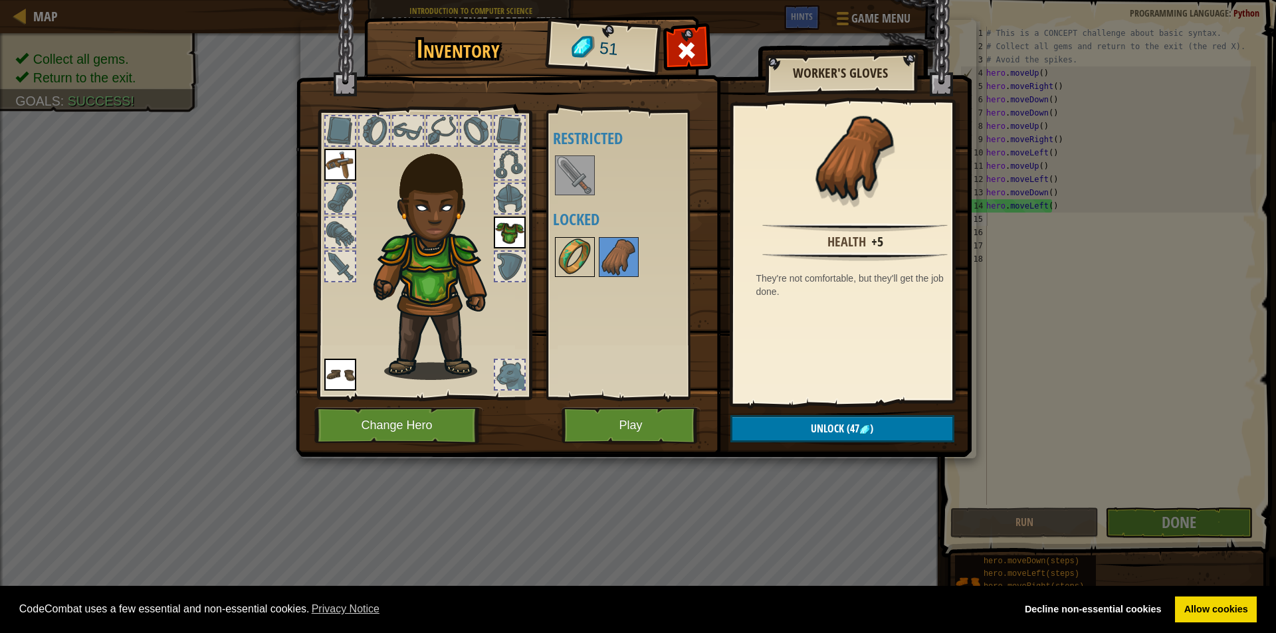
click at [571, 261] on img at bounding box center [574, 257] width 37 height 37
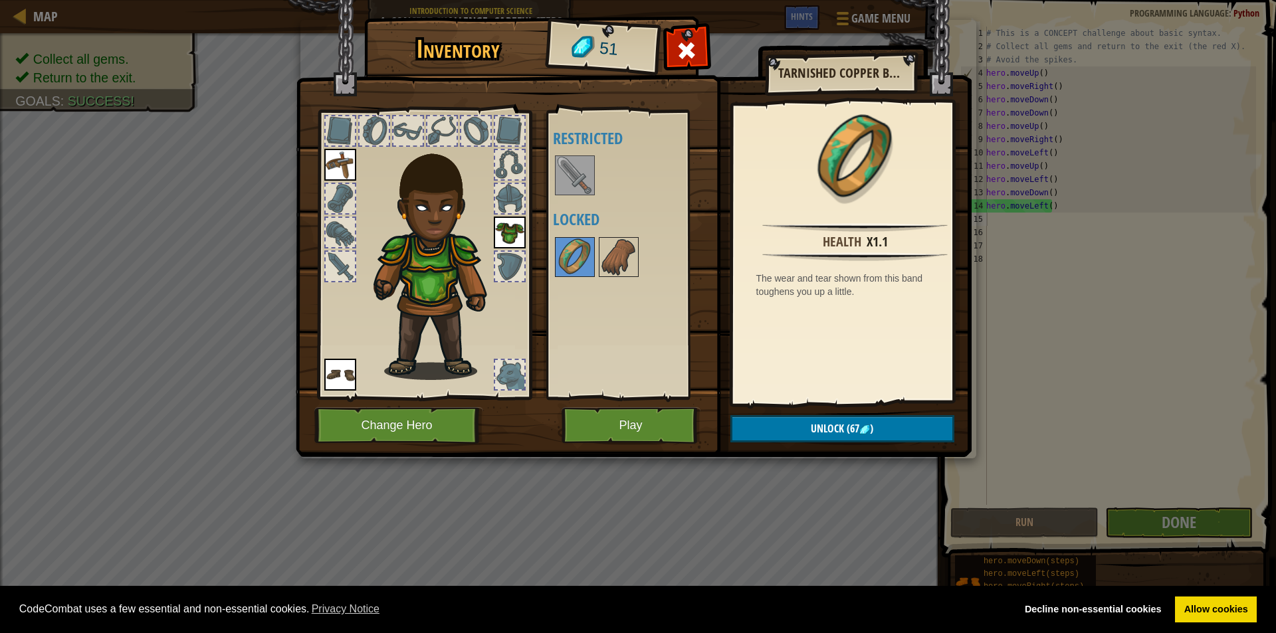
click at [587, 199] on div "Available Equip Equip Equip (double-click to equip) Restricted Locked" at bounding box center [636, 254] width 167 height 277
click at [573, 165] on img at bounding box center [574, 175] width 37 height 37
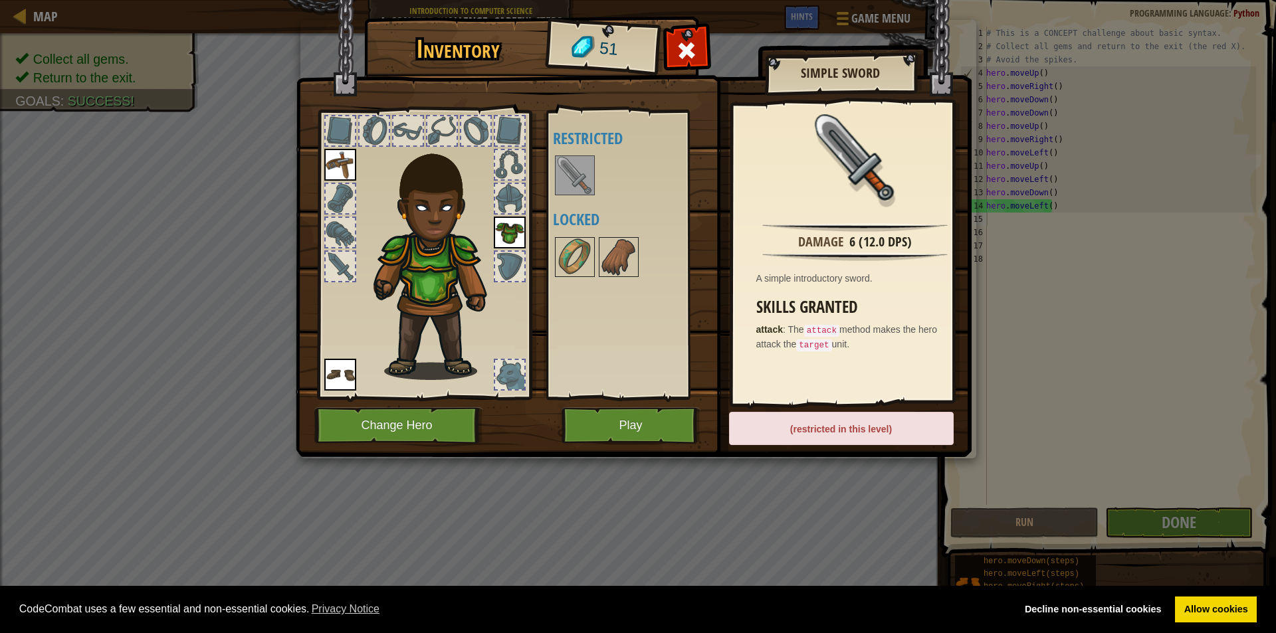
click at [632, 397] on div "Available Equip Equip Equip (double-click to equip) Restricted Locked" at bounding box center [628, 254] width 163 height 289
click at [633, 440] on button "Play" at bounding box center [630, 425] width 139 height 37
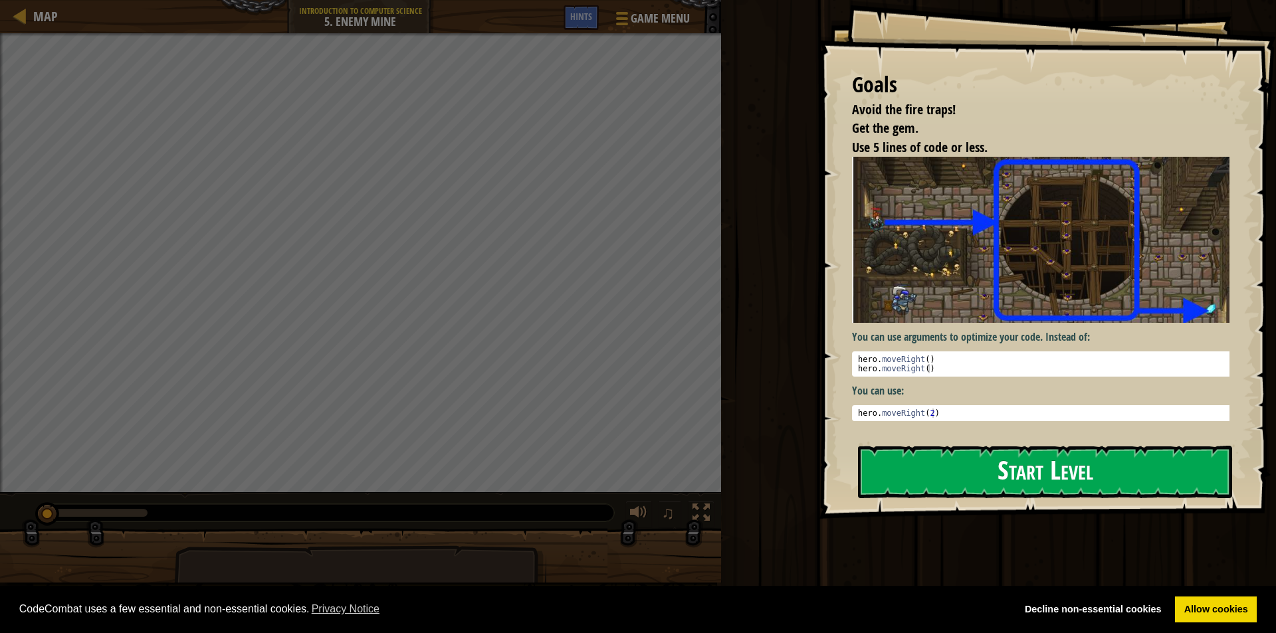
click at [963, 462] on button "Start Level" at bounding box center [1045, 472] width 374 height 52
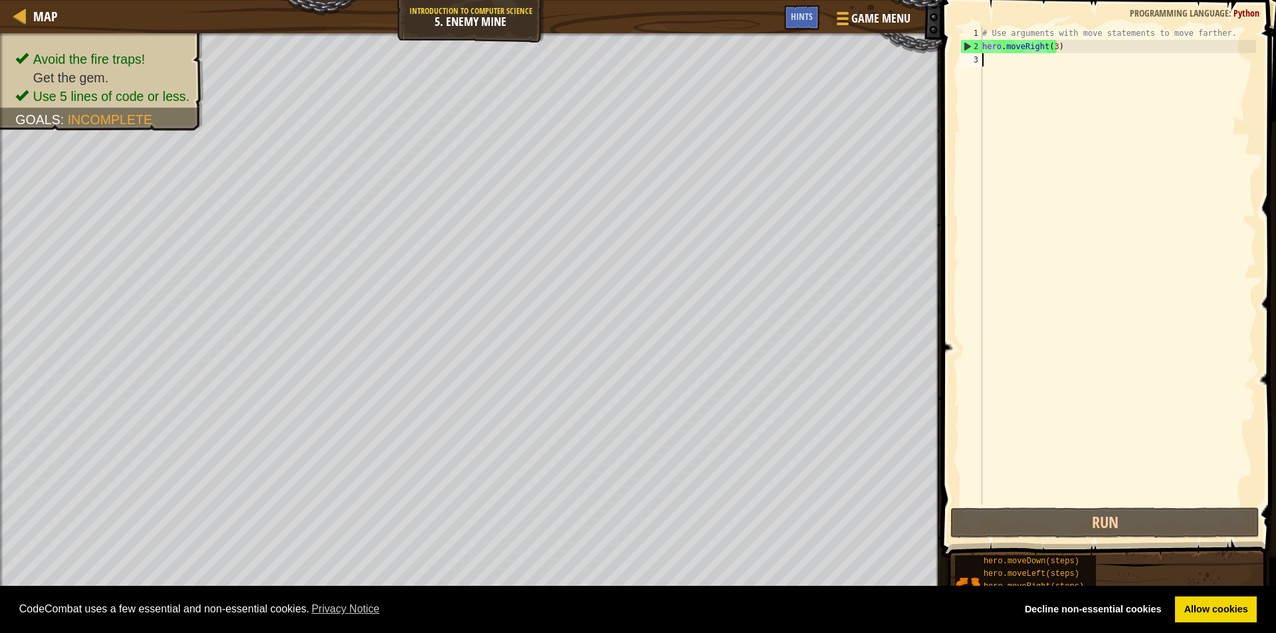
scroll to position [6, 0]
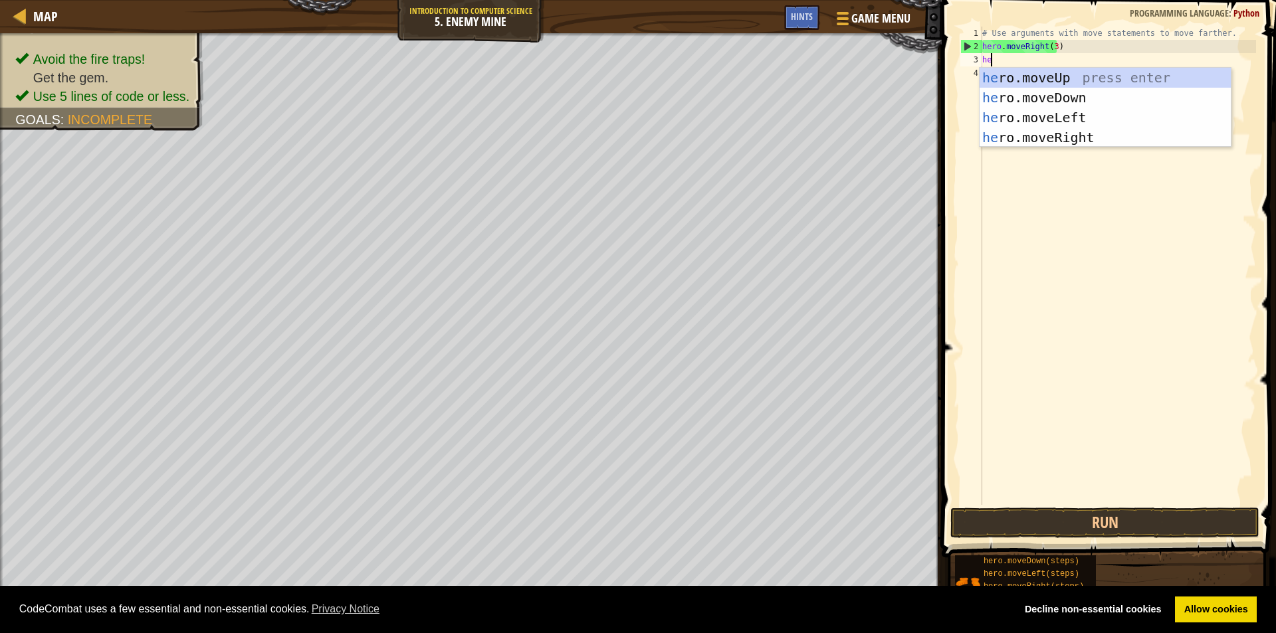
type textarea "hero"
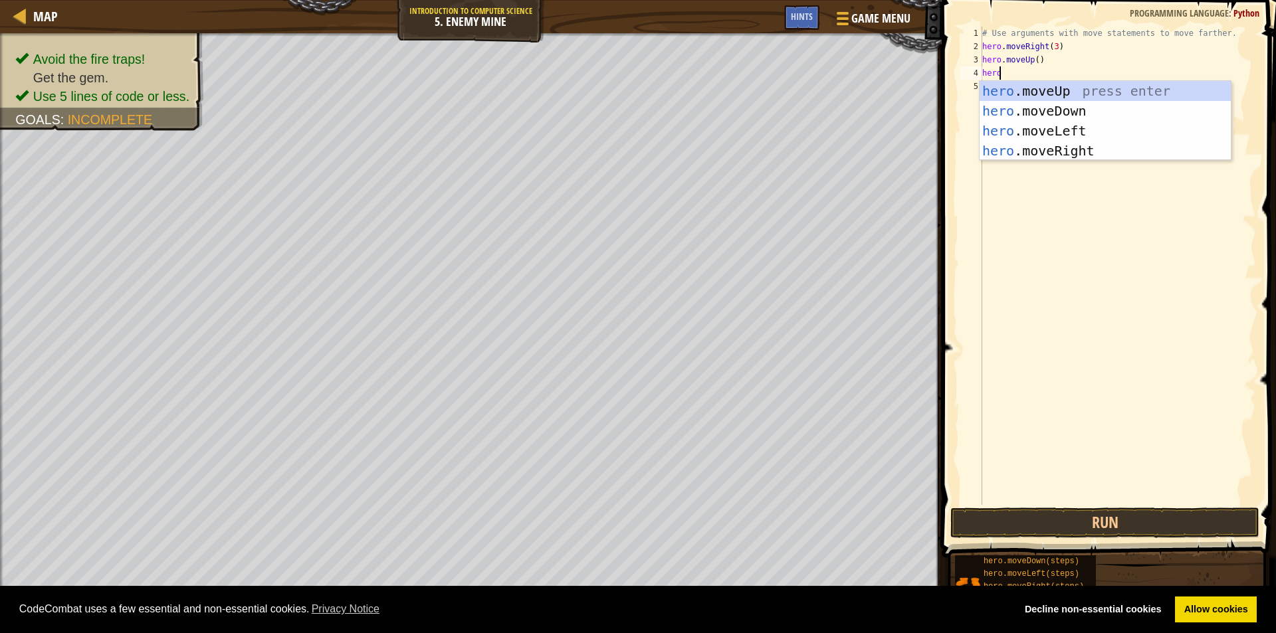
scroll to position [6, 1]
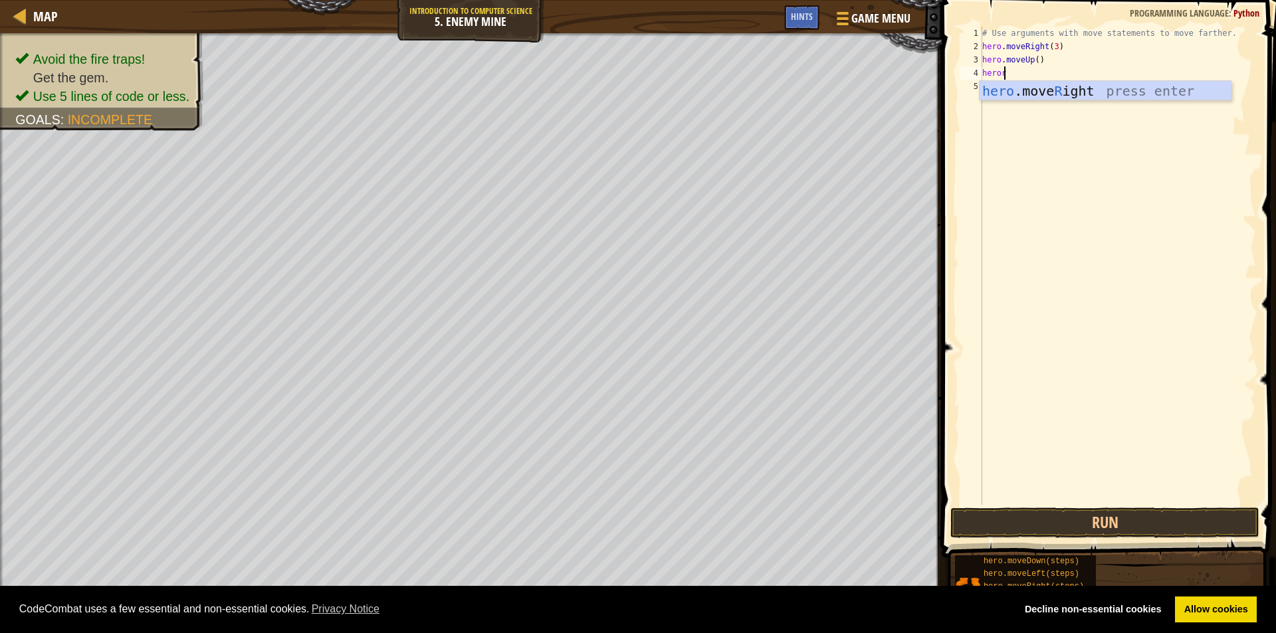
type textarea "heror"
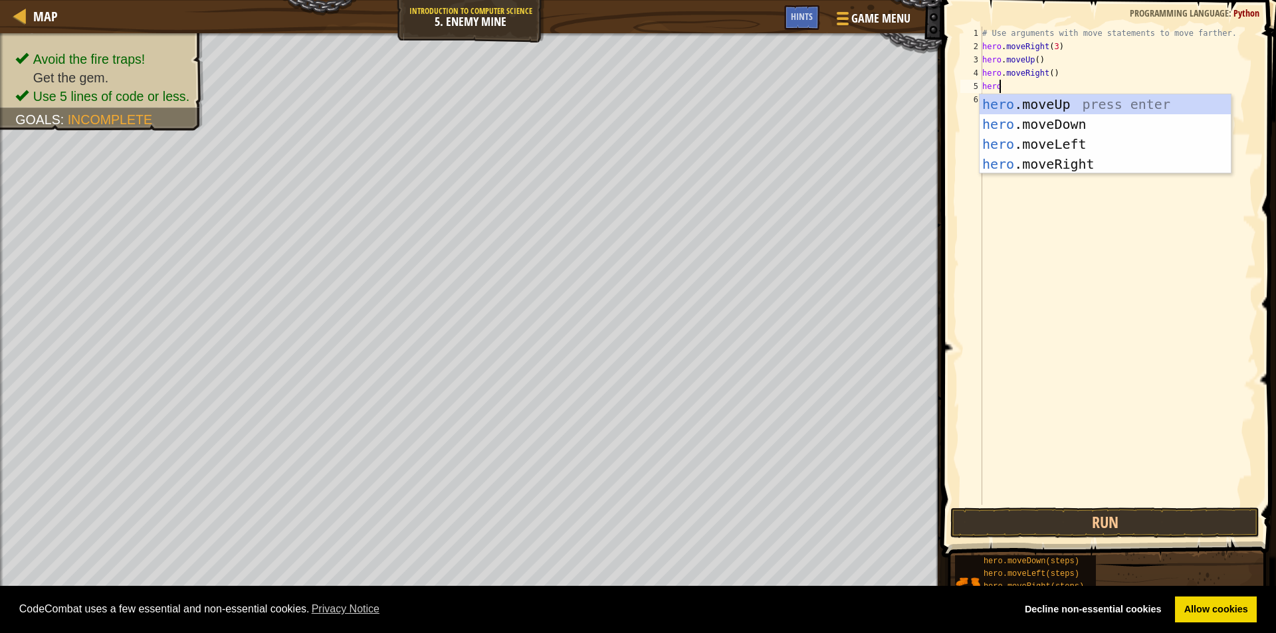
type textarea "herod"
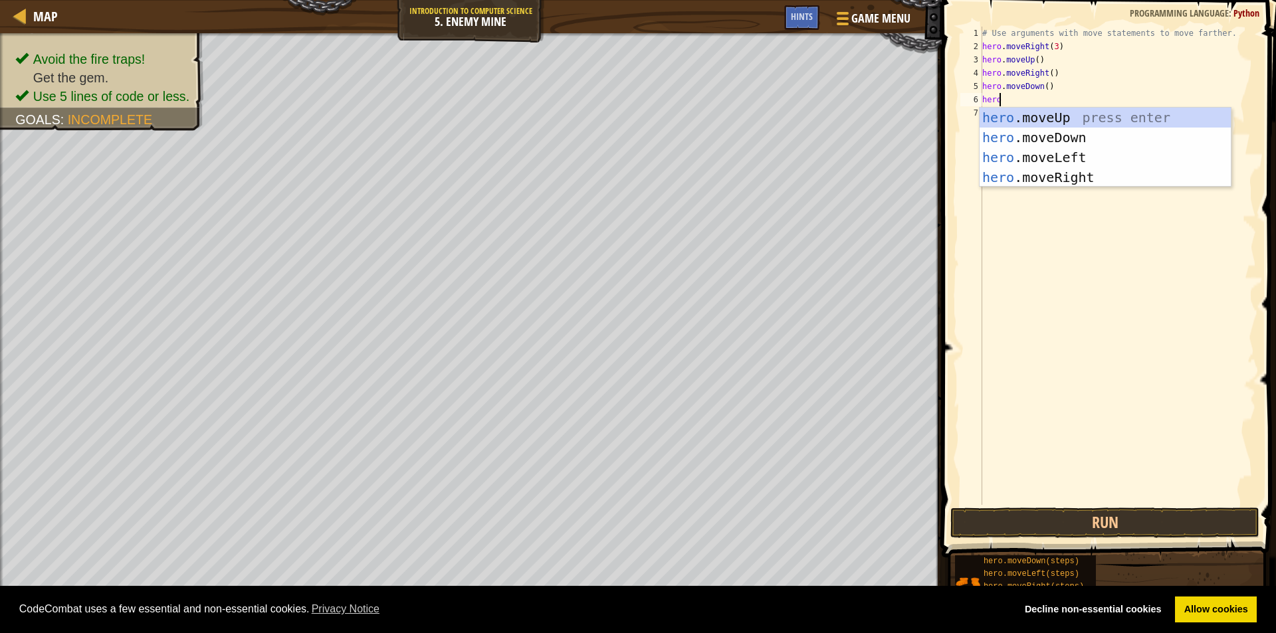
type textarea "herod"
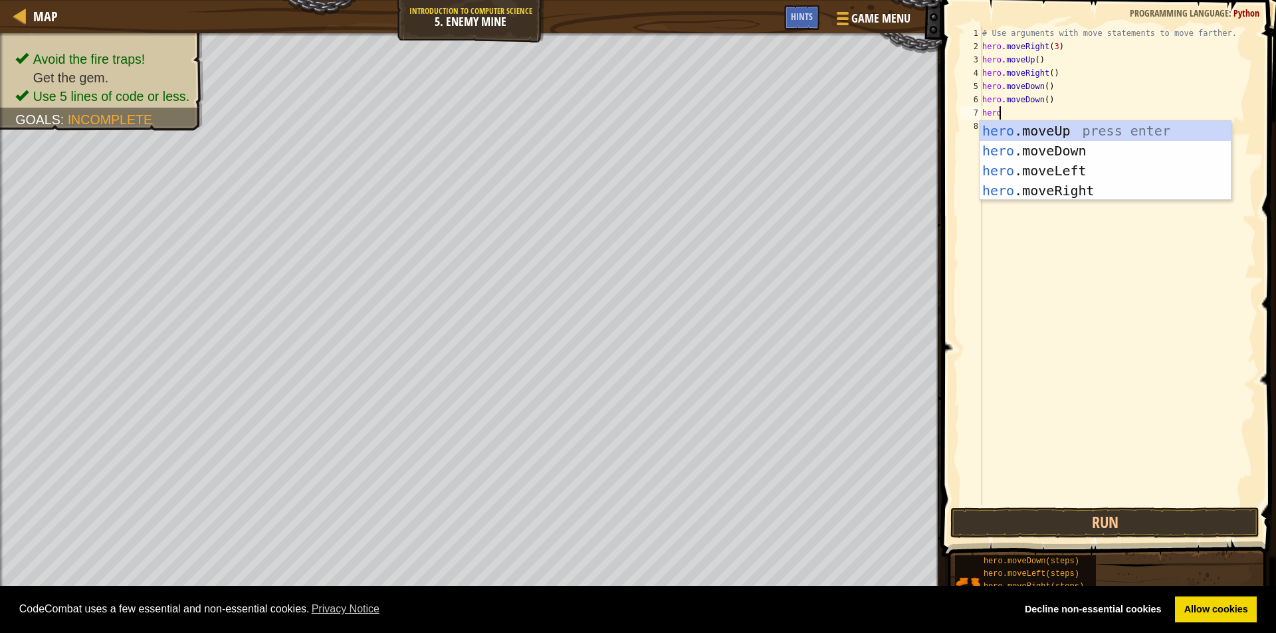
type textarea "herod"
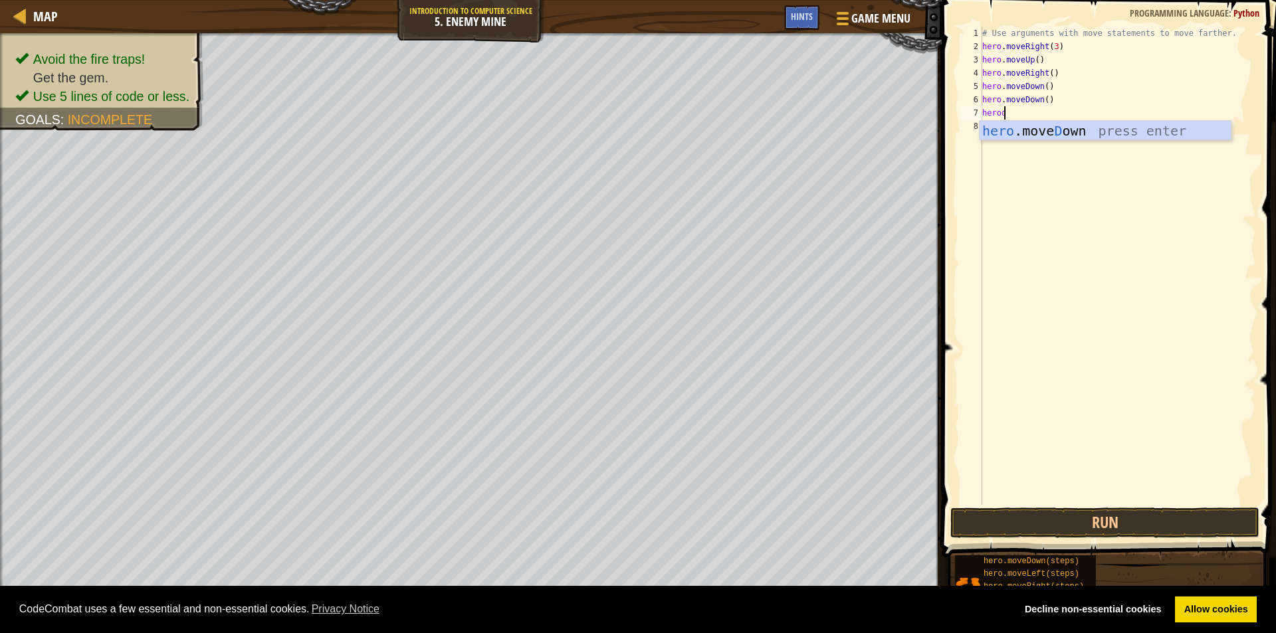
scroll to position [6, 0]
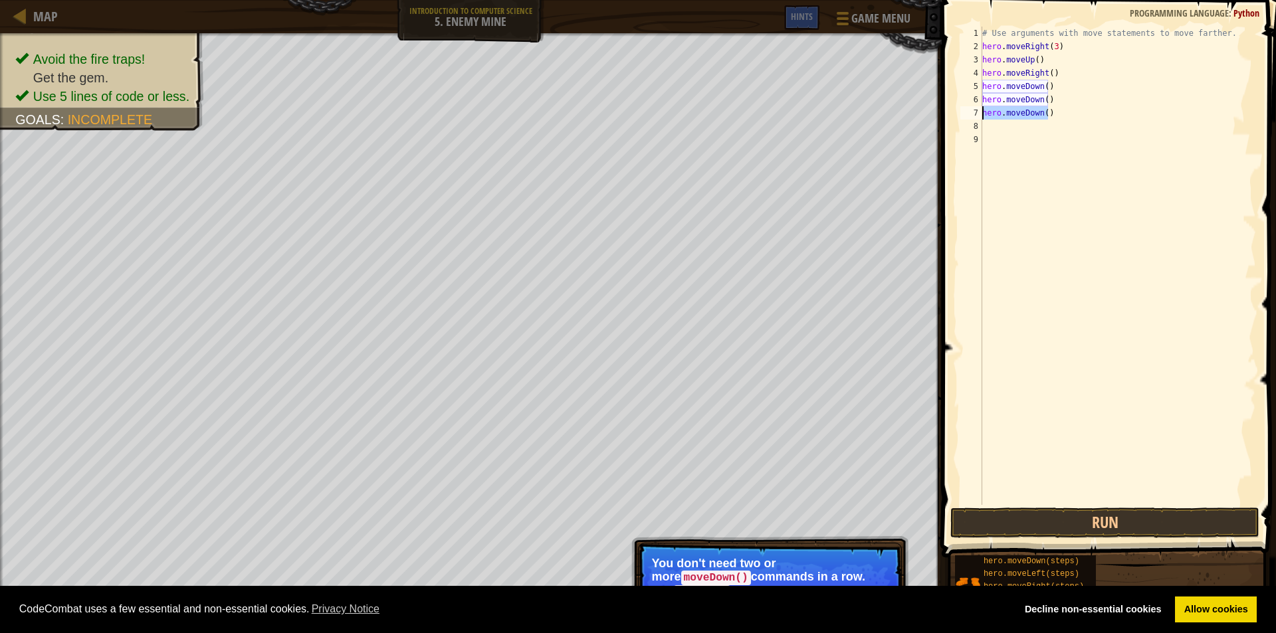
drag, startPoint x: 1055, startPoint y: 114, endPoint x: 983, endPoint y: 118, distance: 71.8
click at [983, 118] on div "# Use arguments with move statements to move farther. hero . moveRight ( 3 ) he…" at bounding box center [1117, 279] width 276 height 505
type textarea "hero.moveDown()"
click at [1056, 517] on button "Run" at bounding box center [1104, 523] width 309 height 31
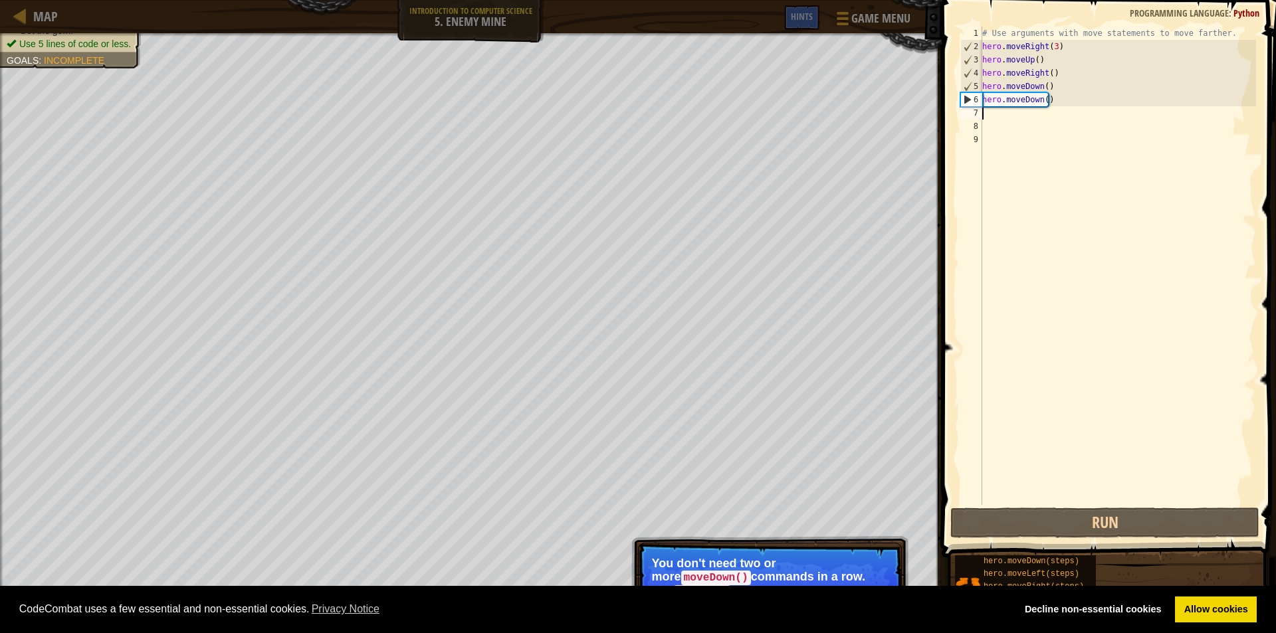
click at [995, 120] on div "# Use arguments with move statements to move farther. hero . moveRight ( 3 ) he…" at bounding box center [1117, 279] width 276 height 505
click at [997, 114] on div "# Use arguments with move statements to move farther. hero . moveRight ( 3 ) he…" at bounding box center [1117, 279] width 276 height 505
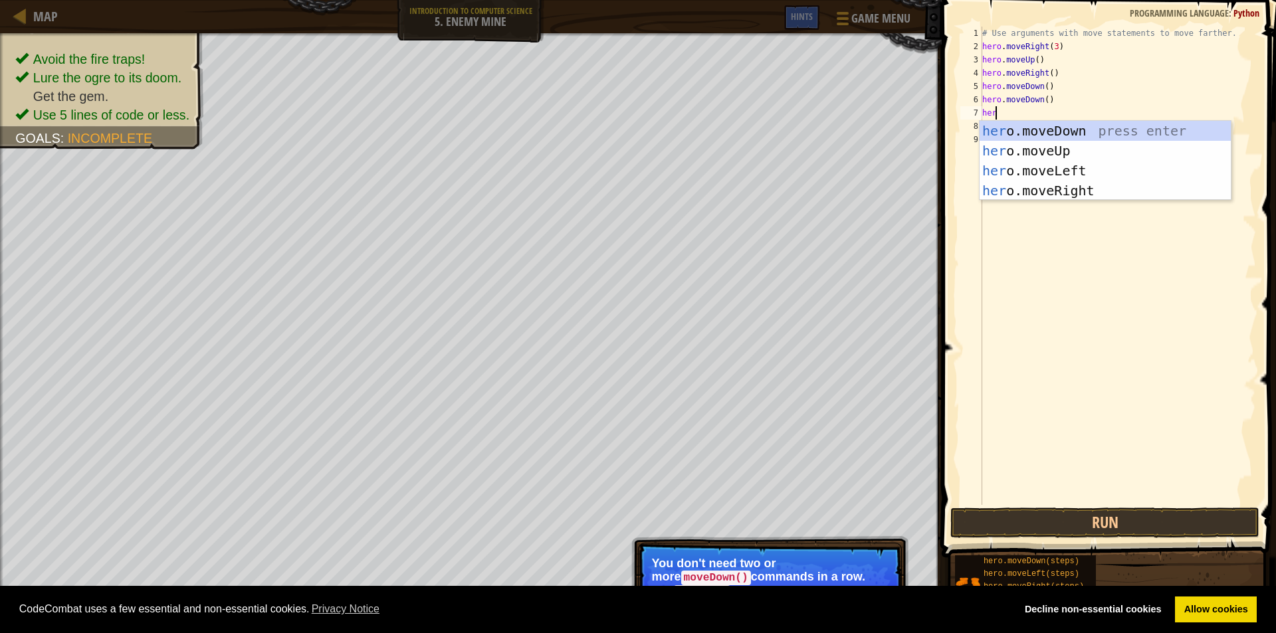
type textarea "h"
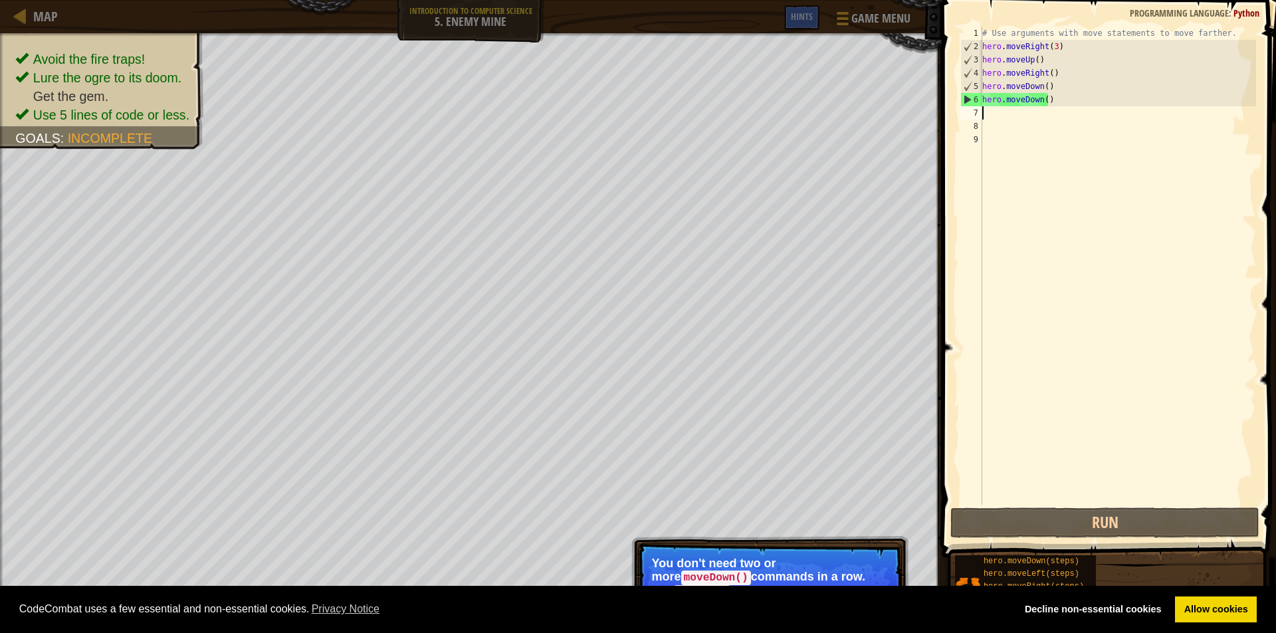
click at [1047, 73] on div "# Use arguments with move statements to move farther. hero . moveRight ( 3 ) he…" at bounding box center [1117, 279] width 276 height 505
click at [1040, 86] on div "# Use arguments with move statements to move farther. hero . moveRight ( 3 ) he…" at bounding box center [1117, 279] width 276 height 505
click at [1043, 87] on div "# Use arguments with move statements to move farther. hero . moveRight ( 3 ) he…" at bounding box center [1117, 279] width 276 height 505
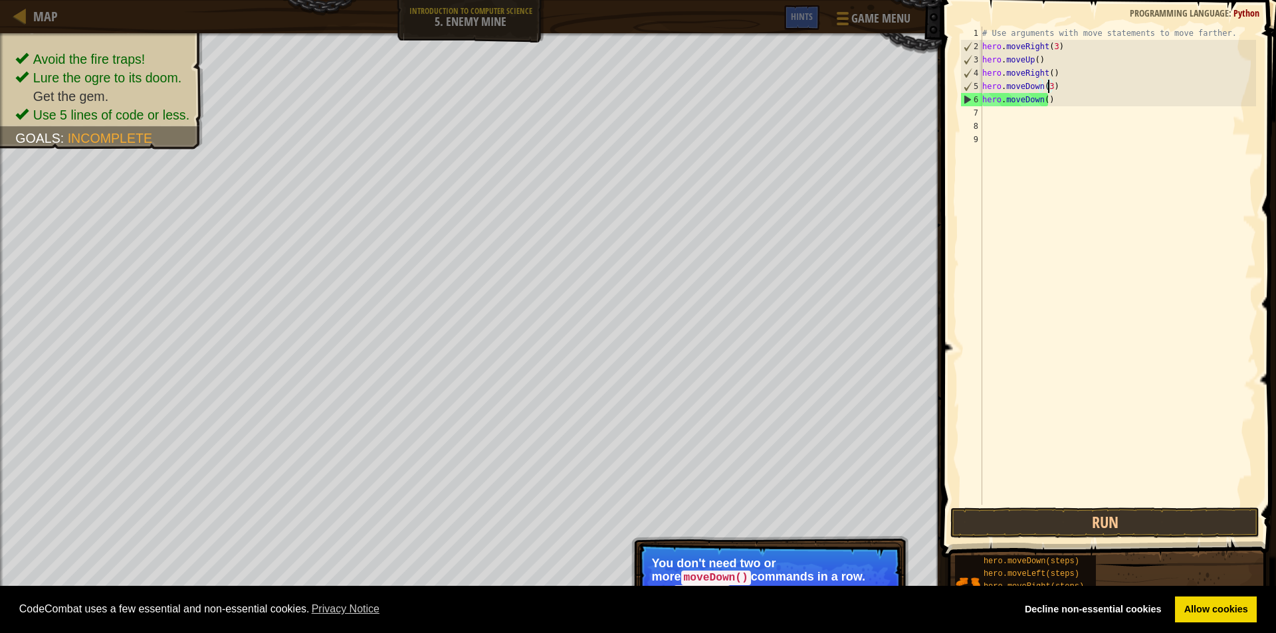
click at [1058, 96] on div "# Use arguments with move statements to move farther. hero . moveRight ( 3 ) he…" at bounding box center [1117, 279] width 276 height 505
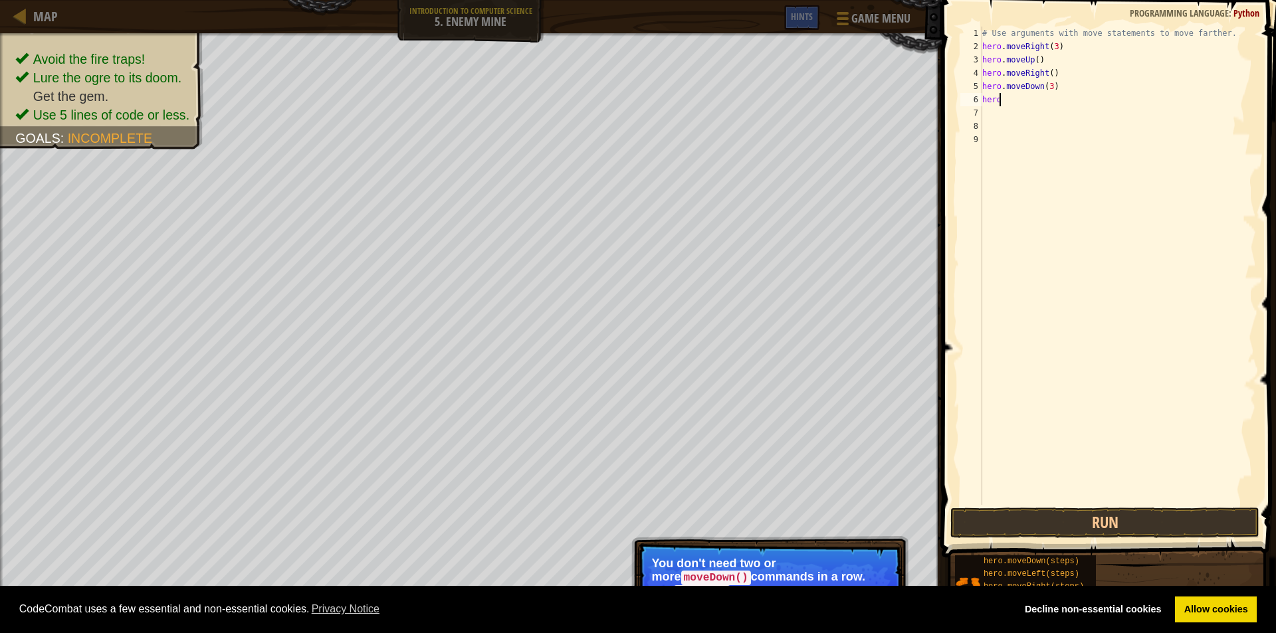
scroll to position [6, 0]
type textarea "h"
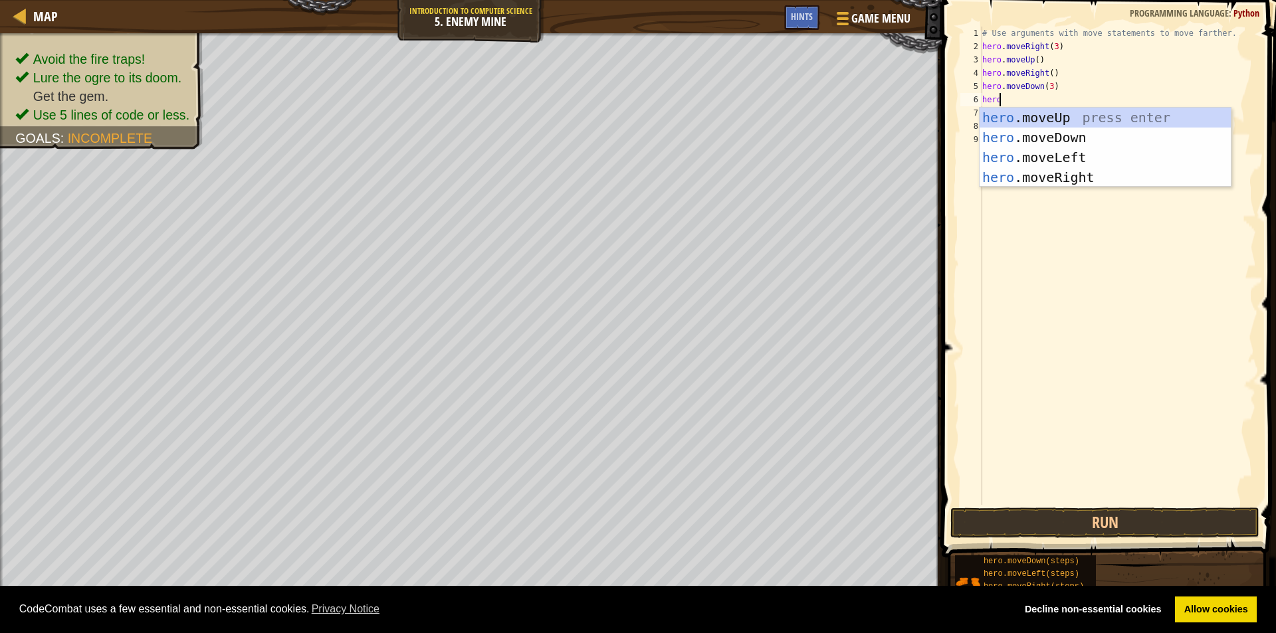
scroll to position [6, 1]
type textarea "heror"
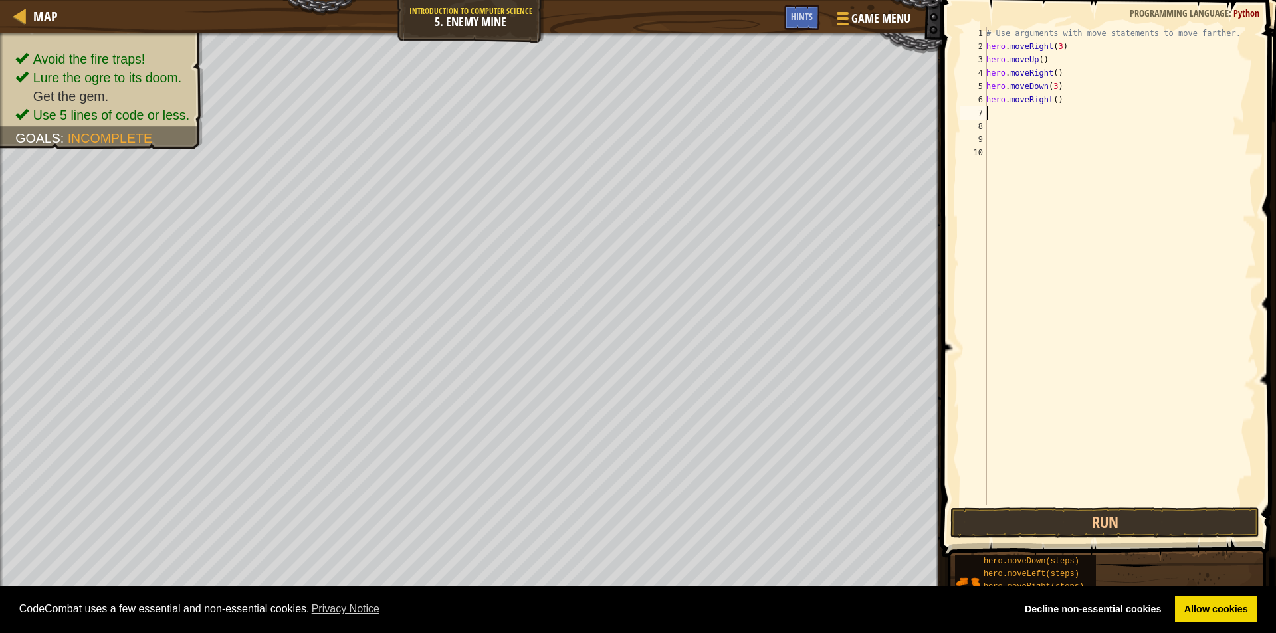
scroll to position [6, 0]
click at [1049, 100] on div "# Use arguments with move statements to move farther. hero . moveRight ( 3 ) he…" at bounding box center [1119, 279] width 272 height 505
click at [1051, 100] on div "# Use arguments with move statements to move farther. hero . moveRight ( 3 ) he…" at bounding box center [1119, 279] width 272 height 505
type textarea "hero.moveRight(2)"
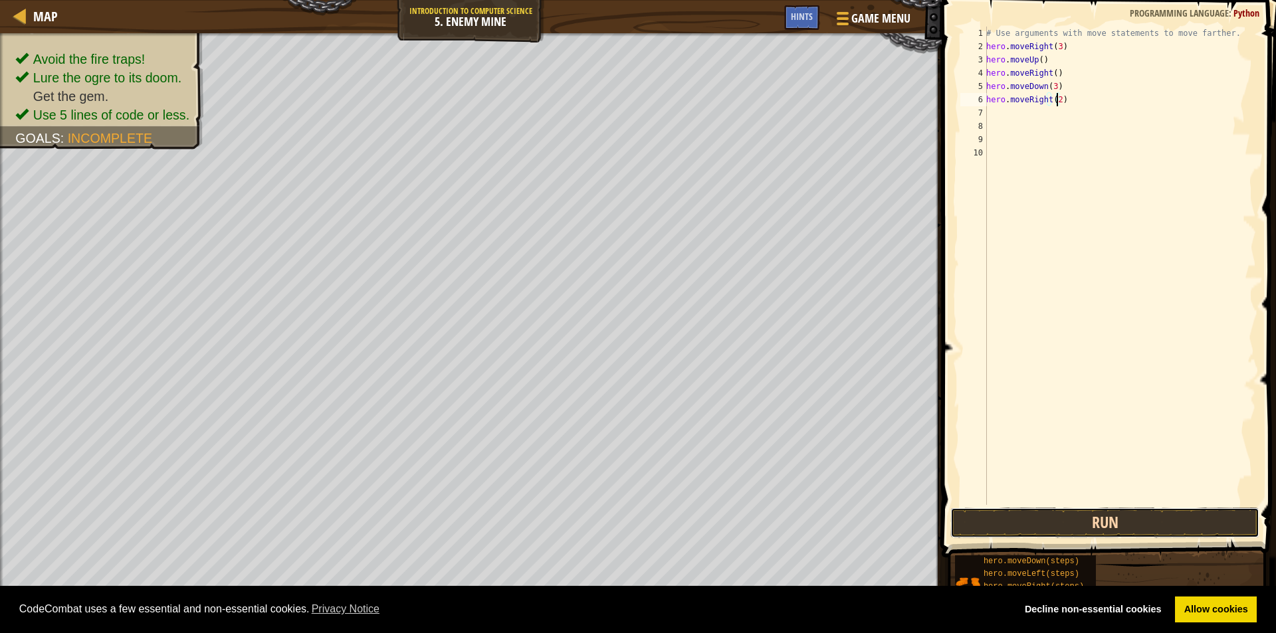
click at [1060, 524] on button "Run" at bounding box center [1104, 523] width 309 height 31
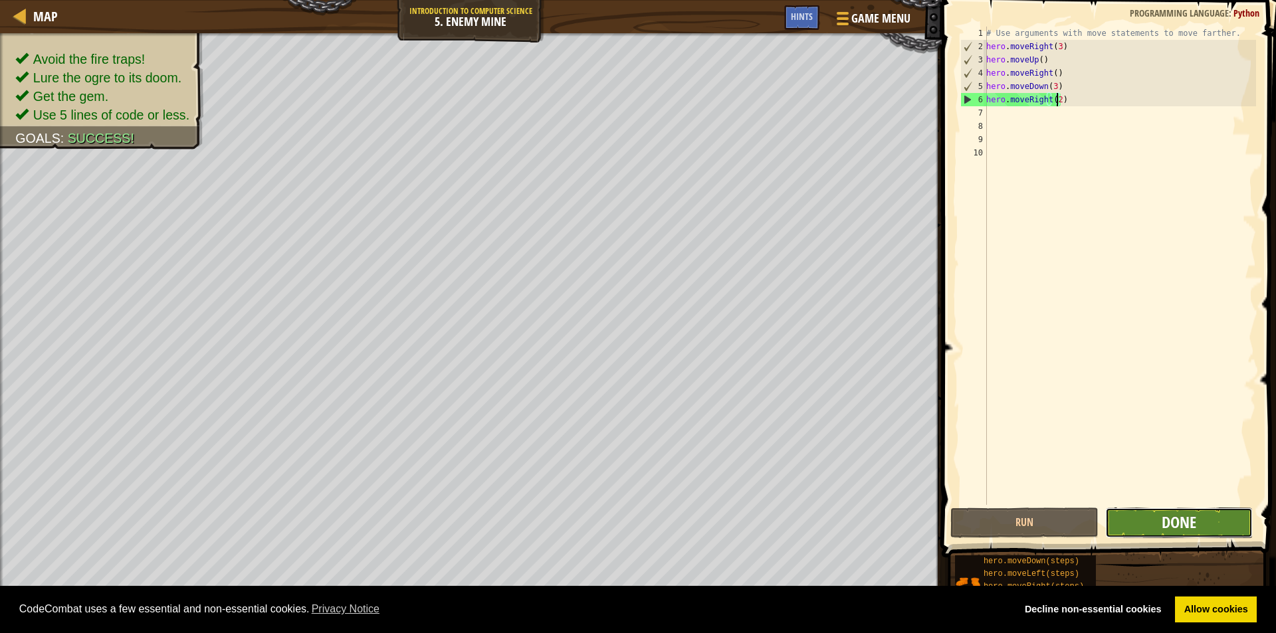
click at [1189, 519] on span "Done" at bounding box center [1178, 522] width 35 height 21
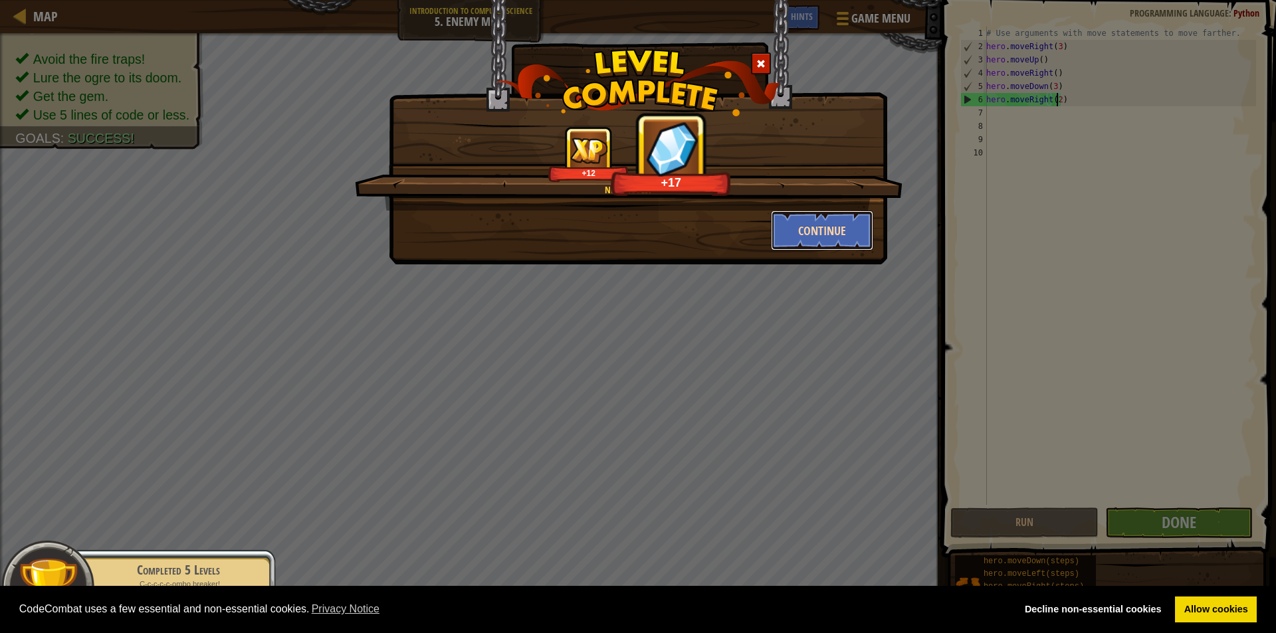
click at [815, 227] on button "Continue" at bounding box center [822, 231] width 103 height 40
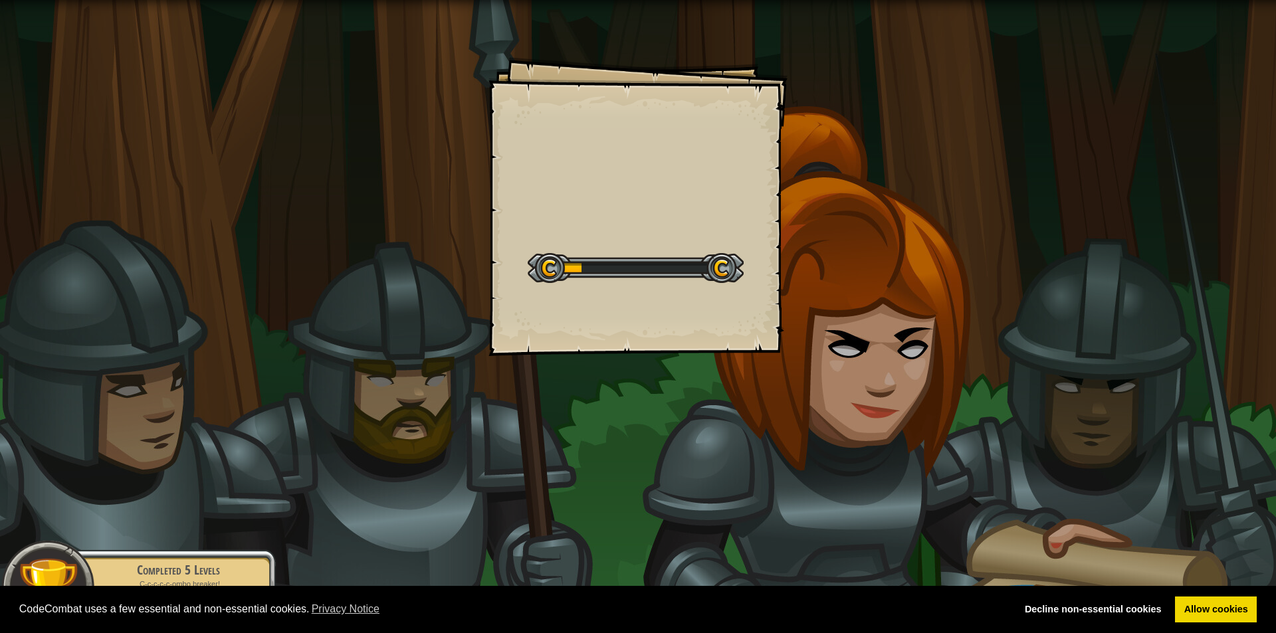
click at [815, 227] on div "Goals Start Level Error loading from server. Try refreshing the page. You'll ne…" at bounding box center [638, 316] width 1276 height 633
click at [814, 227] on div "Goals Start Level Error loading from server. Try refreshing the page. You'll ne…" at bounding box center [638, 316] width 1276 height 633
click at [813, 227] on div "Goals Start Level Error loading from server. Try refreshing the page. You'll ne…" at bounding box center [638, 316] width 1276 height 633
click at [812, 228] on div "Goals Start Level Error loading from server. Try refreshing the page. You'll ne…" at bounding box center [638, 316] width 1276 height 633
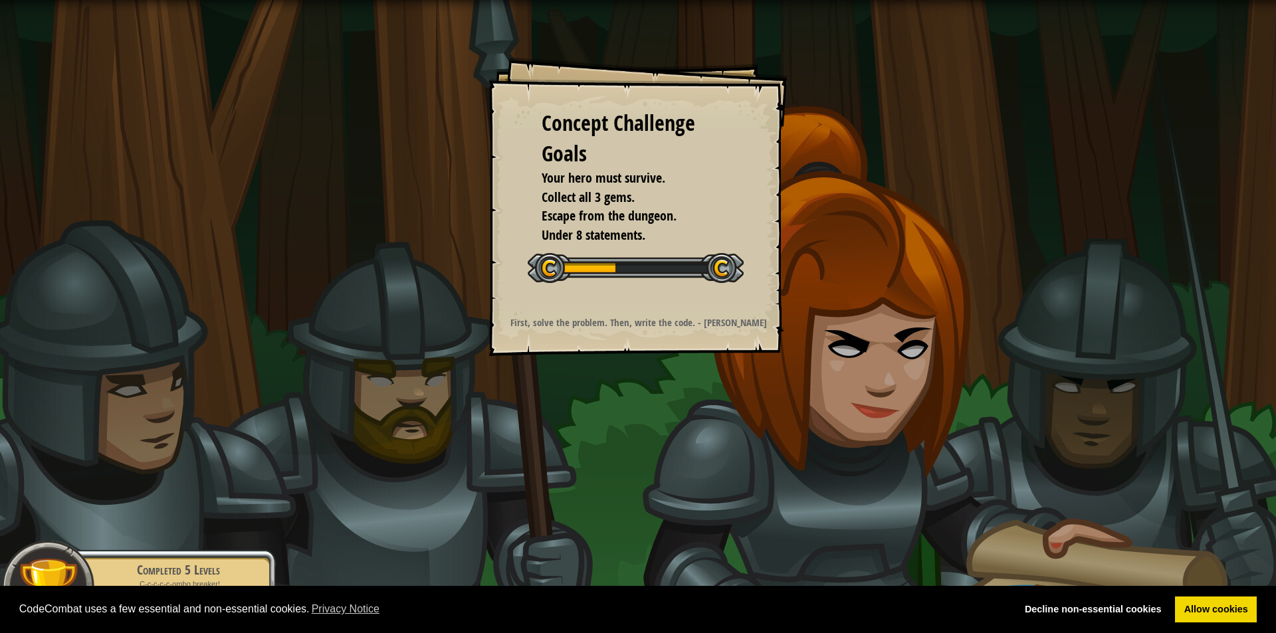
click at [810, 229] on div "Concept Challenge Goals Your hero must survive. Collect all 3 gems. Escape from…" at bounding box center [638, 316] width 1276 height 633
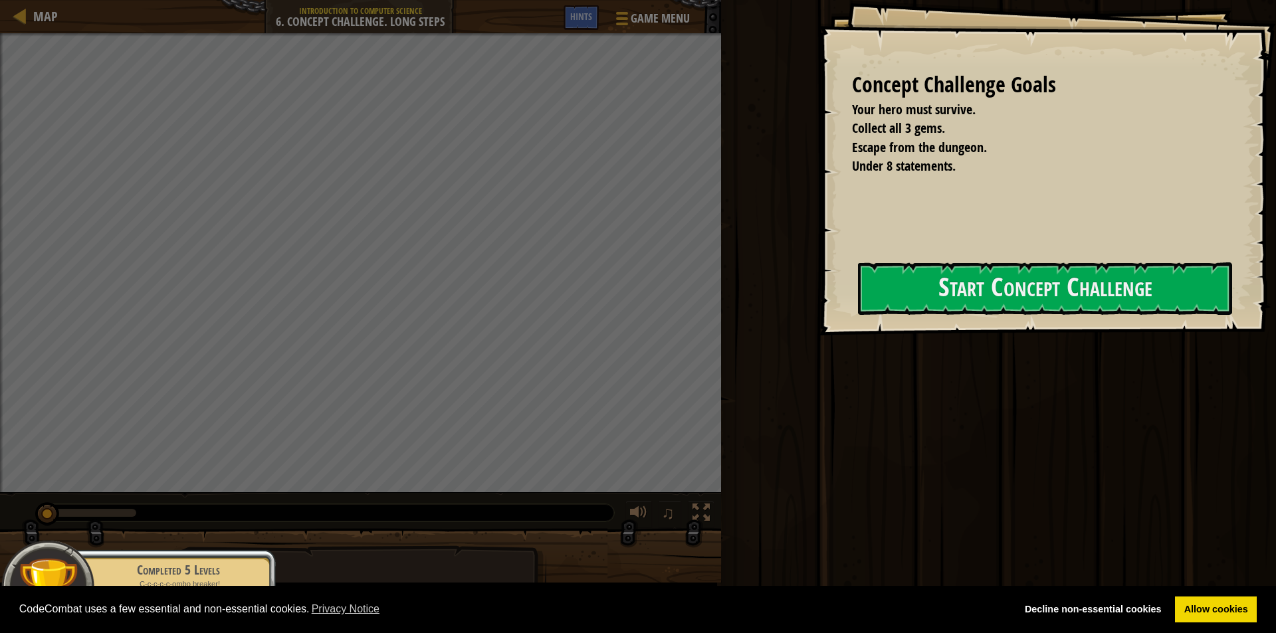
click at [810, 229] on div "Run Submit Done" at bounding box center [996, 313] width 559 height 627
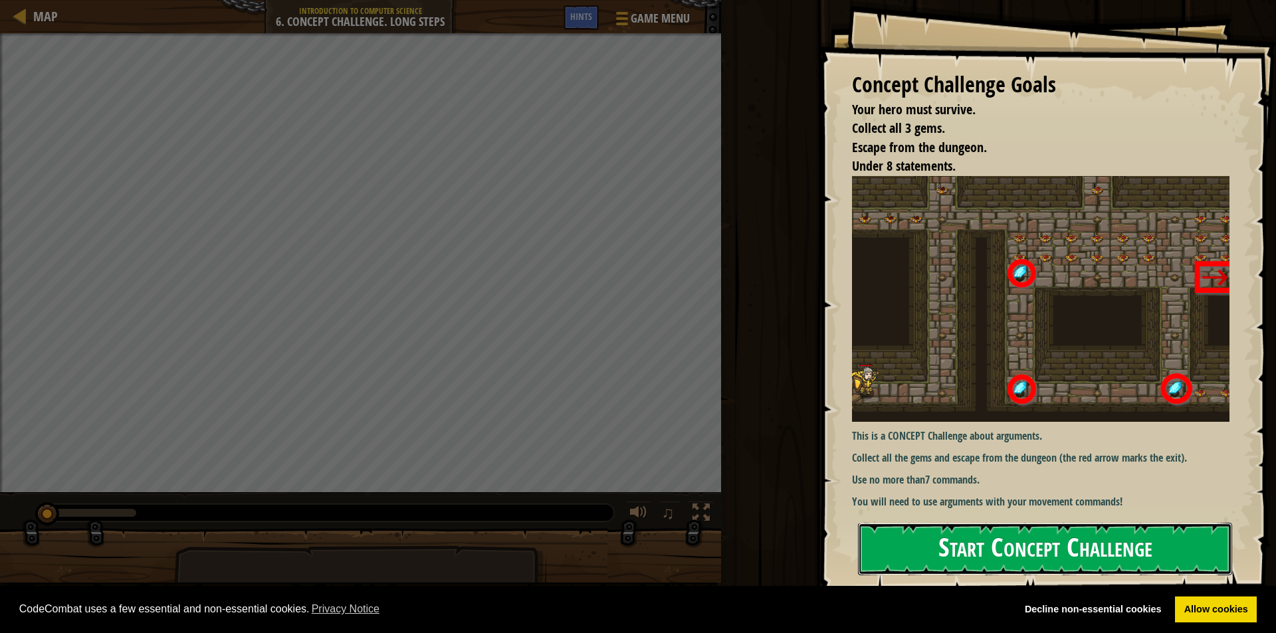
click at [1027, 558] on button "Start Concept Challenge" at bounding box center [1045, 549] width 374 height 52
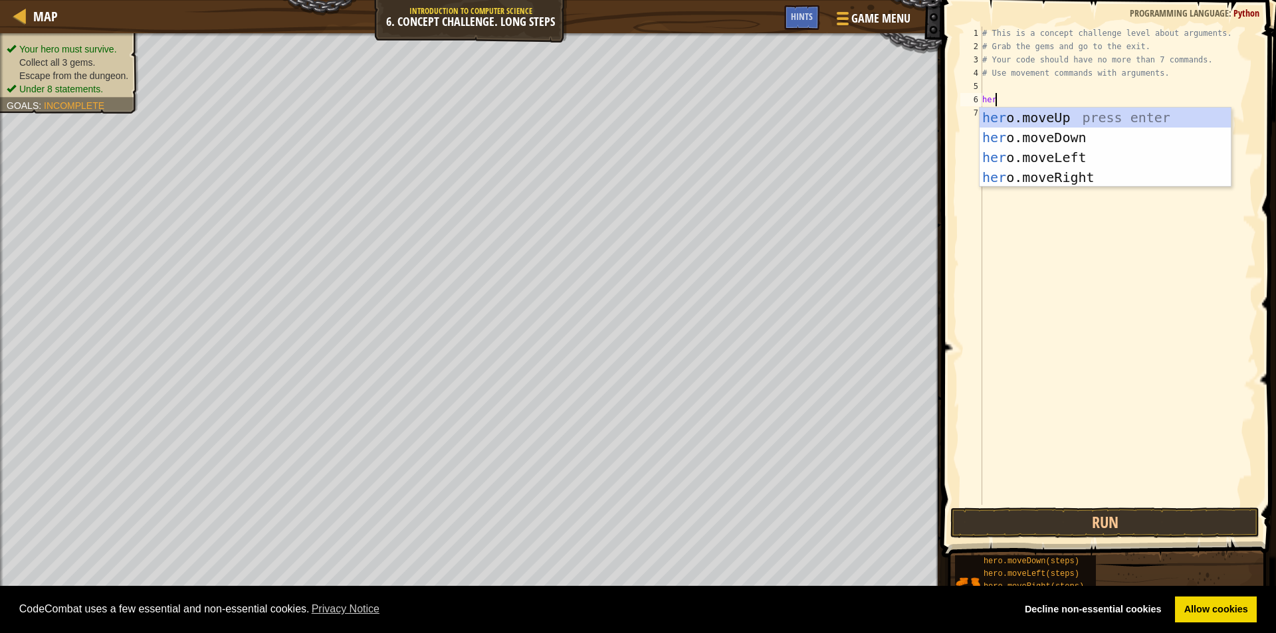
scroll to position [6, 1]
type textarea "heror"
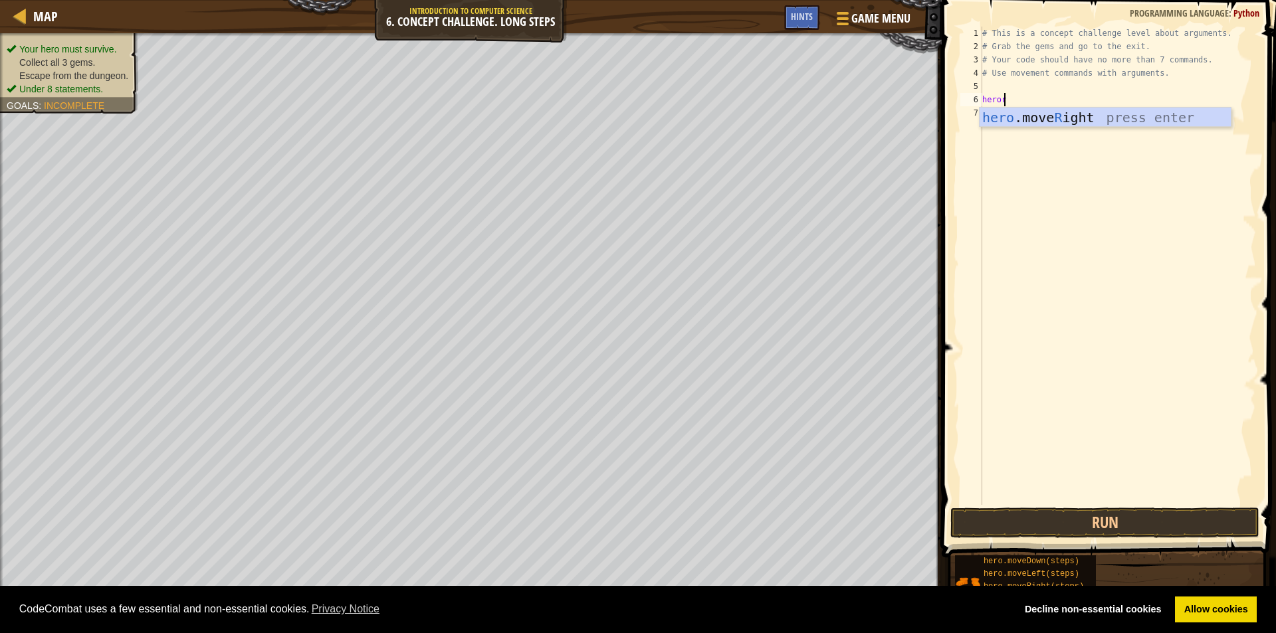
scroll to position [6, 0]
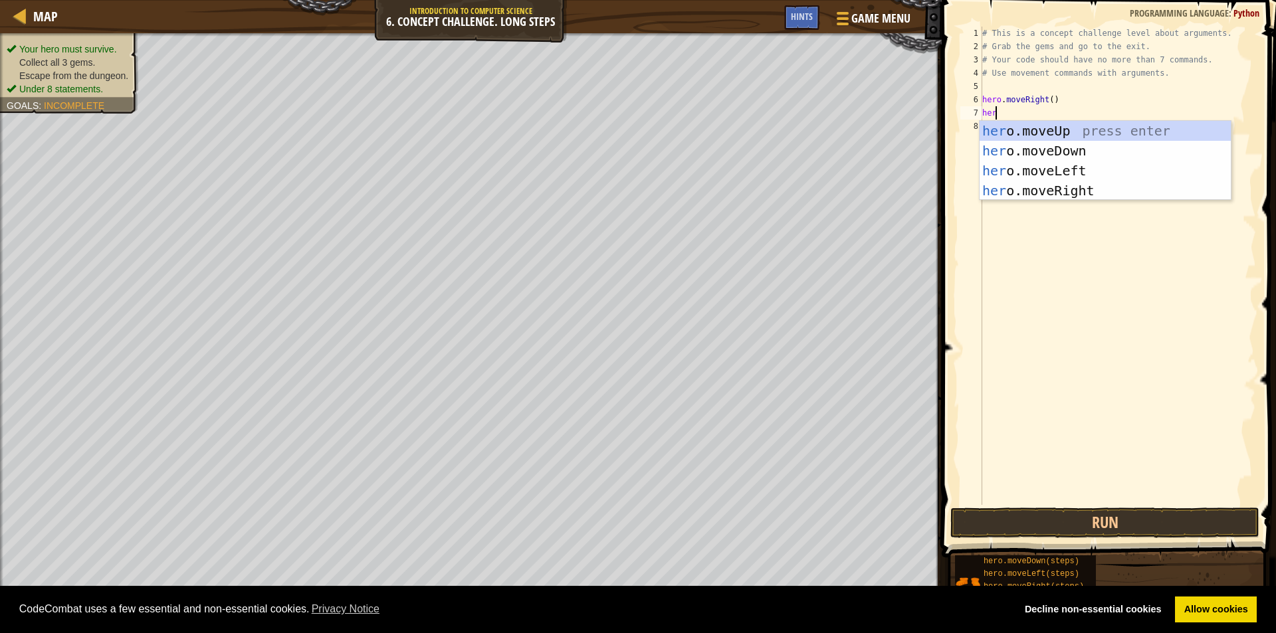
type textarea "hero"
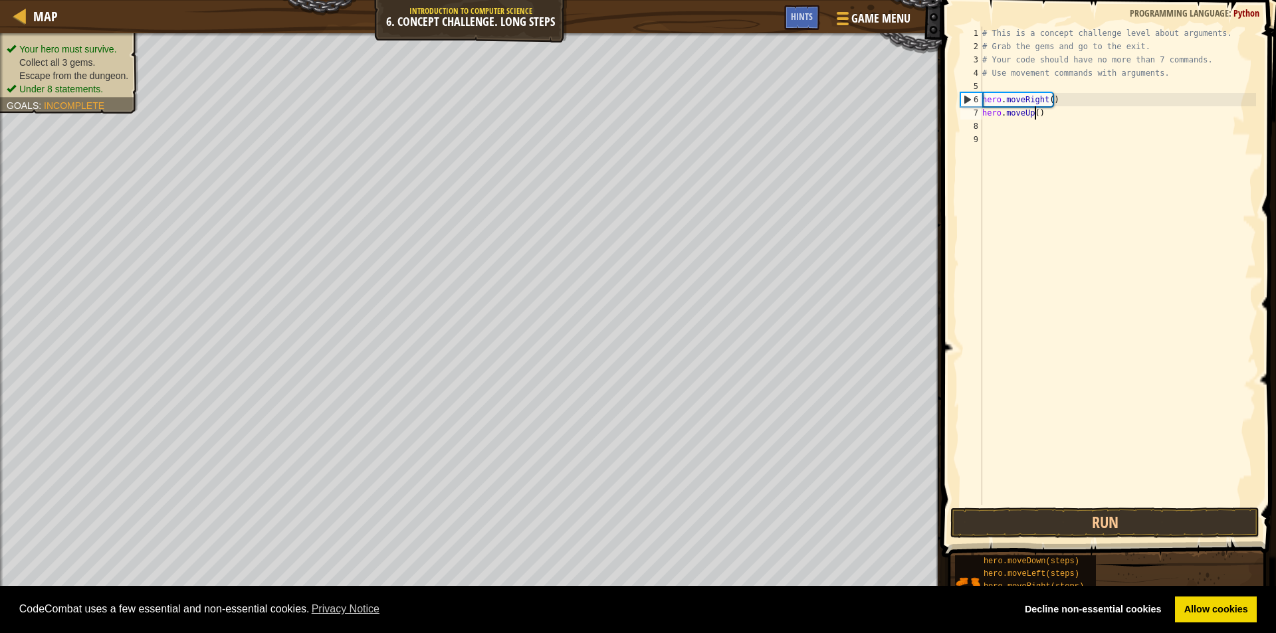
click at [1035, 114] on div "# This is a concept challenge level about arguments. # Grab the gems and go to …" at bounding box center [1117, 279] width 276 height 505
type textarea "hero.moveUp(3)"
click at [1011, 130] on div "# This is a concept challenge level about arguments. # Grab the gems and go to …" at bounding box center [1117, 279] width 276 height 505
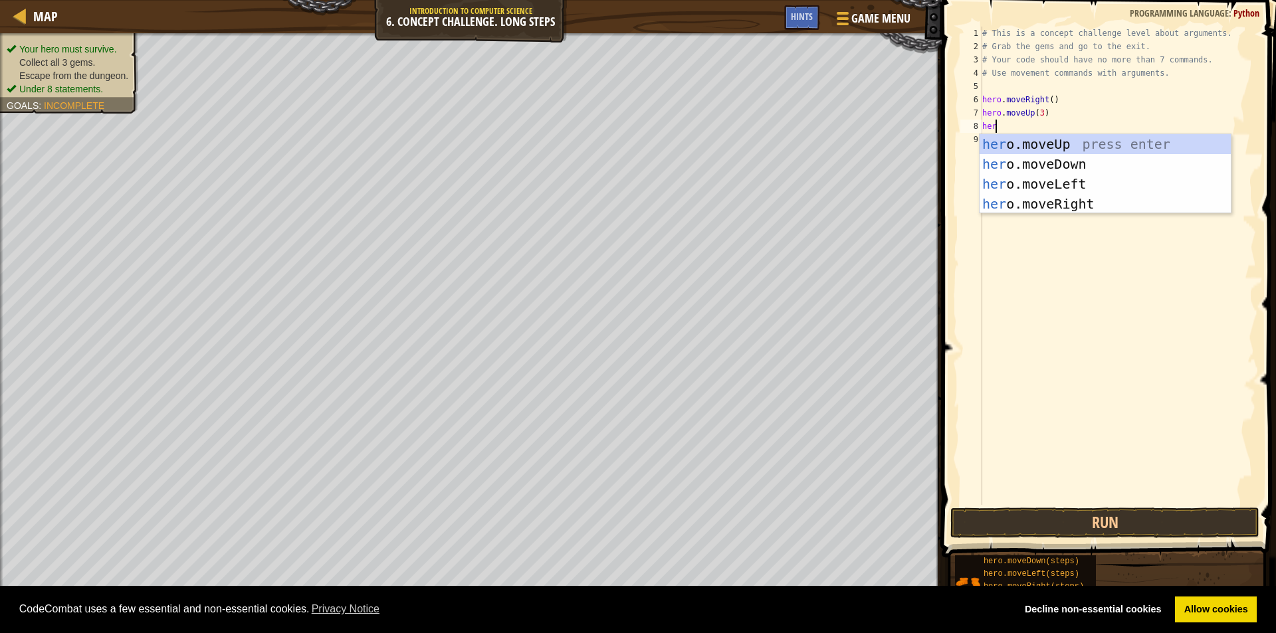
scroll to position [6, 1]
type textarea "heror"
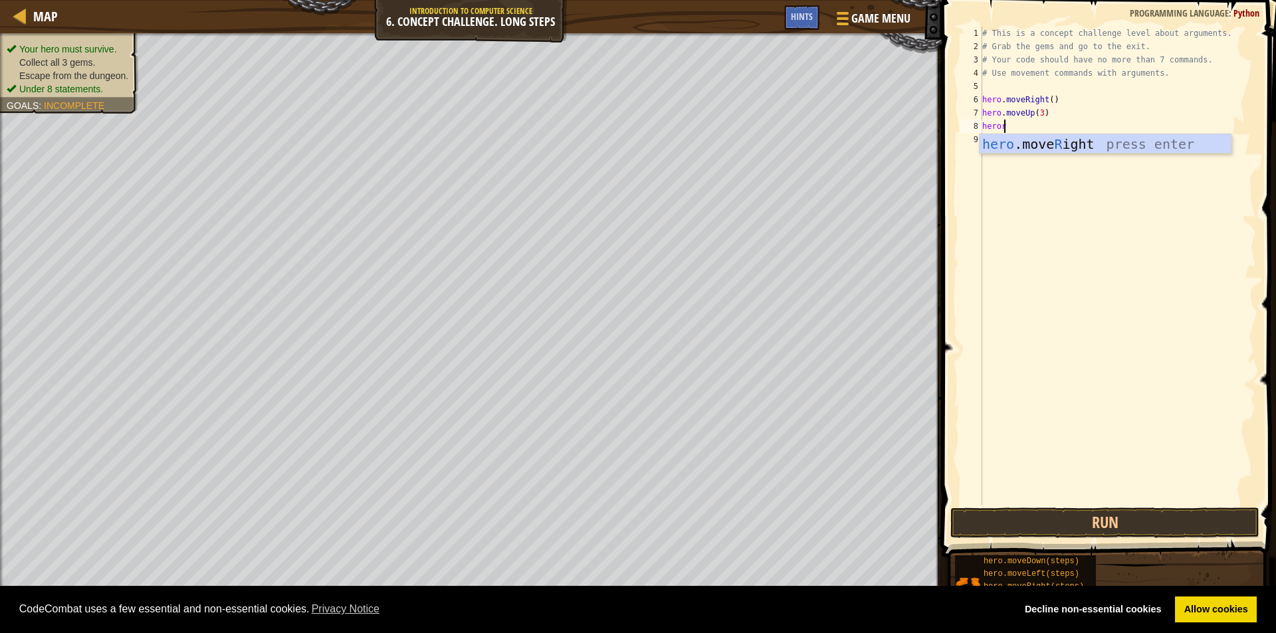
scroll to position [6, 0]
click at [1049, 122] on div "# This is a concept challenge level about arguments. # Grab the gems and go to …" at bounding box center [1119, 279] width 272 height 505
click at [1050, 126] on div "# This is a concept challenge level about arguments. # Grab the gems and go to …" at bounding box center [1119, 266] width 272 height 478
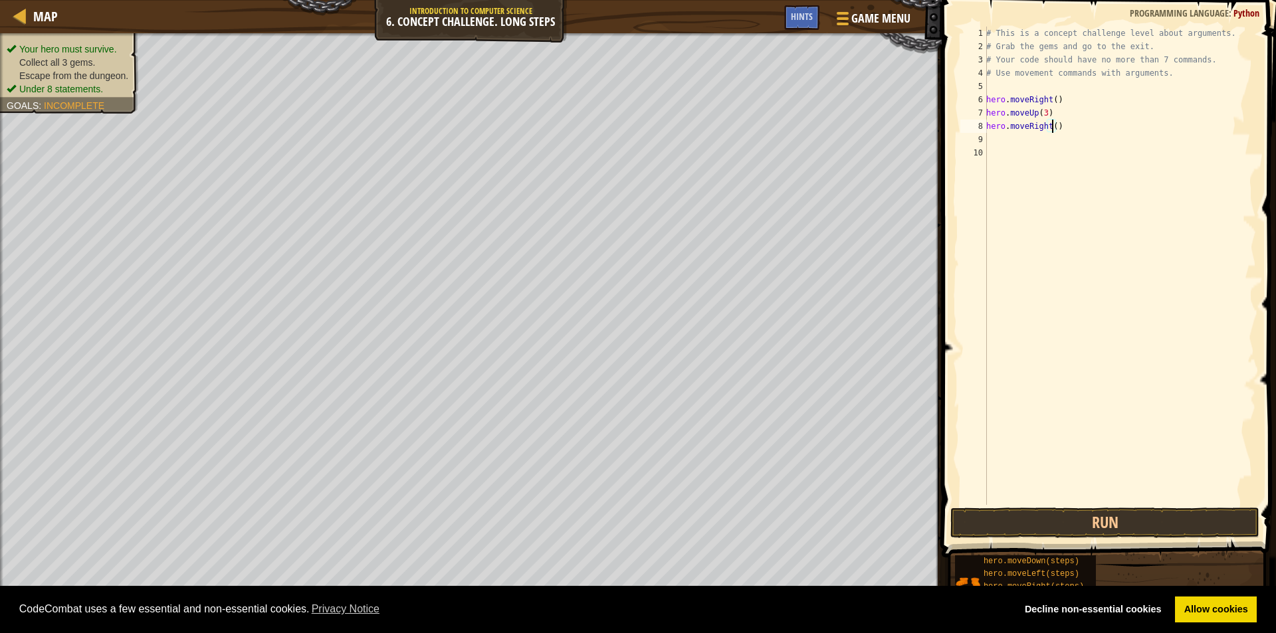
click at [1051, 125] on div "# This is a concept challenge level about arguments. # Grab the gems and go to …" at bounding box center [1119, 279] width 272 height 505
type textarea "hero.moveRight()"
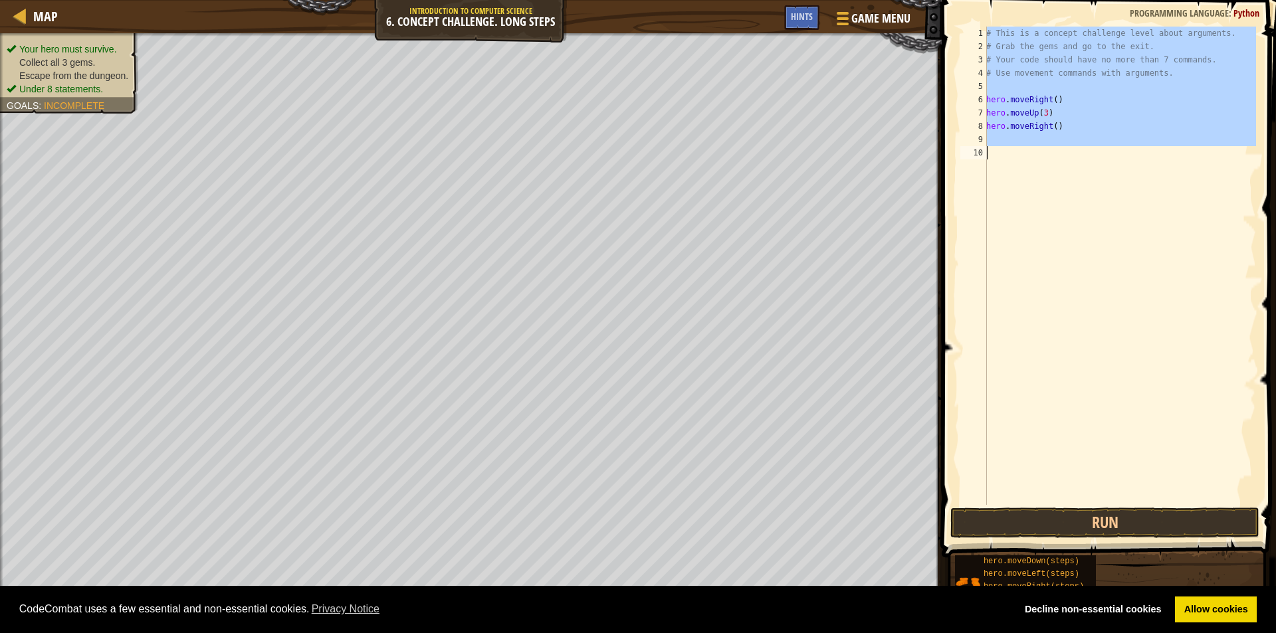
click at [1051, 125] on div "# This is a concept challenge level about arguments. # Grab the gems and go to …" at bounding box center [1119, 279] width 272 height 505
click at [1051, 125] on div "# This is a concept challenge level about arguments. # Grab the gems and go to …" at bounding box center [1119, 266] width 272 height 478
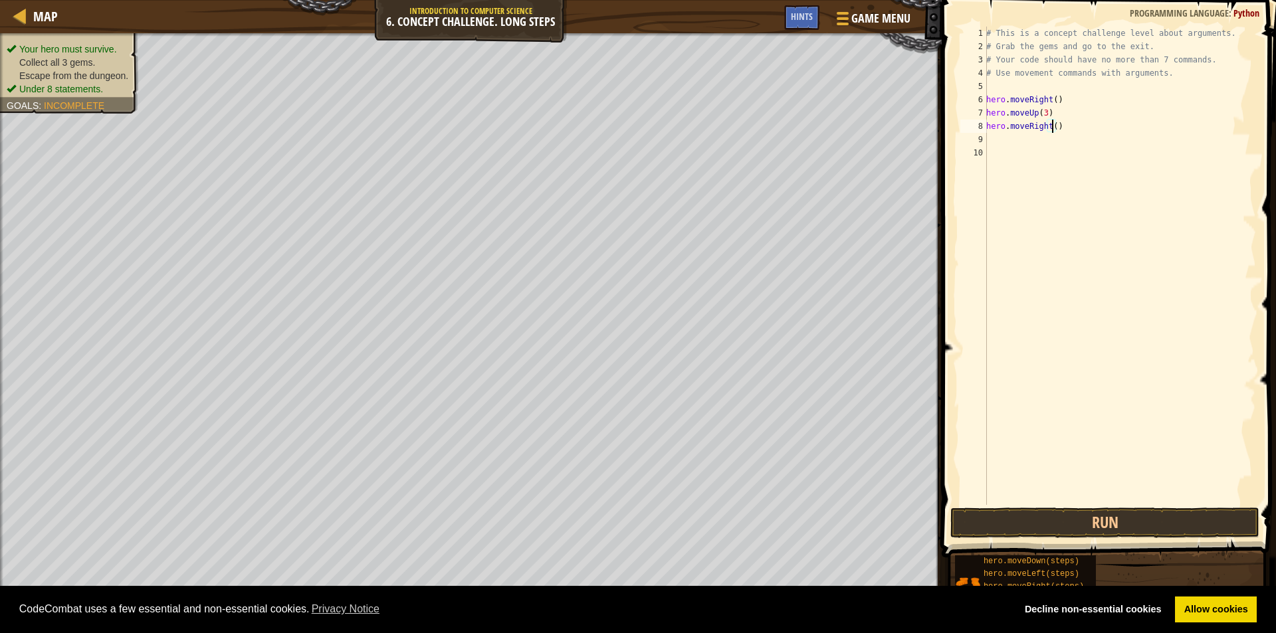
type textarea "hero.moveRight(2)"
click at [1038, 144] on div "# This is a concept challenge level about arguments. # Grab the gems and go to …" at bounding box center [1119, 279] width 272 height 505
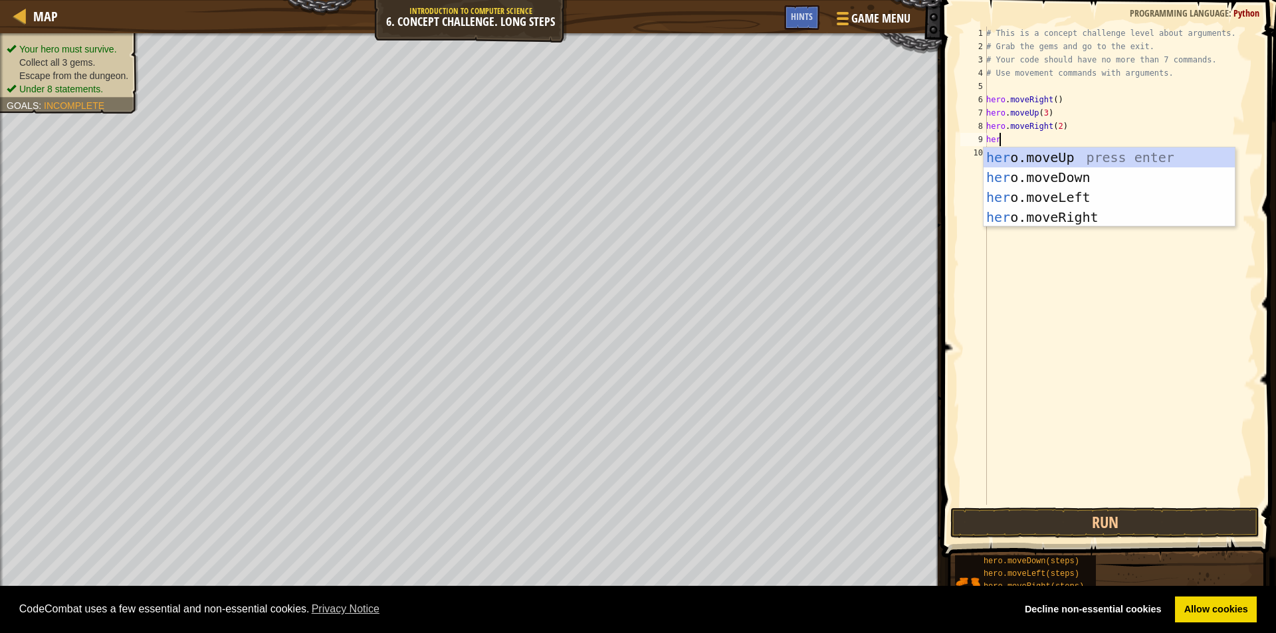
scroll to position [6, 1]
type textarea "herod"
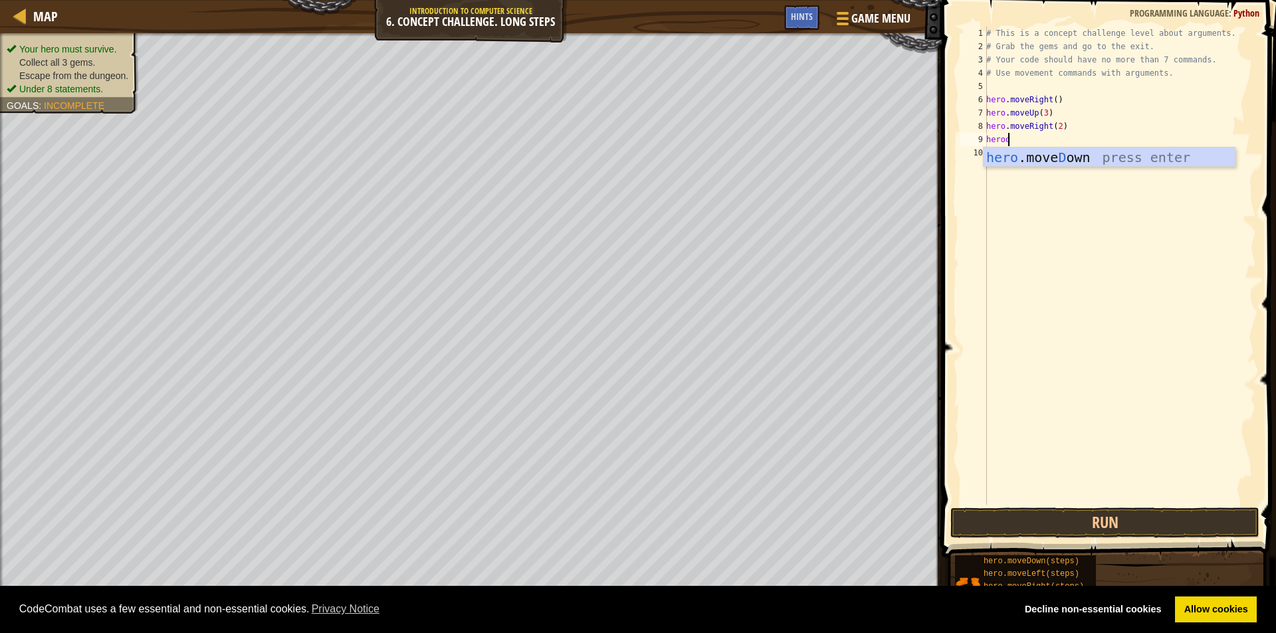
scroll to position [6, 0]
click at [1044, 138] on div "# This is a concept challenge level about arguments. # Grab the gems and go to …" at bounding box center [1119, 279] width 272 height 505
click at [1047, 138] on div "# This is a concept challenge level about arguments. # Grab the gems and go to …" at bounding box center [1119, 279] width 272 height 505
type textarea "hero.moveDown(3)"
click at [1035, 152] on div "# This is a concept challenge level about arguments. # Grab the gems and go to …" at bounding box center [1119, 279] width 272 height 505
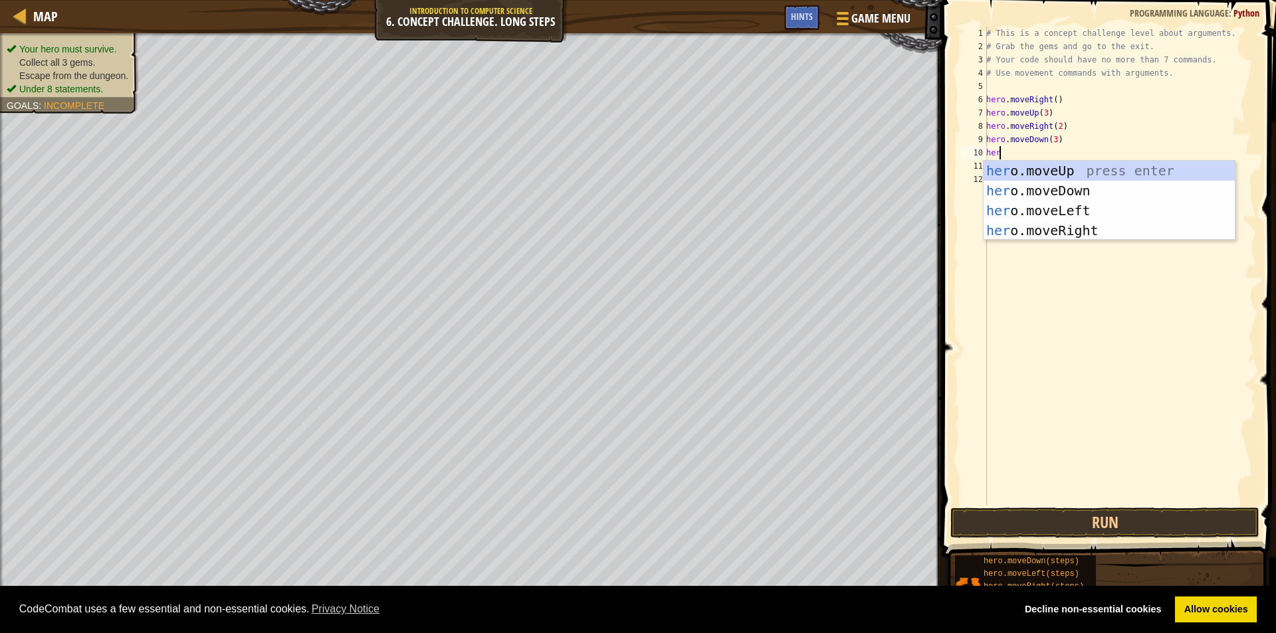
scroll to position [6, 1]
type textarea "herol"
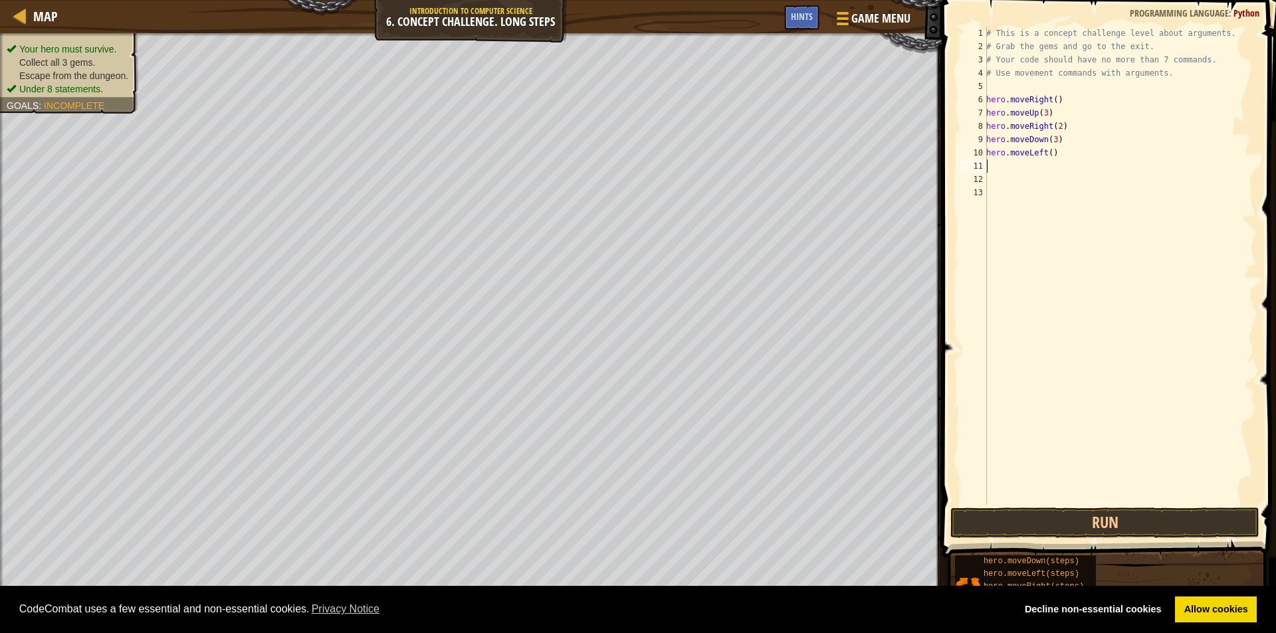
scroll to position [6, 0]
type textarea "heroup"
click at [1038, 165] on div "# This is a concept challenge level about arguments. # Grab the gems and go to …" at bounding box center [1119, 279] width 272 height 505
type textarea "hero.moveUp(2)"
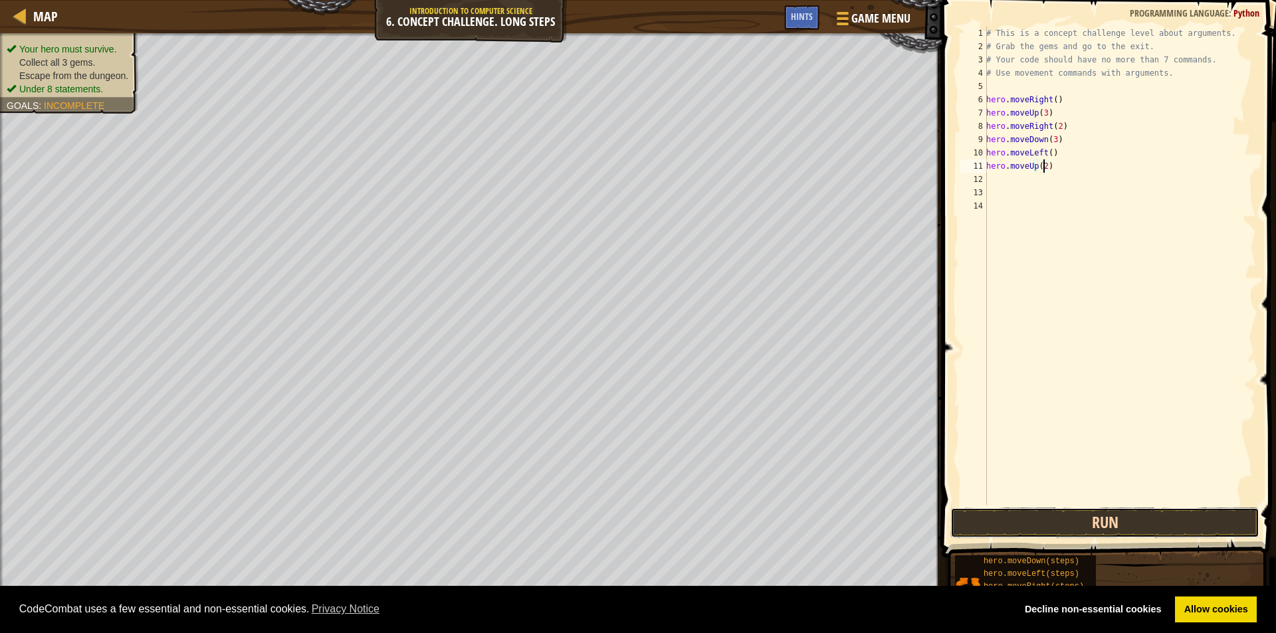
click at [1092, 526] on button "Run" at bounding box center [1104, 523] width 309 height 31
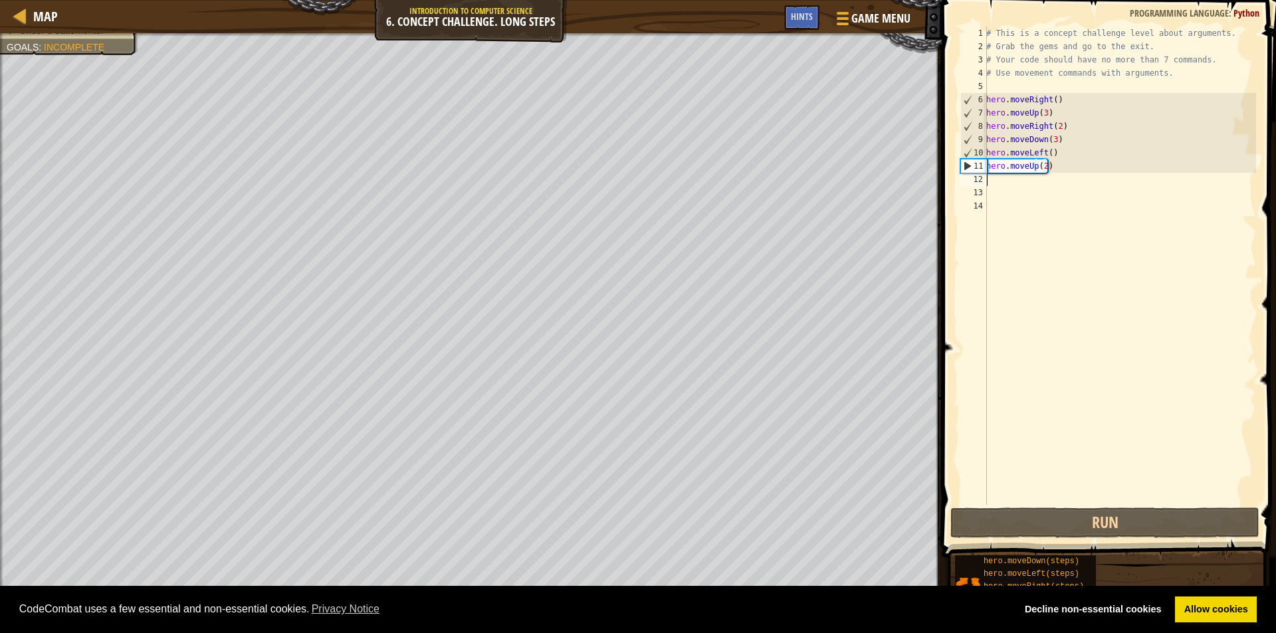
click at [1025, 182] on div "# This is a concept challenge level about arguments. # Grab the gems and go to …" at bounding box center [1119, 279] width 272 height 505
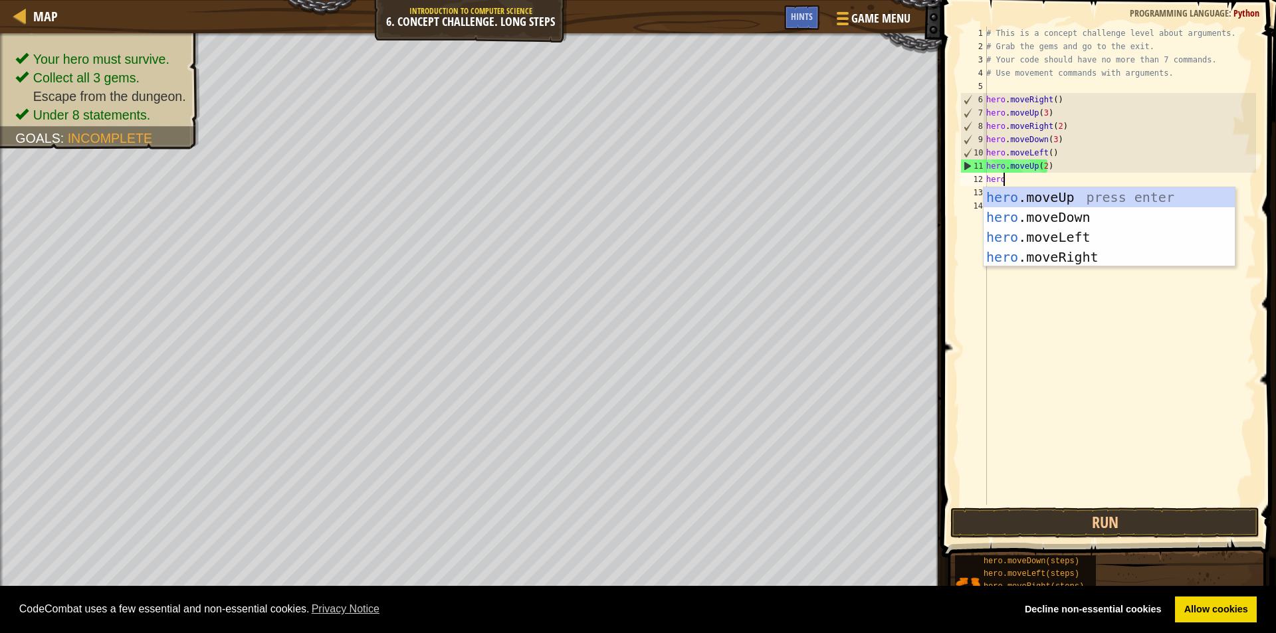
scroll to position [6, 1]
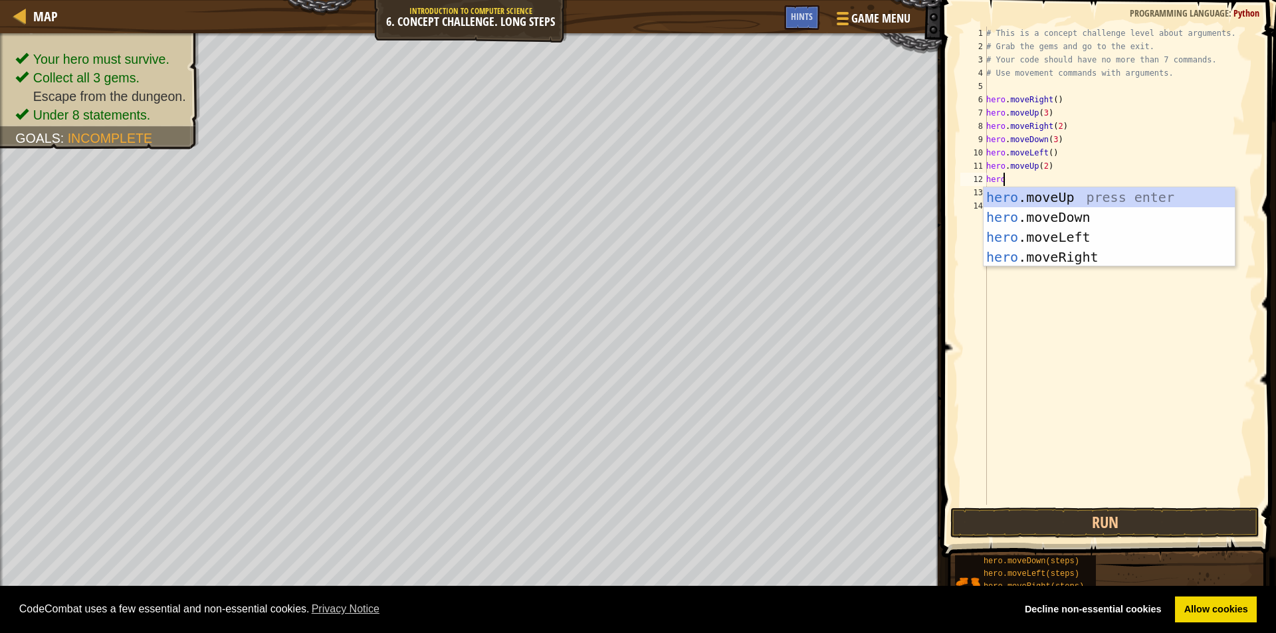
type textarea "heror"
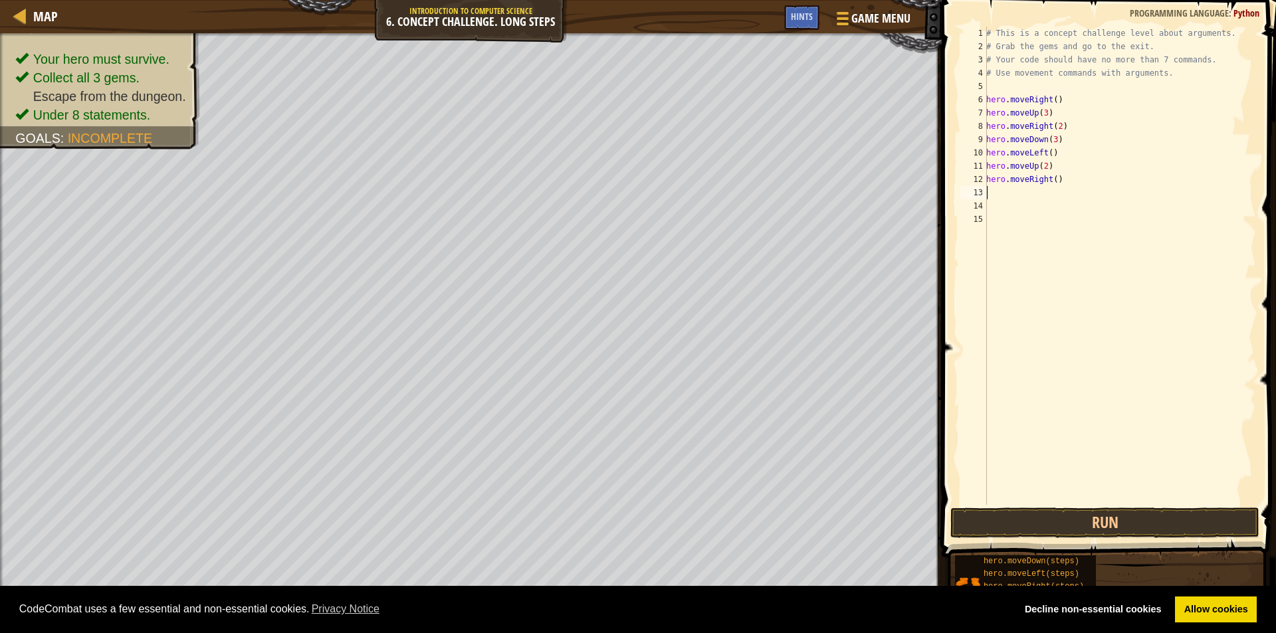
scroll to position [6, 0]
click at [1051, 187] on div "# This is a concept challenge level about arguments. # Grab the gems and go to …" at bounding box center [1119, 279] width 272 height 505
click at [1051, 185] on div "# This is a concept challenge level about arguments. # Grab the gems and go to …" at bounding box center [1119, 279] width 272 height 505
type textarea "hero.moveRight(3)"
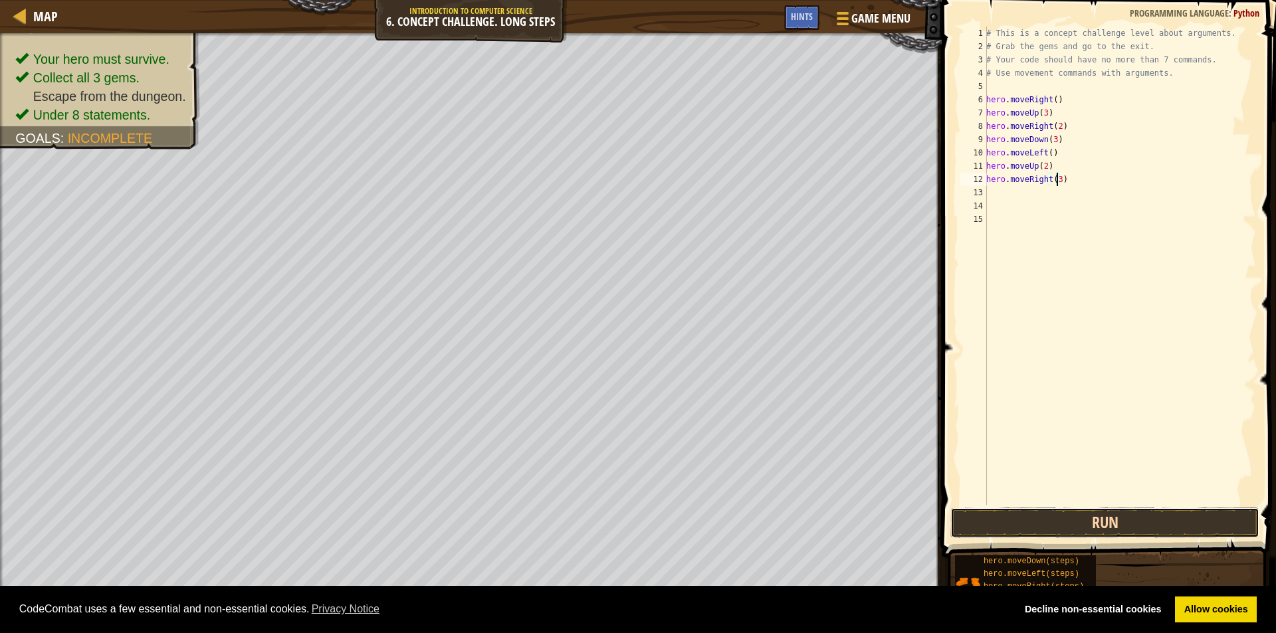
click at [1062, 516] on button "Run" at bounding box center [1104, 523] width 309 height 31
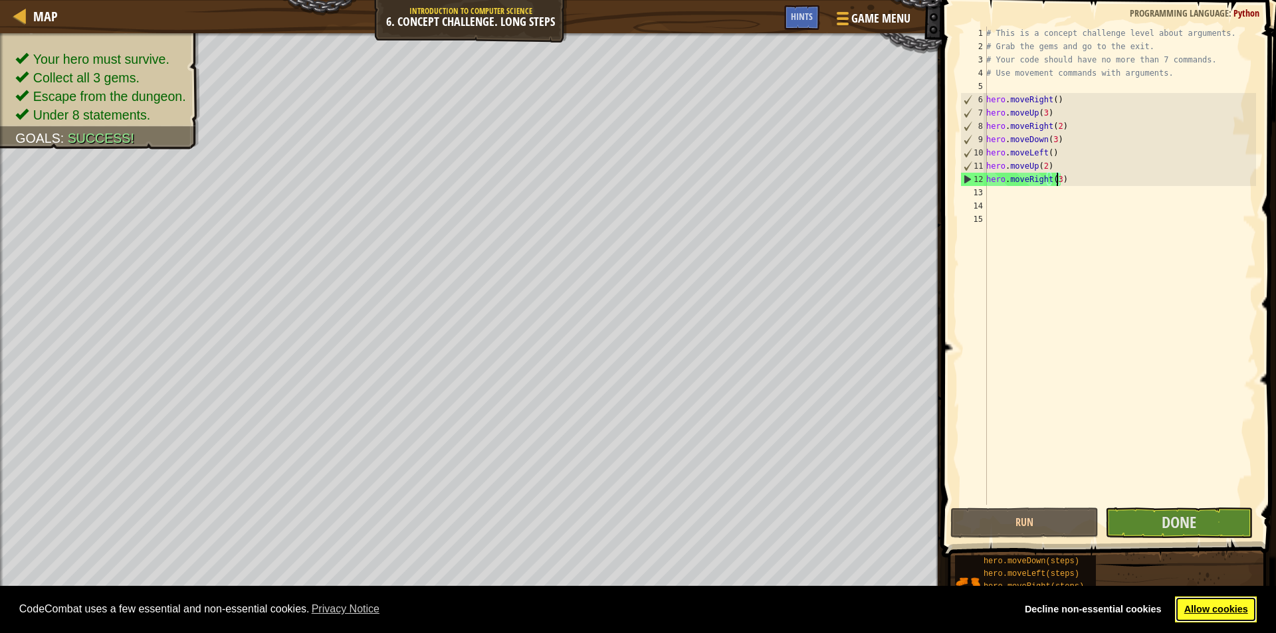
click at [1202, 602] on link "Allow cookies" at bounding box center [1216, 610] width 82 height 27
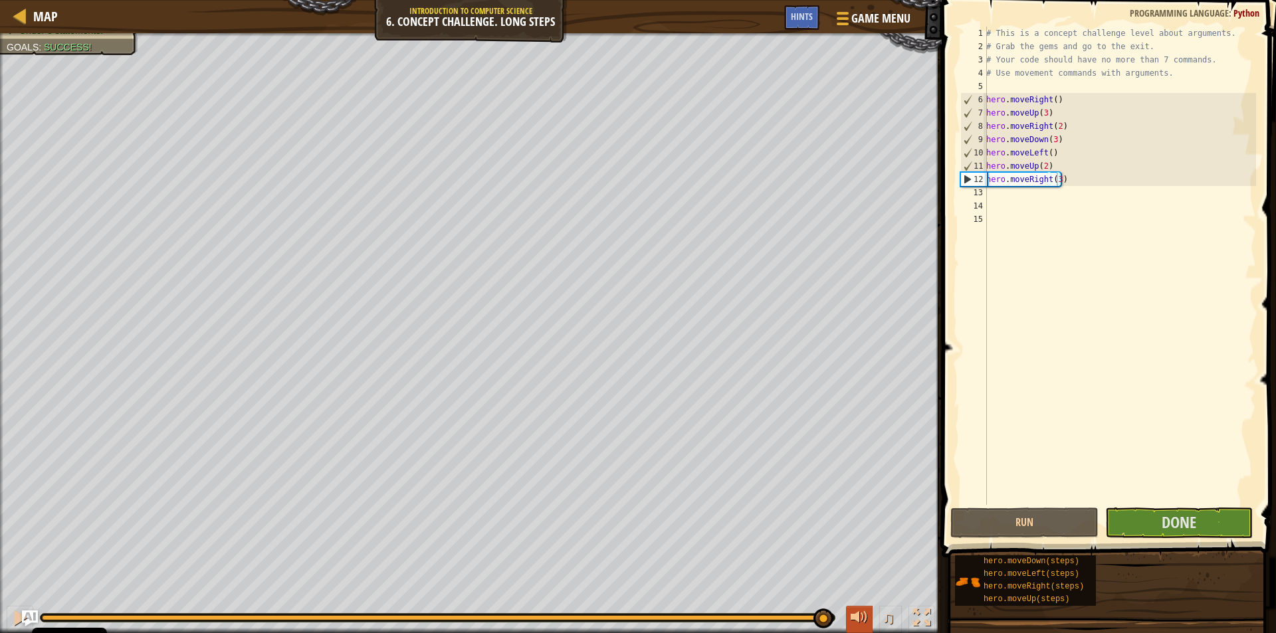
drag, startPoint x: 836, startPoint y: 619, endPoint x: 854, endPoint y: 615, distance: 19.2
click at [854, 615] on div "♫" at bounding box center [471, 615] width 942 height 40
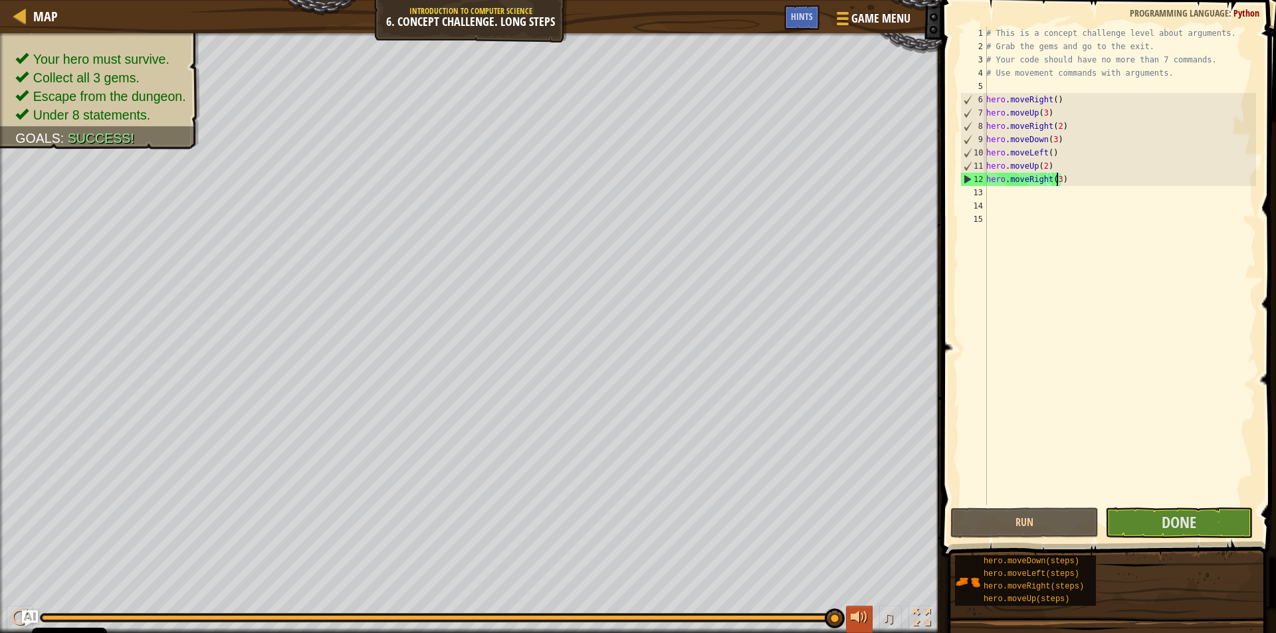
drag, startPoint x: 828, startPoint y: 618, endPoint x: 854, endPoint y: 615, distance: 26.1
click at [854, 615] on div "♫" at bounding box center [471, 615] width 942 height 40
click at [1163, 518] on span "Done" at bounding box center [1178, 522] width 35 height 21
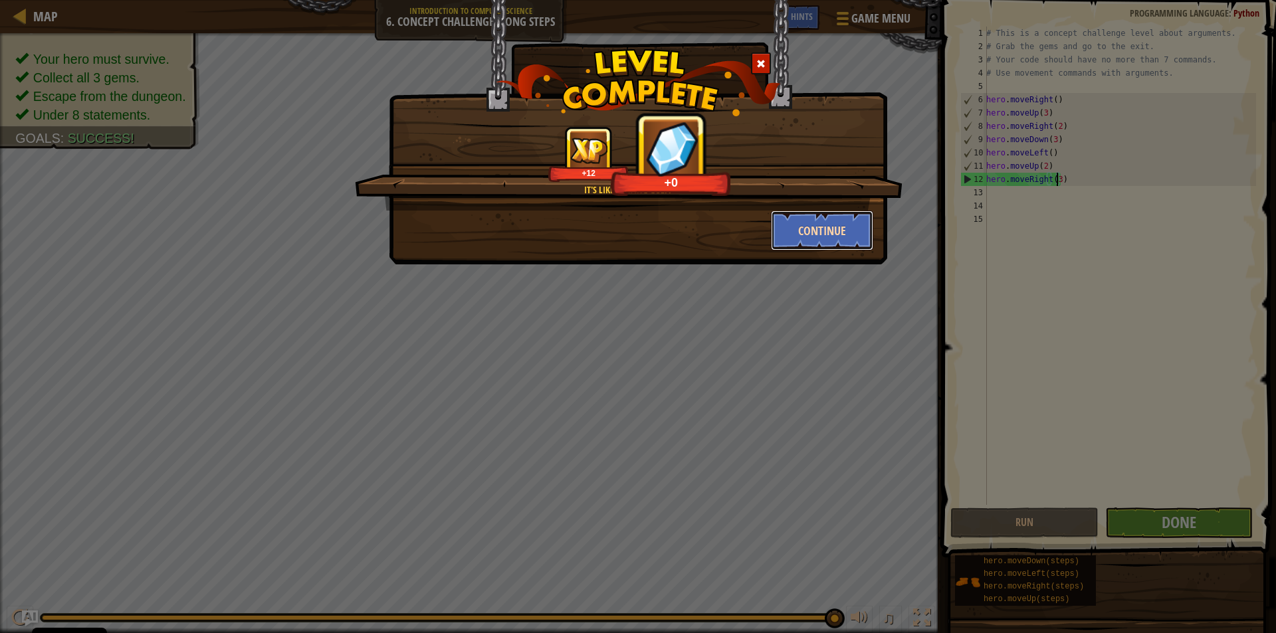
click at [818, 225] on button "Continue" at bounding box center [822, 231] width 103 height 40
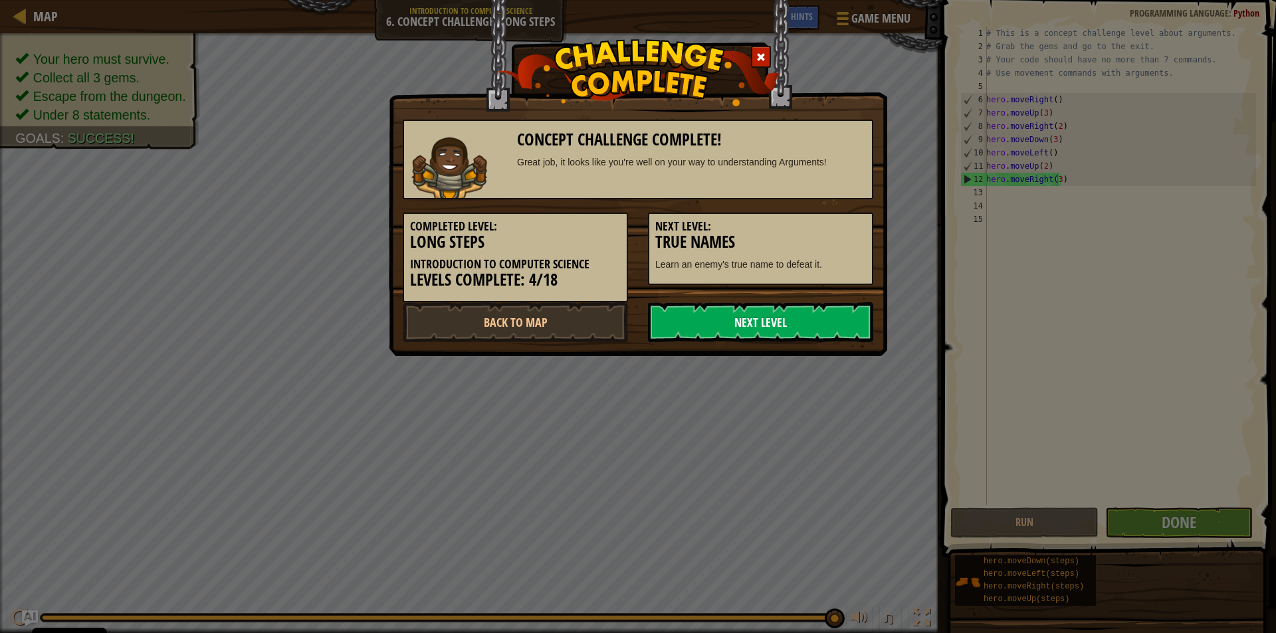
click at [821, 325] on link "Next Level" at bounding box center [760, 322] width 225 height 40
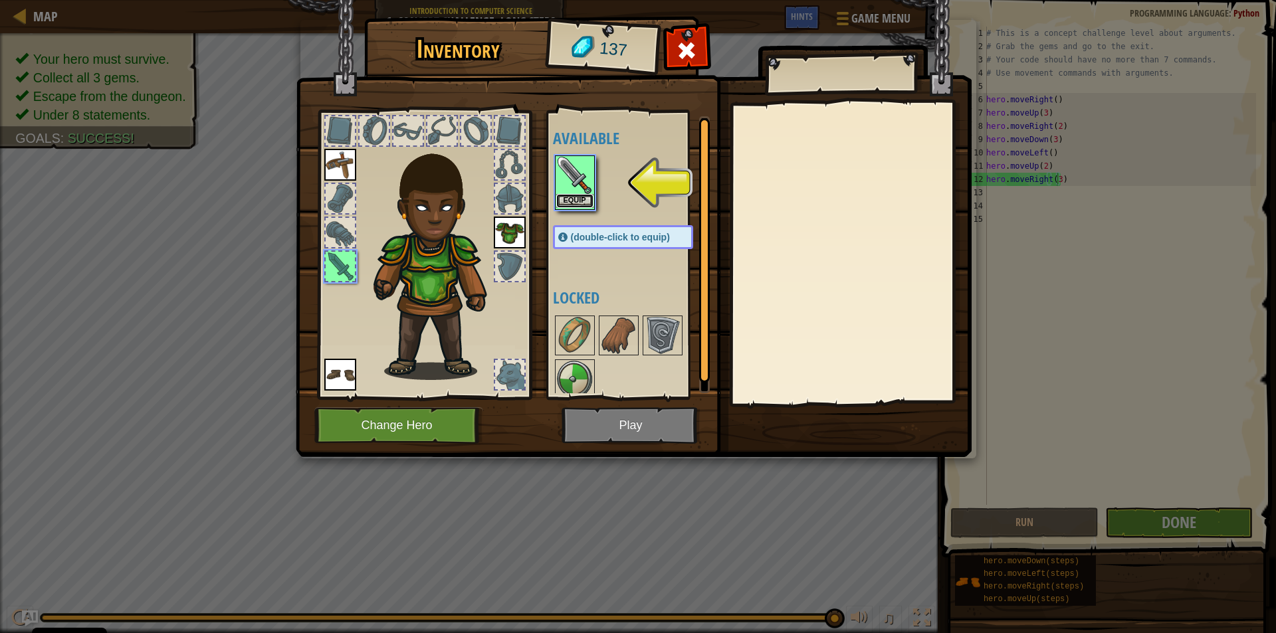
click at [577, 194] on button "Equip" at bounding box center [574, 201] width 37 height 14
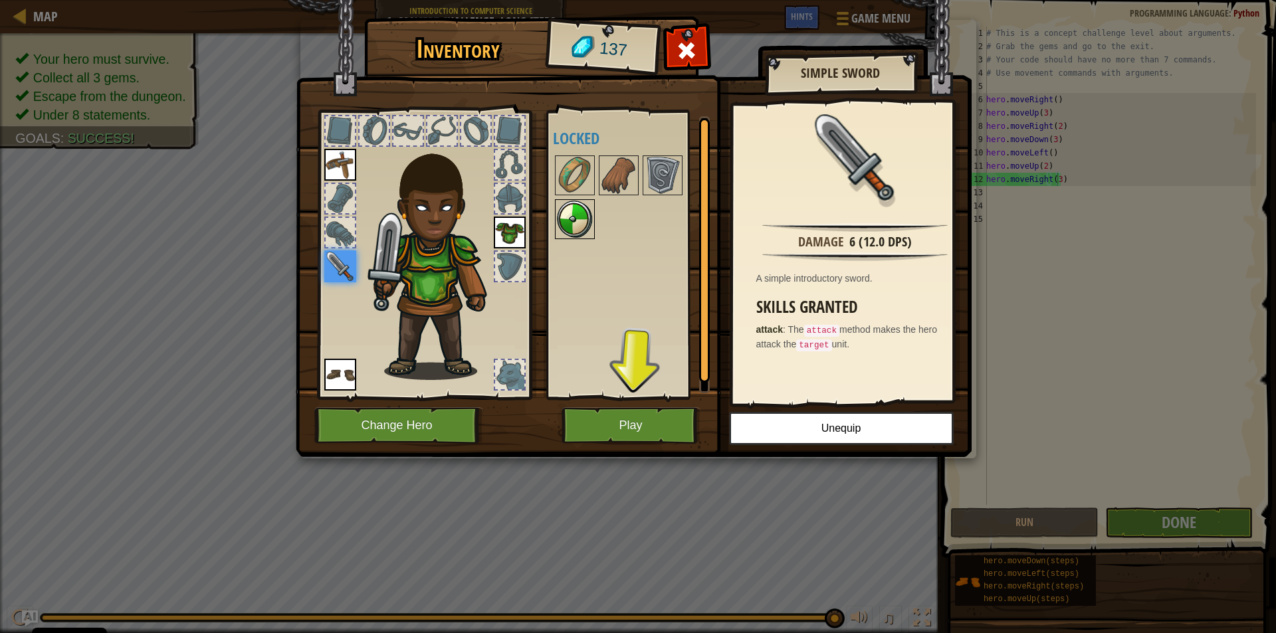
click at [574, 220] on img at bounding box center [574, 219] width 37 height 37
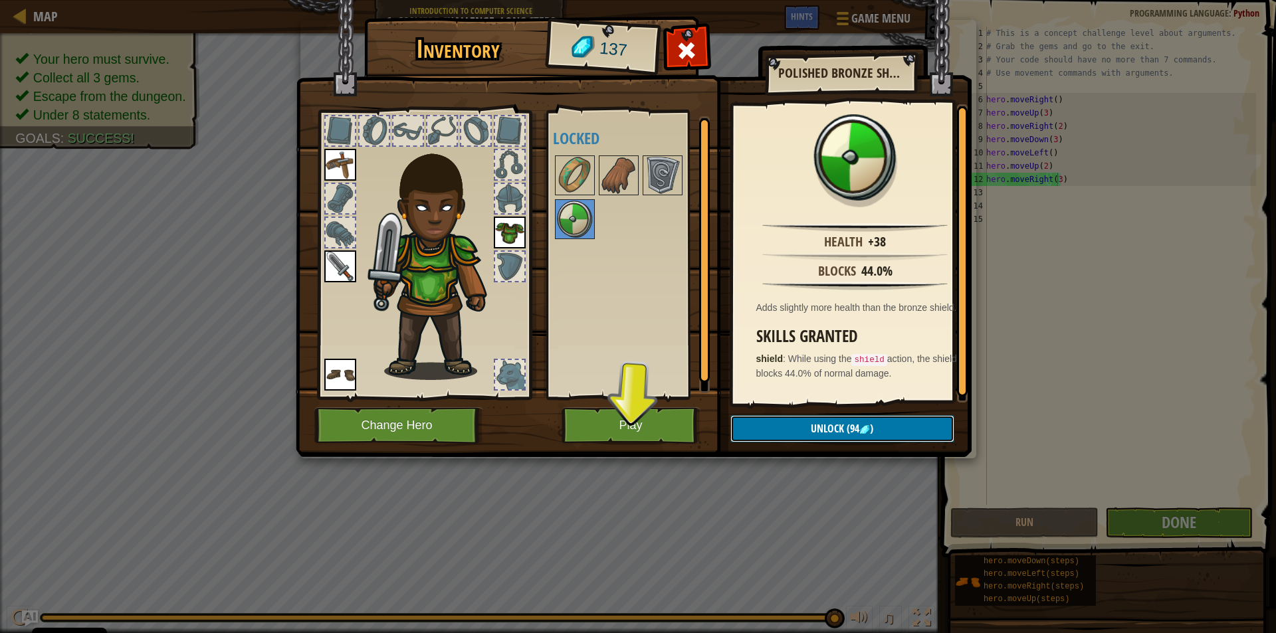
click at [778, 425] on button "Unlock (94 )" at bounding box center [842, 428] width 224 height 27
click at [788, 429] on button "Confirm" at bounding box center [842, 428] width 224 height 27
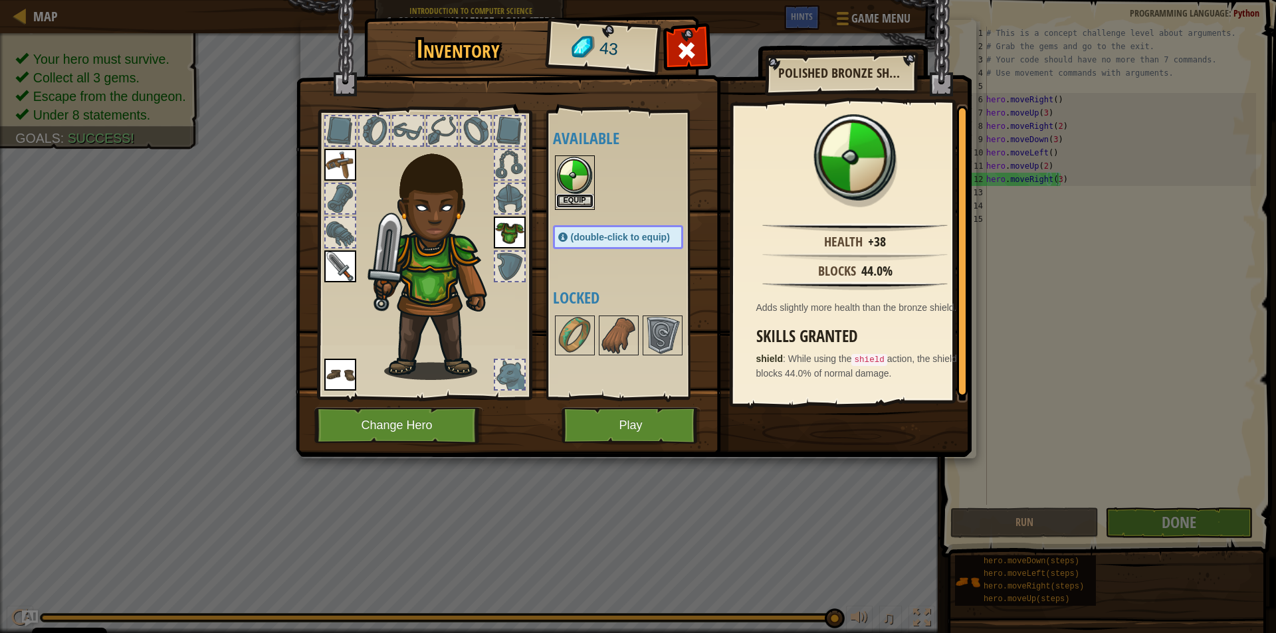
click at [577, 195] on button "Equip" at bounding box center [574, 201] width 37 height 14
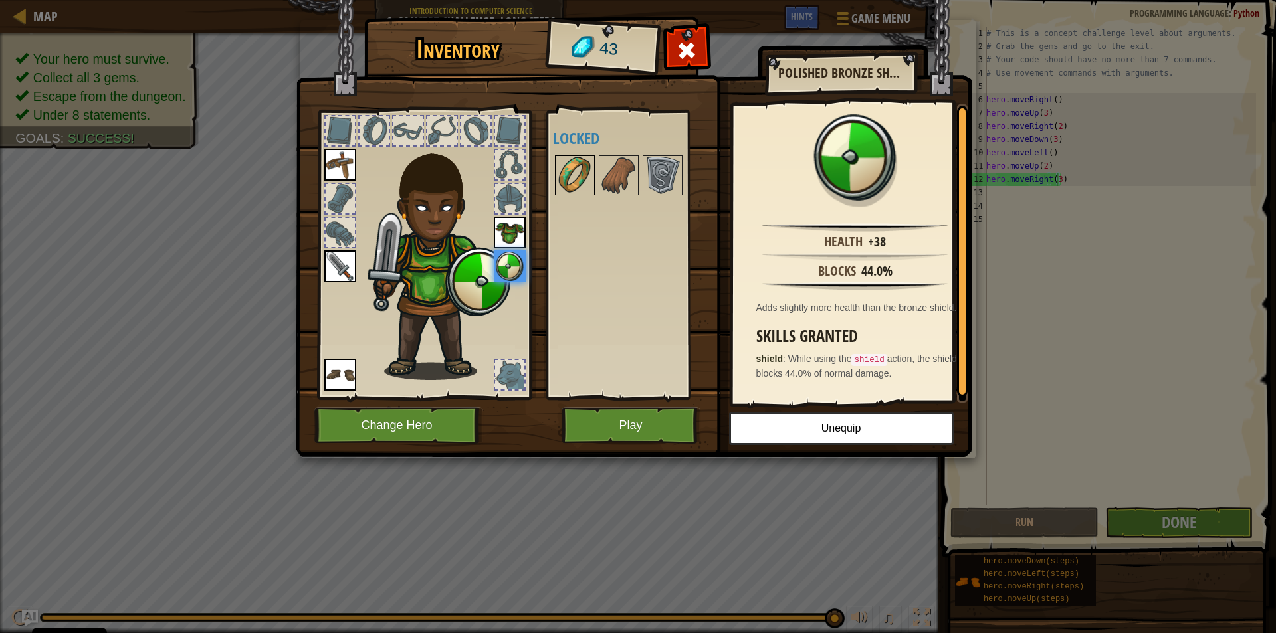
click at [580, 179] on img at bounding box center [574, 175] width 37 height 37
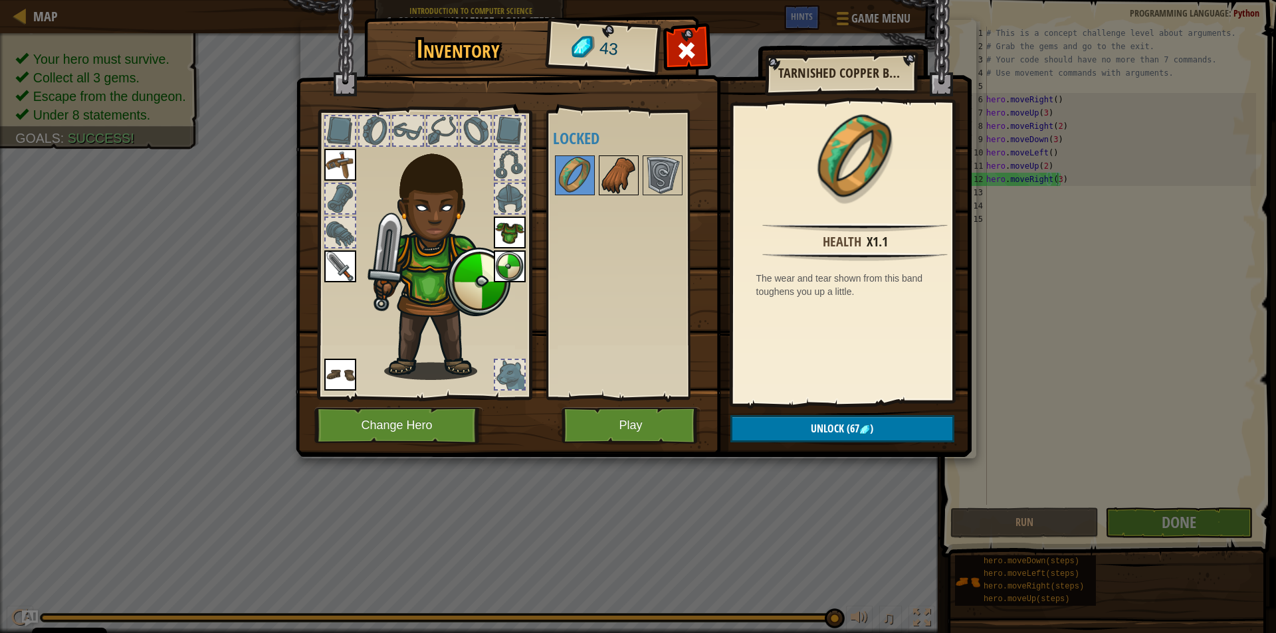
click at [615, 177] on img at bounding box center [618, 175] width 37 height 37
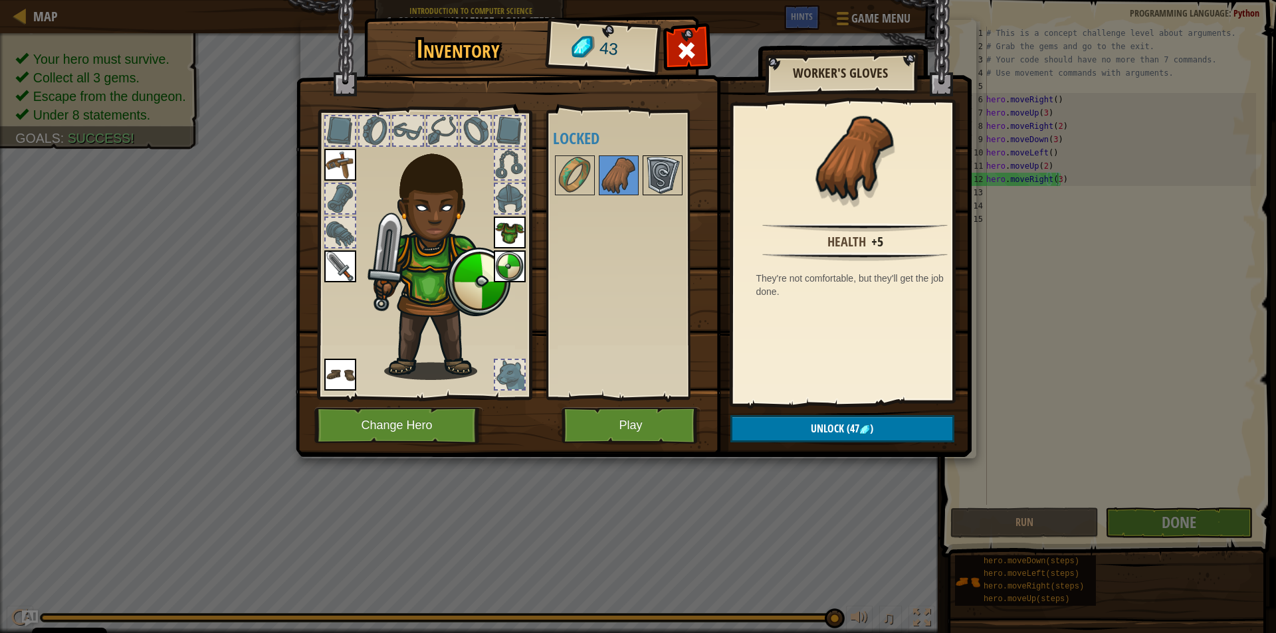
click at [663, 175] on img at bounding box center [662, 175] width 37 height 37
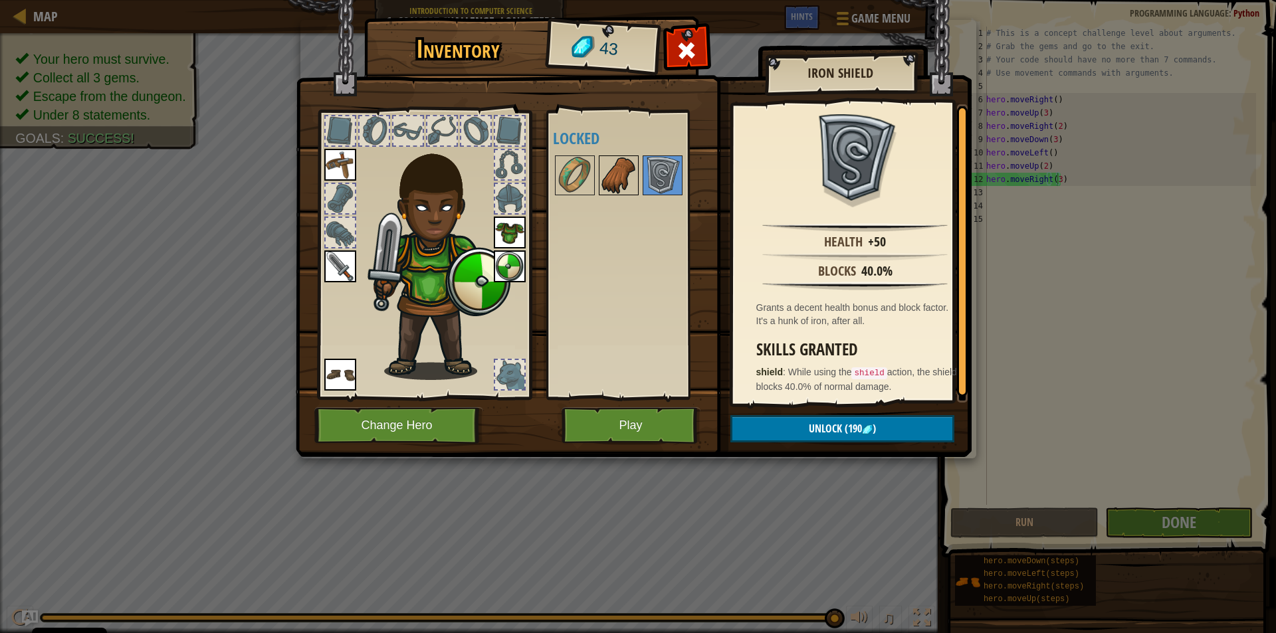
click at [607, 171] on img at bounding box center [618, 175] width 37 height 37
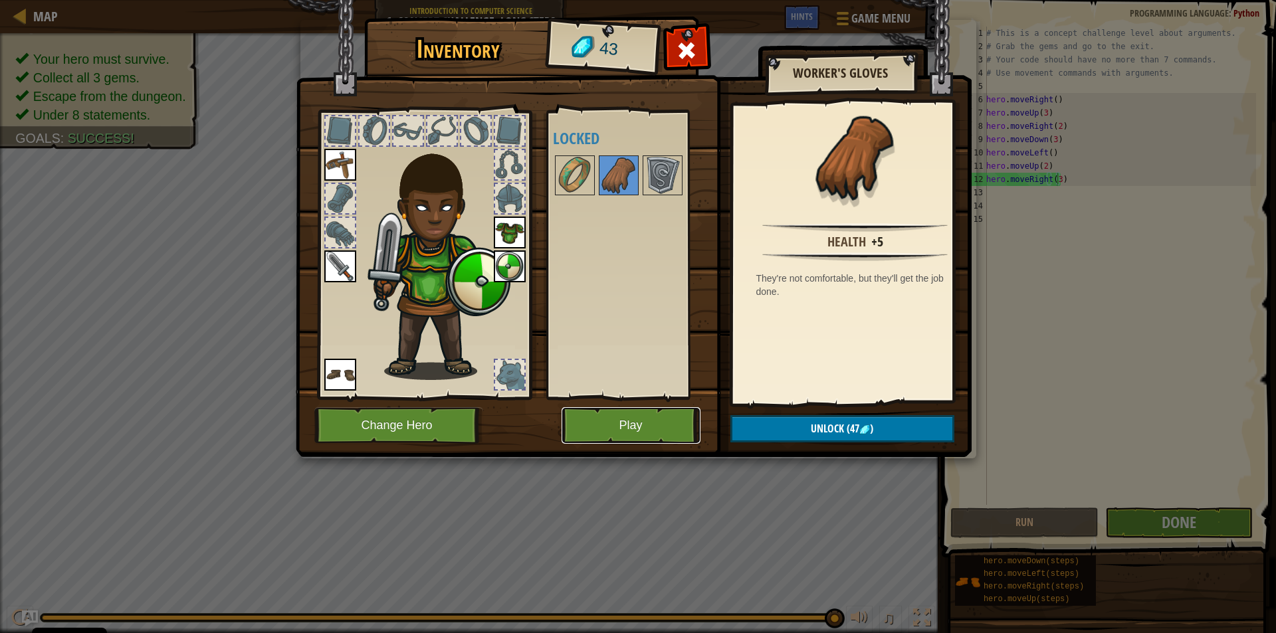
click at [633, 425] on button "Play" at bounding box center [630, 425] width 139 height 37
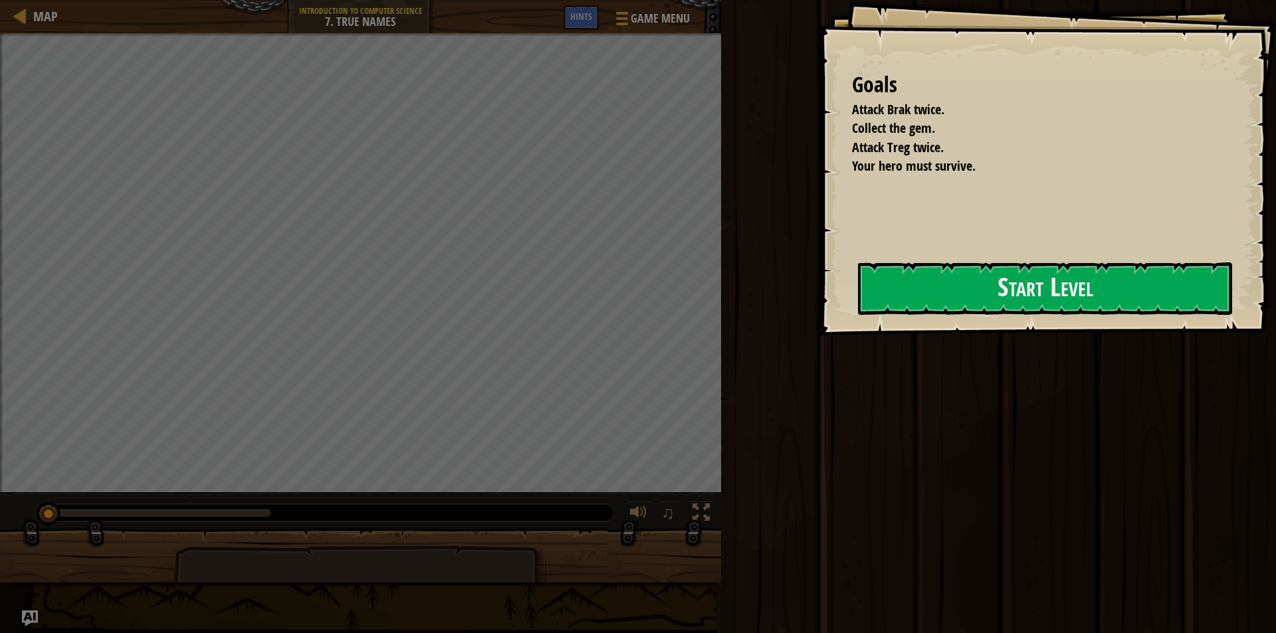
click at [849, 290] on div "Goals Attack Brak twice. Collect the gem. Attack Treg twice. Your hero must sur…" at bounding box center [1047, 168] width 457 height 336
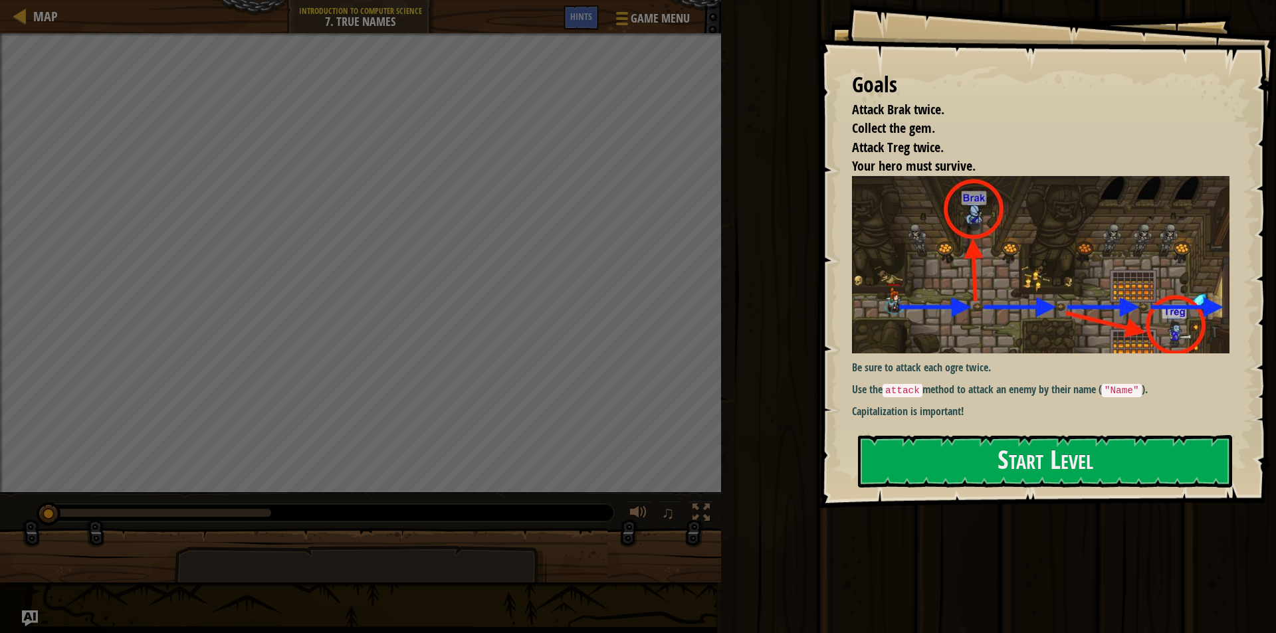
click at [915, 357] on div "Be sure to attack each ogre twice. Use the attack method to attack an enemy by …" at bounding box center [1045, 297] width 387 height 243
click at [915, 381] on div "Be sure to attack each ogre twice. Use the attack method to attack an enemy by …" at bounding box center [1045, 297] width 387 height 243
click at [920, 422] on div "Goals Attack Brak twice. Collect the gem. Attack Treg twice. Your hero must sur…" at bounding box center [1047, 254] width 457 height 508
click at [920, 437] on button "Start Level" at bounding box center [1045, 461] width 374 height 52
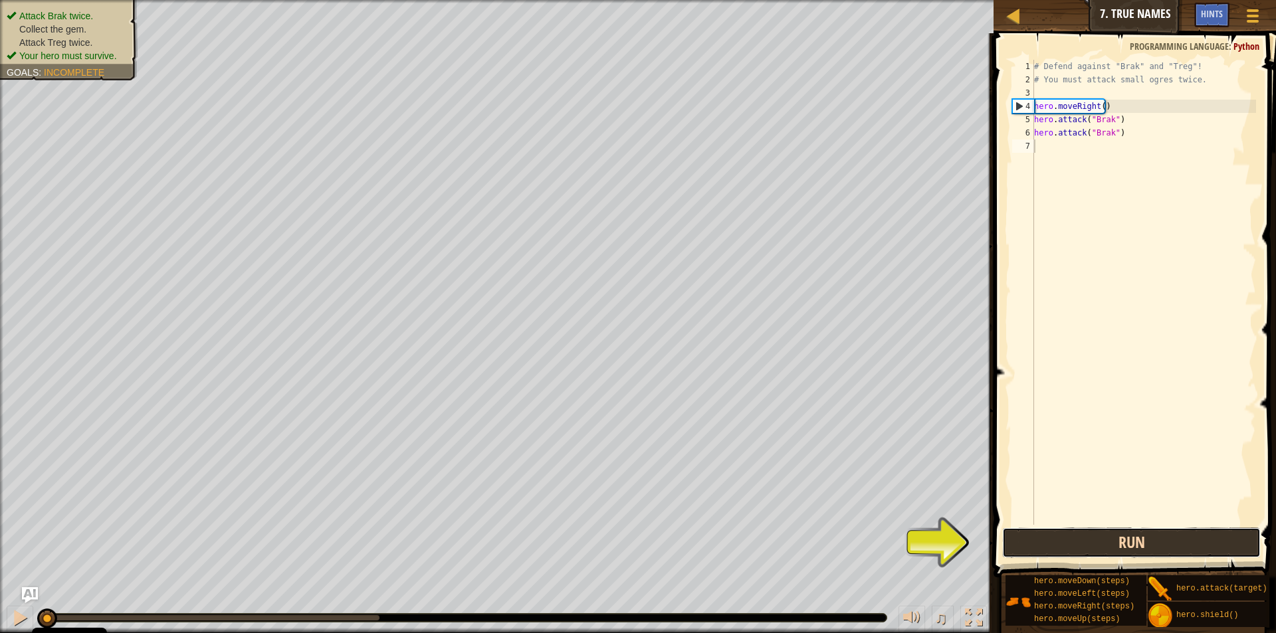
click at [1100, 547] on button "Run" at bounding box center [1131, 543] width 258 height 31
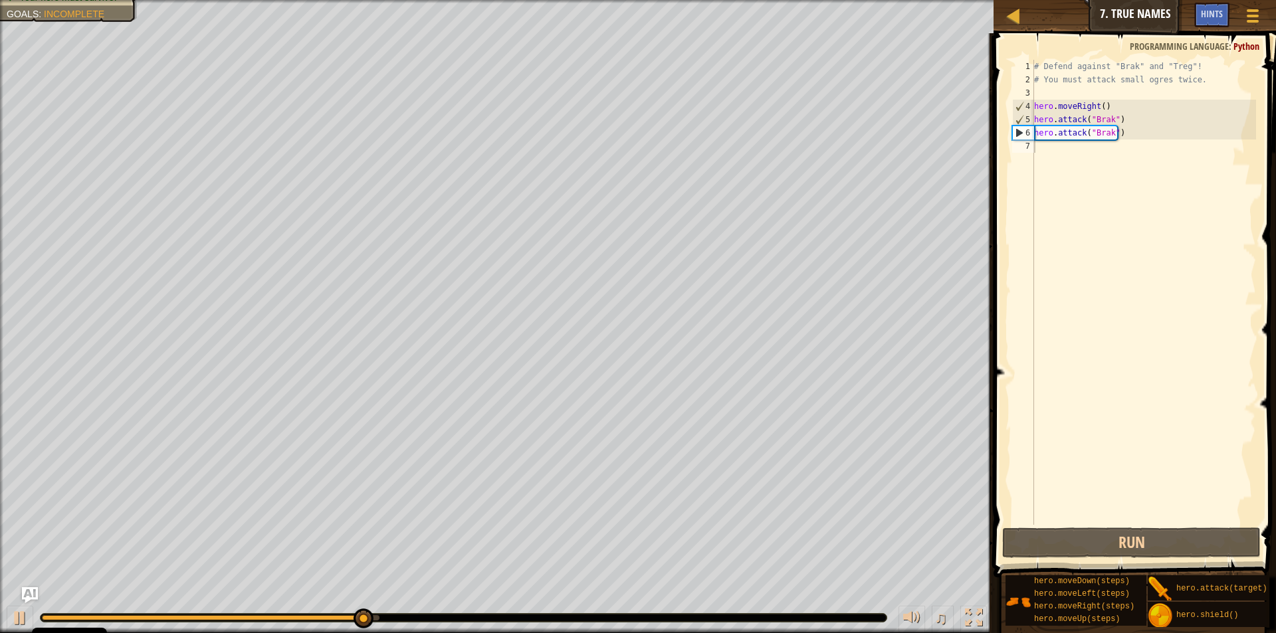
drag, startPoint x: 695, startPoint y: 613, endPoint x: 730, endPoint y: 613, distance: 35.2
click at [730, 613] on div "♫" at bounding box center [496, 615] width 993 height 40
click at [732, 618] on div at bounding box center [463, 617] width 847 height 9
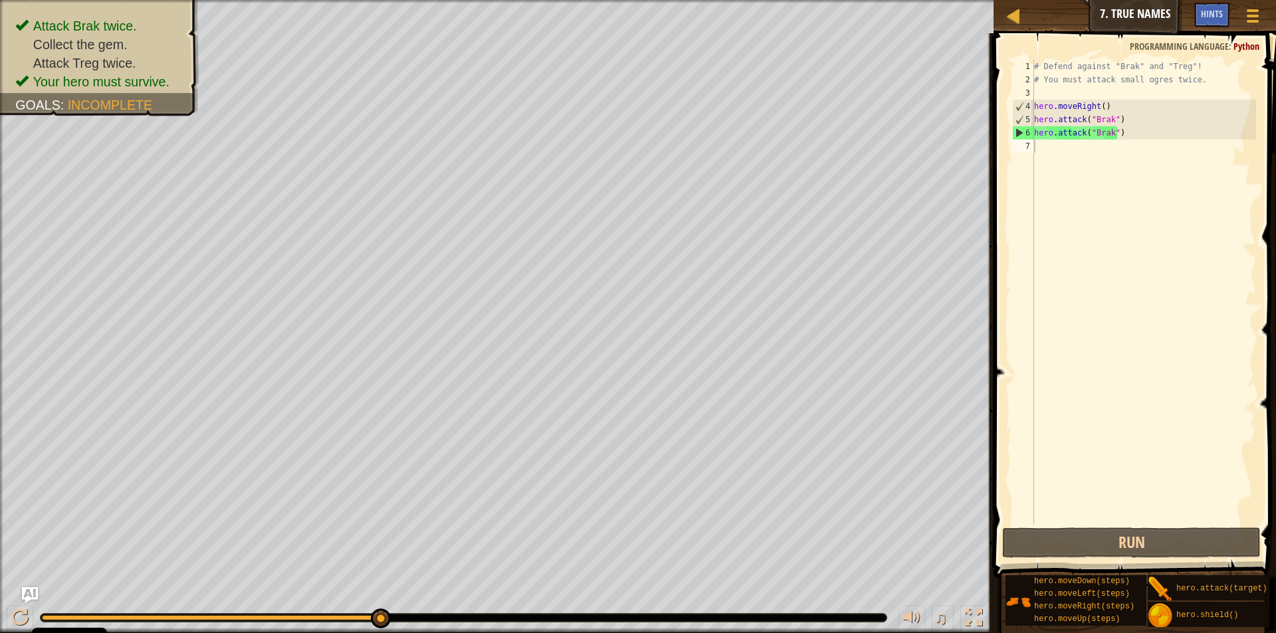
click at [732, 618] on div at bounding box center [464, 618] width 846 height 8
click at [1043, 144] on div "# Defend against "Brak" and "Treg"! # You must attack small ogres twice. hero .…" at bounding box center [1143, 306] width 225 height 492
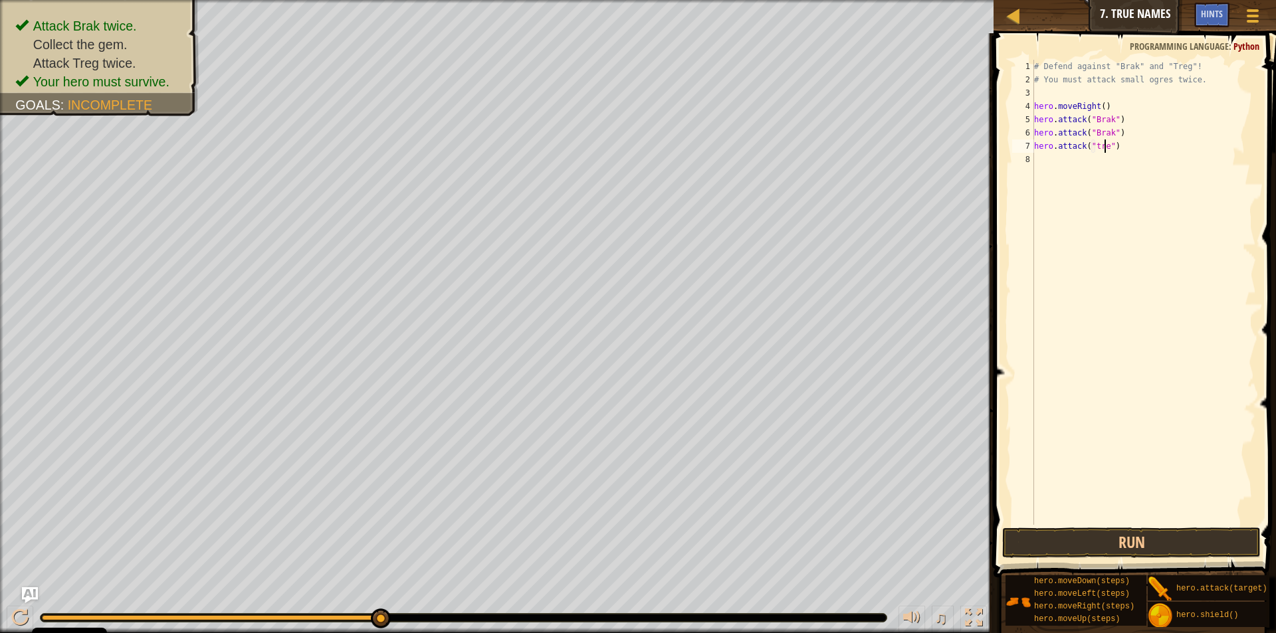
scroll to position [6, 6]
type textarea "hero.attack("treg")"
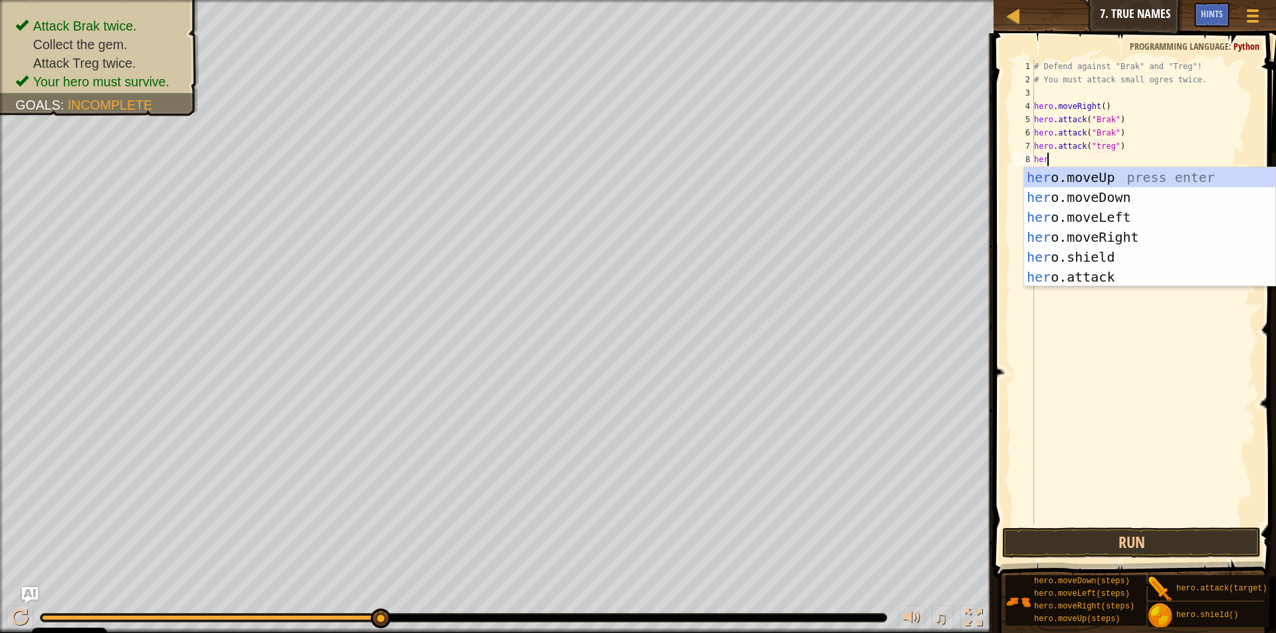
scroll to position [6, 0]
type textarea "h"
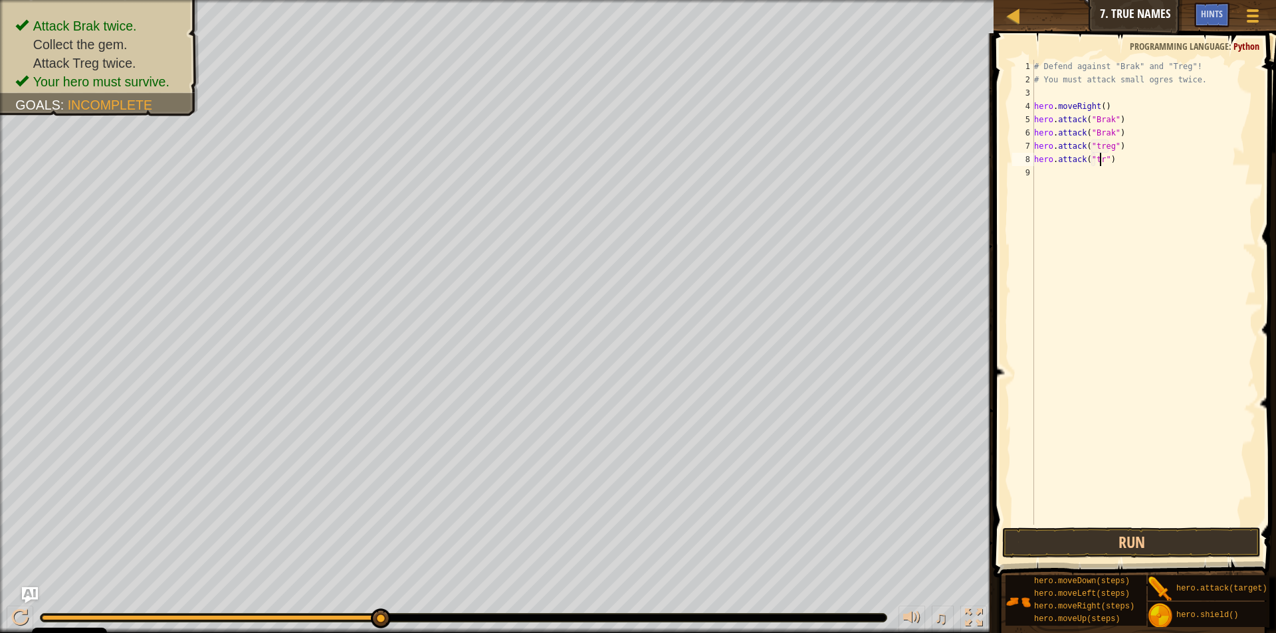
scroll to position [6, 6]
type textarea "hero.attack("treg")"
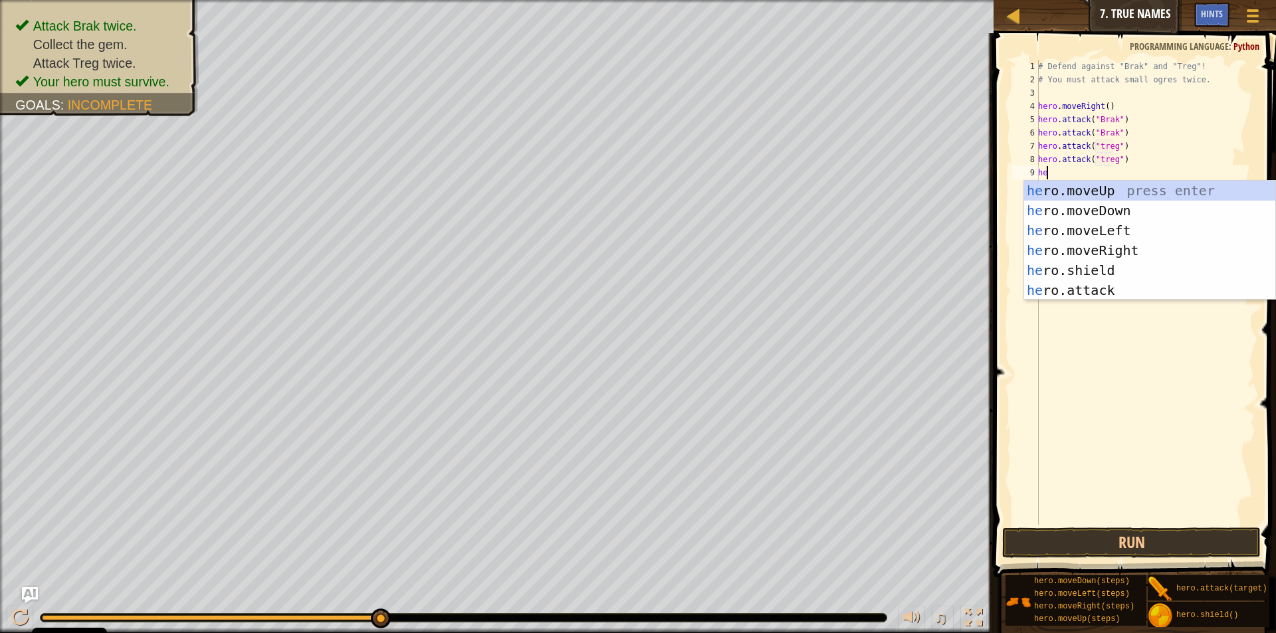
scroll to position [6, 1]
type textarea "heror"
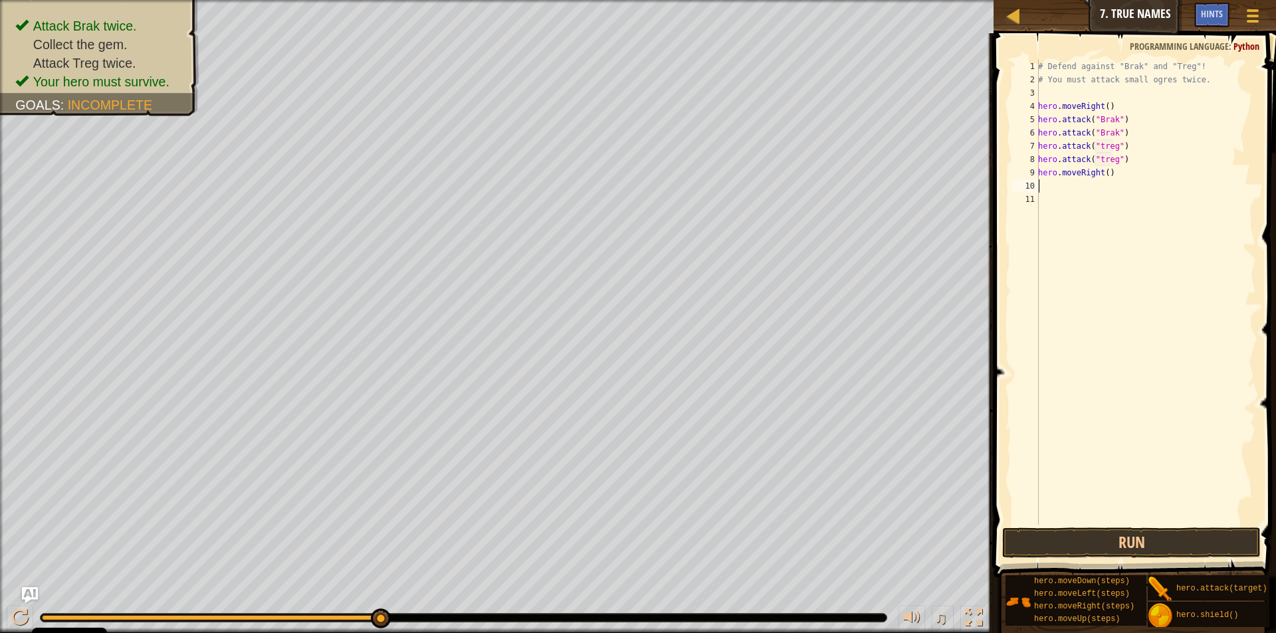
scroll to position [6, 0]
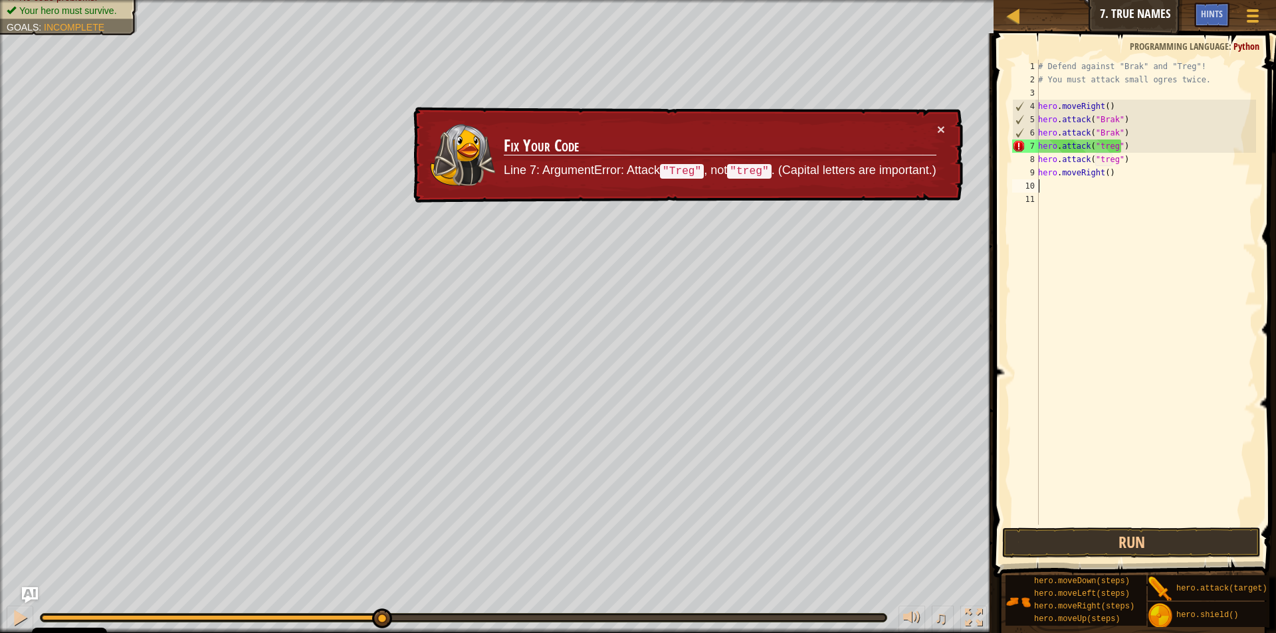
click at [1112, 150] on div "# Defend against "Brak" and "Treg"! # You must attack small ogres twice. hero .…" at bounding box center [1145, 306] width 221 height 492
click at [1097, 150] on div "# Defend against "Brak" and "Treg"! # You must attack small ogres twice. hero .…" at bounding box center [1145, 306] width 221 height 492
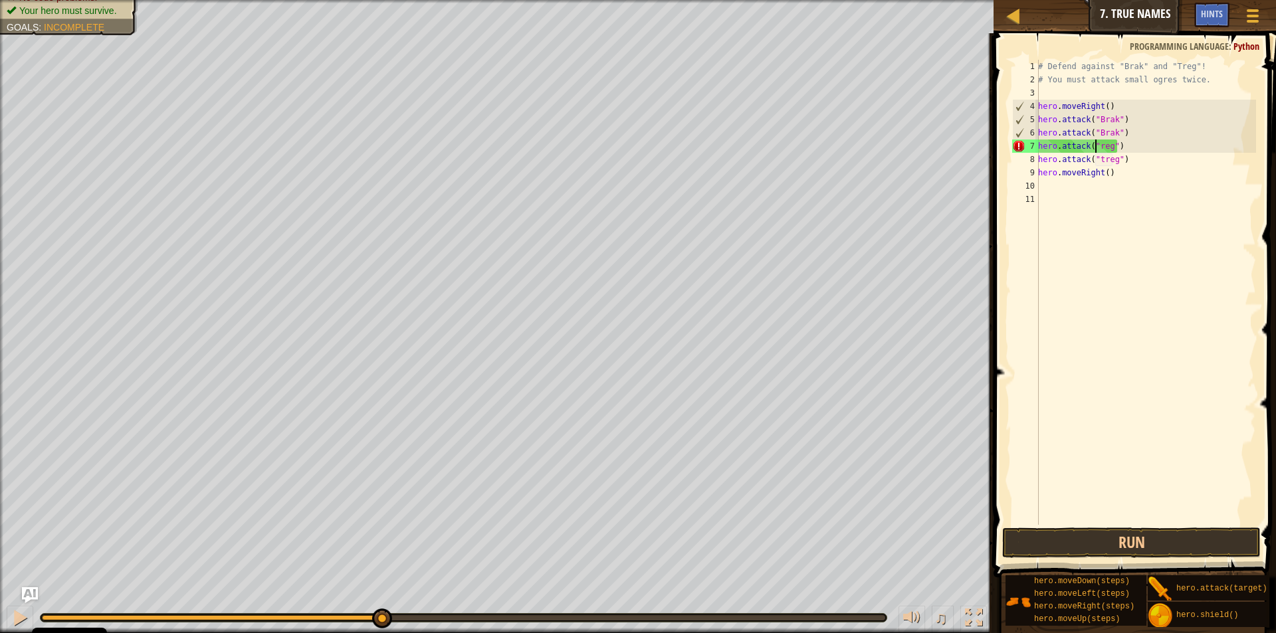
scroll to position [6, 5]
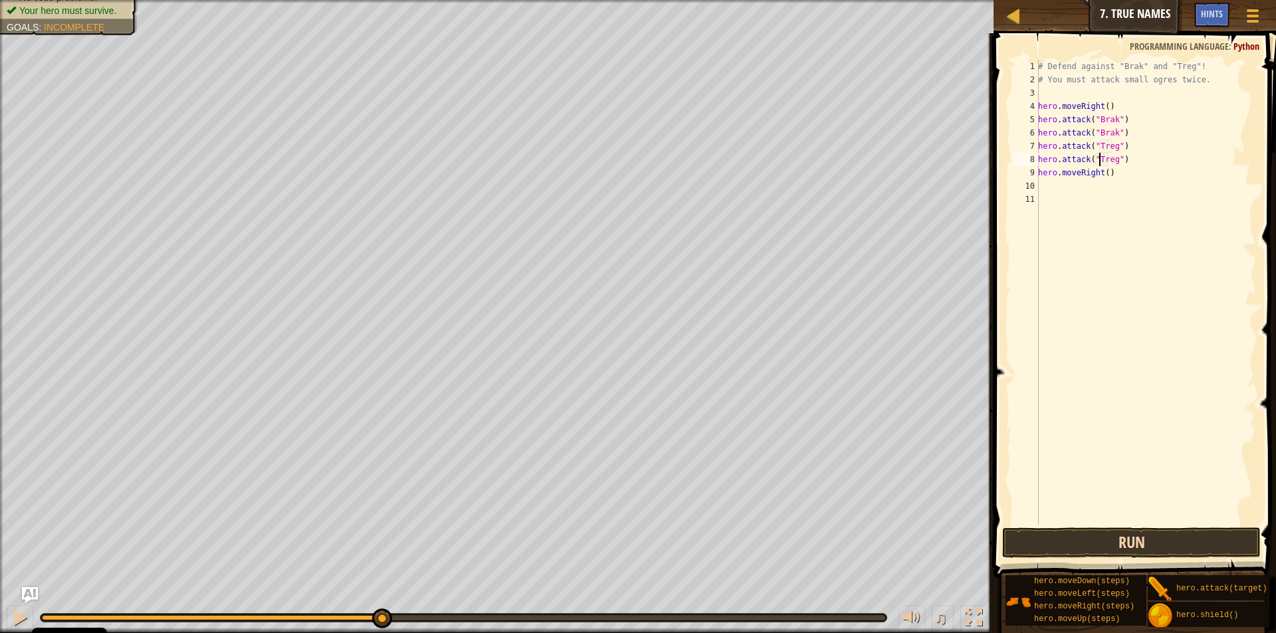
type textarea "hero.attack("Treg")"
click at [1107, 530] on button "Run" at bounding box center [1131, 543] width 258 height 31
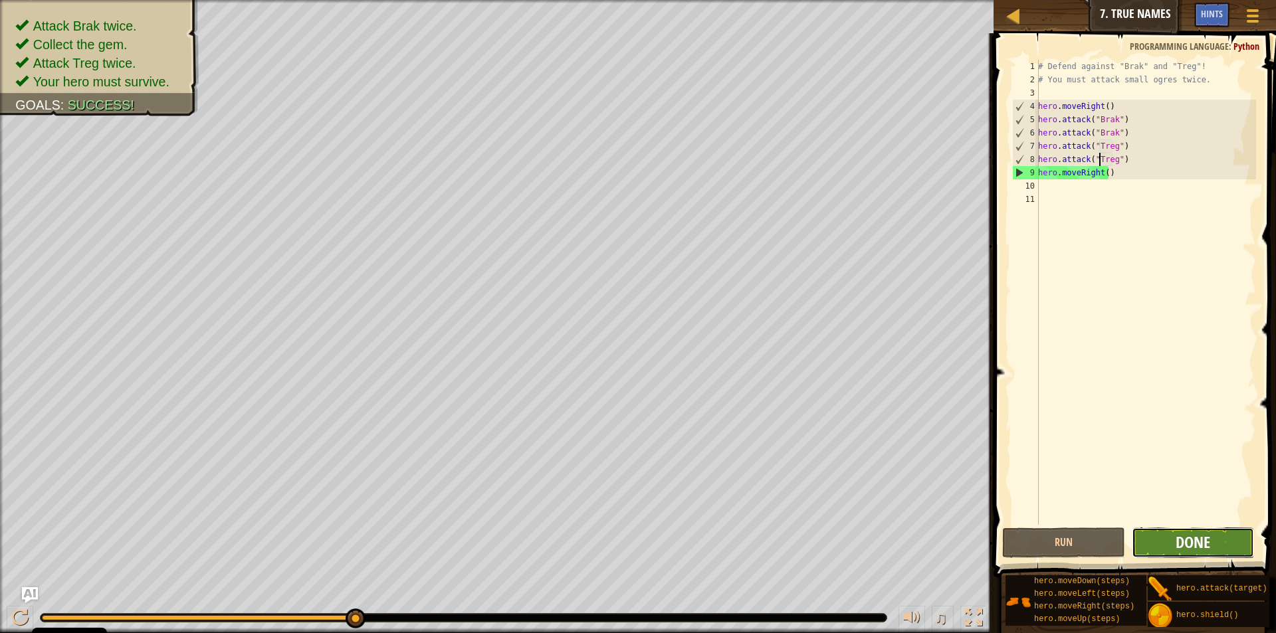
click at [1185, 538] on span "Done" at bounding box center [1192, 542] width 35 height 21
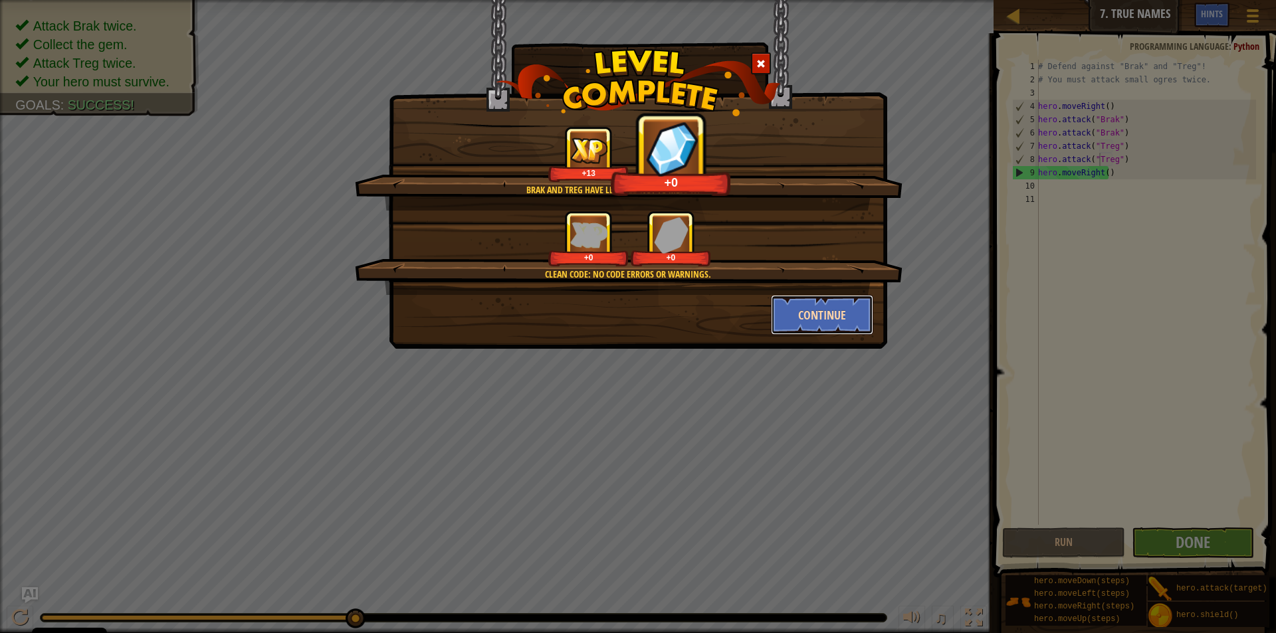
click at [853, 316] on button "Continue" at bounding box center [822, 315] width 103 height 40
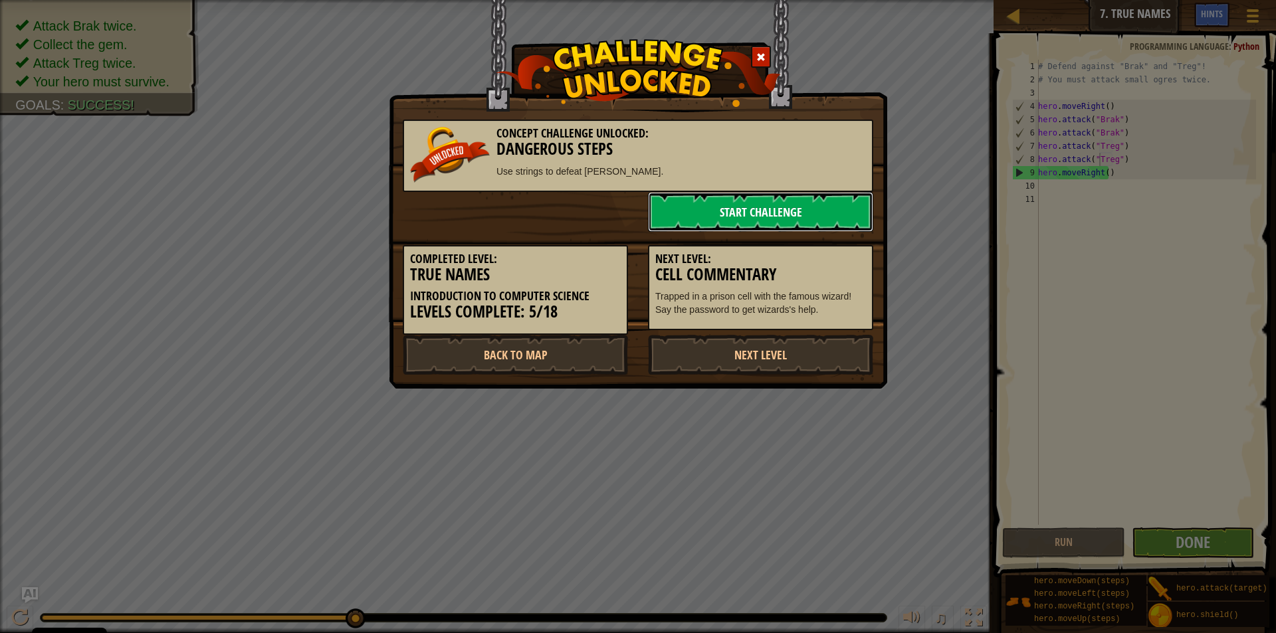
click at [846, 211] on link "Start Challenge" at bounding box center [760, 212] width 225 height 40
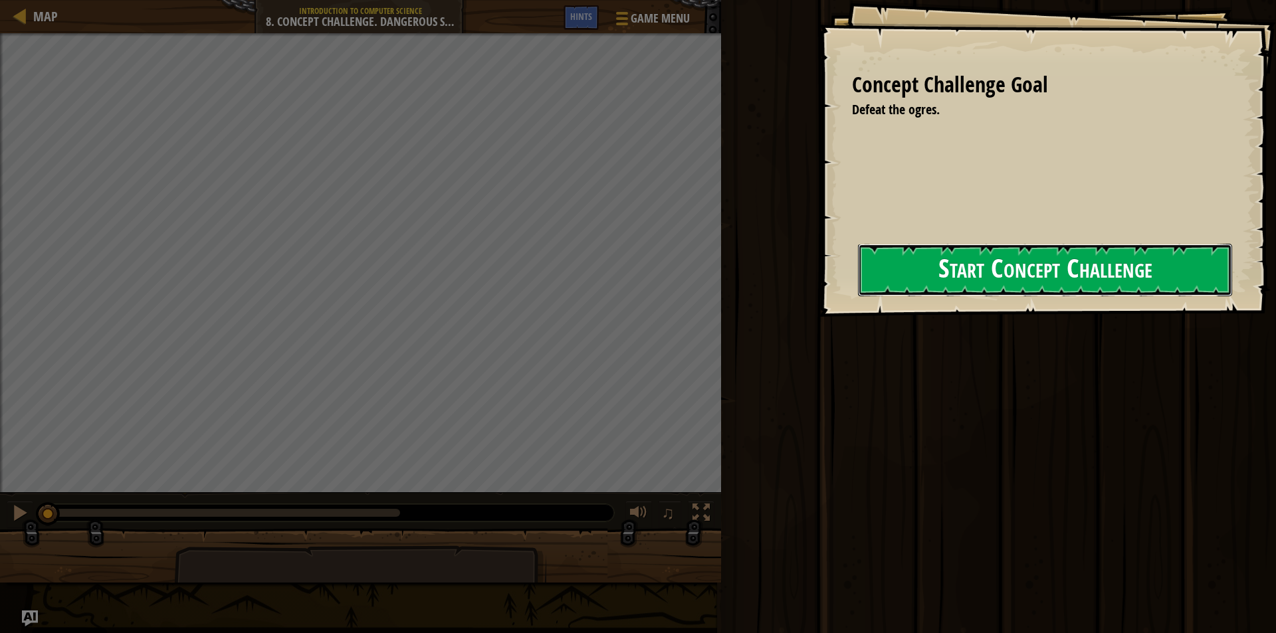
click at [906, 255] on button "Start Concept Challenge" at bounding box center [1045, 270] width 374 height 52
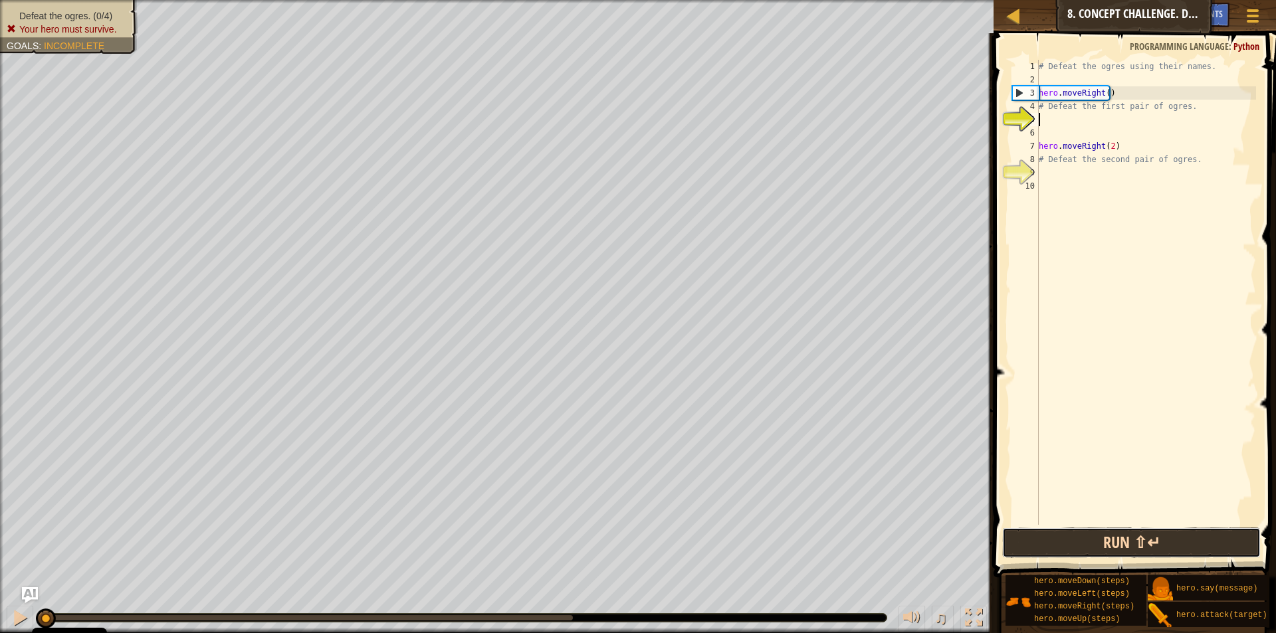
click at [1129, 532] on button "Run ⇧↵" at bounding box center [1131, 543] width 258 height 31
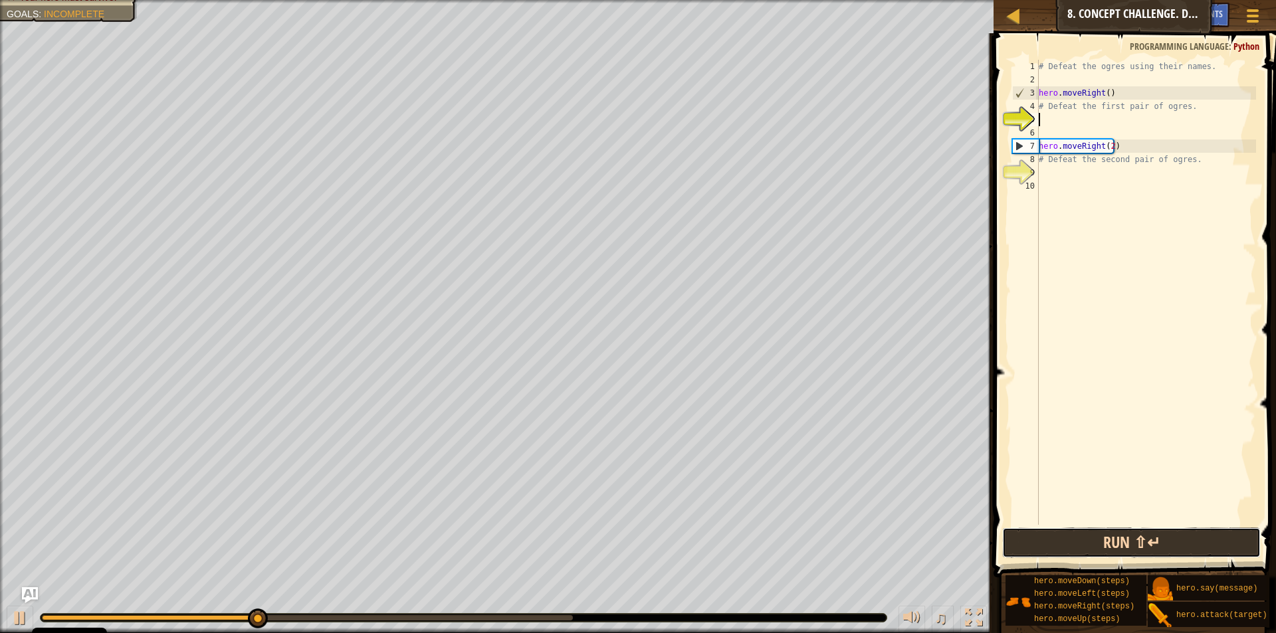
click at [1149, 534] on button "Run ⇧↵" at bounding box center [1131, 543] width 258 height 31
click at [1082, 548] on button "Run ⇧↵" at bounding box center [1131, 543] width 258 height 31
click at [15, 614] on div at bounding box center [19, 617] width 17 height 17
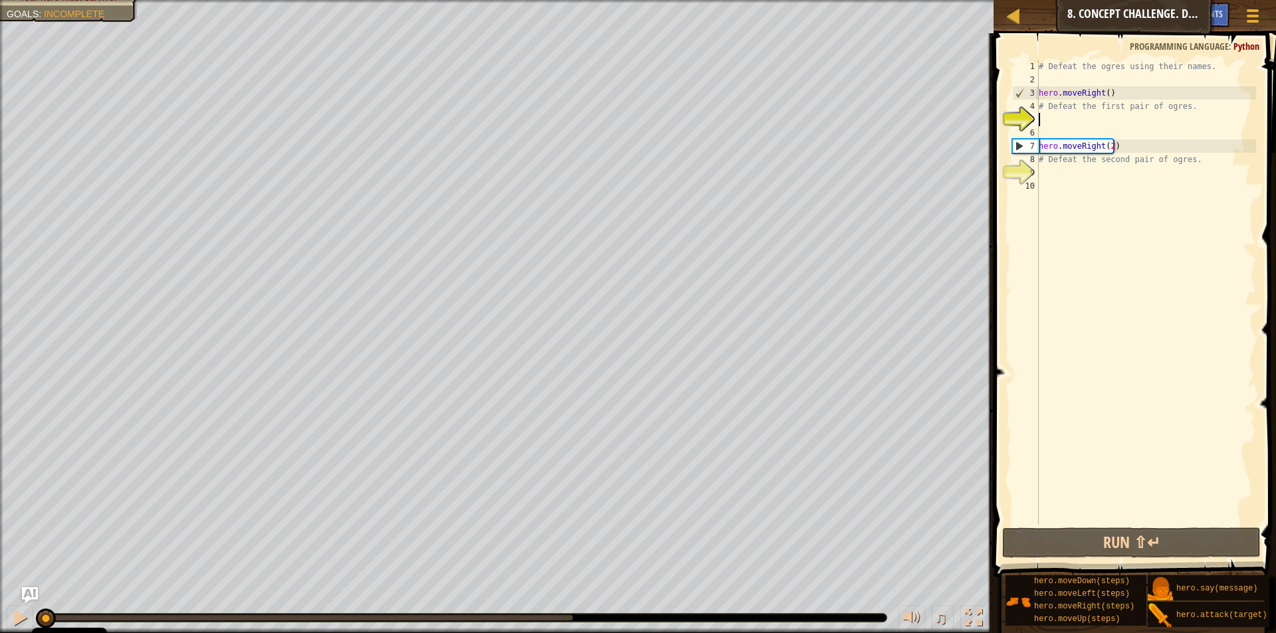
drag, startPoint x: 254, startPoint y: 619, endPoint x: 0, endPoint y: 614, distance: 254.5
click at [0, 614] on div "♫" at bounding box center [496, 615] width 993 height 40
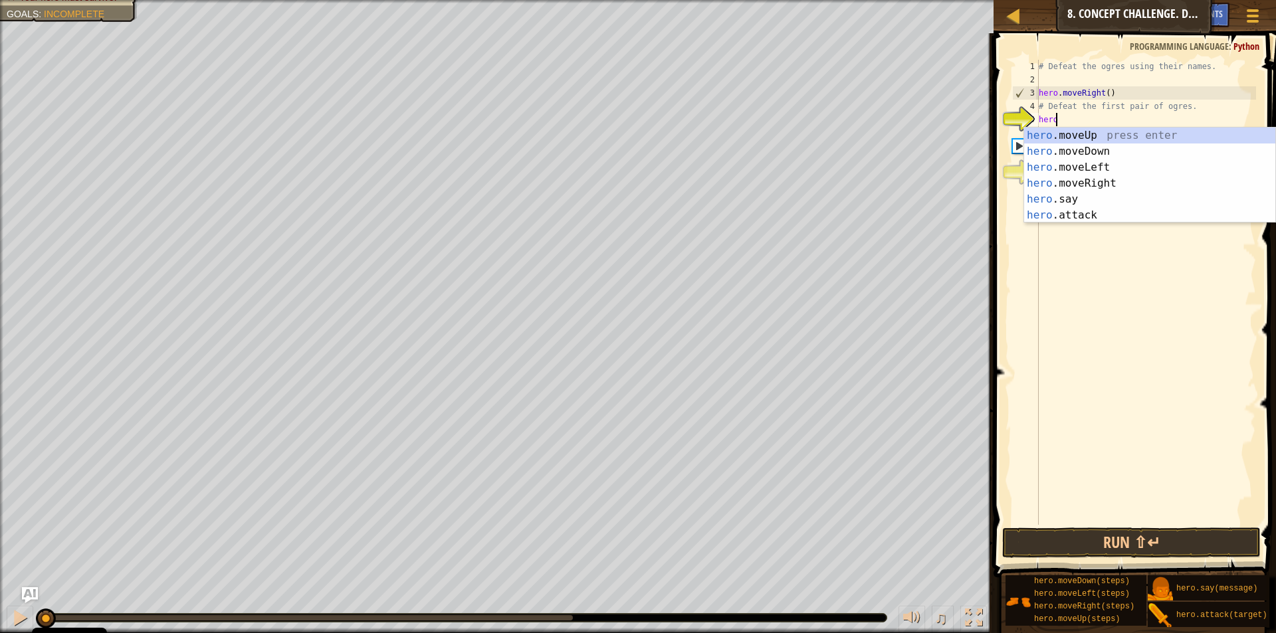
scroll to position [6, 1]
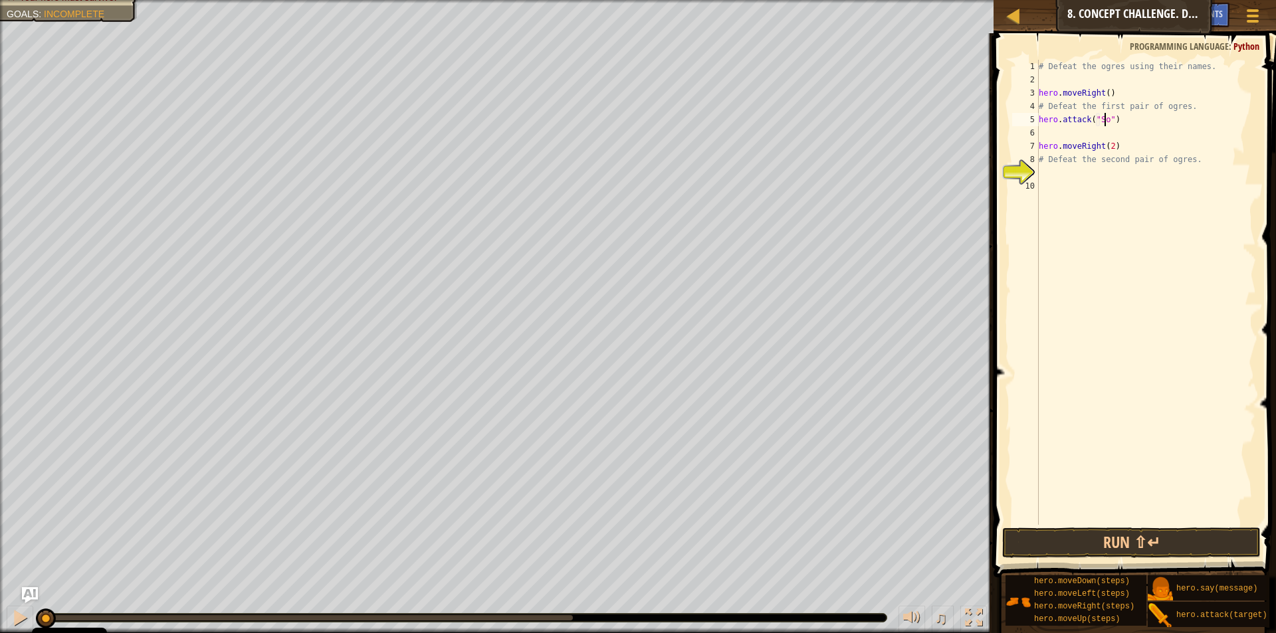
type textarea "hero.attack("Sog")"
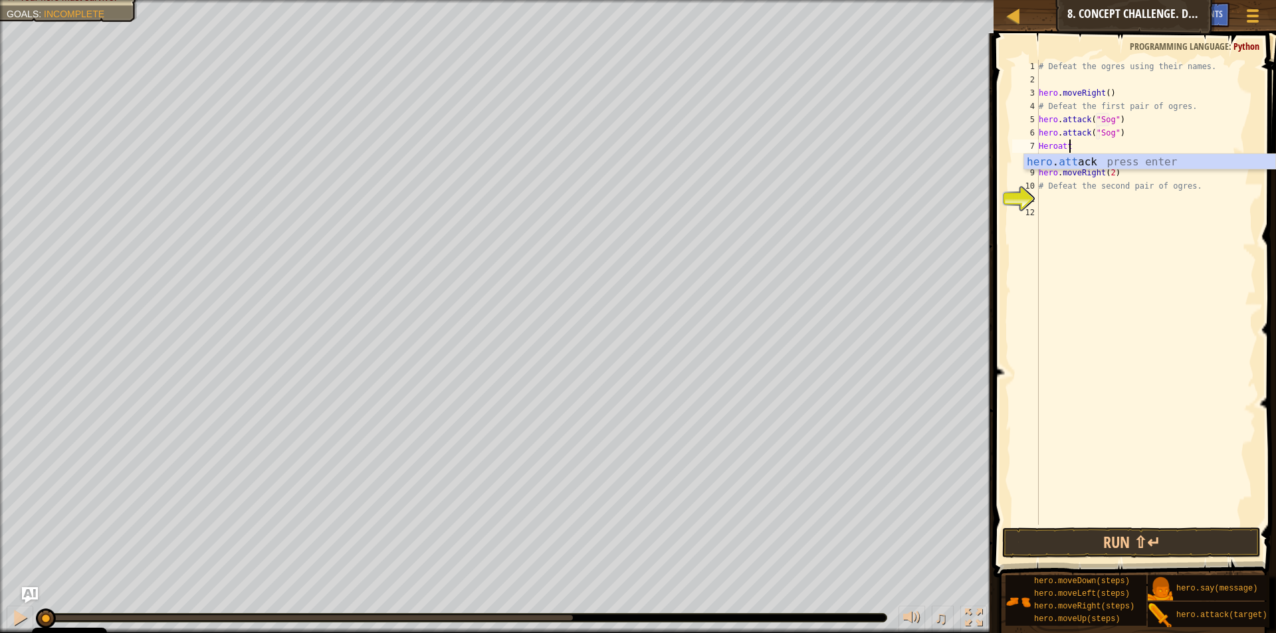
scroll to position [6, 2]
type textarea "hero.attack("Gos")"
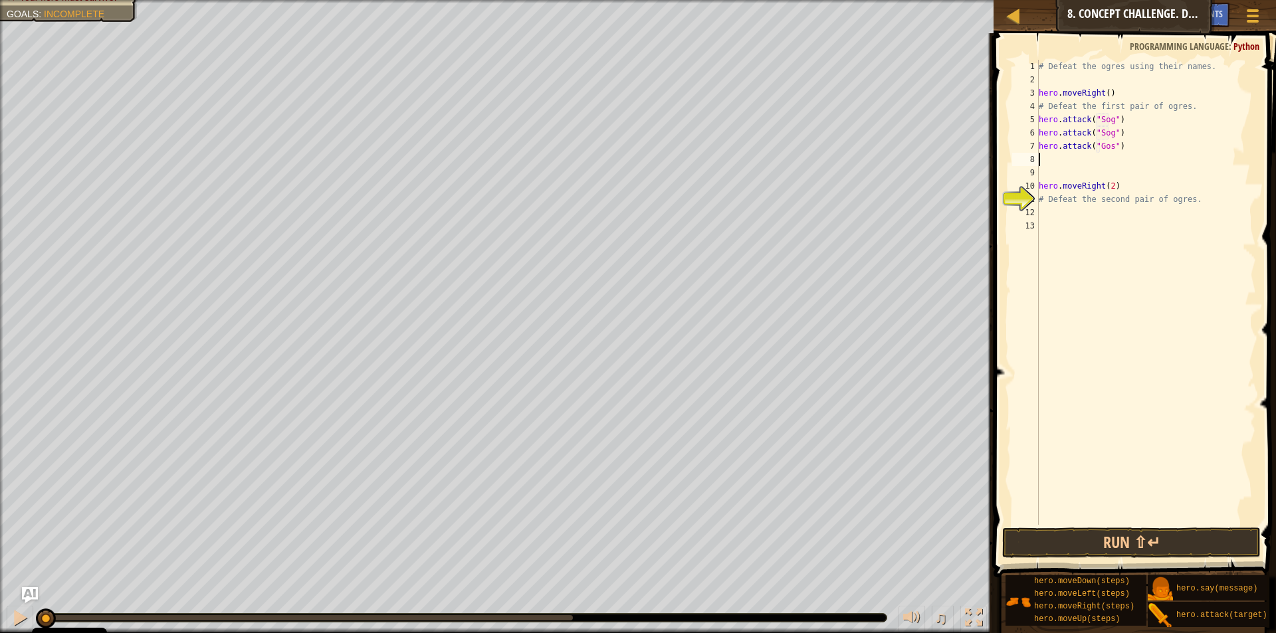
scroll to position [6, 0]
type textarea "A"
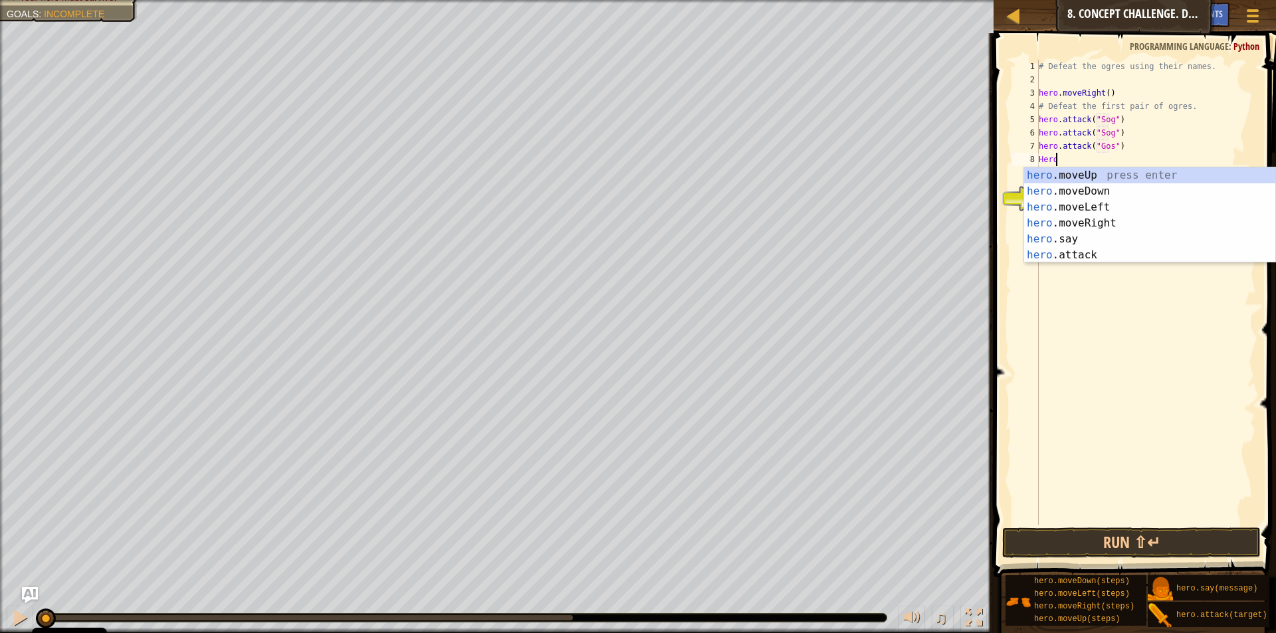
scroll to position [6, 1]
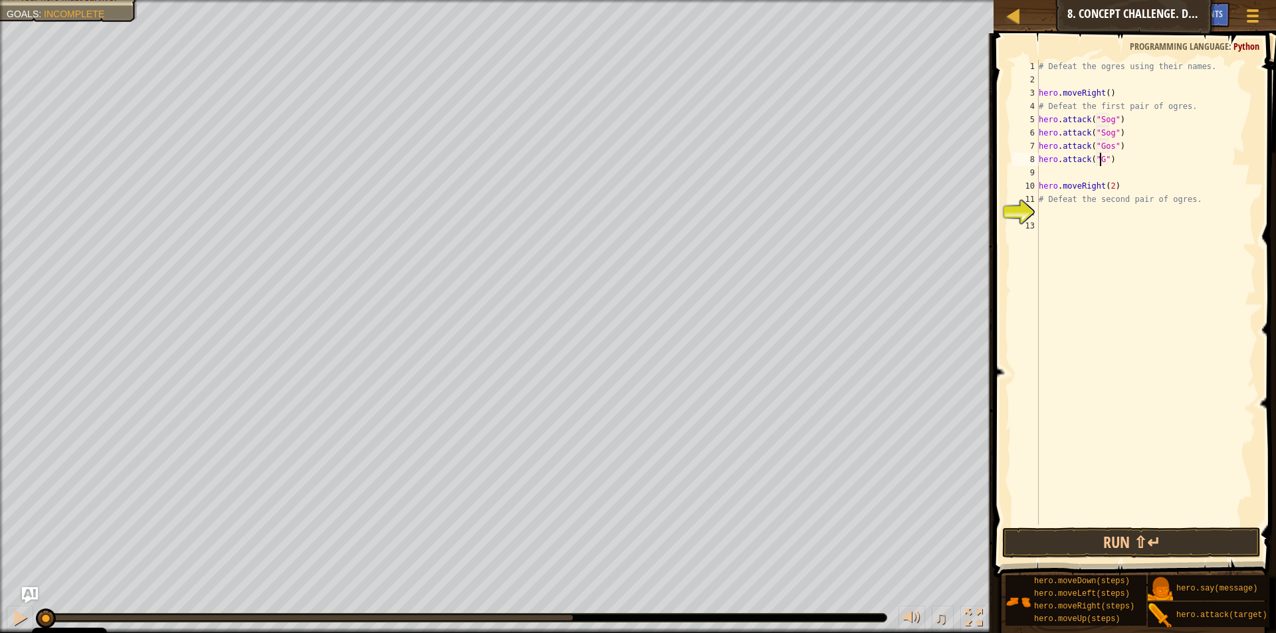
type textarea "hero.attack("Gos")"
type textarea "hero.attack("Ergo")"
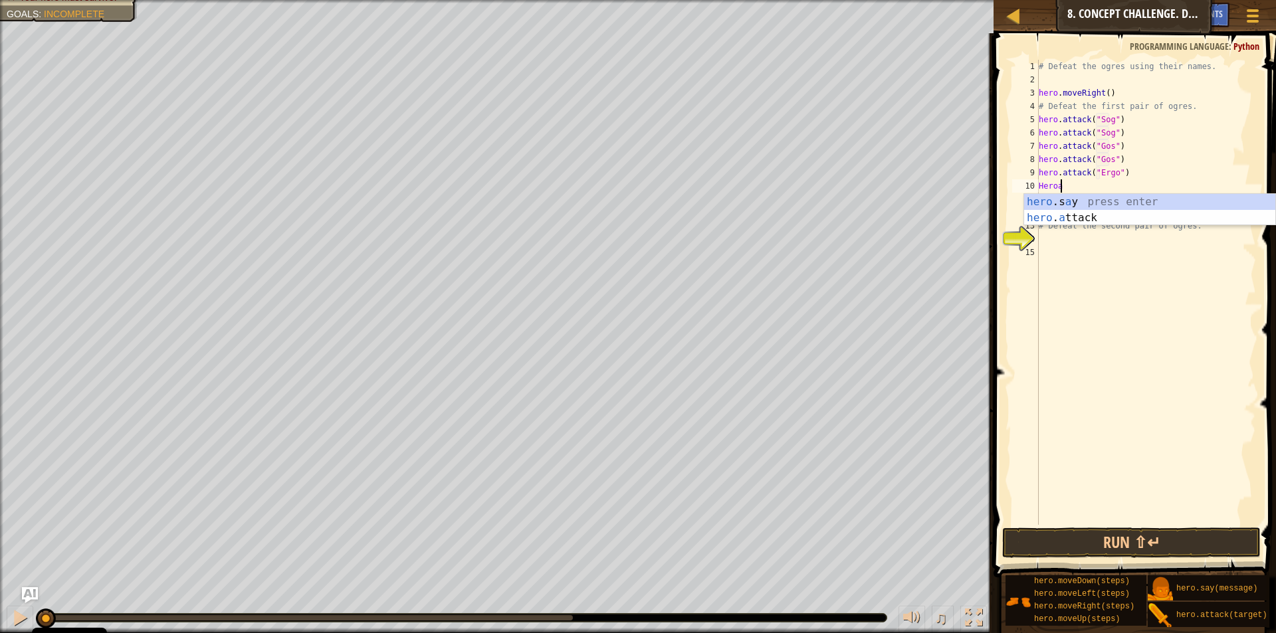
scroll to position [6, 1]
type textarea "hero.attack("Ergo")"
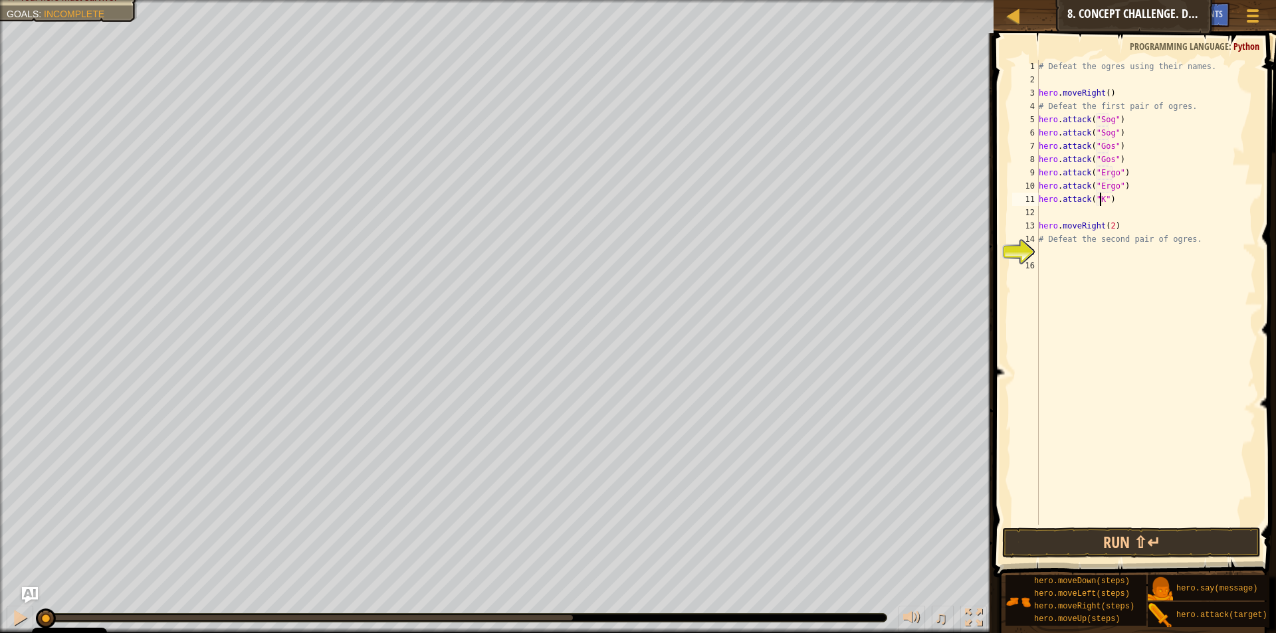
type textarea "hero.attack("Kro")"
type textarea "hero.attack("kro")"
click at [1118, 542] on button "Run ⇧↵" at bounding box center [1131, 543] width 258 height 31
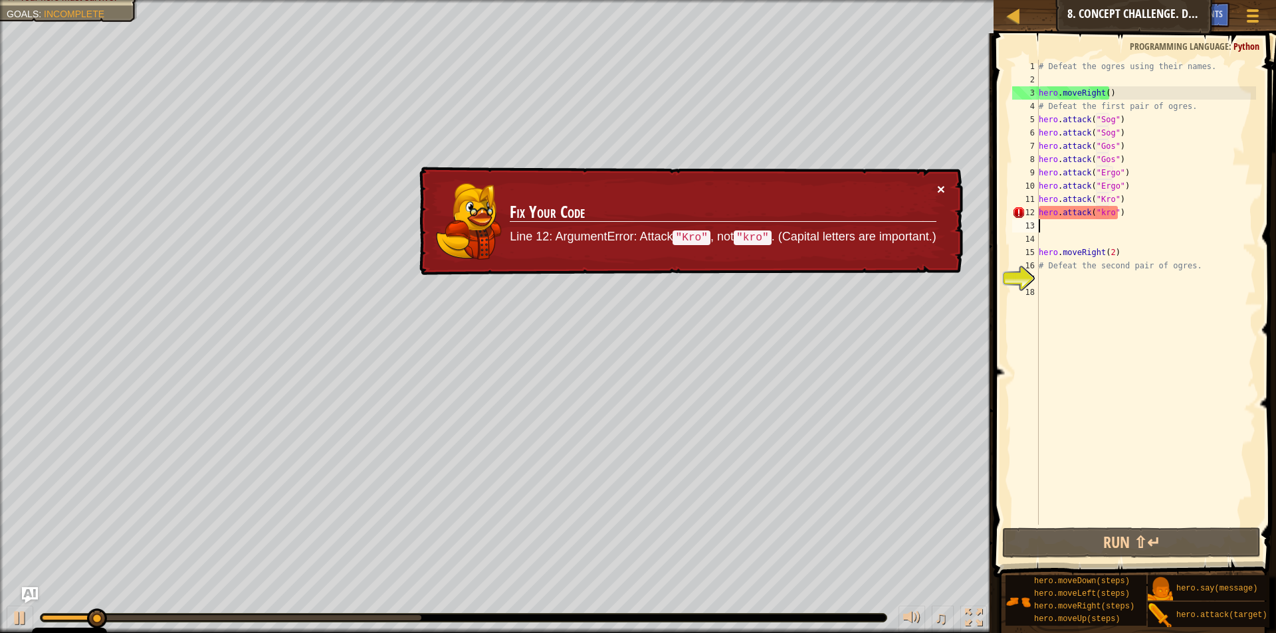
click at [940, 191] on button "×" at bounding box center [941, 189] width 8 height 14
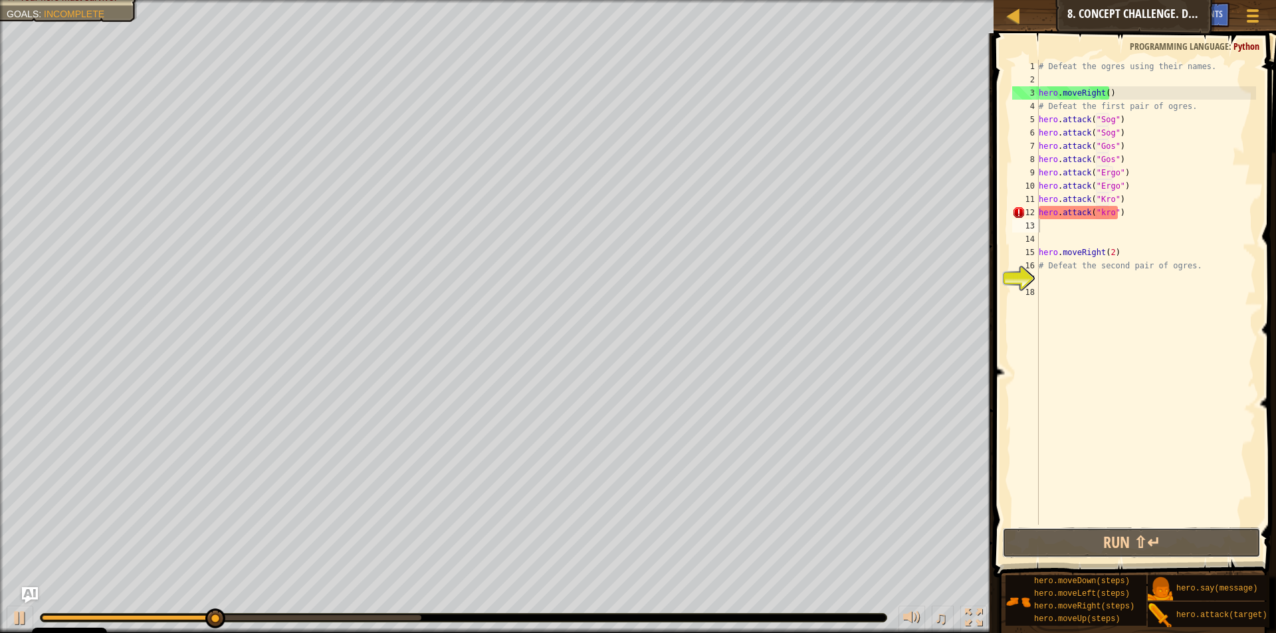
drag, startPoint x: 1120, startPoint y: 534, endPoint x: 1106, endPoint y: 455, distance: 79.5
click at [1117, 533] on button "Run ⇧↵" at bounding box center [1131, 543] width 258 height 31
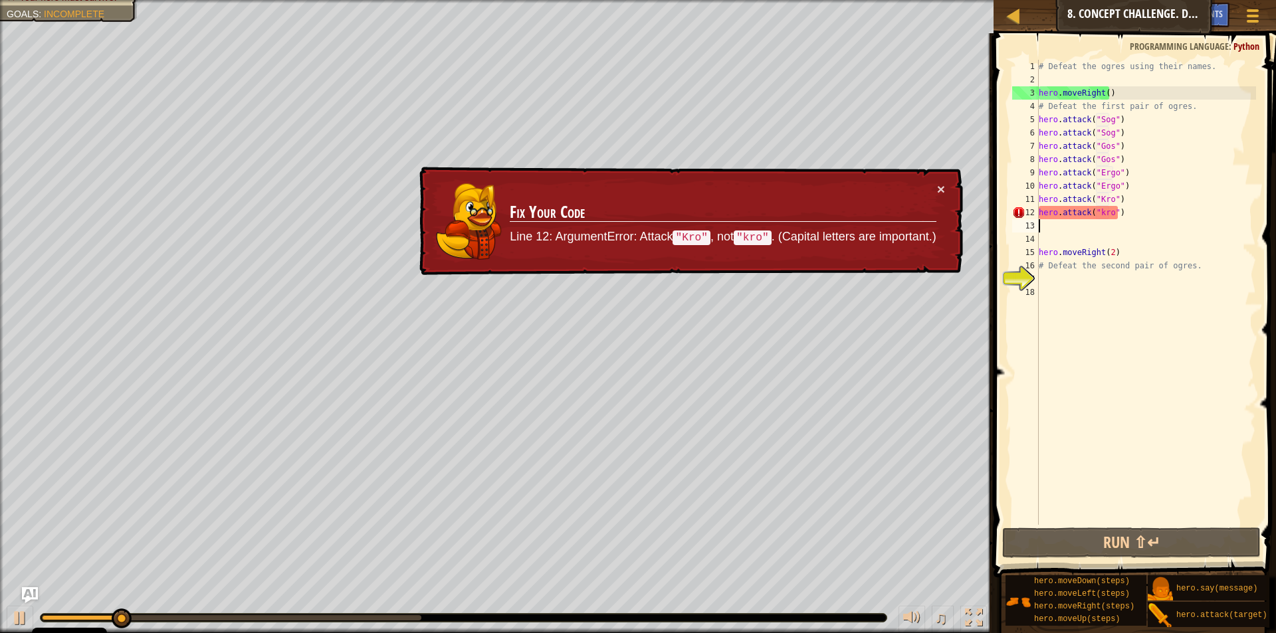
click at [1096, 219] on div "# Defeat the ogres using their names. hero . moveRight ( ) # Defeat the first p…" at bounding box center [1146, 306] width 220 height 492
click at [1096, 217] on div "# Defeat the ogres using their names. hero . moveRight ( ) # Defeat the first p…" at bounding box center [1146, 306] width 220 height 492
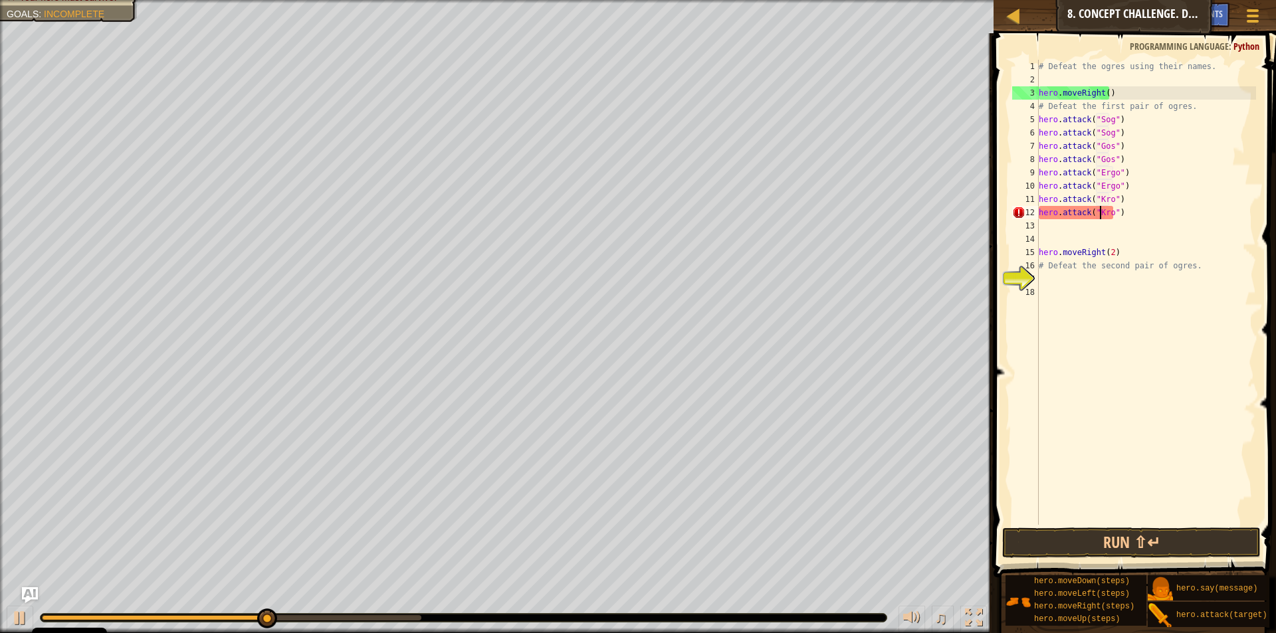
scroll to position [6, 1]
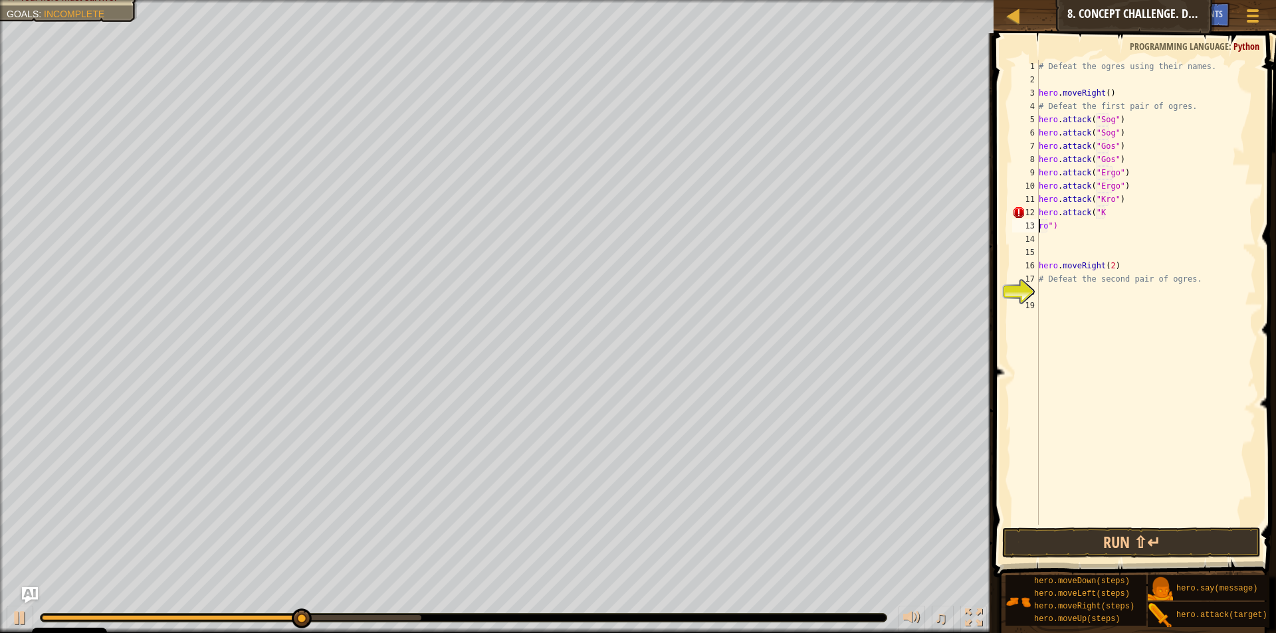
type textarea "hero.attack("Kro")"
click at [1148, 377] on div "# Defeat the ogres using their names. hero . moveRight ( ) # Defeat the first p…" at bounding box center [1146, 306] width 220 height 492
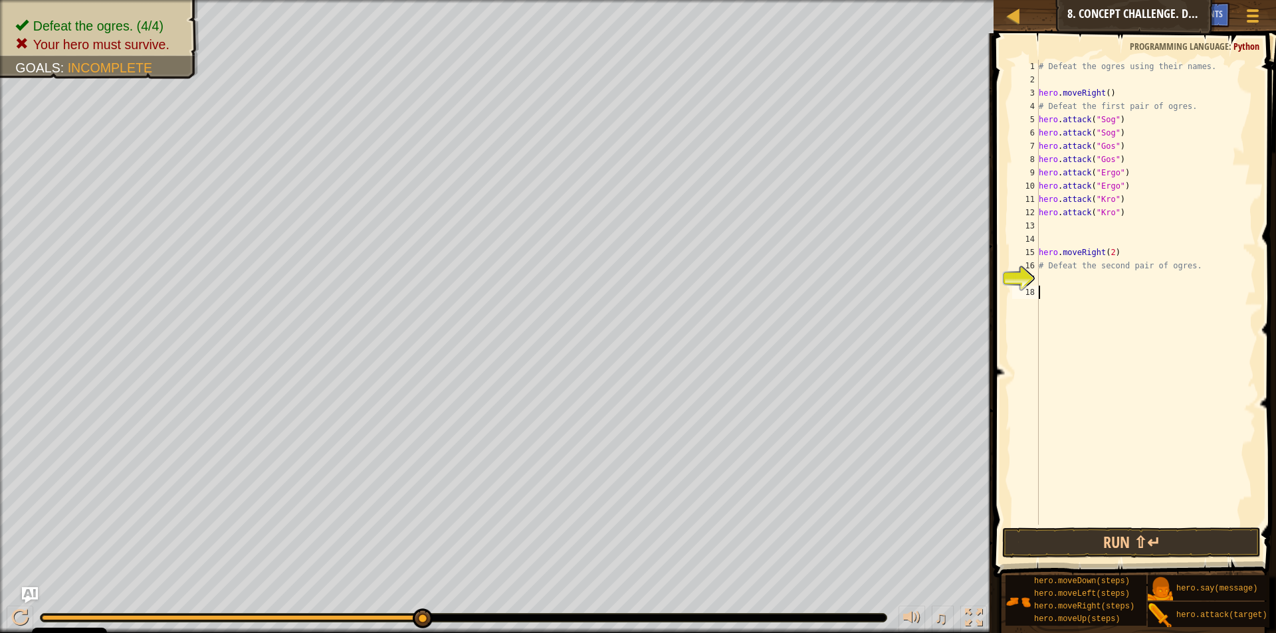
click at [1114, 251] on div "# Defeat the ogres using their names. hero . moveRight ( ) # Defeat the first p…" at bounding box center [1146, 306] width 220 height 492
type textarea "hero.moveRight(1)"
click at [1120, 538] on button "Run ⇧↵" at bounding box center [1131, 543] width 258 height 31
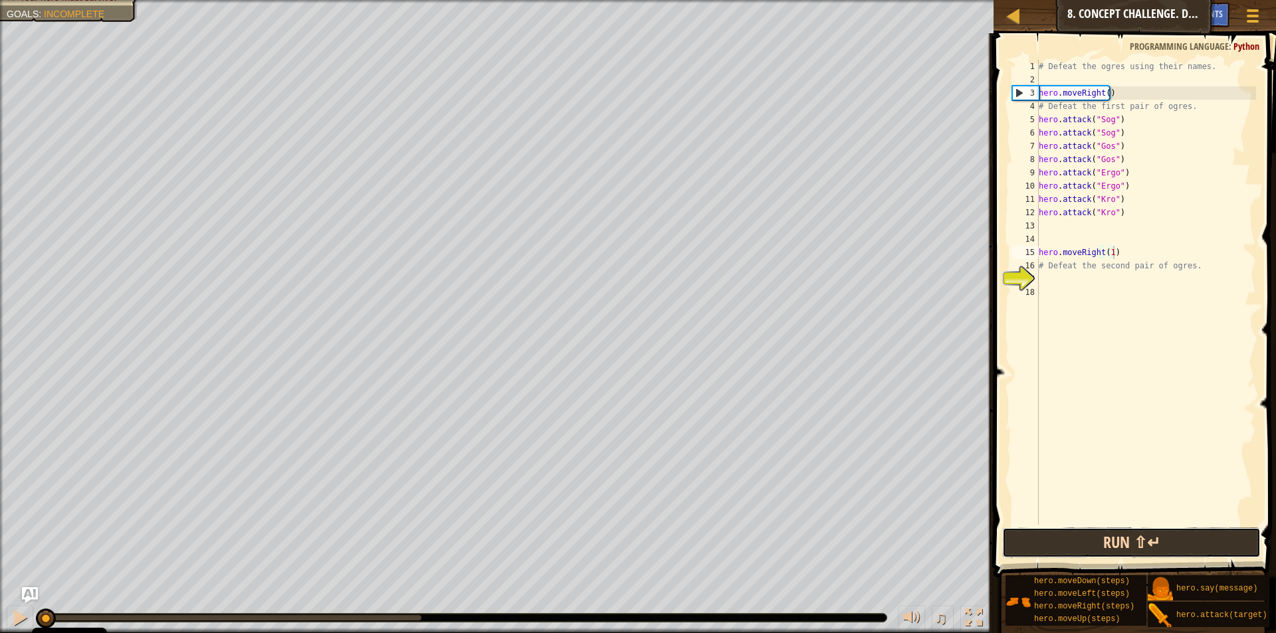
click at [1066, 528] on button "Run ⇧↵" at bounding box center [1131, 543] width 258 height 31
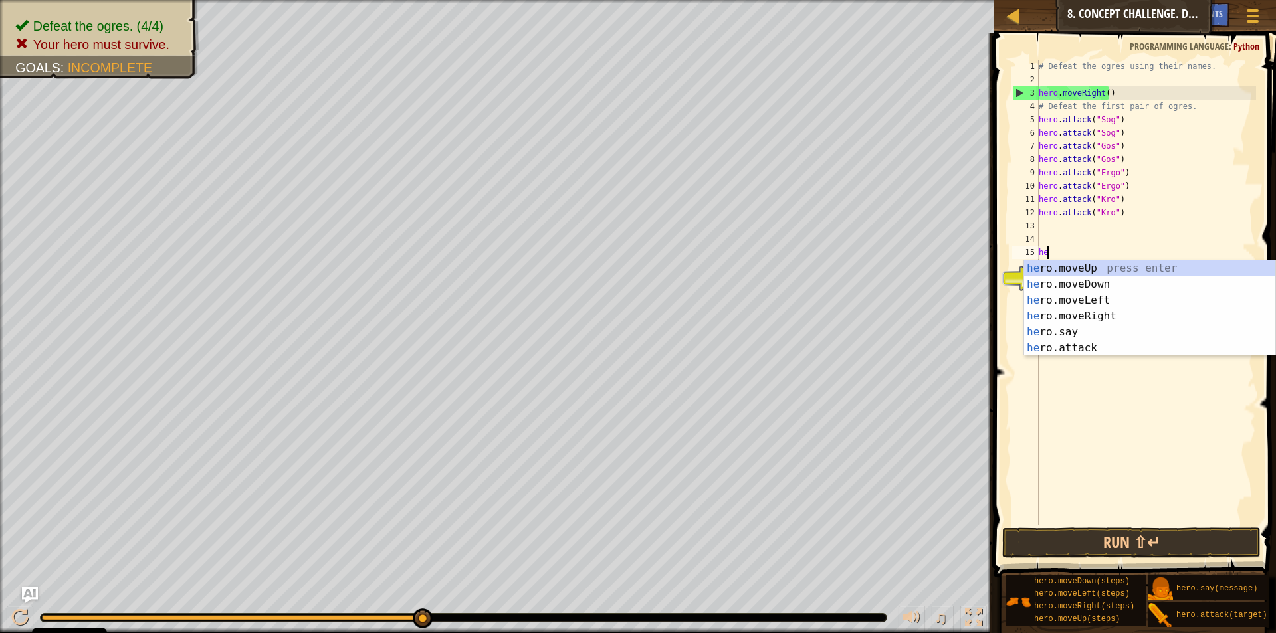
type textarea "h"
type textarea "herol"
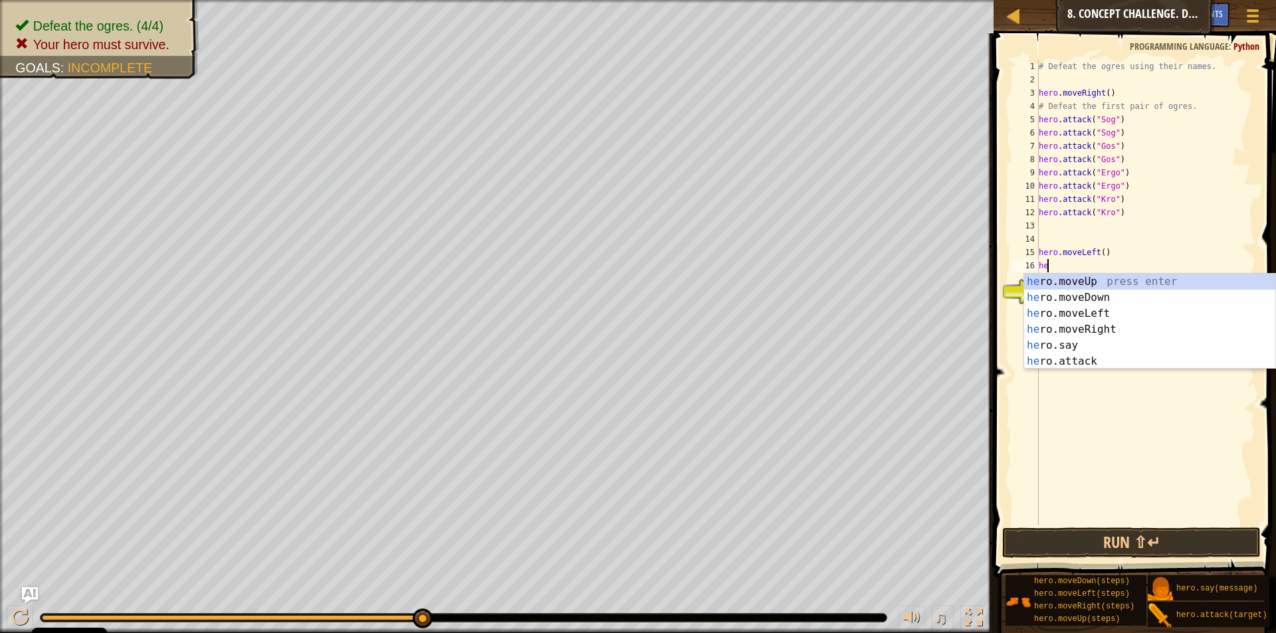
type textarea "herod"
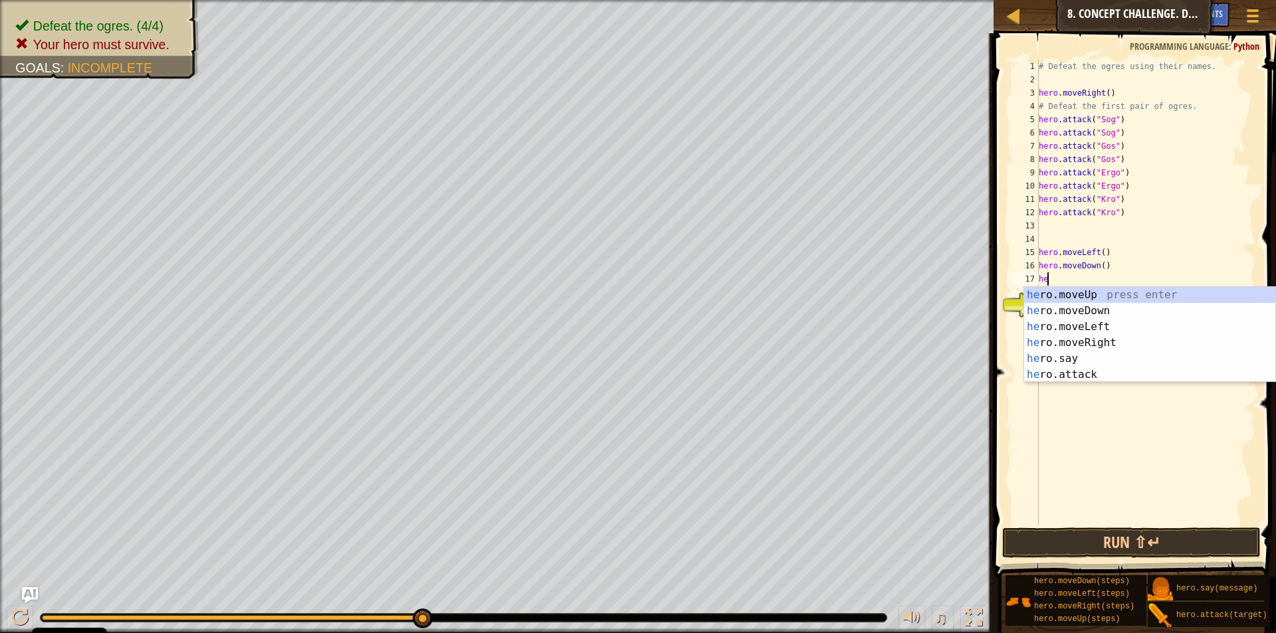
type textarea "hero"
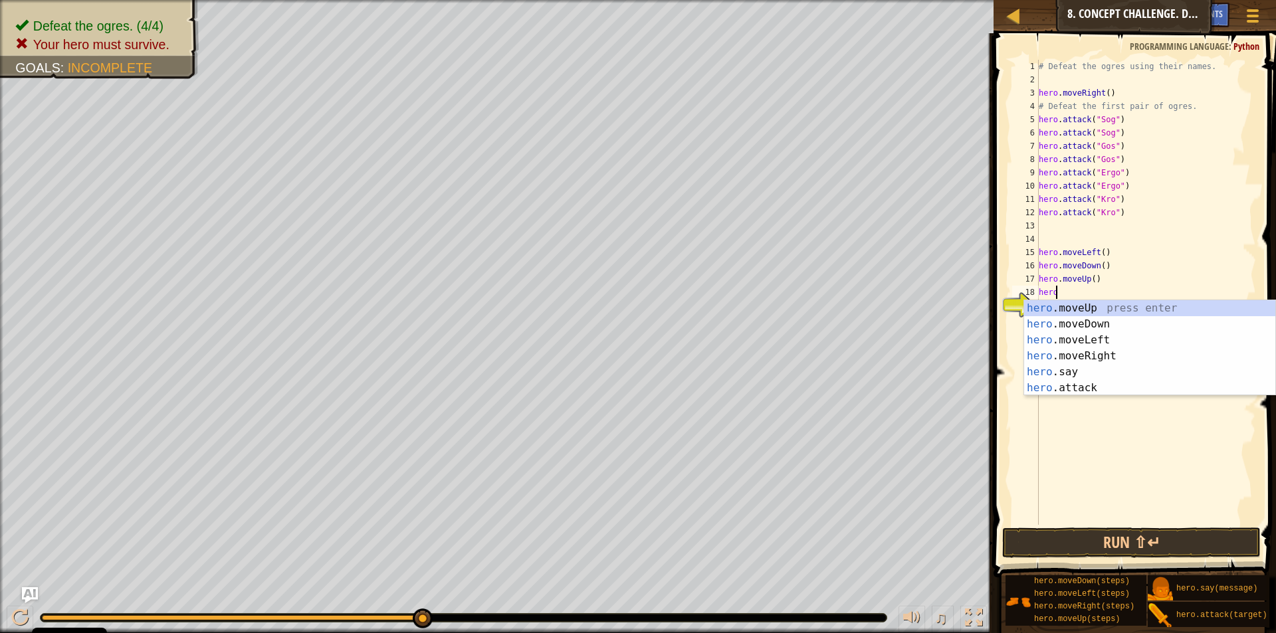
type textarea "herol"
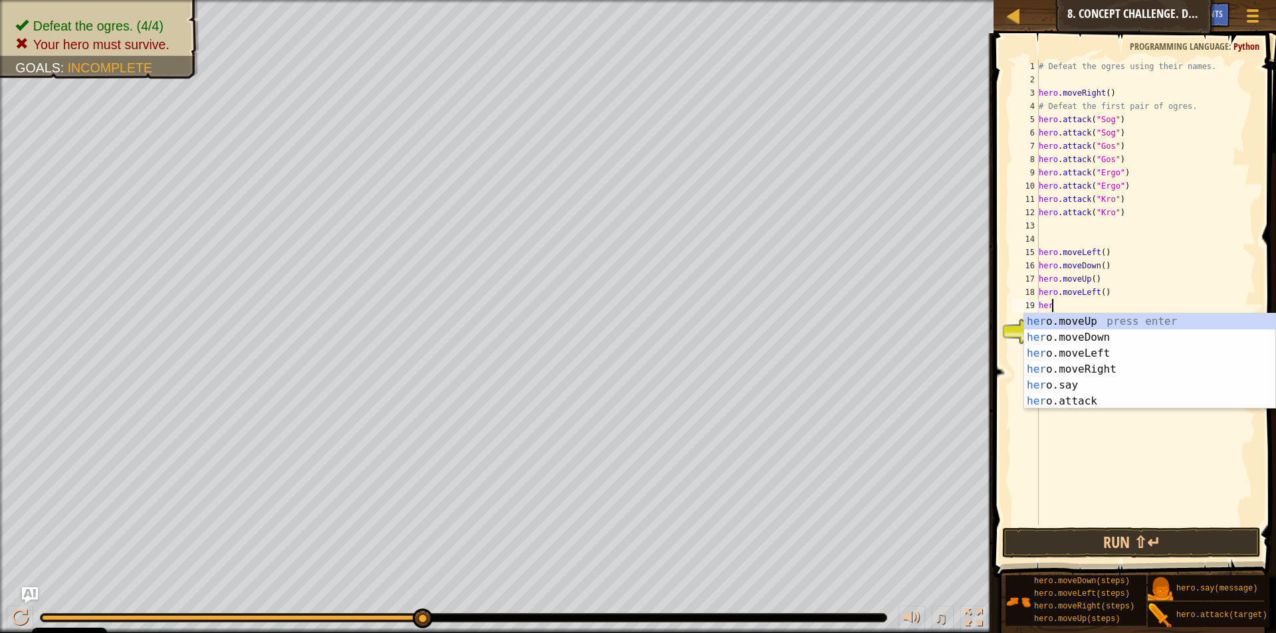
scroll to position [6, 1]
type textarea "herol"
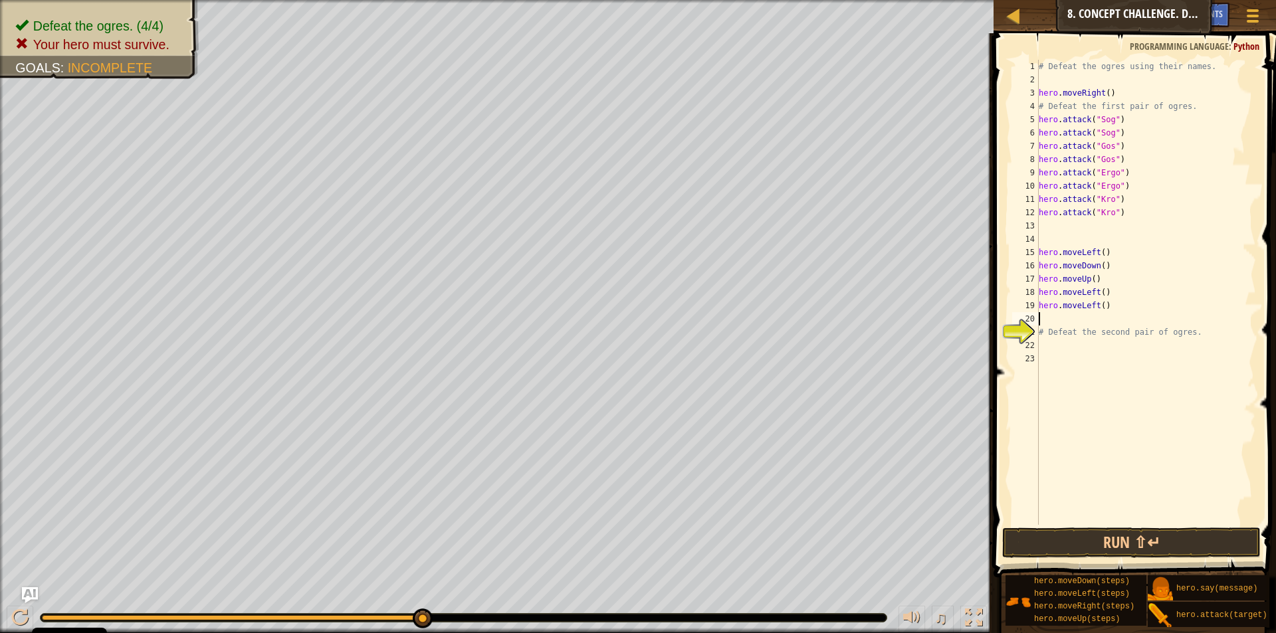
scroll to position [6, 0]
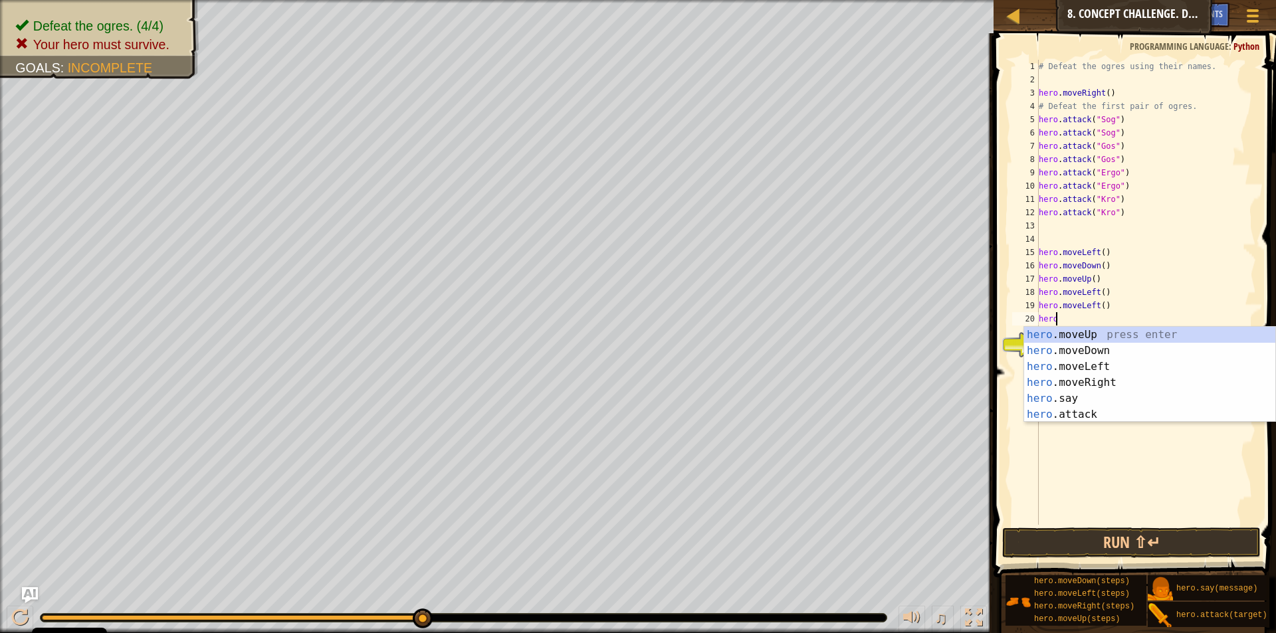
type textarea "herod"
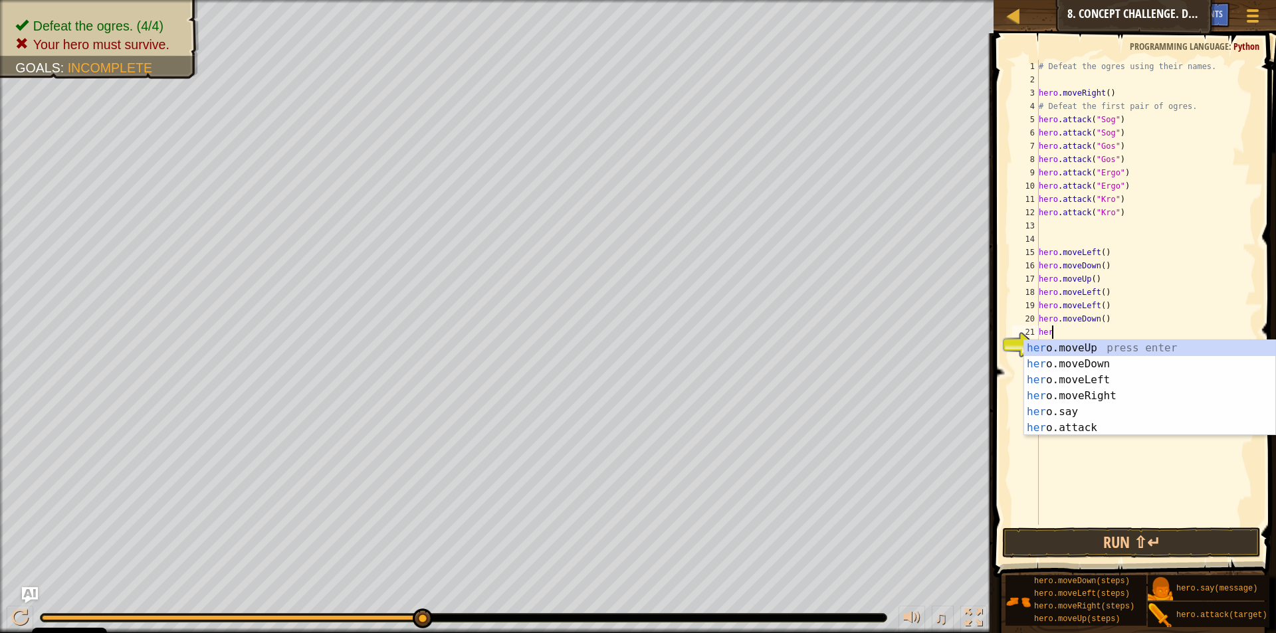
scroll to position [6, 1]
type textarea "heroup"
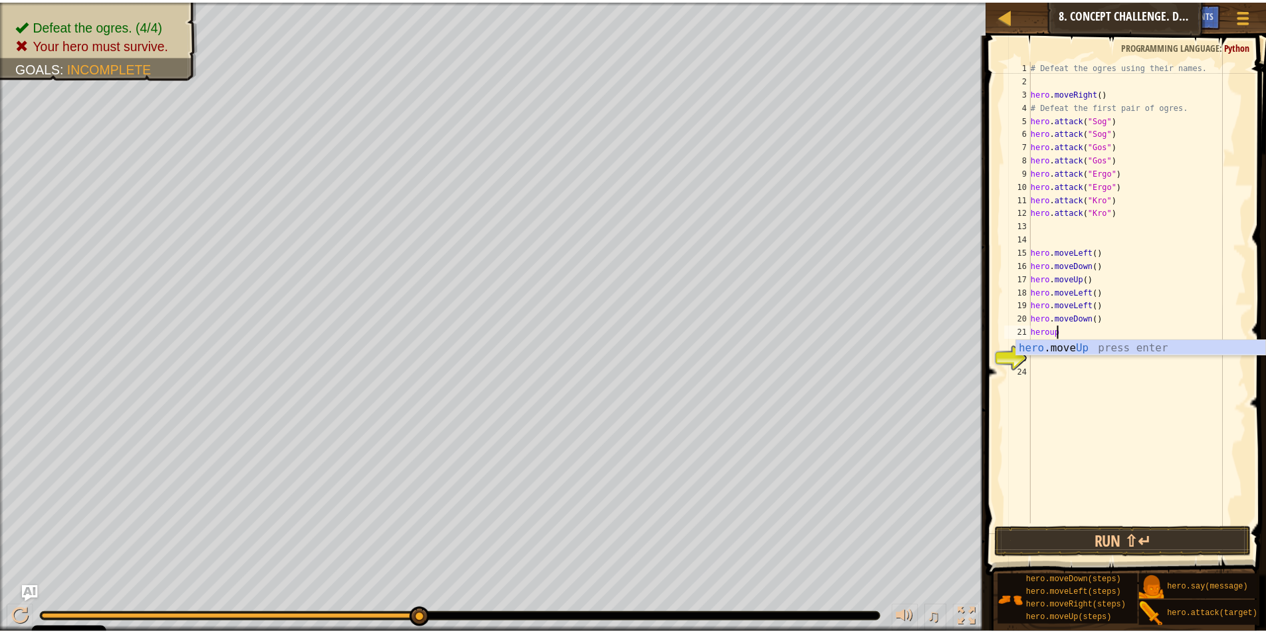
scroll to position [6, 0]
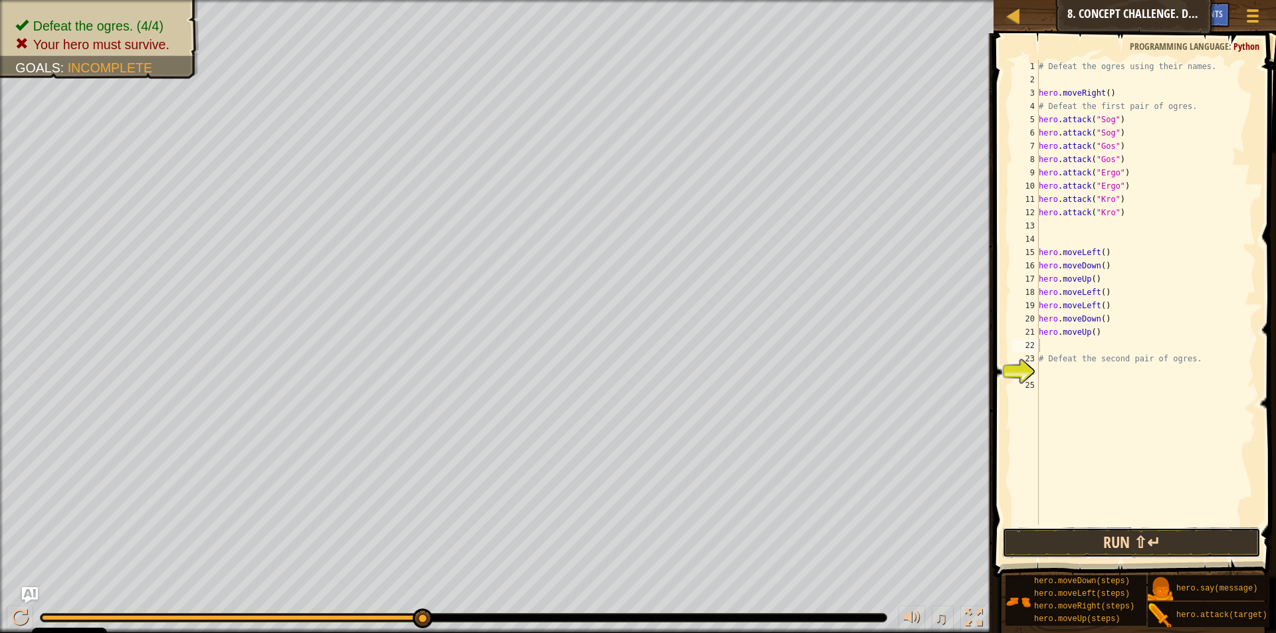
click at [1207, 548] on button "Run ⇧↵" at bounding box center [1131, 543] width 258 height 31
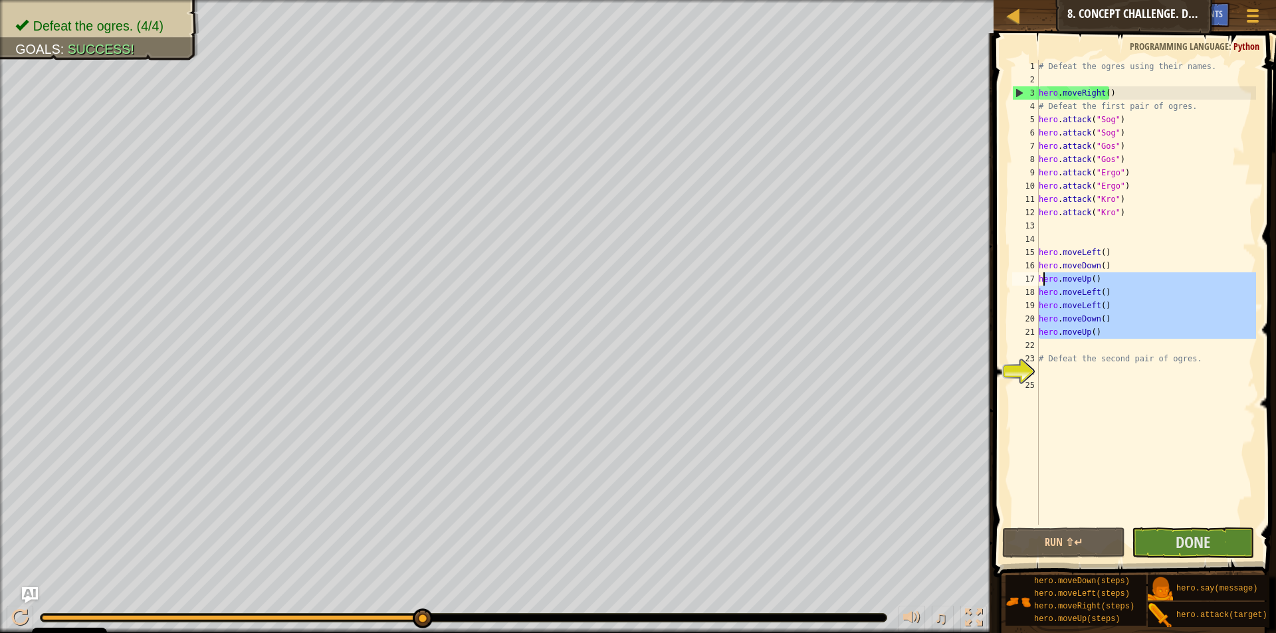
drag, startPoint x: 1102, startPoint y: 339, endPoint x: 1040, endPoint y: 274, distance: 89.8
click at [1040, 274] on div "# Defeat the ogres using their names. hero . moveRight ( ) # Defeat the first p…" at bounding box center [1146, 306] width 220 height 492
click at [1040, 274] on div "# Defeat the ogres using their names. hero . moveRight ( ) # Defeat the first p…" at bounding box center [1146, 292] width 220 height 465
drag, startPoint x: 1100, startPoint y: 332, endPoint x: 1037, endPoint y: 282, distance: 80.5
click at [1037, 282] on div "hero.moveUp() 1 2 3 4 5 6 7 8 9 10 11 12 13 14 15 16 17 18 19 20 21 22 23 24 25…" at bounding box center [1132, 292] width 247 height 465
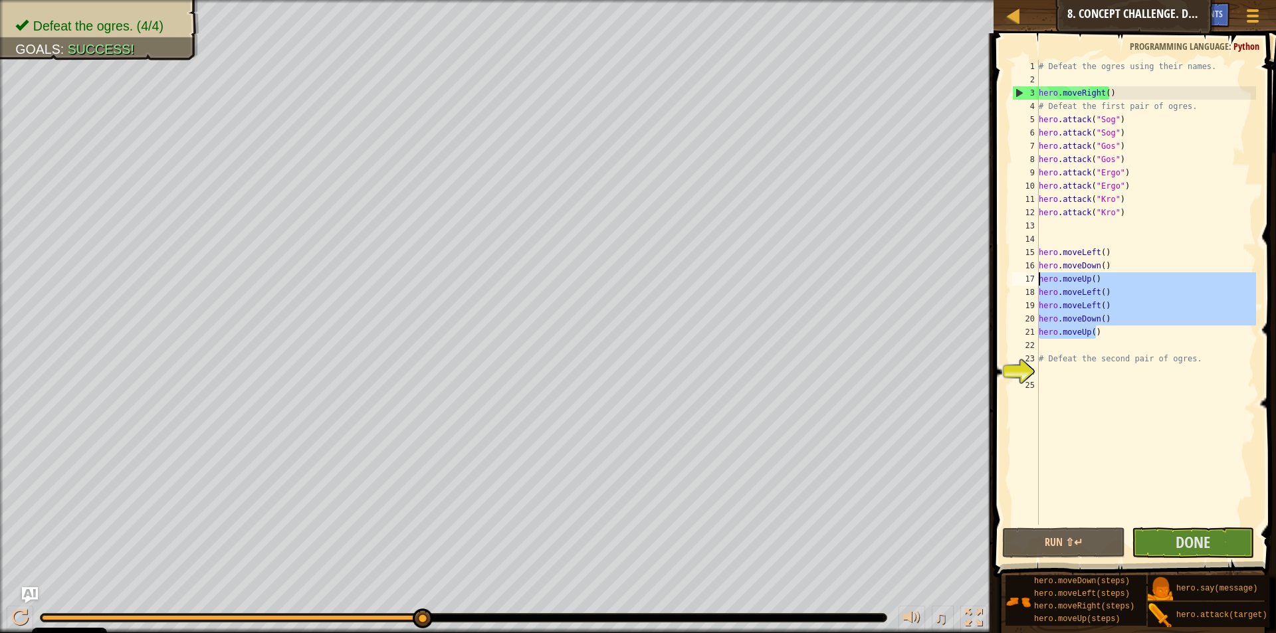
type textarea "hero.moveUp() hero.moveLeft()"
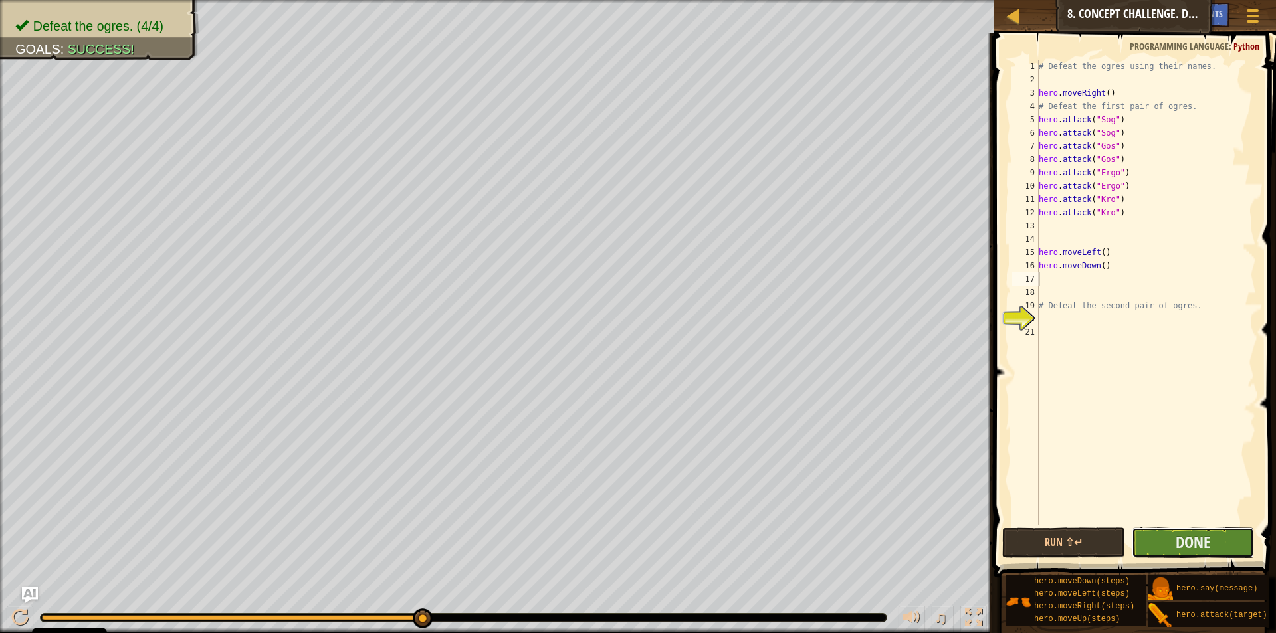
click at [1167, 534] on button "Done" at bounding box center [1193, 543] width 122 height 31
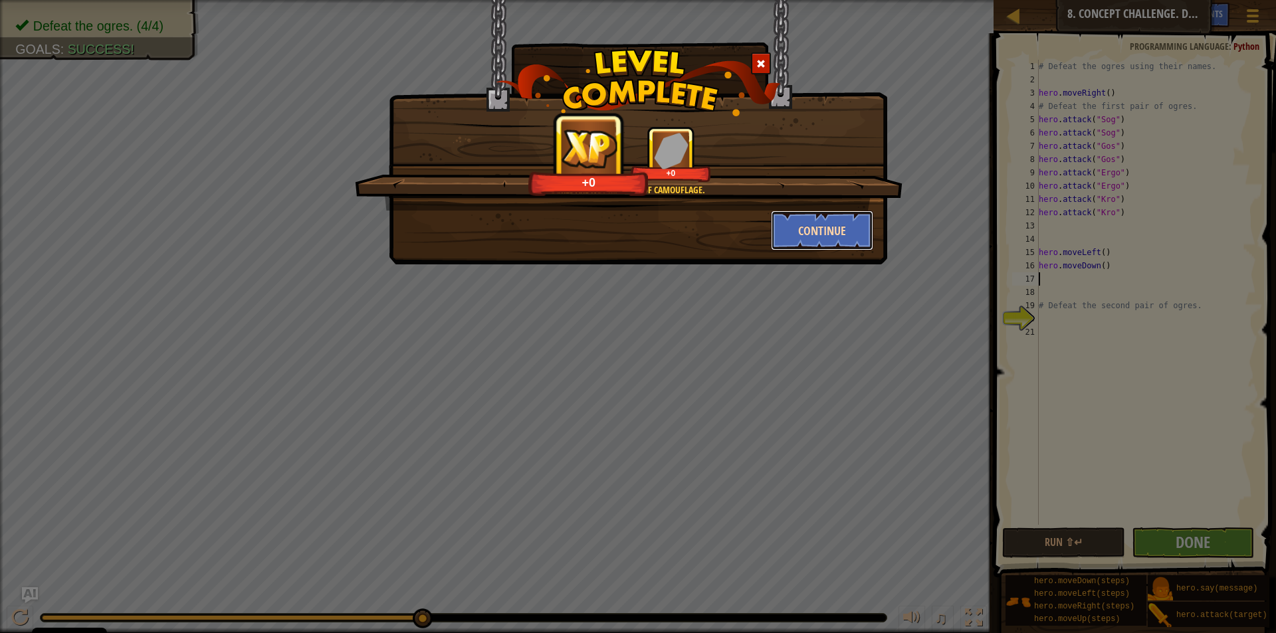
click at [839, 237] on button "Continue" at bounding box center [822, 231] width 103 height 40
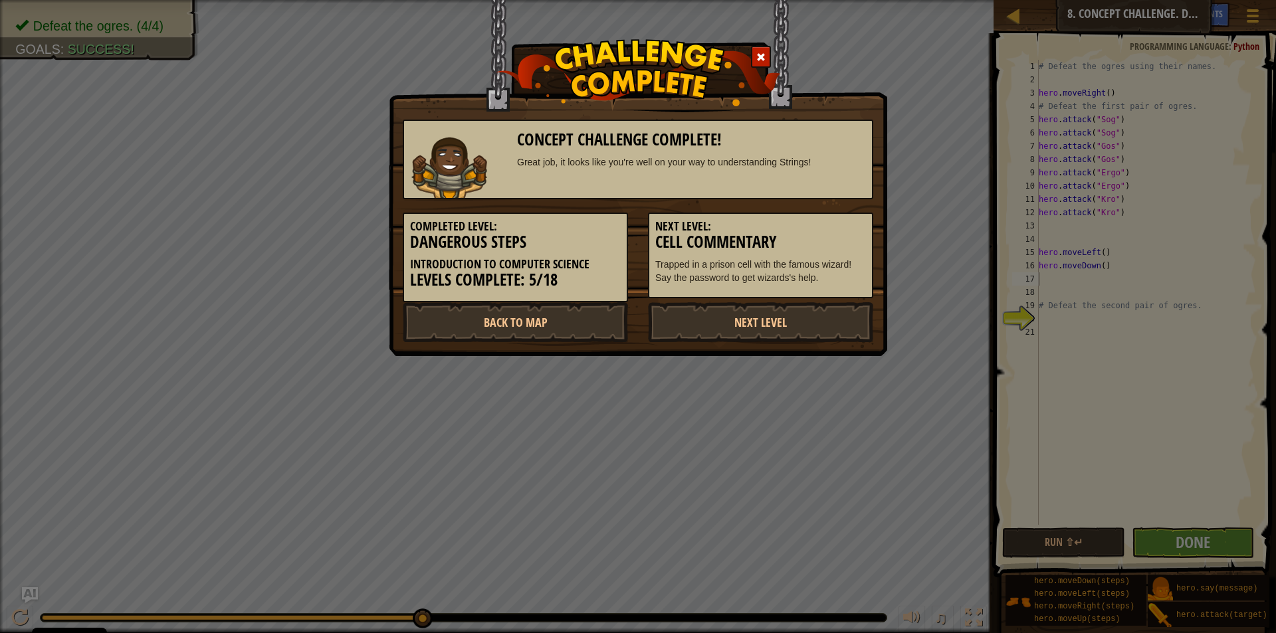
click at [835, 231] on h5 "Next Level:" at bounding box center [760, 226] width 211 height 13
click at [799, 317] on link "Next Level" at bounding box center [760, 322] width 225 height 40
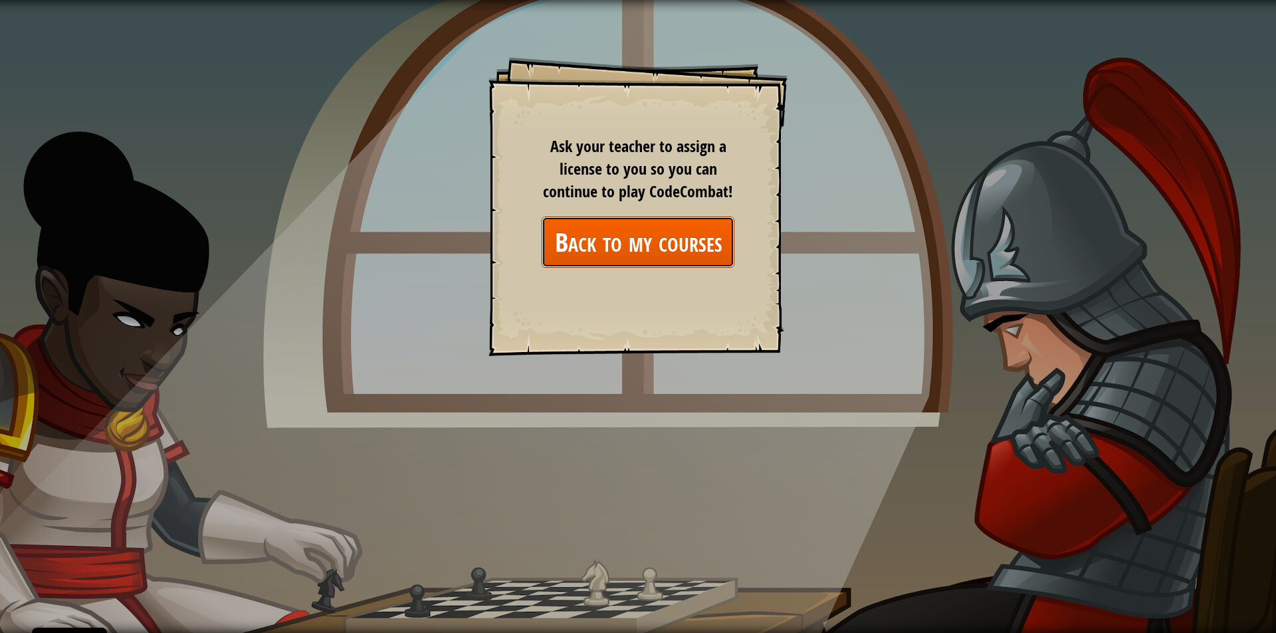
click at [701, 251] on link "Back to my courses" at bounding box center [638, 242] width 193 height 51
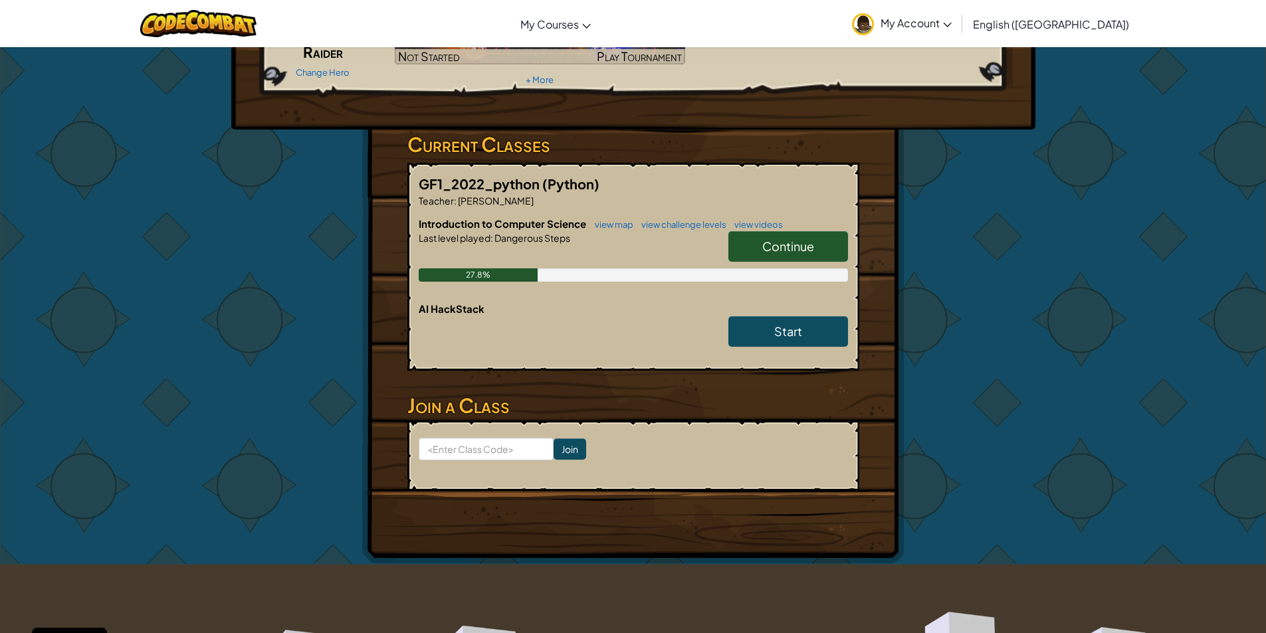
scroll to position [111, 0]
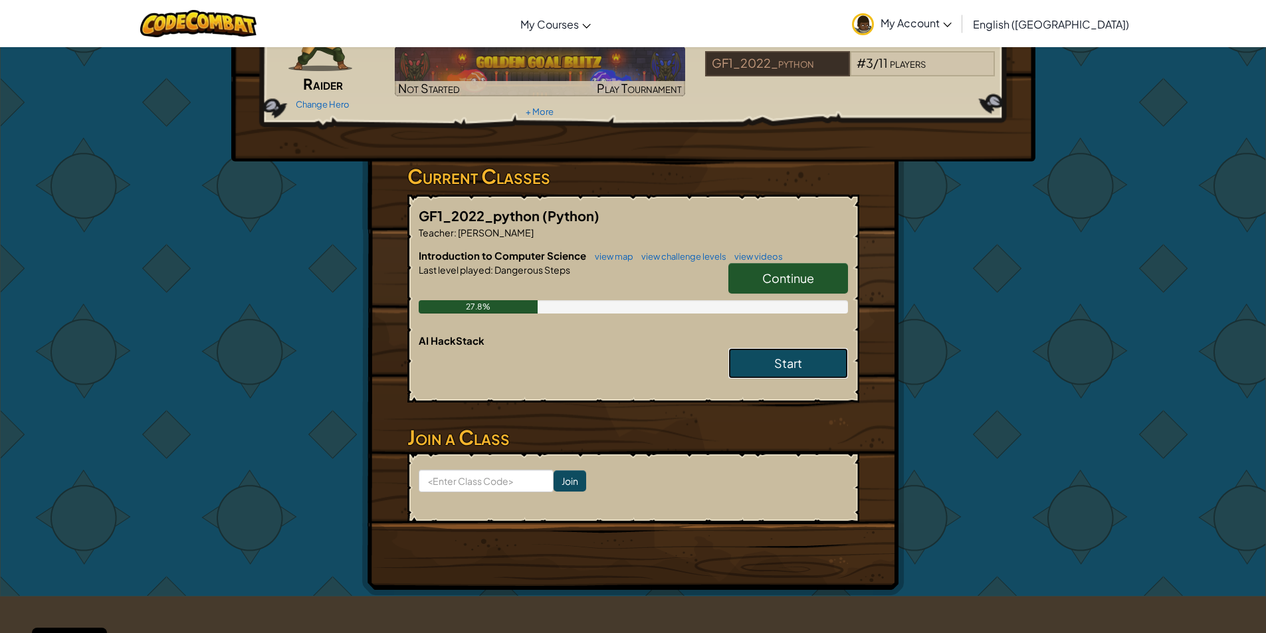
click at [785, 361] on span "Start" at bounding box center [788, 362] width 28 height 15
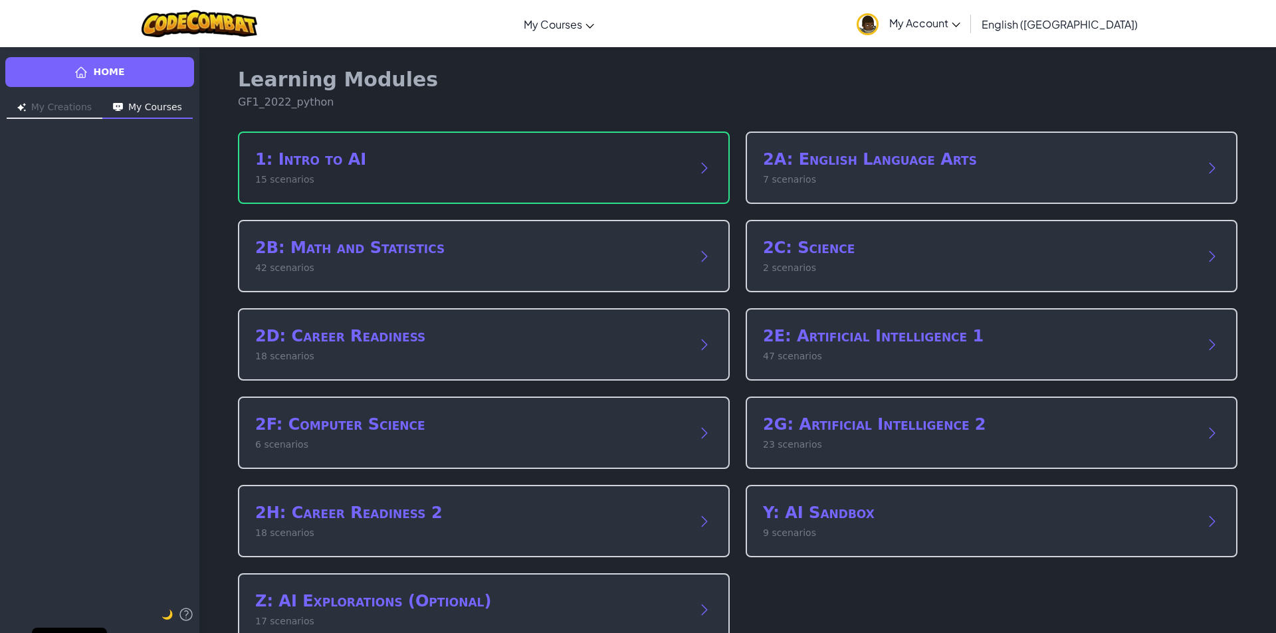
click at [645, 168] on h2 "1: Intro to AI" at bounding box center [470, 159] width 431 height 21
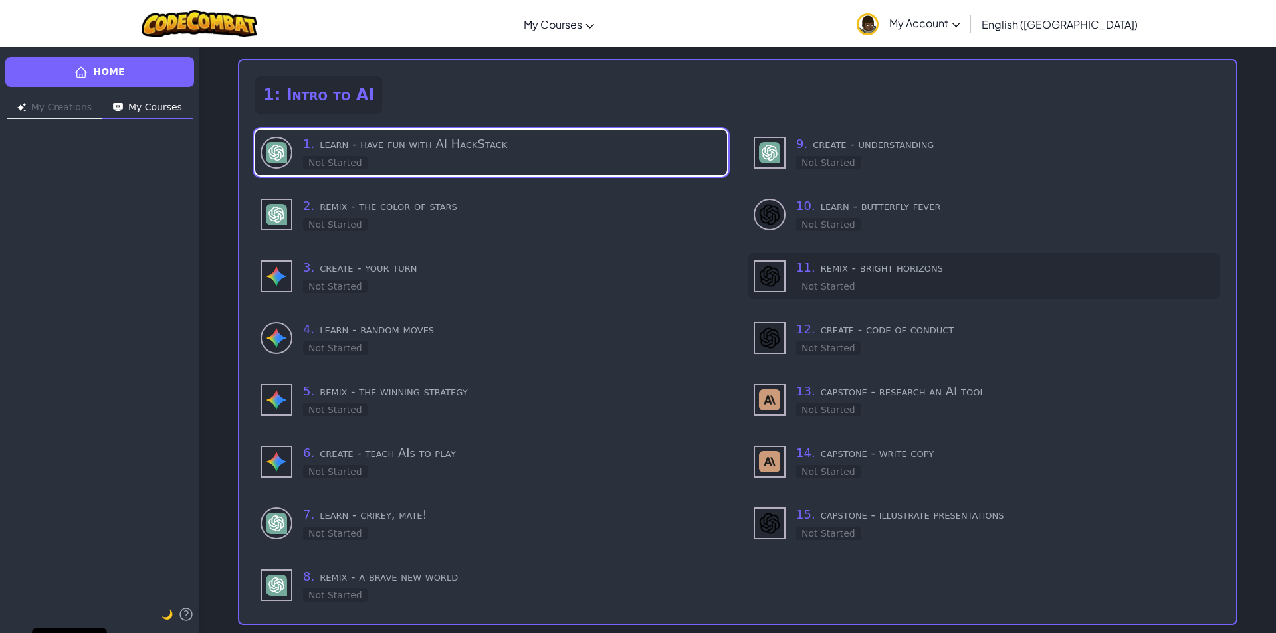
scroll to position [86, 0]
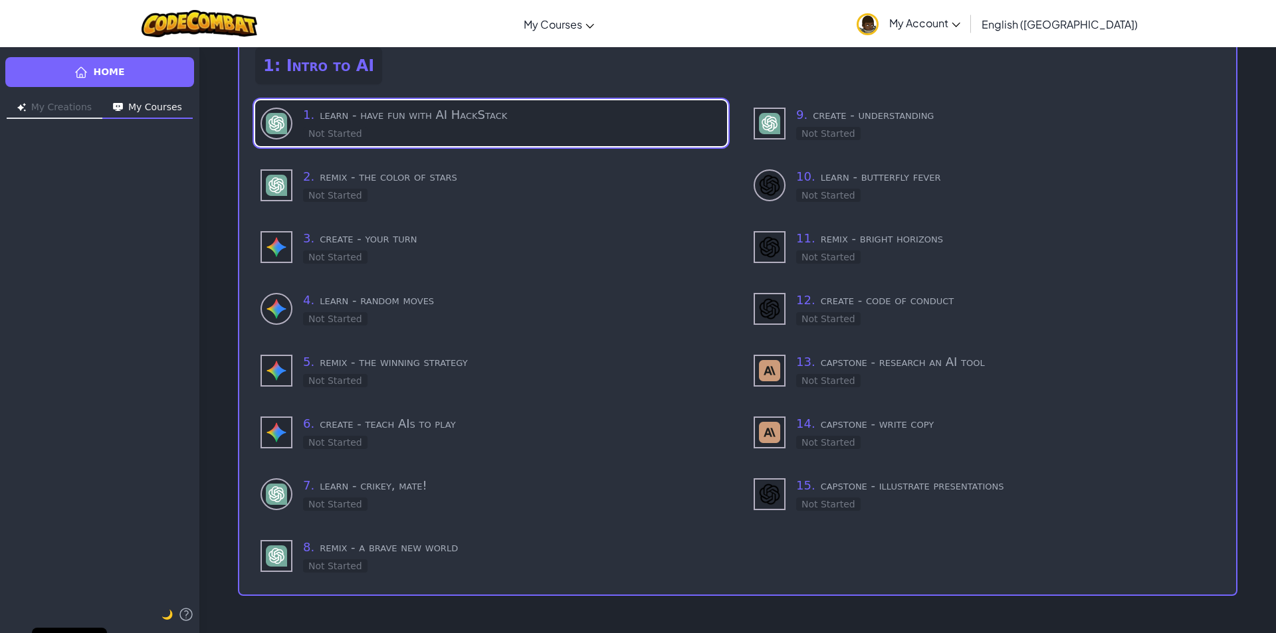
click at [381, 113] on h3 "1 . learn - have fun with AI HackStack" at bounding box center [512, 115] width 419 height 19
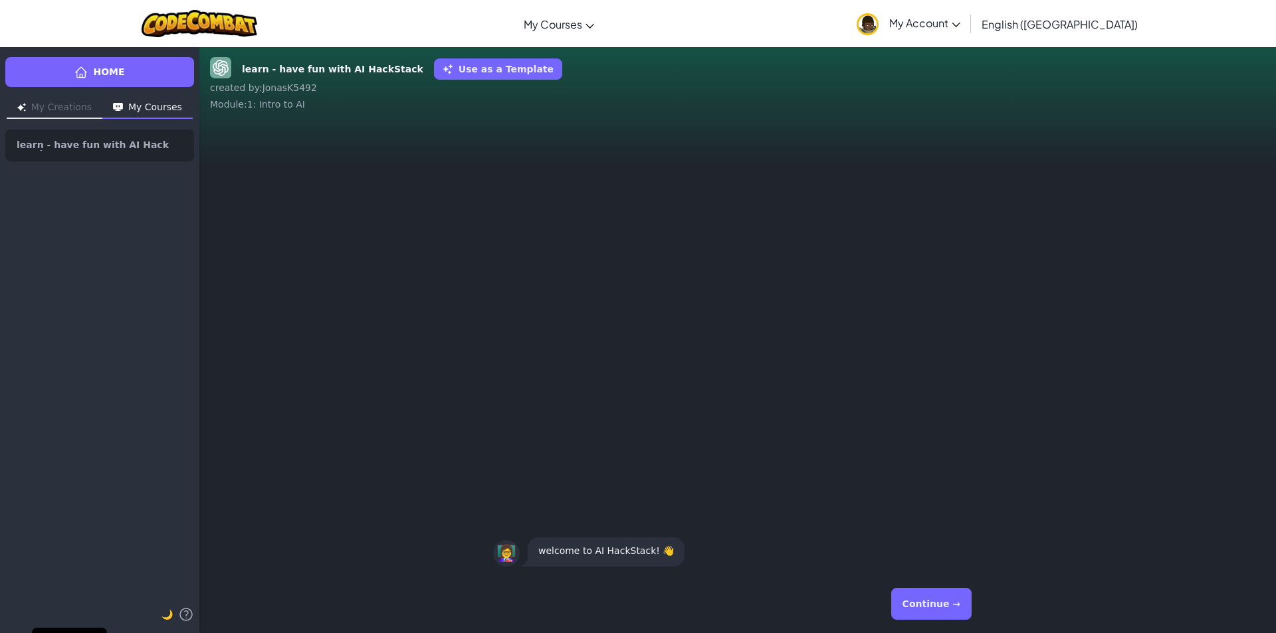
click at [932, 614] on button "Continue →" at bounding box center [931, 604] width 80 height 32
click at [916, 595] on button "Continue →" at bounding box center [931, 604] width 80 height 32
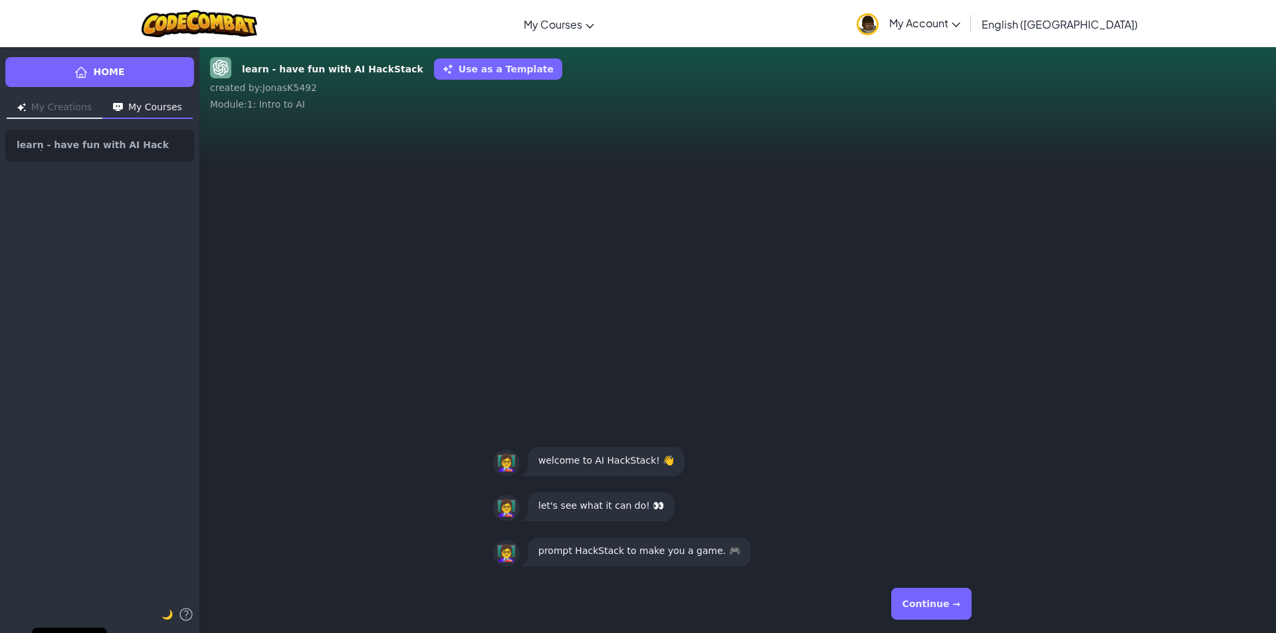
click at [912, 597] on button "Continue →" at bounding box center [931, 604] width 80 height 32
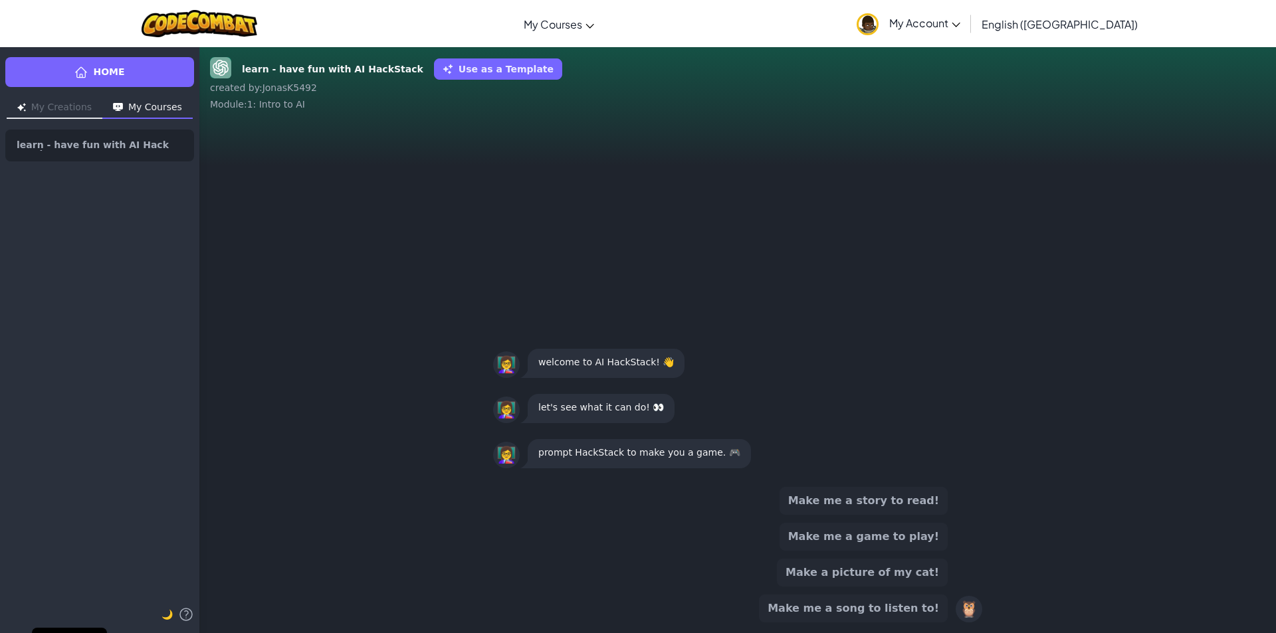
click at [901, 524] on button "Make me a game to play!" at bounding box center [863, 537] width 168 height 28
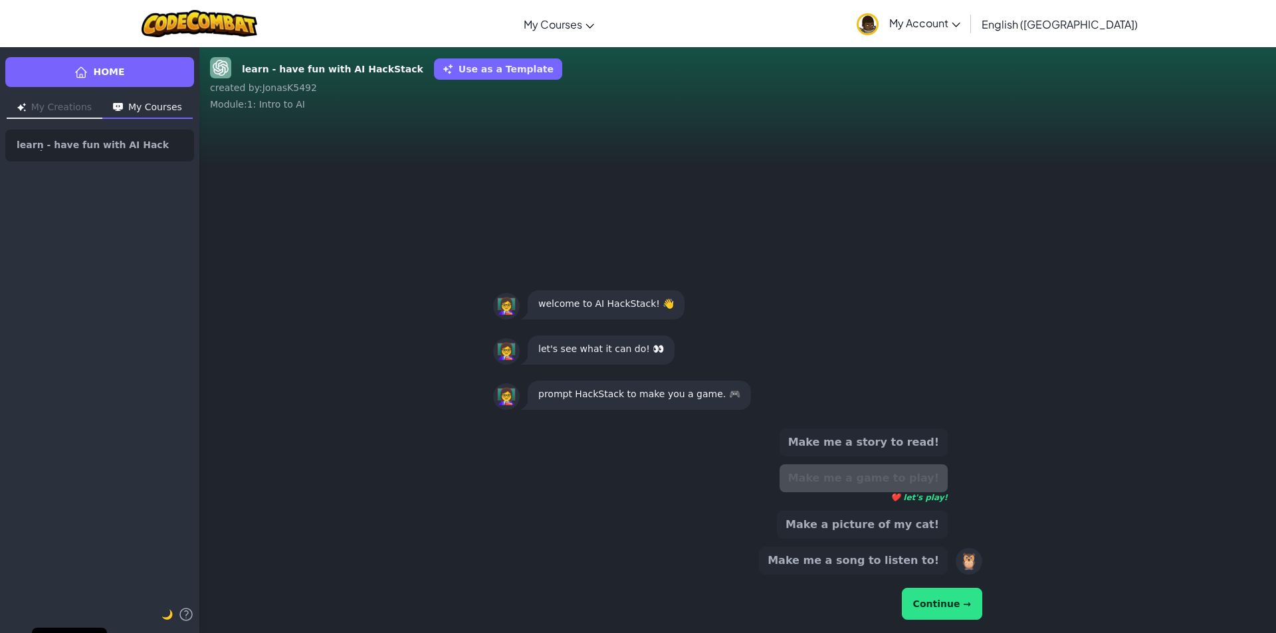
click at [901, 528] on button "Make a picture of my cat!" at bounding box center [862, 525] width 171 height 28
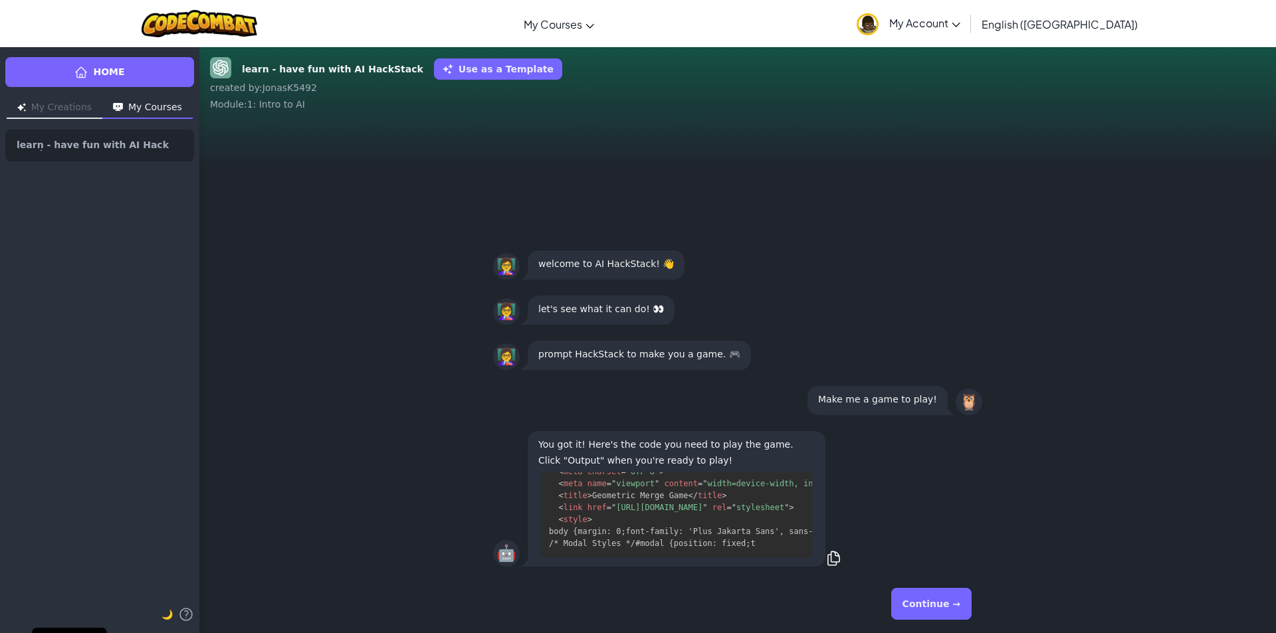
scroll to position [874, 0]
click at [944, 604] on button "Continue →" at bounding box center [931, 604] width 80 height 32
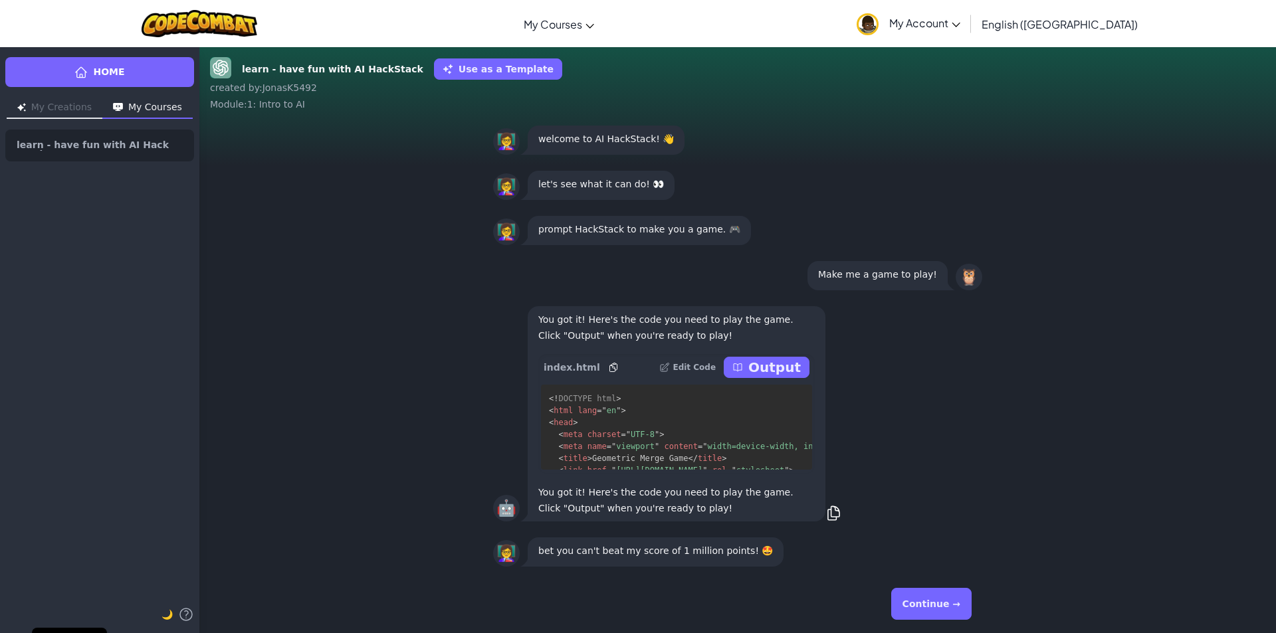
click at [944, 610] on button "Continue →" at bounding box center [931, 604] width 80 height 32
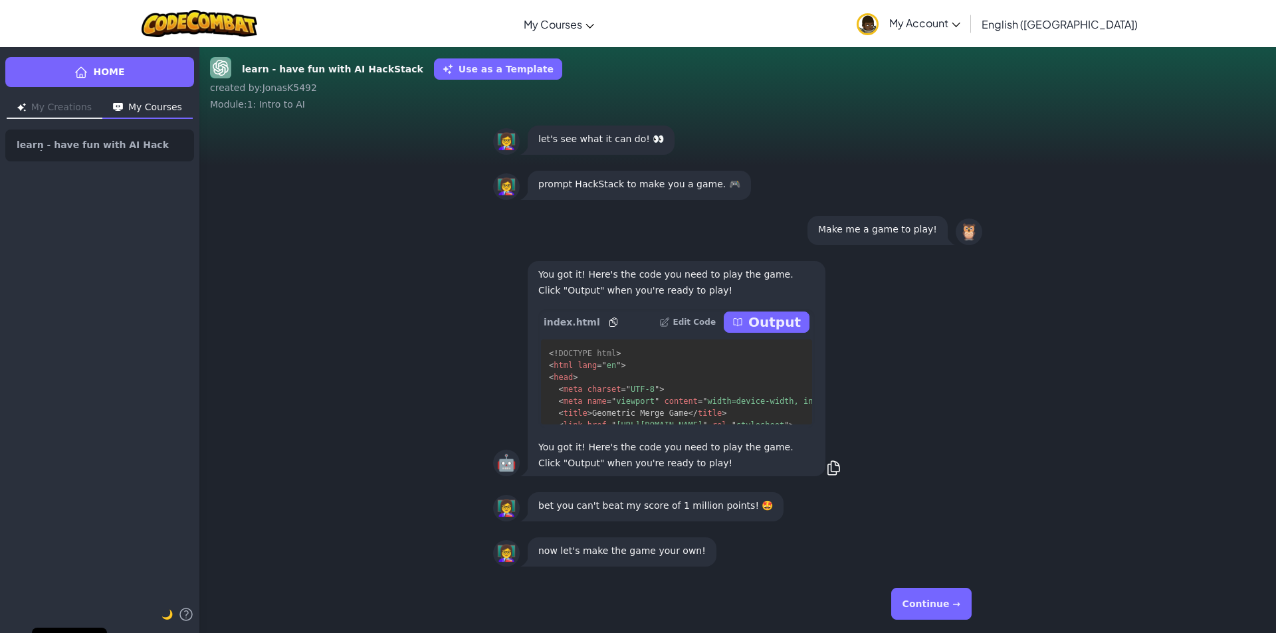
click at [938, 605] on button "Continue →" at bounding box center [931, 604] width 80 height 32
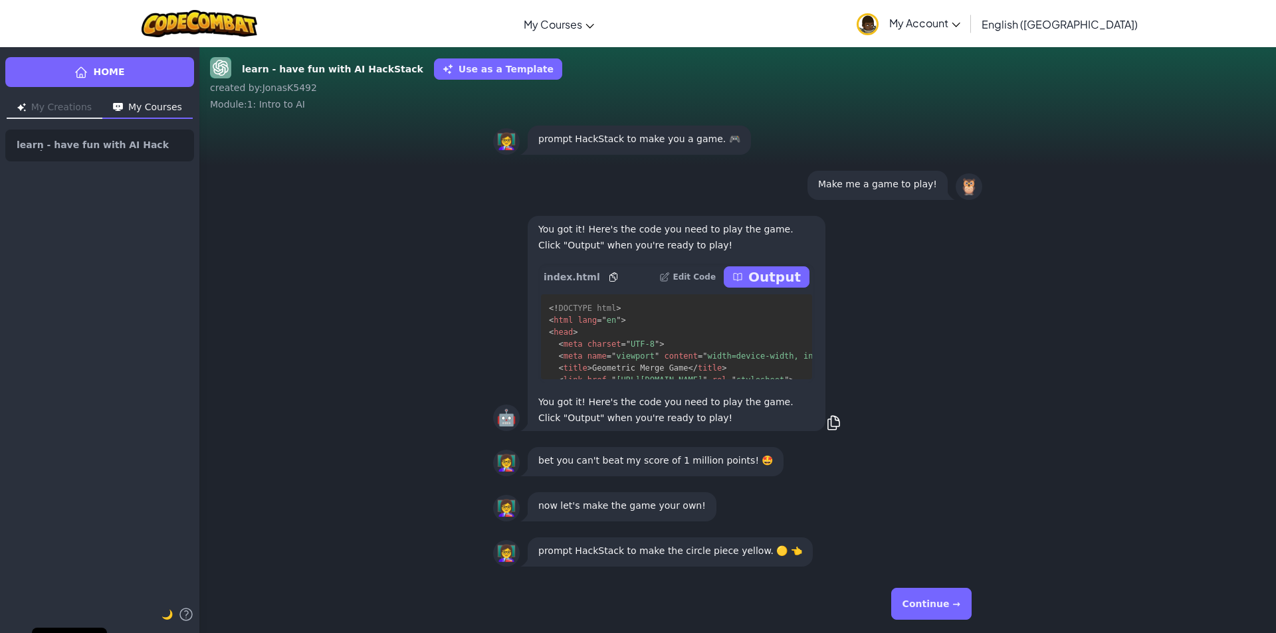
click at [938, 605] on button "Continue →" at bounding box center [931, 604] width 80 height 32
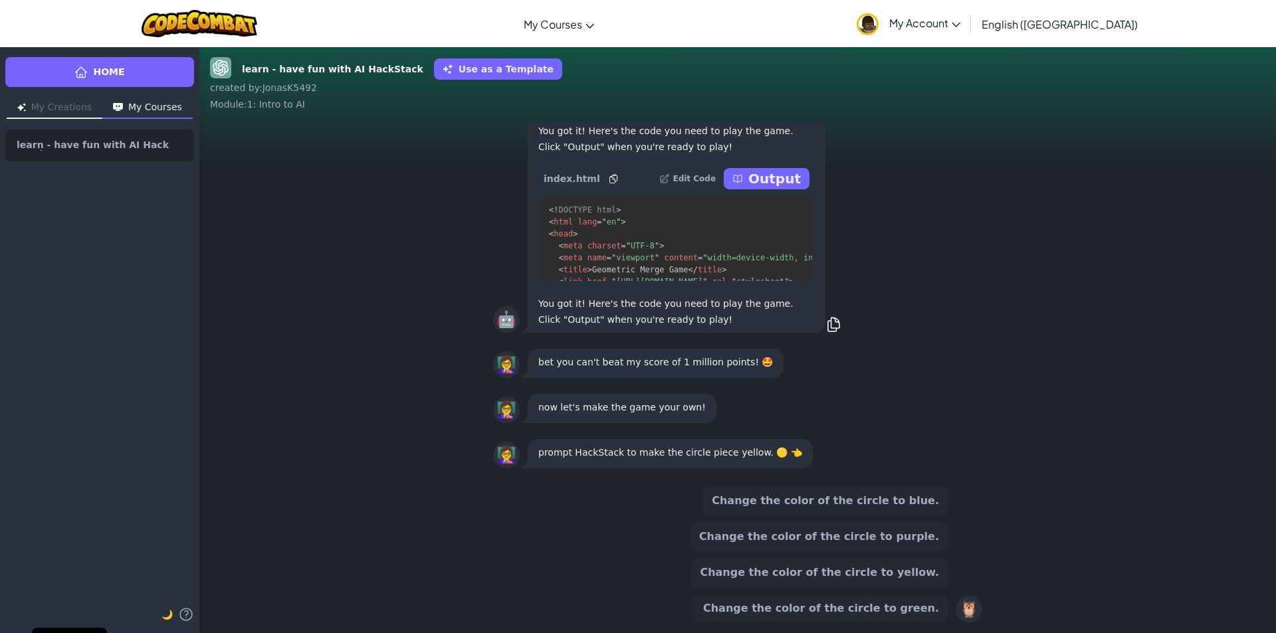
click at [845, 510] on button "Change the color of the circle to blue." at bounding box center [825, 501] width 245 height 28
click at [845, 523] on button "Change the color of the circle to purple." at bounding box center [818, 537] width 257 height 28
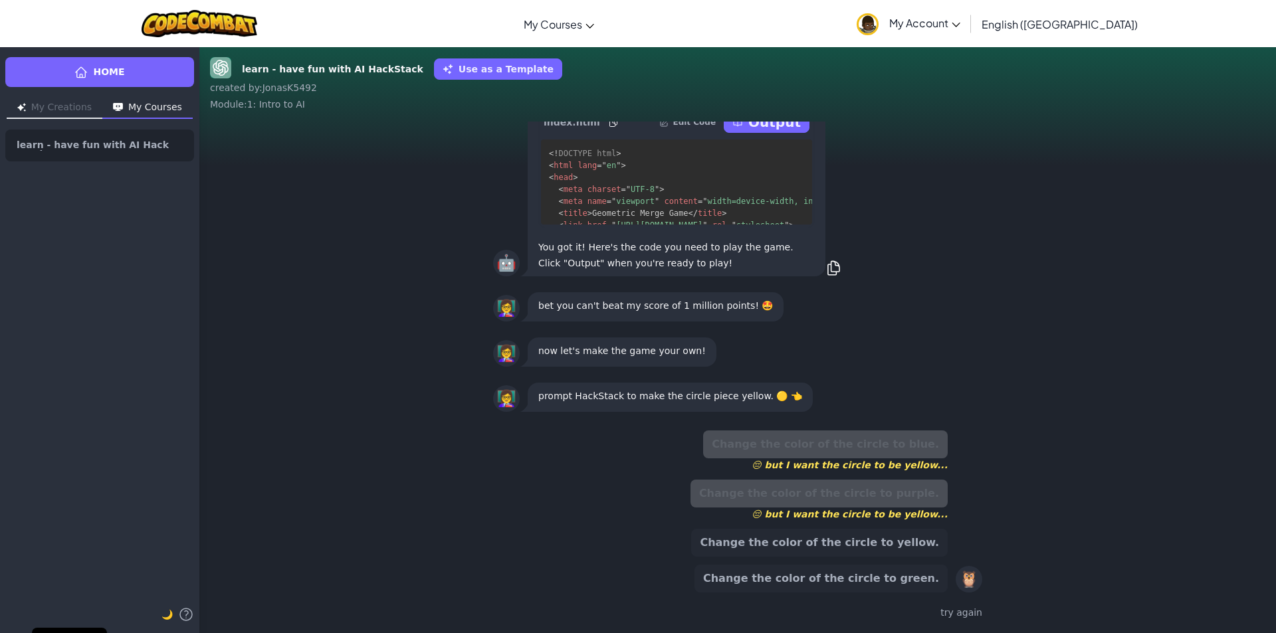
click at [860, 496] on div "Change the color of the circle to purple. 😔 but I want the circle to be yellow.…" at bounding box center [818, 500] width 257 height 41
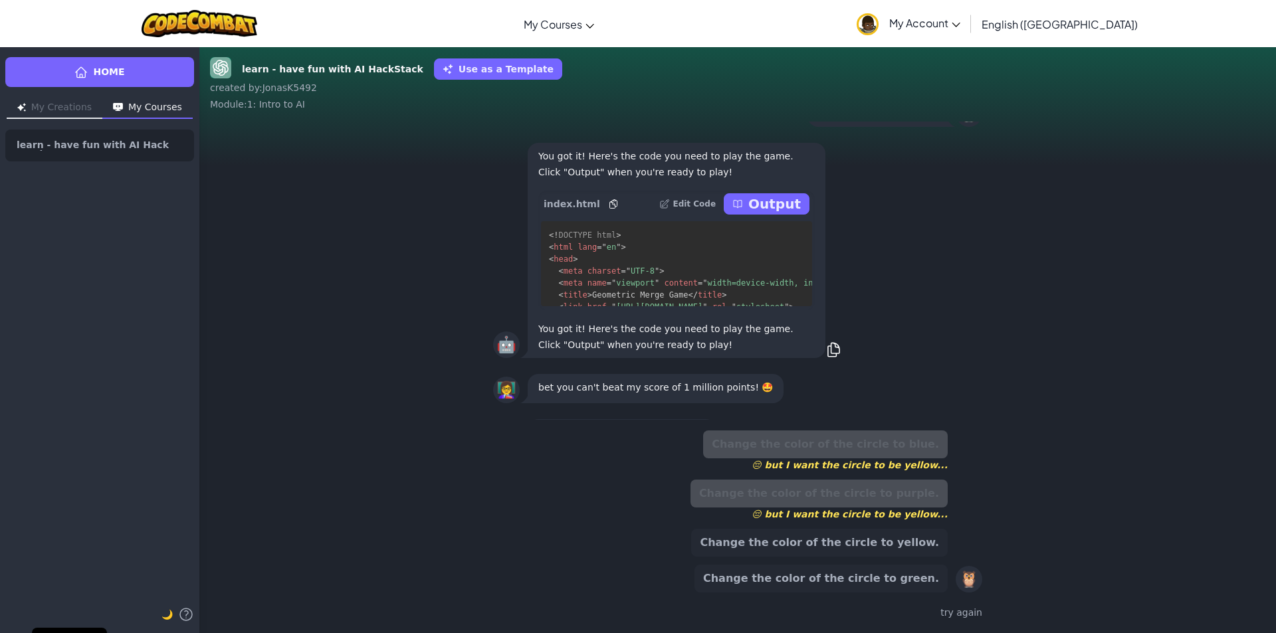
scroll to position [-221, 0]
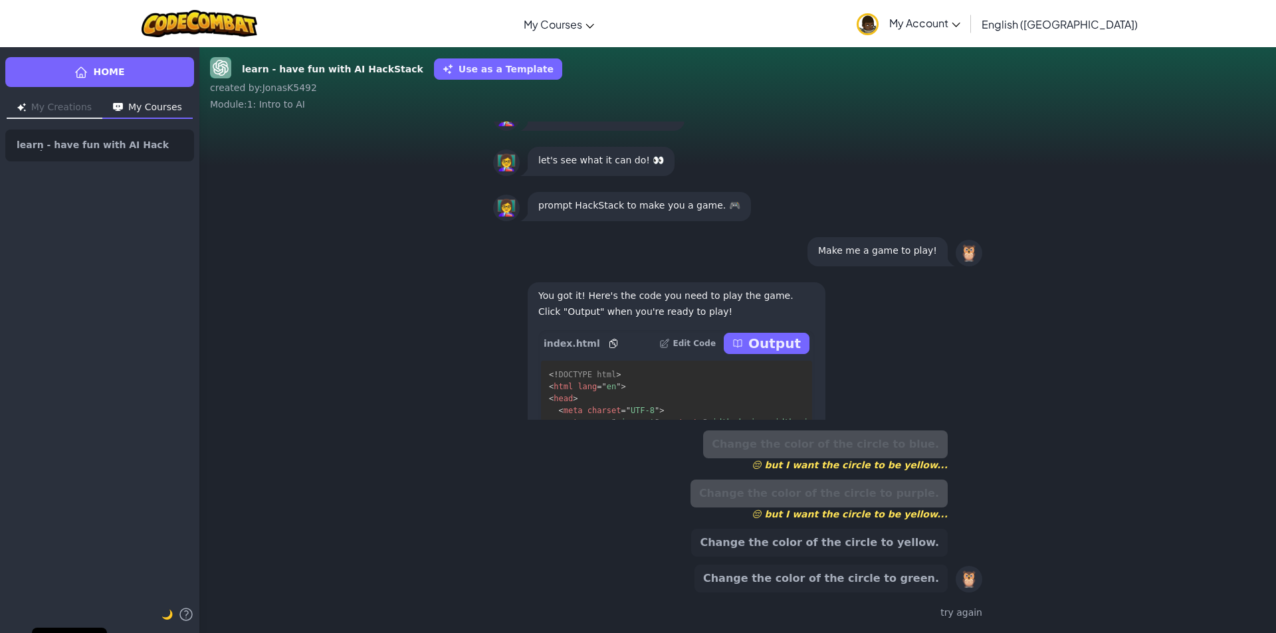
click at [967, 10] on link "My Account" at bounding box center [908, 24] width 117 height 42
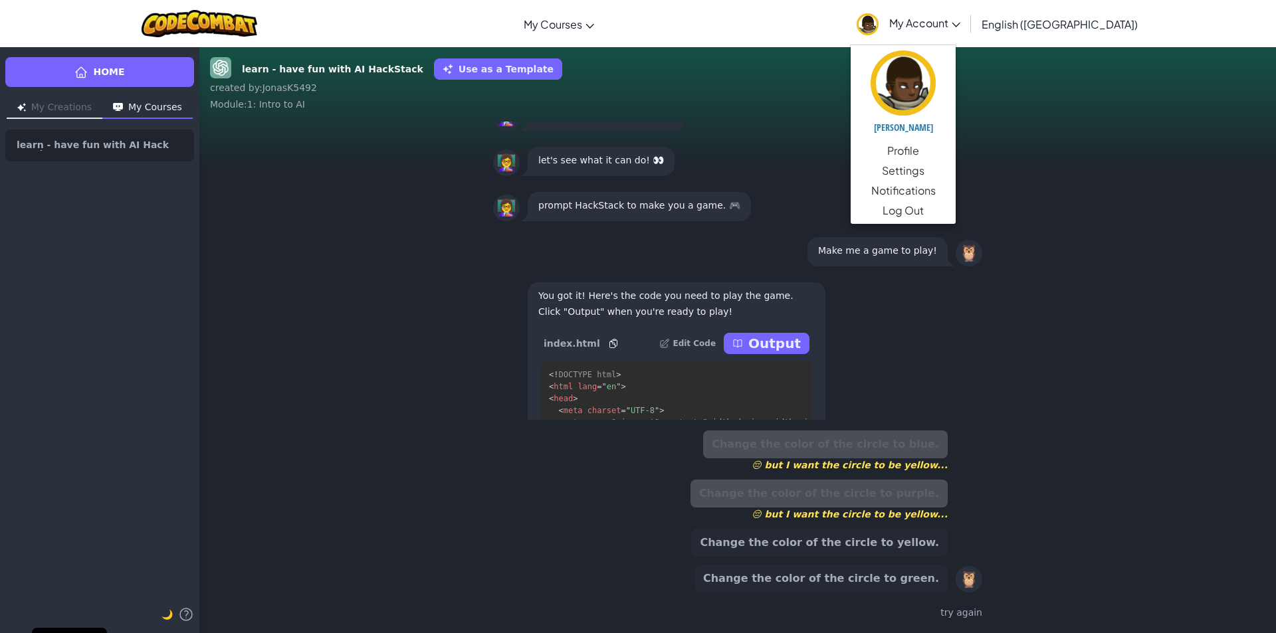
click at [967, 10] on link "My Account" at bounding box center [908, 24] width 117 height 42
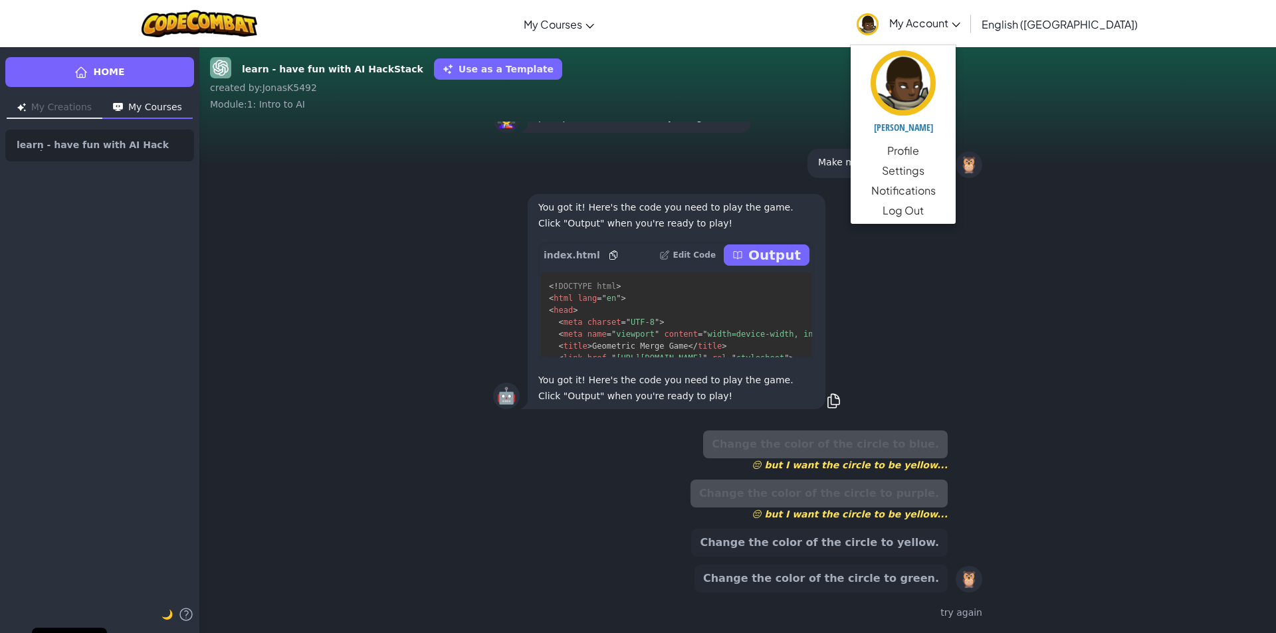
scroll to position [0, 0]
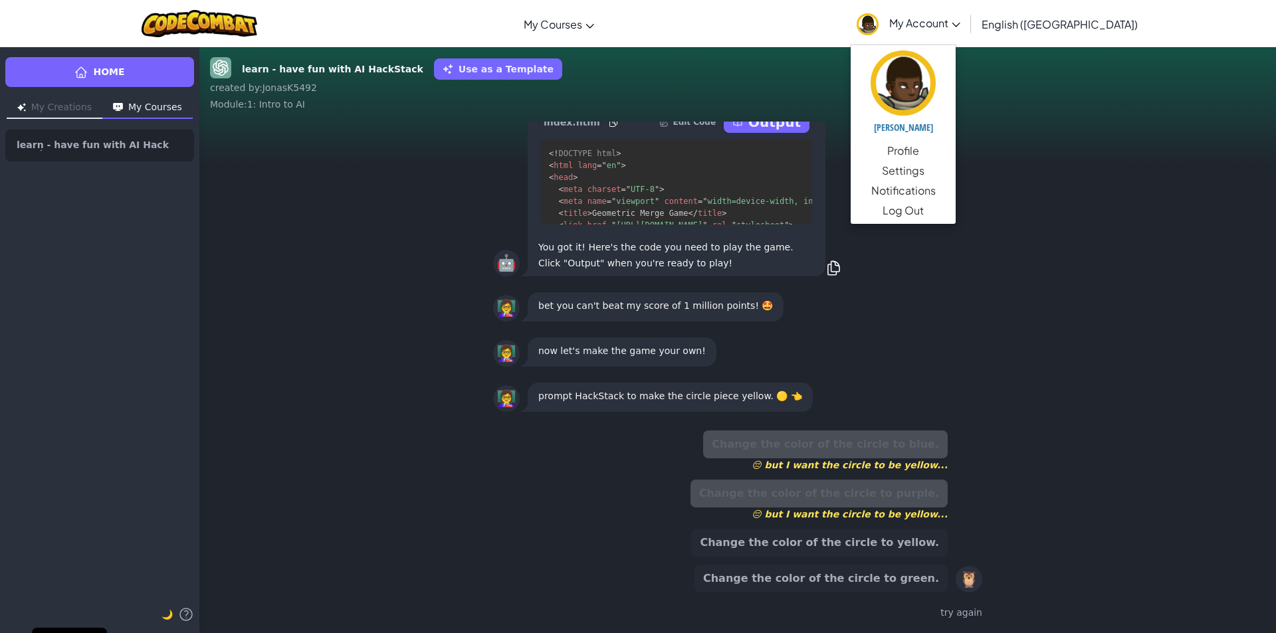
click at [841, 171] on div "🤖 You got it! Here's the code you need to play the game. Click "Output" when yo…" at bounding box center [737, 168] width 489 height 221
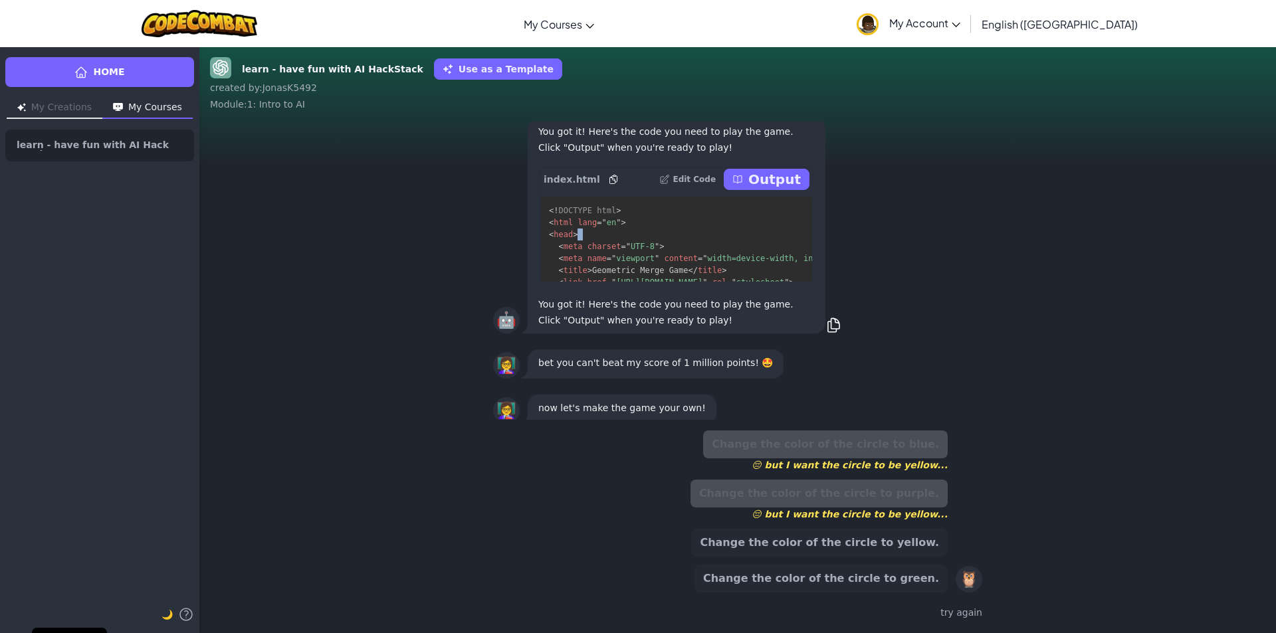
scroll to position [-28, 0]
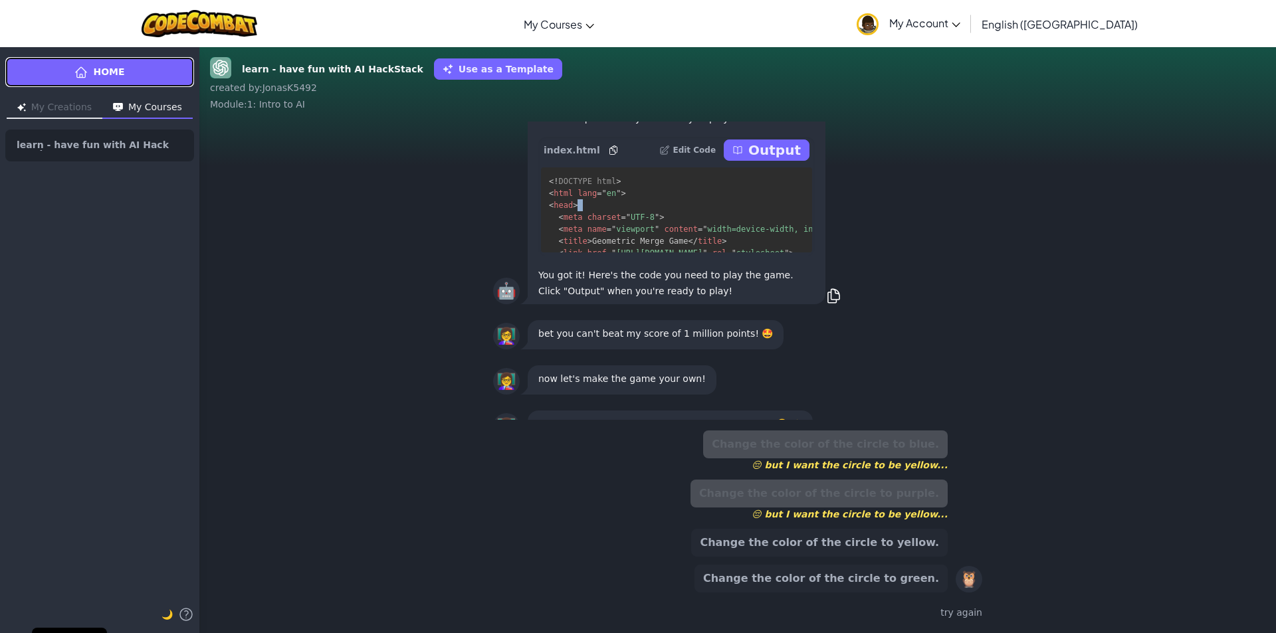
click at [169, 59] on link "Home" at bounding box center [99, 72] width 189 height 30
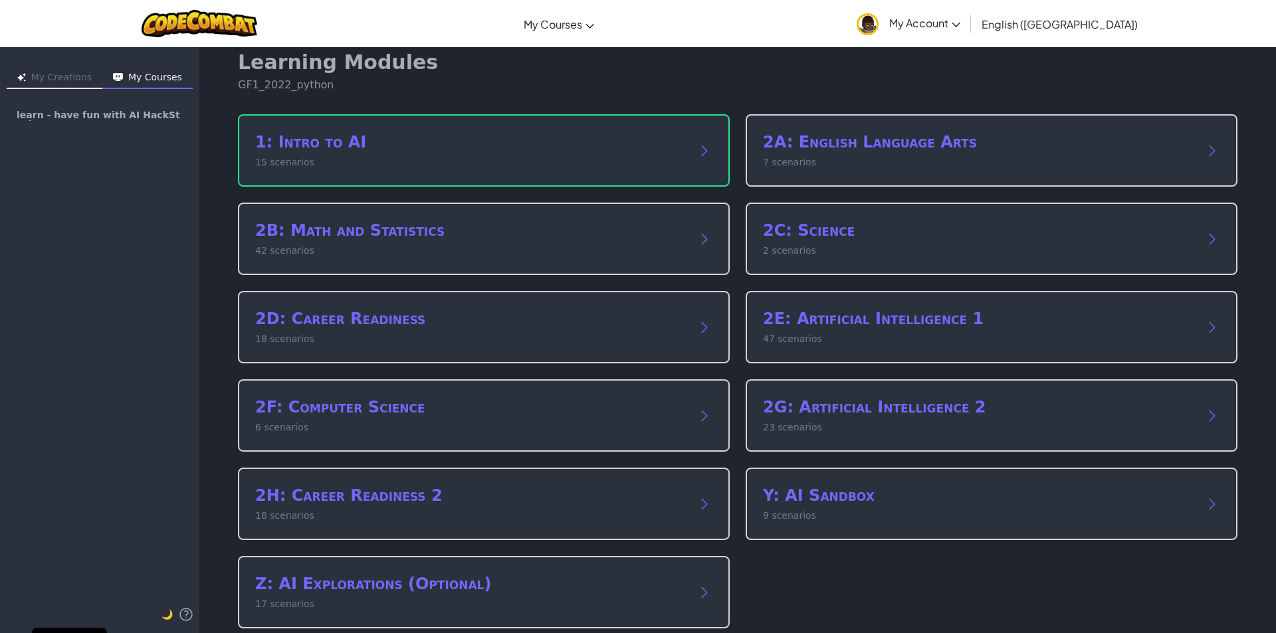
scroll to position [34, 0]
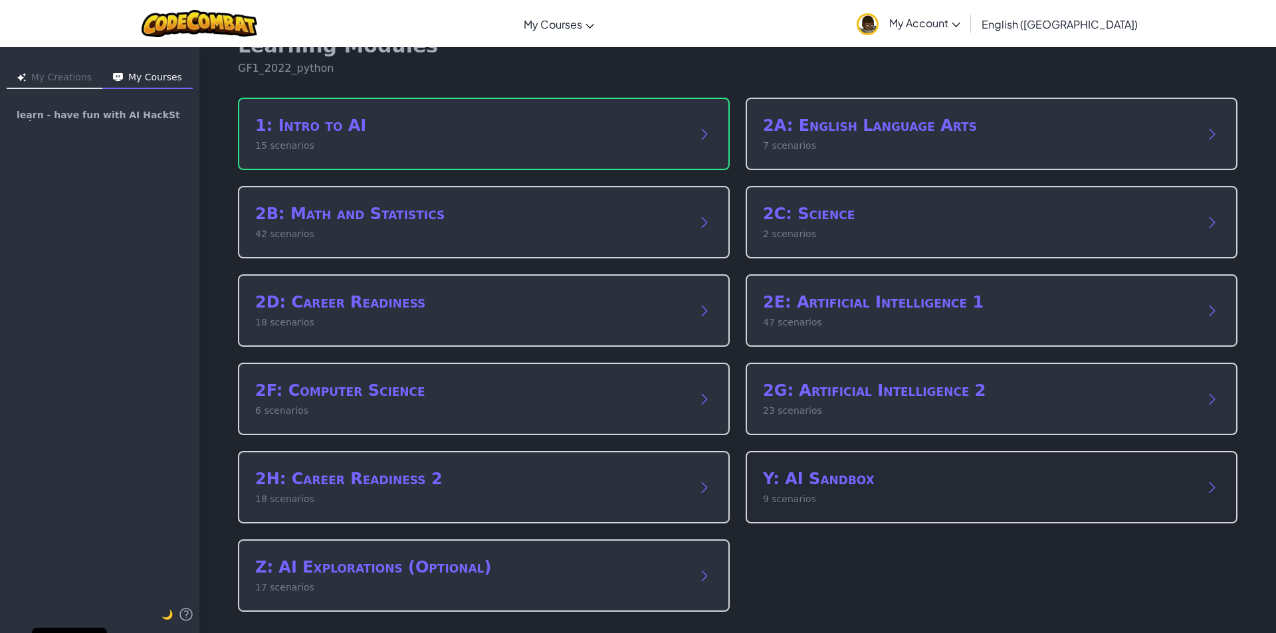
click at [892, 496] on p "9 scenarios" at bounding box center [978, 499] width 431 height 14
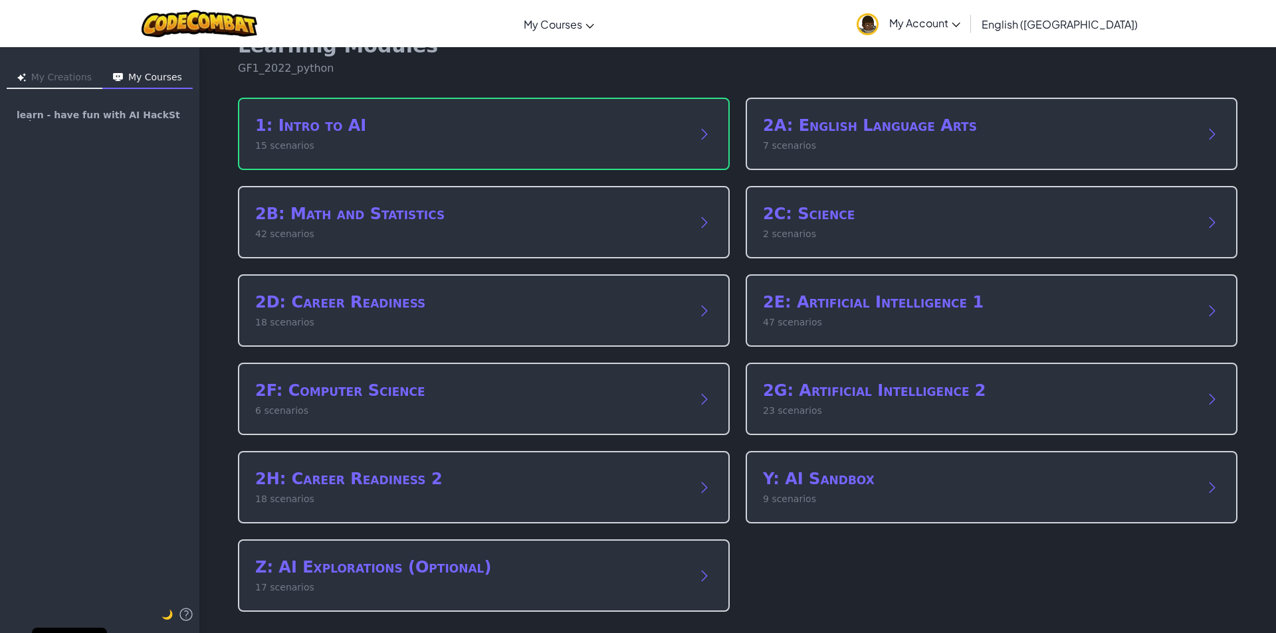
scroll to position [0, 0]
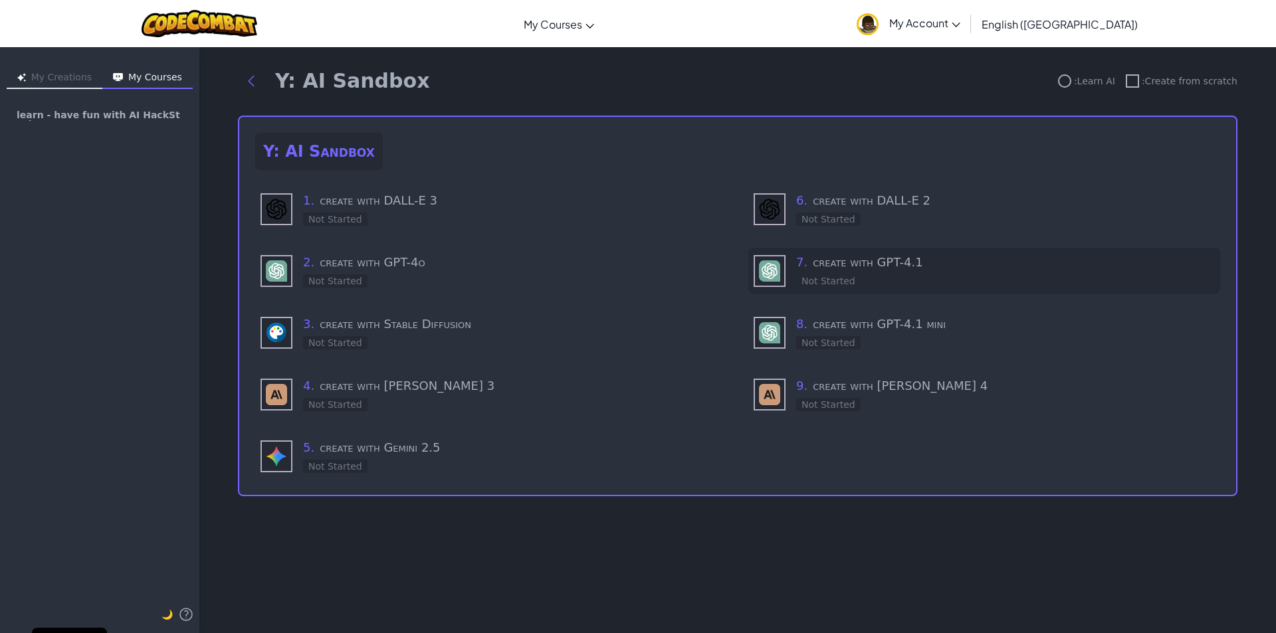
click at [950, 252] on div "7 . create with GPT-4.1 Not Started" at bounding box center [984, 271] width 472 height 46
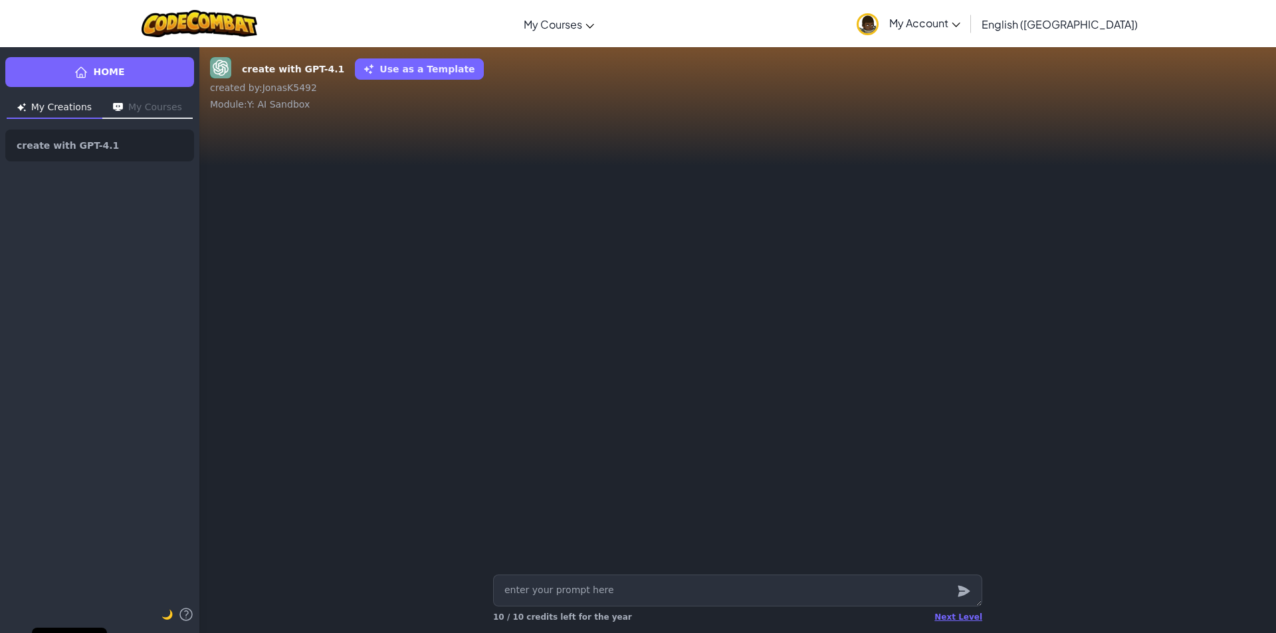
type textarea "x"
type textarea "H"
type textarea "x"
type textarea "He"
type textarea "x"
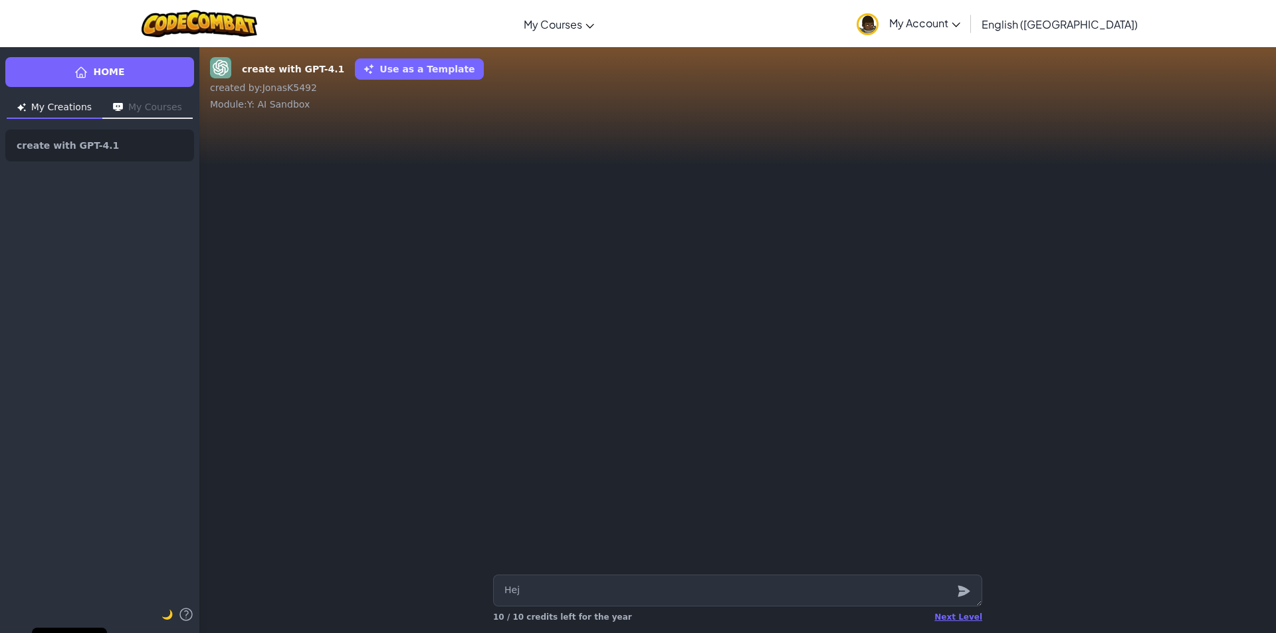
type textarea "Hej"
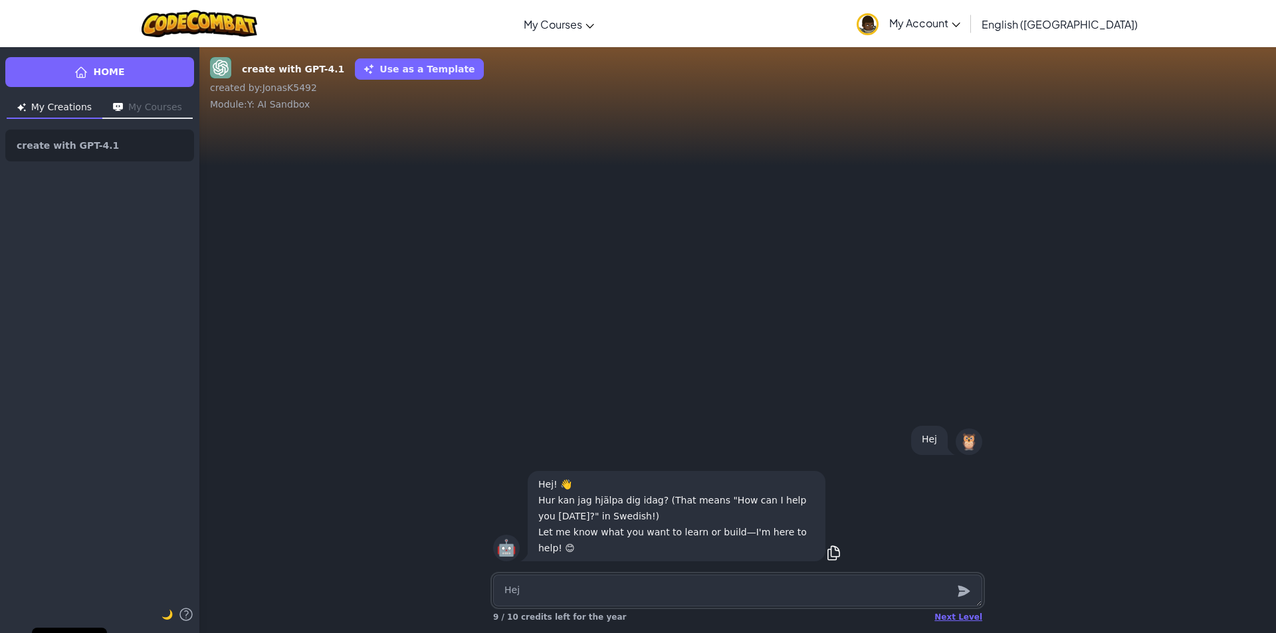
type textarea "x"
type textarea "S"
type textarea "x"
type textarea "Sk"
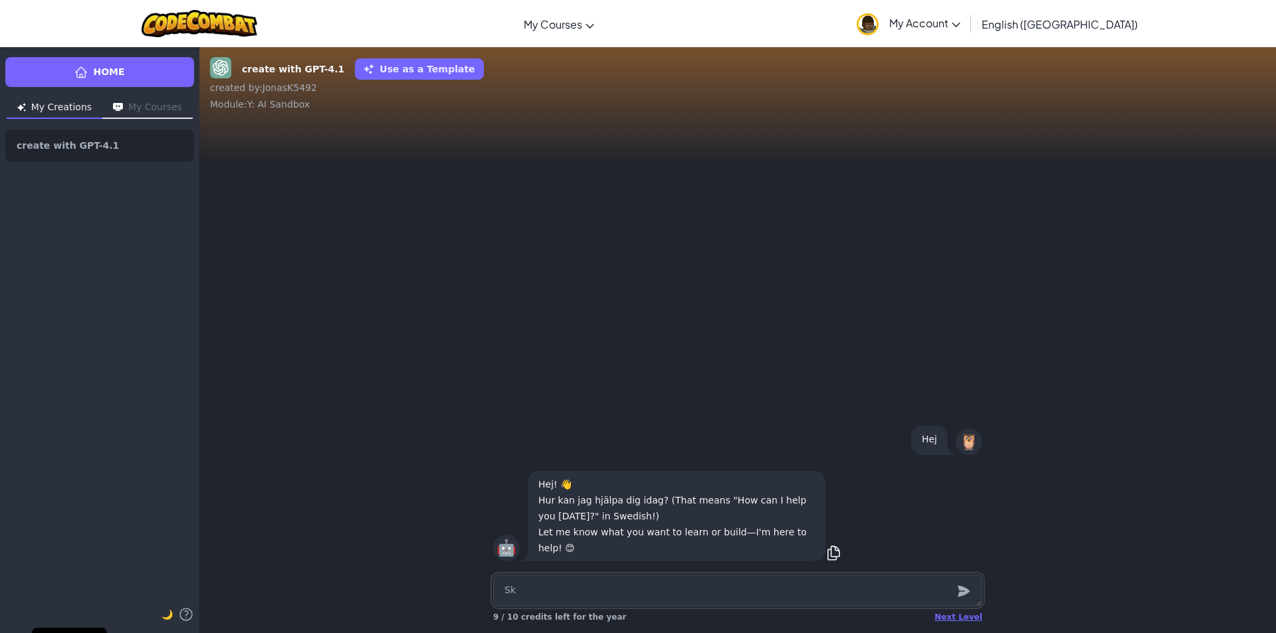
type textarea "x"
type textarea "Skr"
type textarea "x"
type textarea "Skri"
type textarea "x"
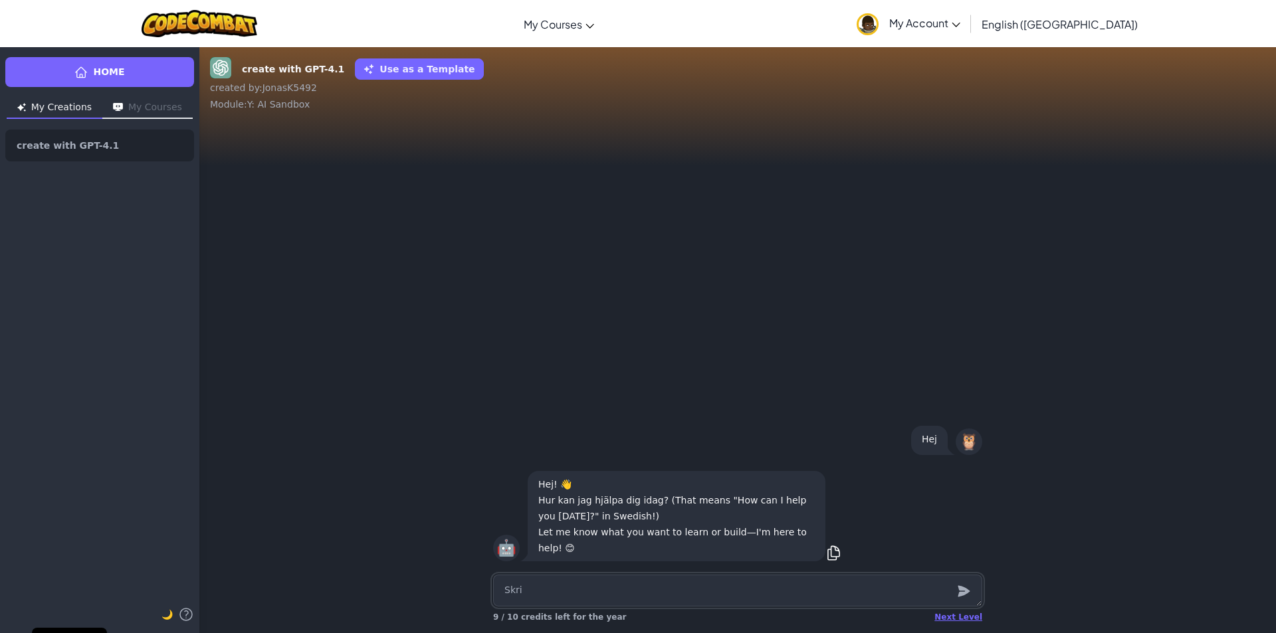
type textarea "Skriv"
type textarea "x"
type textarea "Skriv"
type textarea "x"
type textarea "Skriv d"
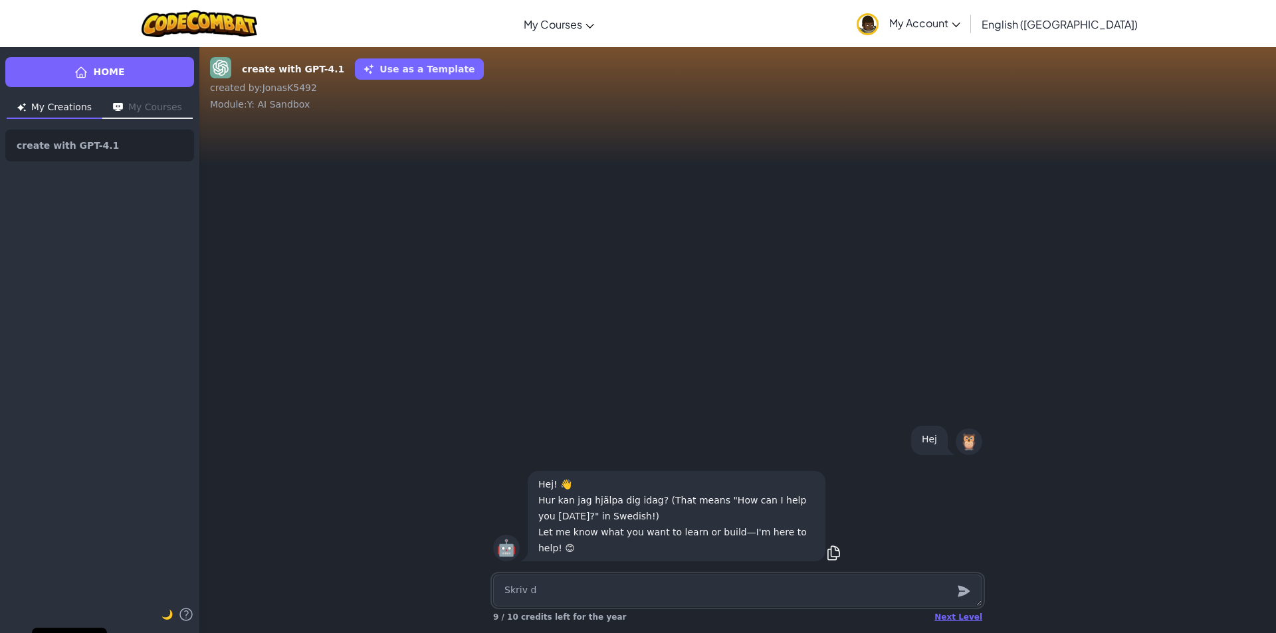
type textarea "x"
type textarea "Skriv da"
type textarea "x"
type textarea "[PERSON_NAME] dan"
type textarea "x"
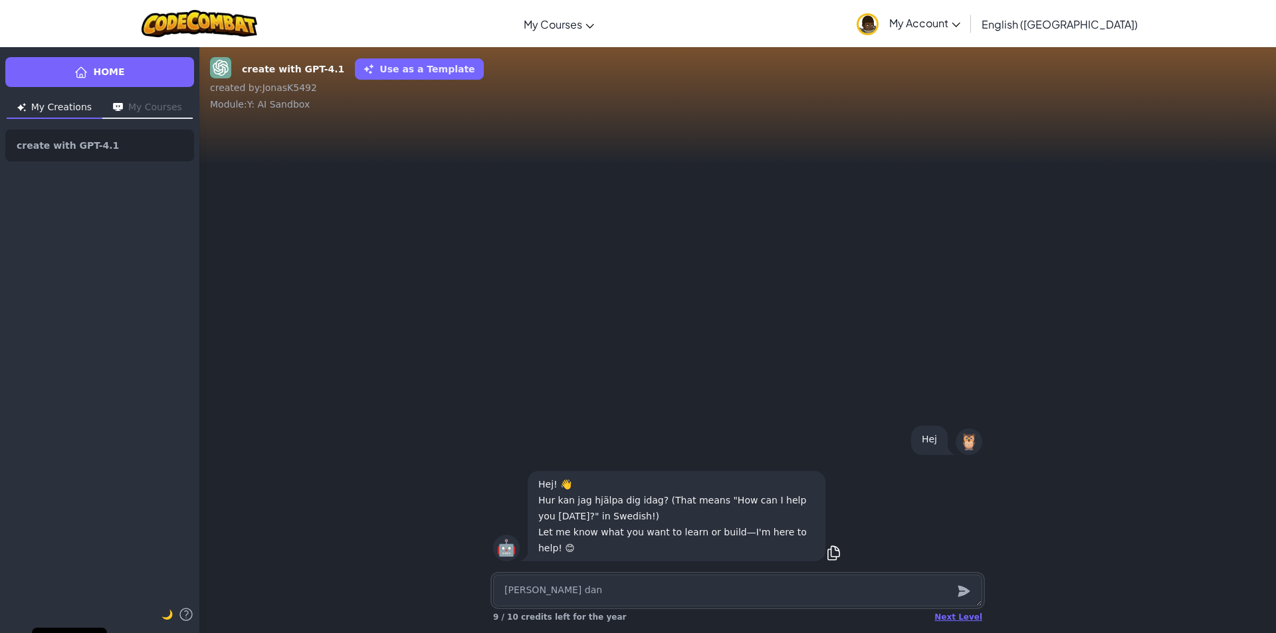
type textarea "Skriv dank"
type textarea "x"
type textarea "[PERSON_NAME] dan"
type textarea "x"
type textarea "[DEMOGRAPHIC_DATA] dans"
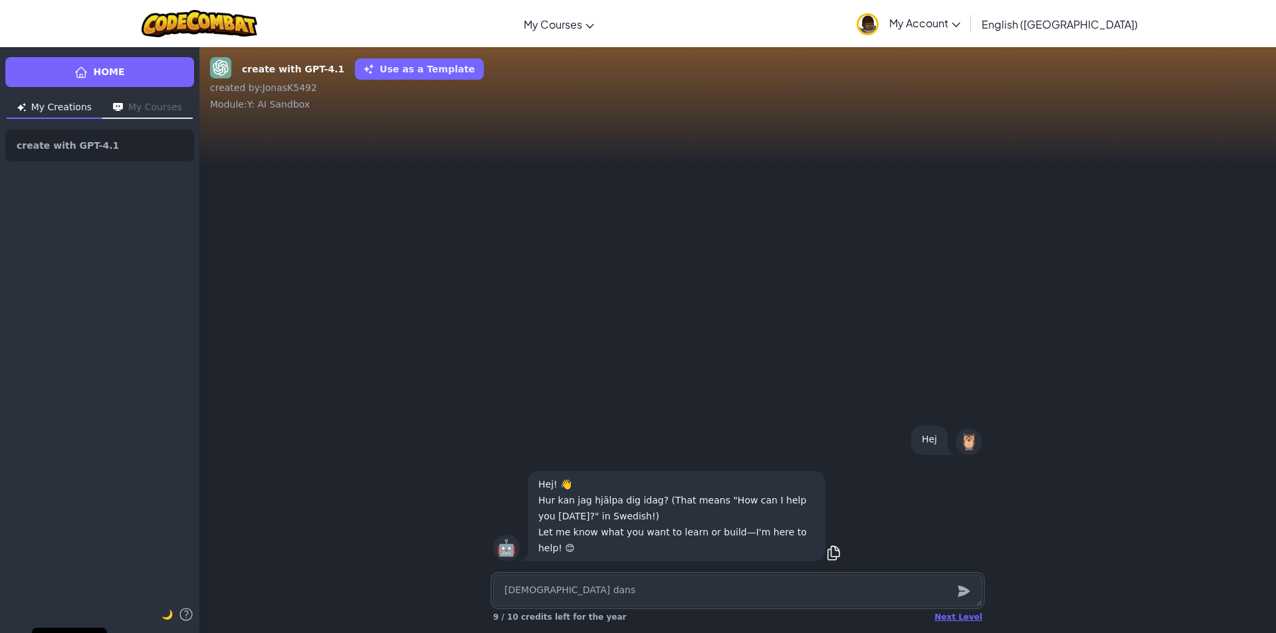
type textarea "x"
type textarea "Skriv dansk"
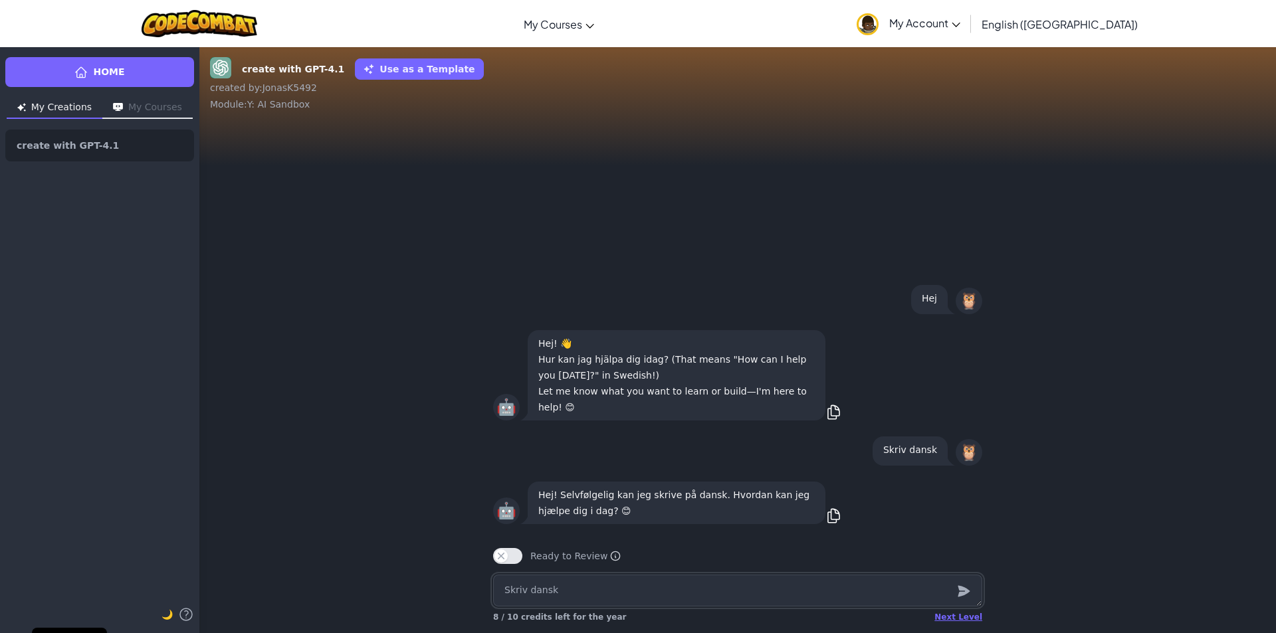
type textarea "x"
type textarea "L"
type textarea "x"
type textarea "La"
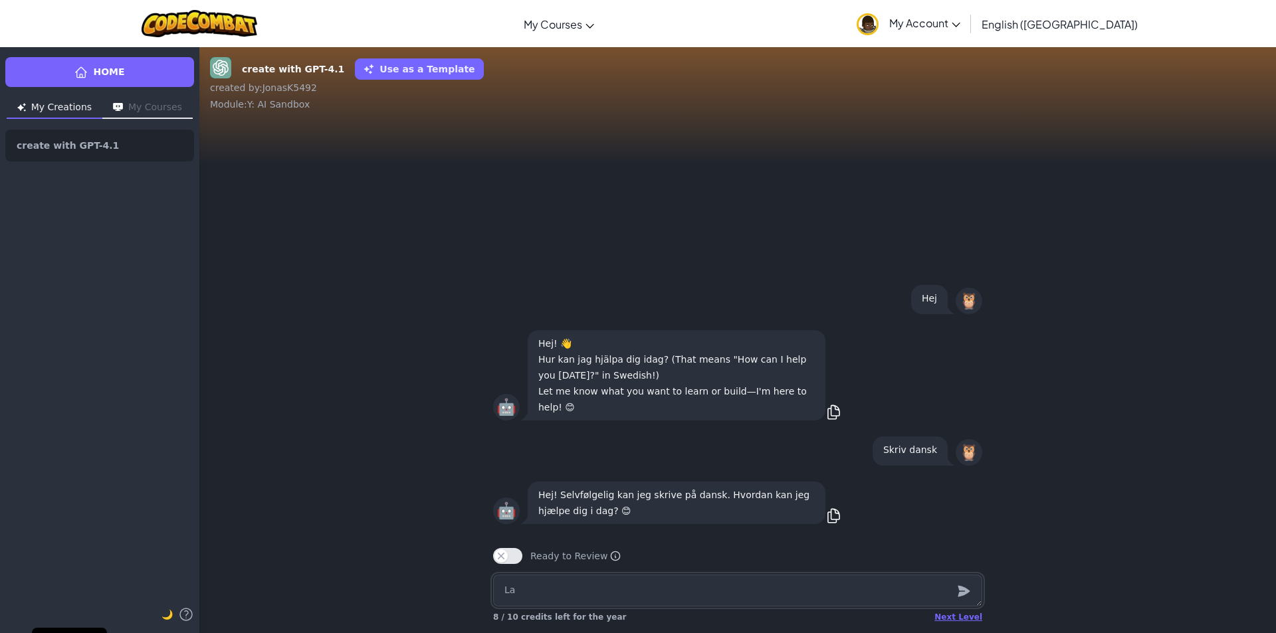
type textarea "x"
type textarea "Lav"
type textarea "x"
type textarea "Lav"
type textarea "x"
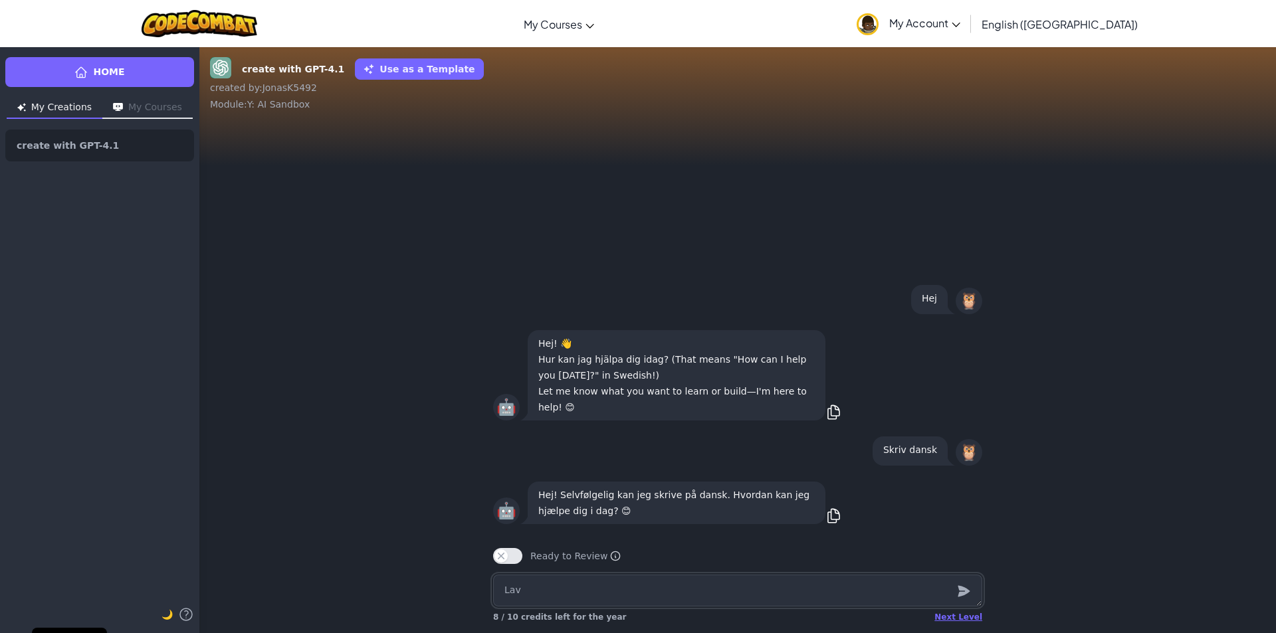
type textarea "Lav e"
type textarea "x"
type textarea "Lav et"
type textarea "x"
type textarea "Lav et"
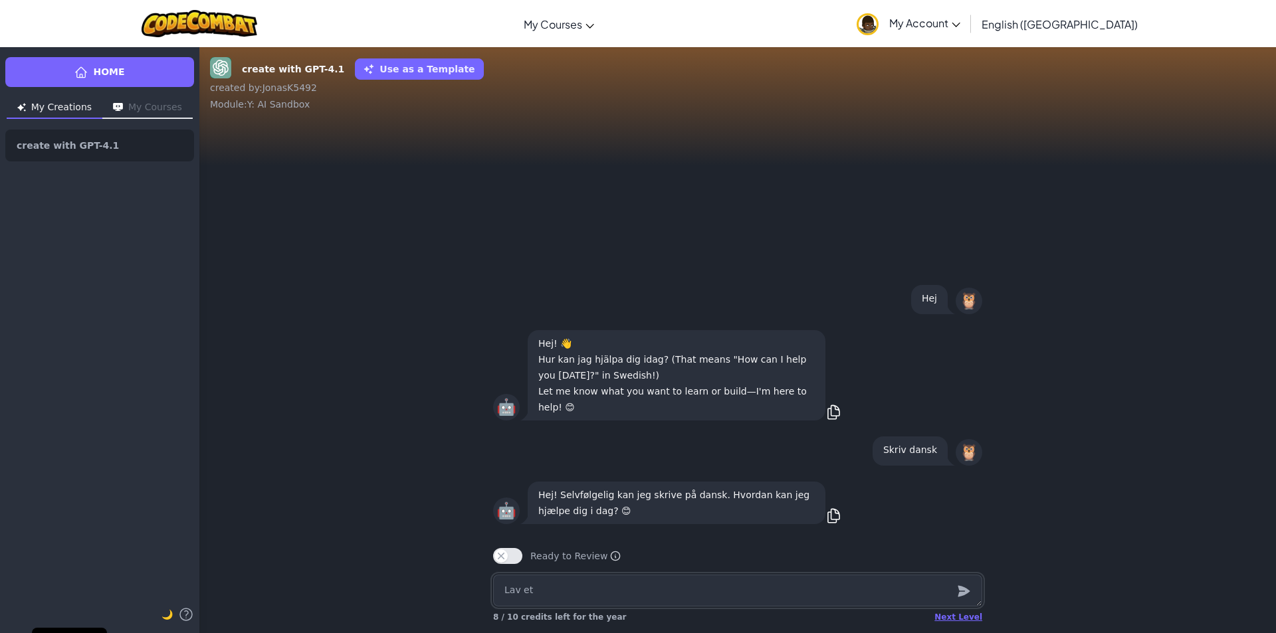
type textarea "x"
type textarea "Lav et s"
type textarea "x"
type textarea "Lav et så"
type textarea "x"
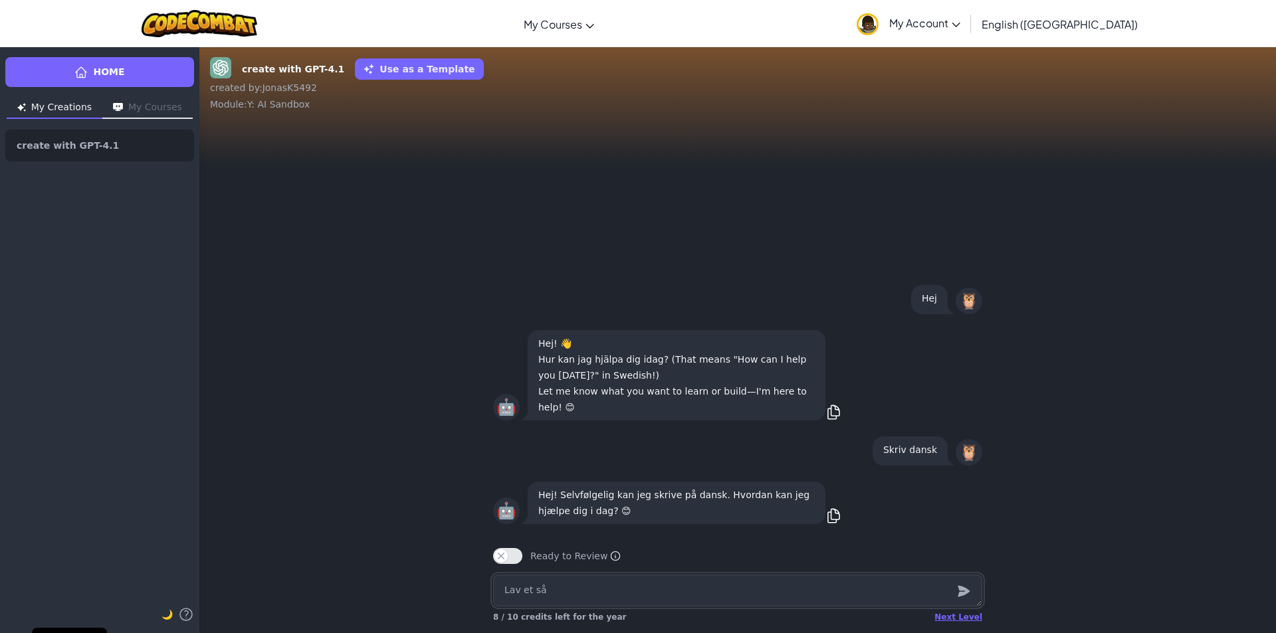
type textarea "Lav et s"
type textarea "x"
type textarea "Lav et sp"
type textarea "x"
type textarea "Lav et spi"
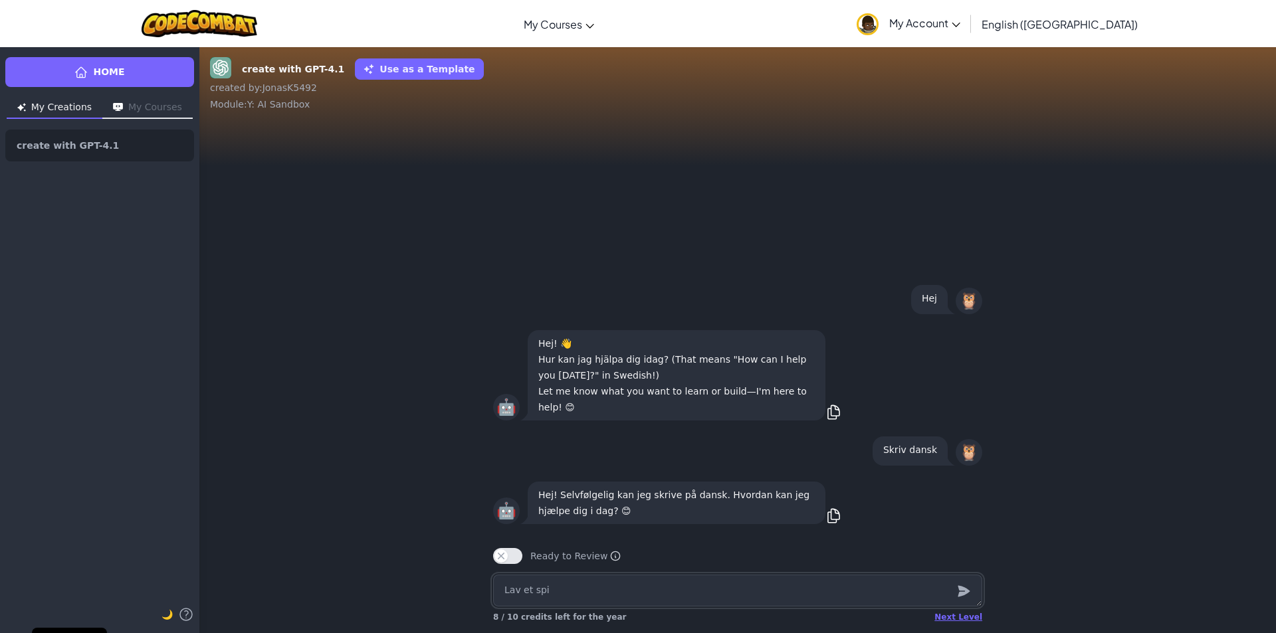
type textarea "x"
type textarea "Lav et spil"
type textarea "x"
type textarea "Lav et spil"
type textarea "x"
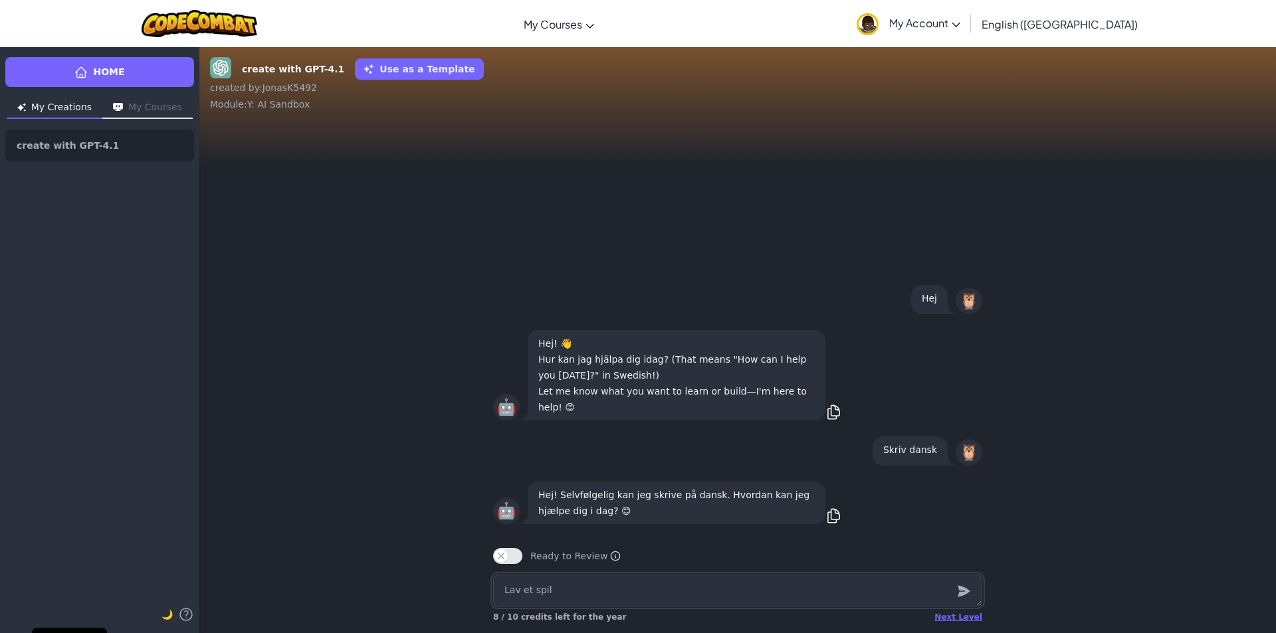
type textarea "Lav et spil t"
type textarea "x"
type textarea "Lav et spil ti"
type textarea "x"
type textarea "Lav et spil til"
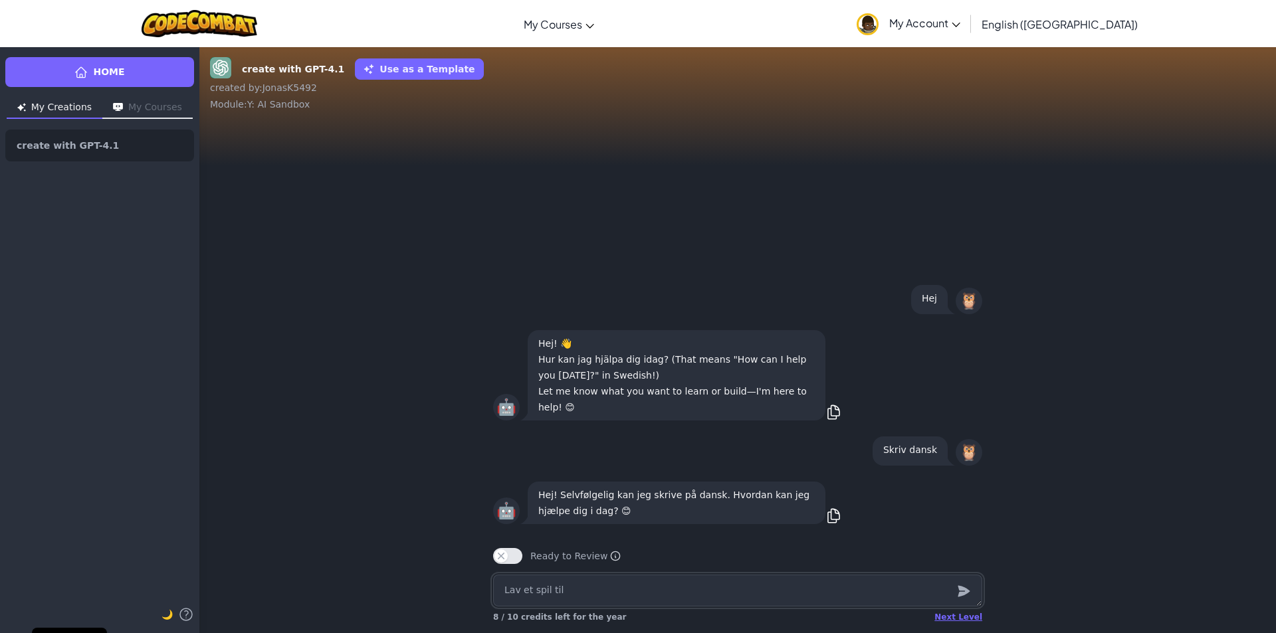
type textarea "x"
type textarea "Lav et spil til"
type textarea "x"
type textarea "Lav et spil til m"
type textarea "x"
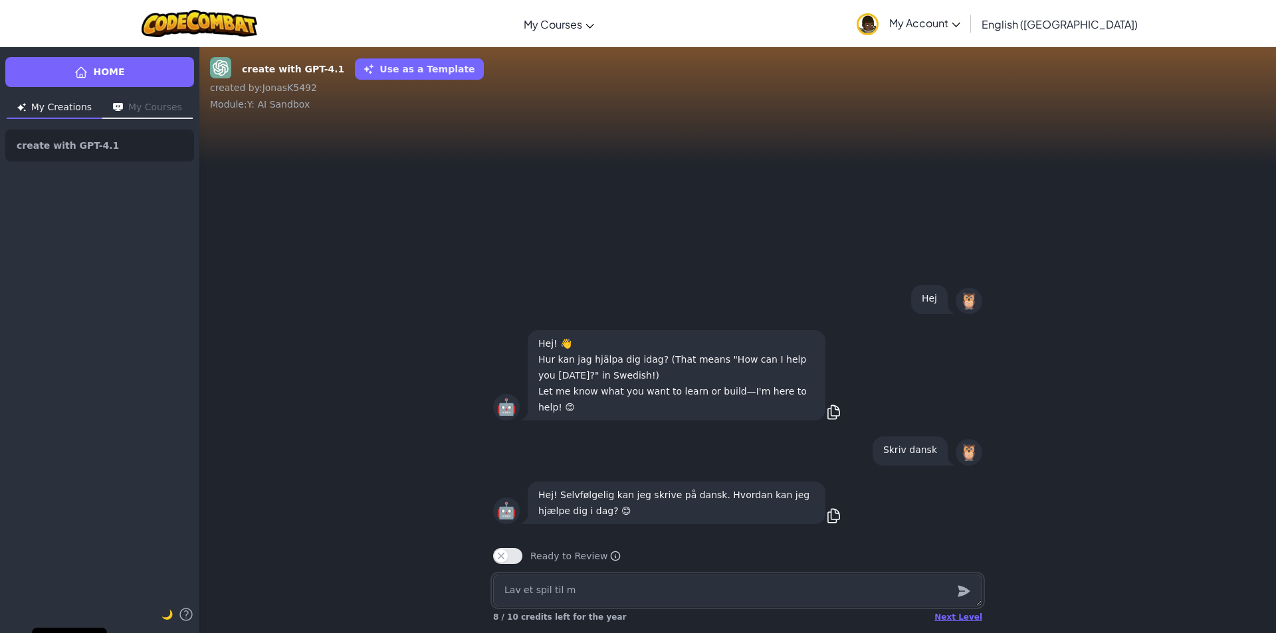
type textarea "Lav et spil til mi"
type textarea "x"
type textarea "Lav et spil til mig"
type textarea "x"
type textarea "Lav et spil til mig"
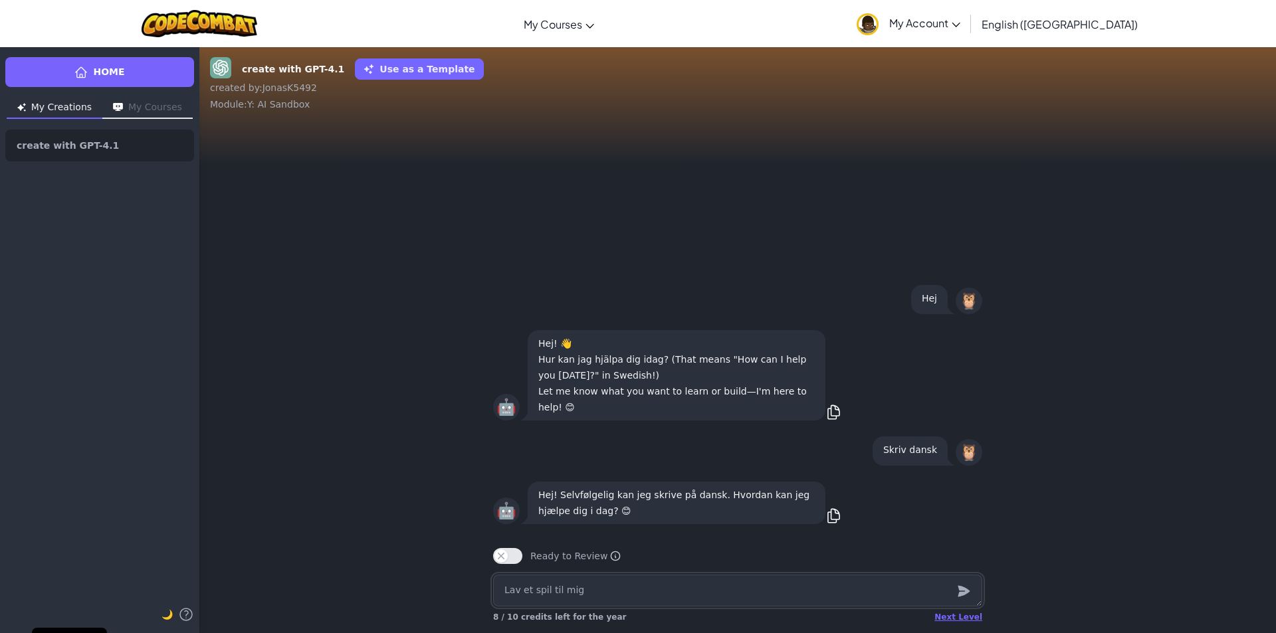
type textarea "x"
type textarea "Lav et spil til mig m"
type textarea "x"
type textarea "Lav et spil til mig me"
type textarea "x"
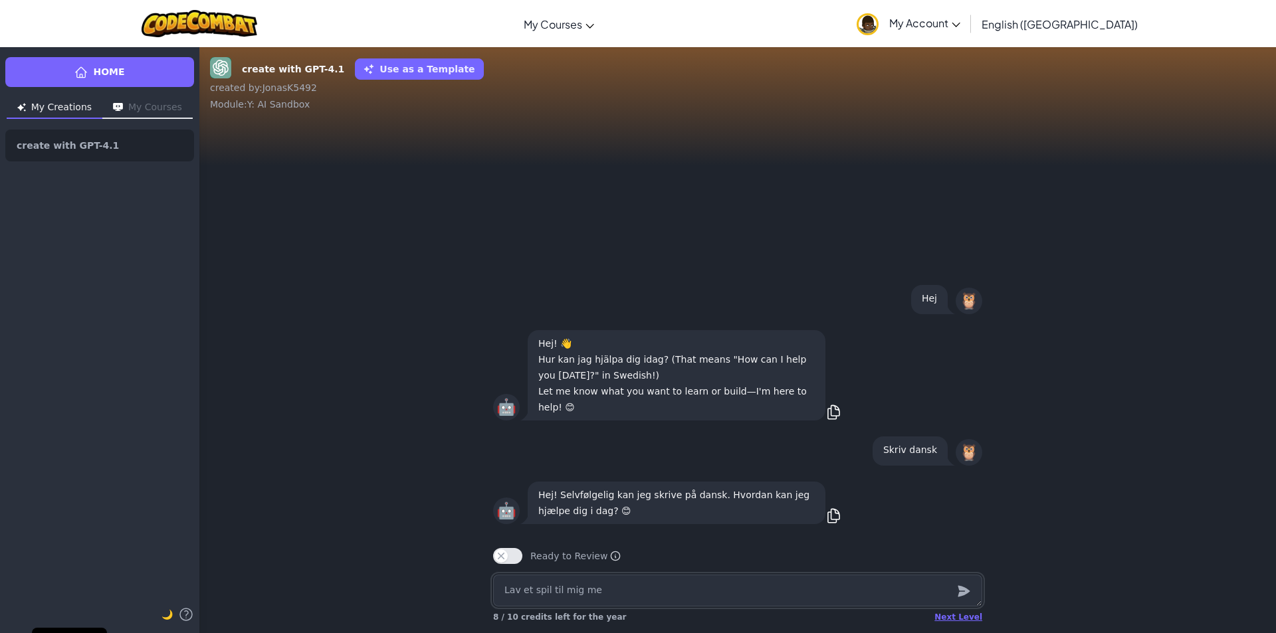
type textarea "Lav et spil til mig med"
type textarea "x"
type textarea "Lav et spil til mig med"
type textarea "x"
type textarea "Lav et spil til mig med s"
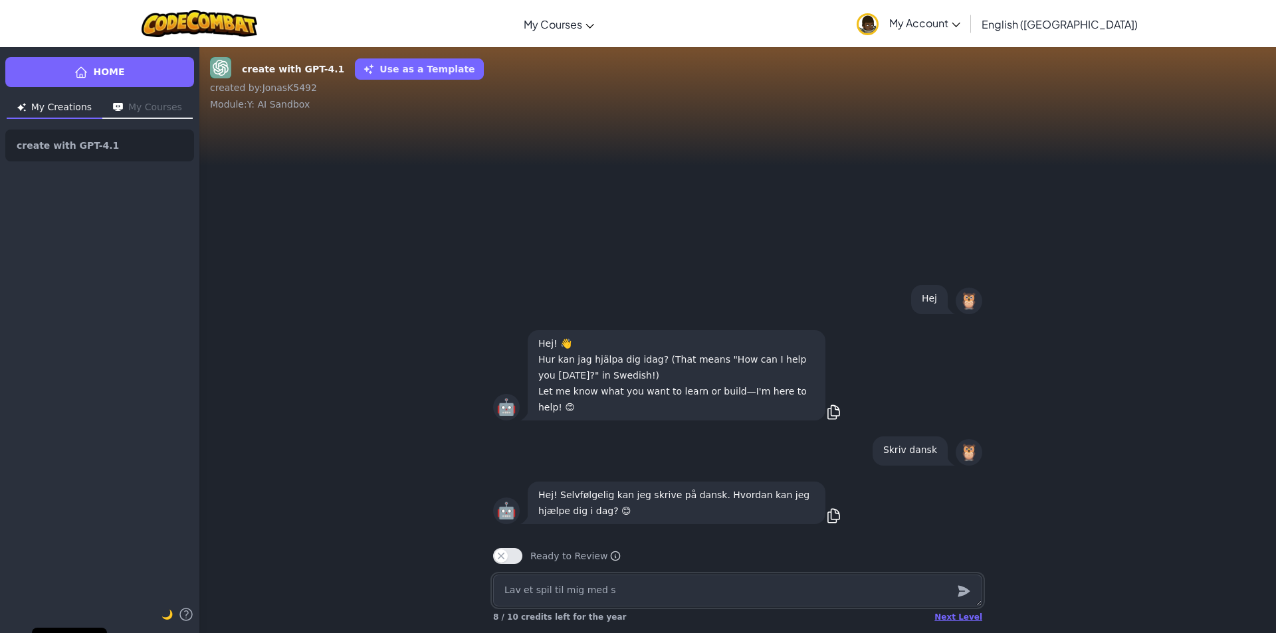
type textarea "x"
type textarea "Lav et spil til mig med"
type textarea "x"
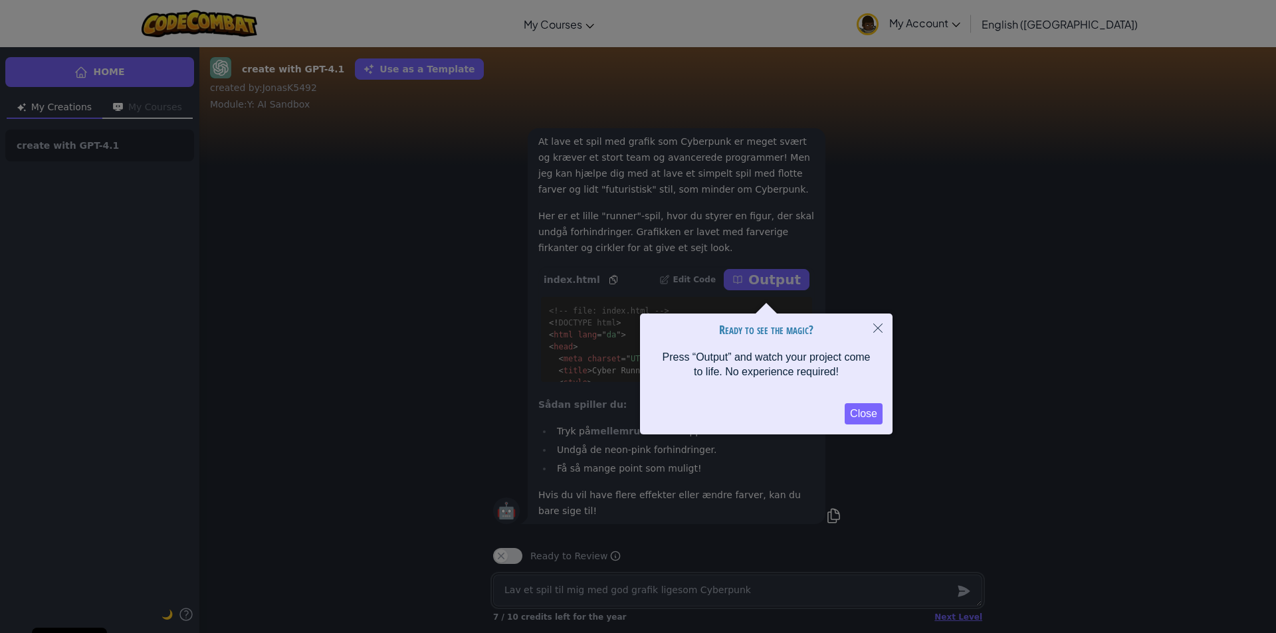
scroll to position [1, 0]
click at [789, 286] on div at bounding box center [767, 279] width 90 height 35
click at [785, 283] on div at bounding box center [767, 279] width 90 height 35
click at [862, 413] on button "Close" at bounding box center [864, 413] width 38 height 21
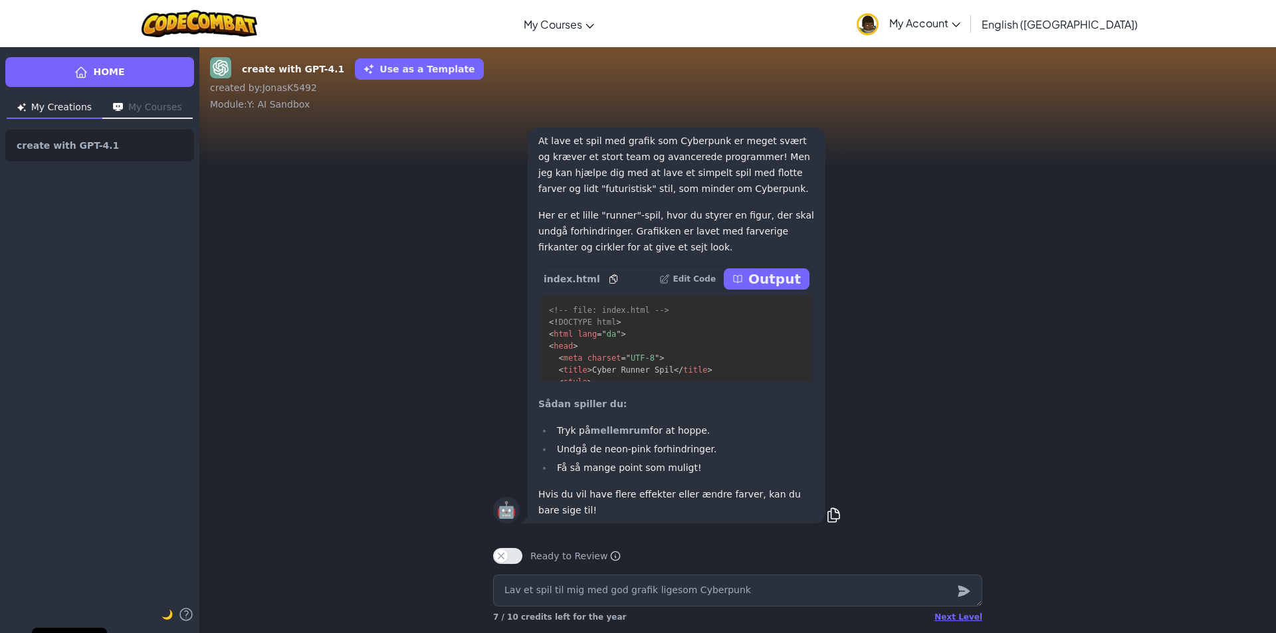
click at [776, 283] on p "Output" at bounding box center [774, 279] width 52 height 19
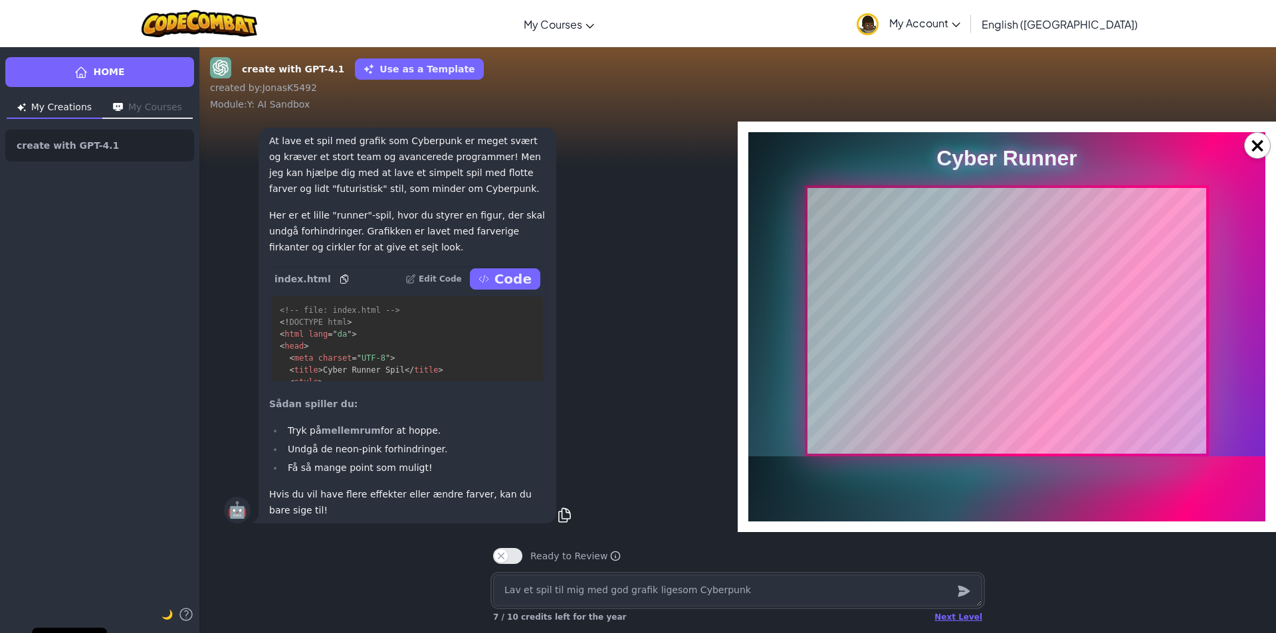
scroll to position [0, 0]
click at [716, 582] on textarea "Lav et spil til mig med god grafik ligesom Cyberpunk" at bounding box center [737, 591] width 489 height 32
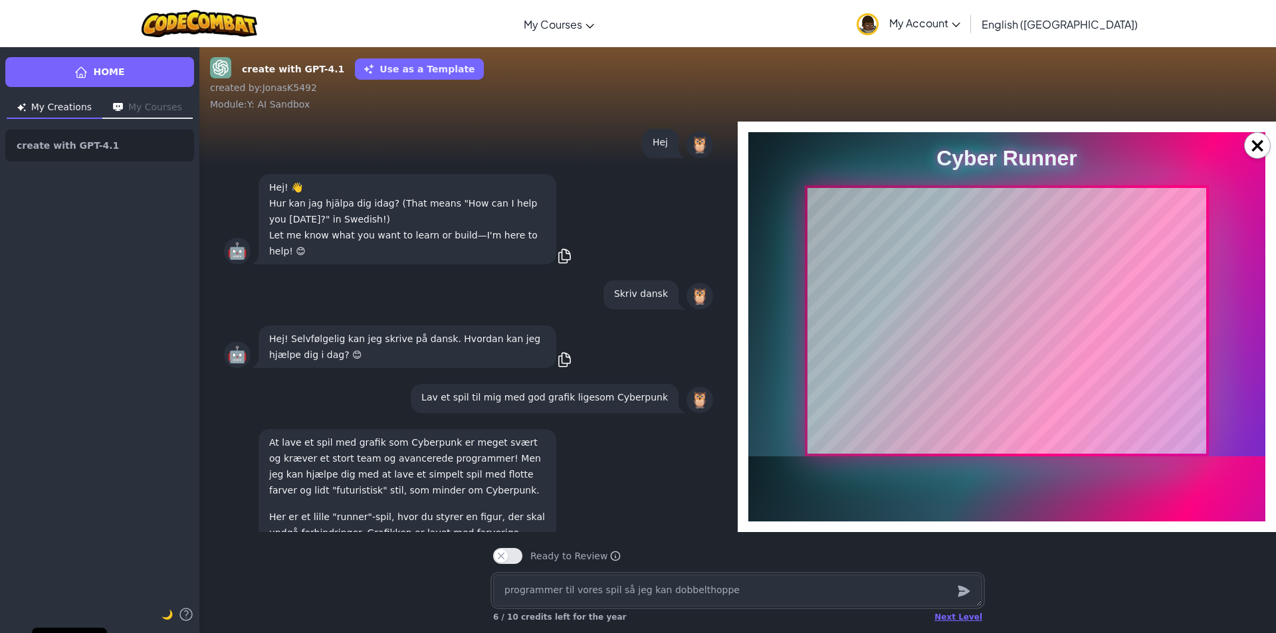
scroll to position [-726, 0]
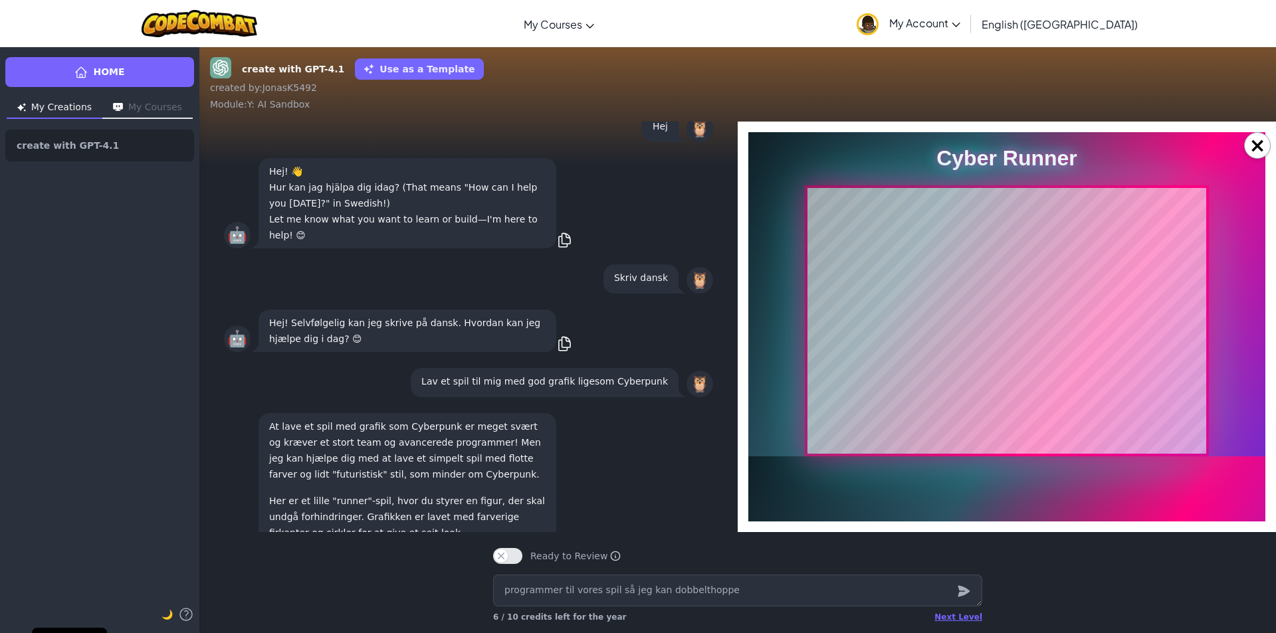
click at [1260, 150] on button "×" at bounding box center [1257, 145] width 27 height 27
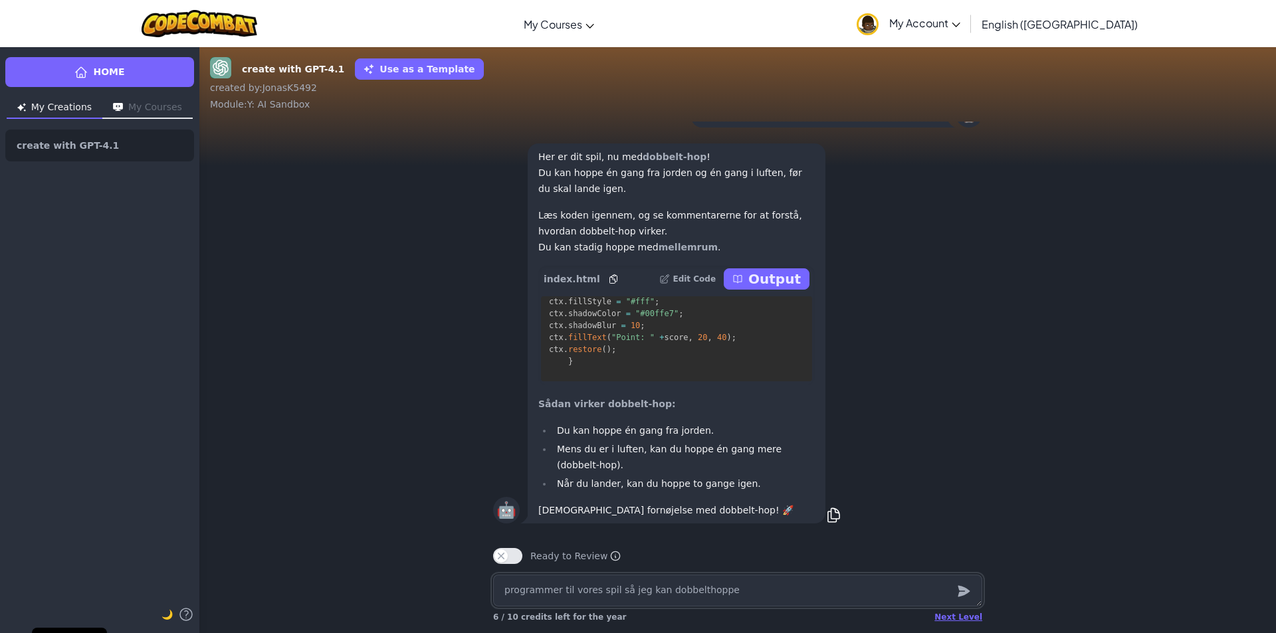
scroll to position [1218, 0]
click at [769, 260] on div "Her er dit spil, nu med dobbelt-hop ! Du kan hoppe én gang fra jorden og én gan…" at bounding box center [677, 334] width 298 height 380
click at [780, 278] on p "Output" at bounding box center [774, 279] width 52 height 19
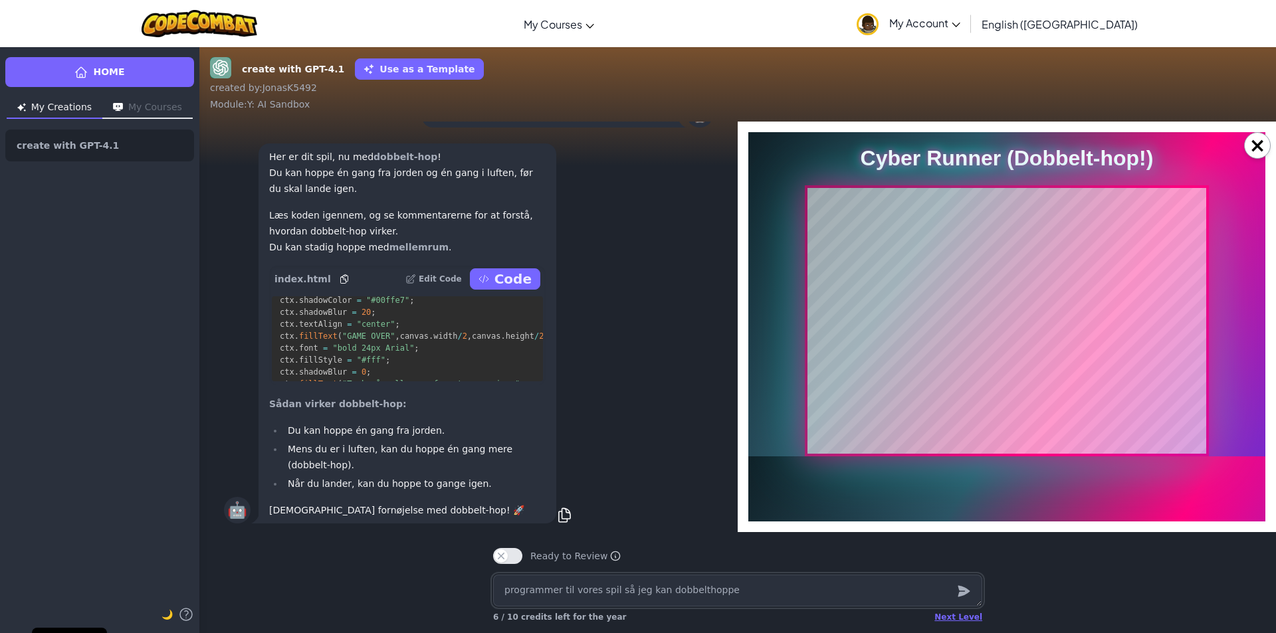
scroll to position [0, 0]
click at [1265, 148] on button "×" at bounding box center [1257, 145] width 27 height 27
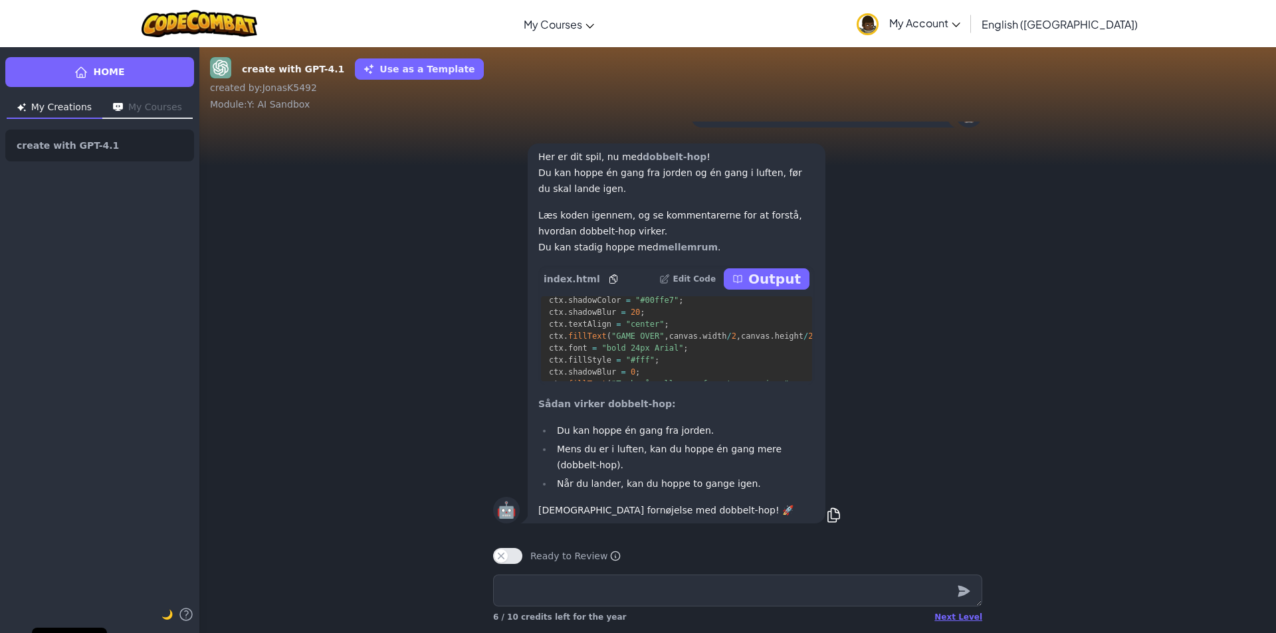
click at [783, 282] on p "Output" at bounding box center [774, 279] width 52 height 19
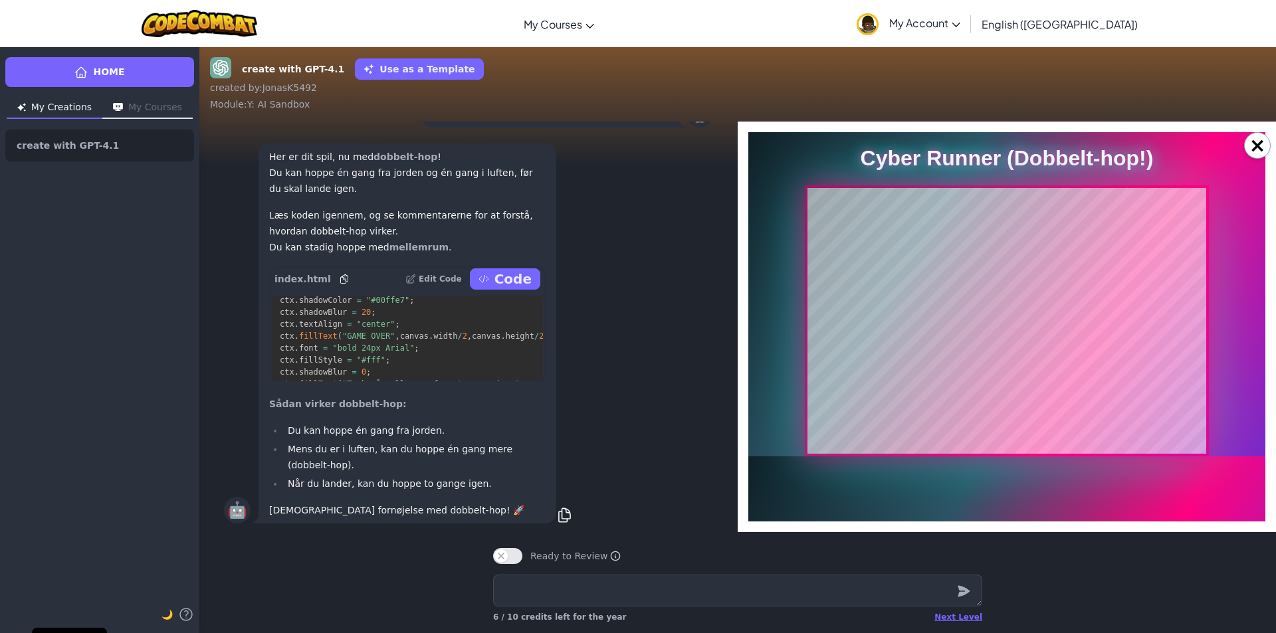
drag, startPoint x: 1255, startPoint y: 142, endPoint x: 1183, endPoint y: 173, distance: 78.9
click at [1256, 142] on button "×" at bounding box center [1257, 145] width 27 height 27
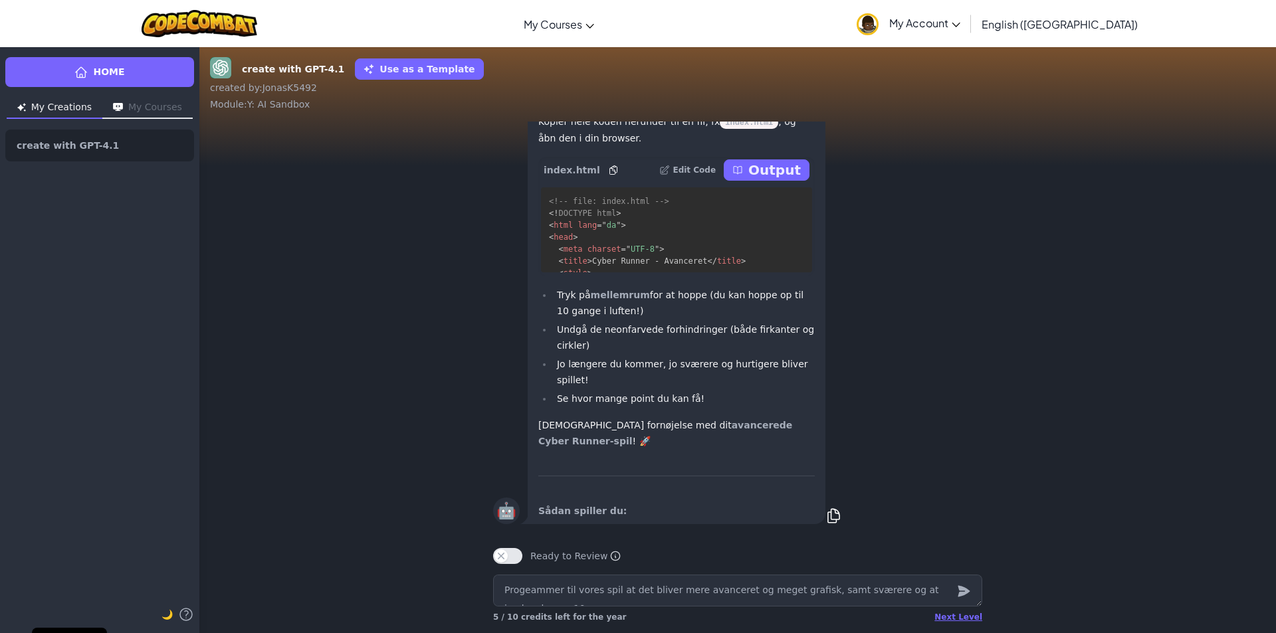
click at [767, 179] on p "Output" at bounding box center [774, 170] width 52 height 19
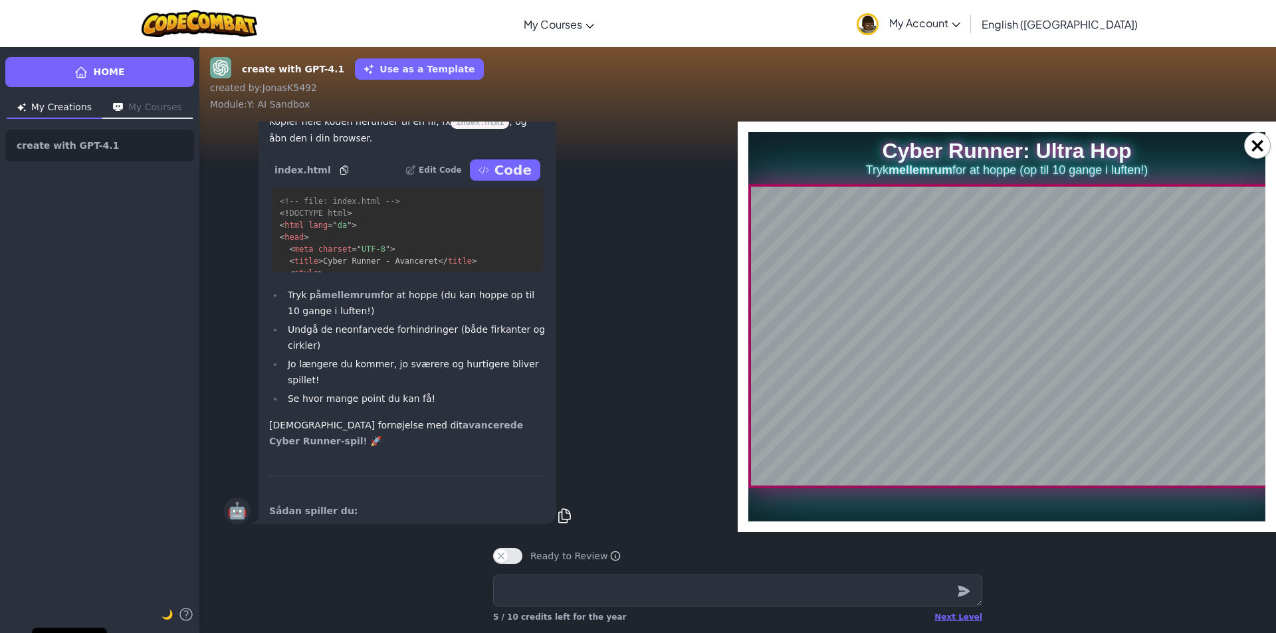
scroll to position [1218, 0]
click at [1251, 138] on button "×" at bounding box center [1257, 145] width 27 height 27
type textarea "x"
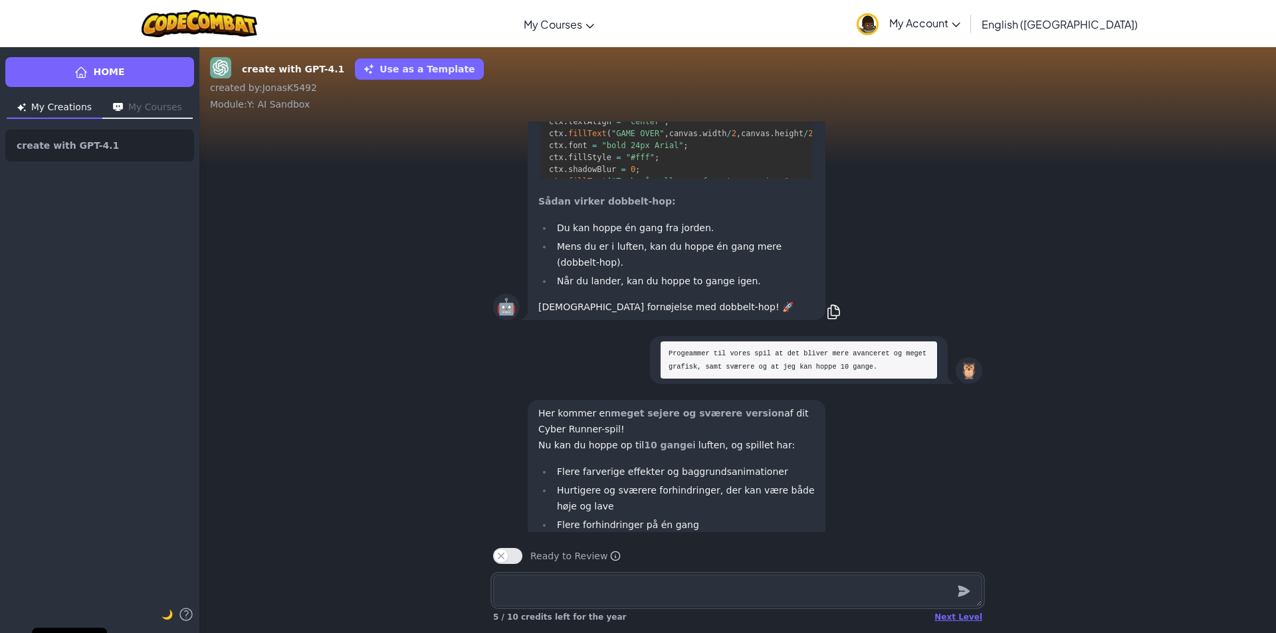
scroll to position [-553, 0]
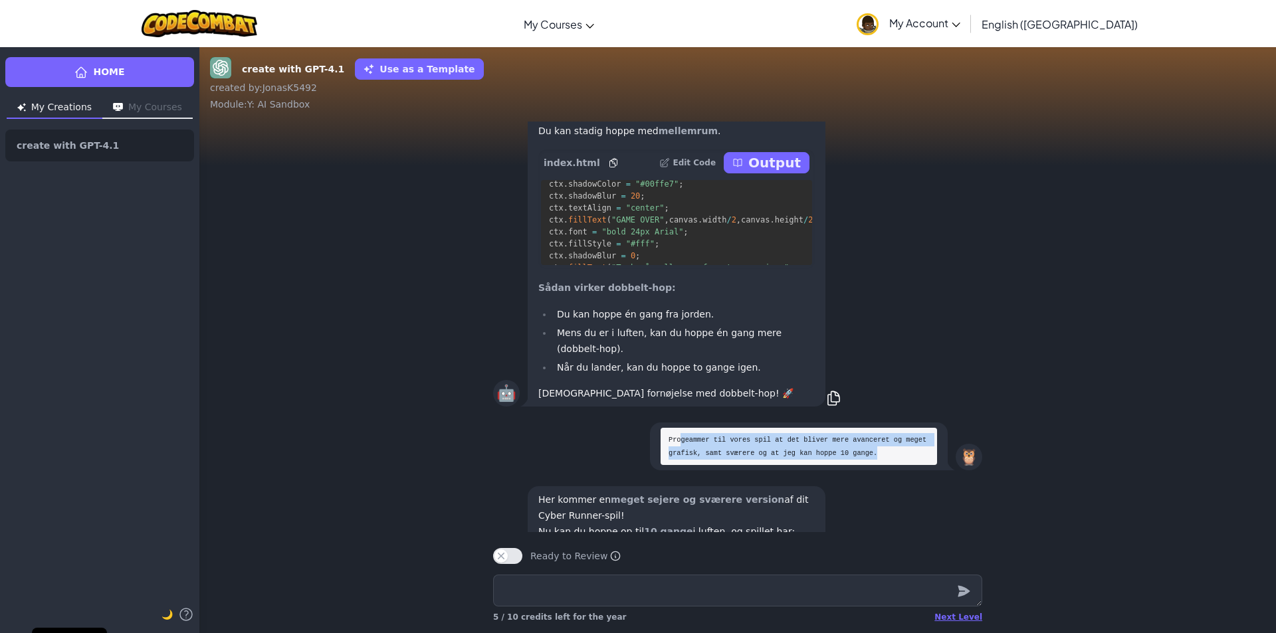
drag, startPoint x: 676, startPoint y: 490, endPoint x: 835, endPoint y: 502, distance: 159.3
click at [835, 457] on code "Progeammer til vores spil at det bliver mere avanceret og meget grafisk, samt s…" at bounding box center [799, 446] width 262 height 21
click at [847, 465] on pre "Progeammer til vores spil at det bliver mere avanceret og meget grafisk, samt s…" at bounding box center [798, 446] width 276 height 37
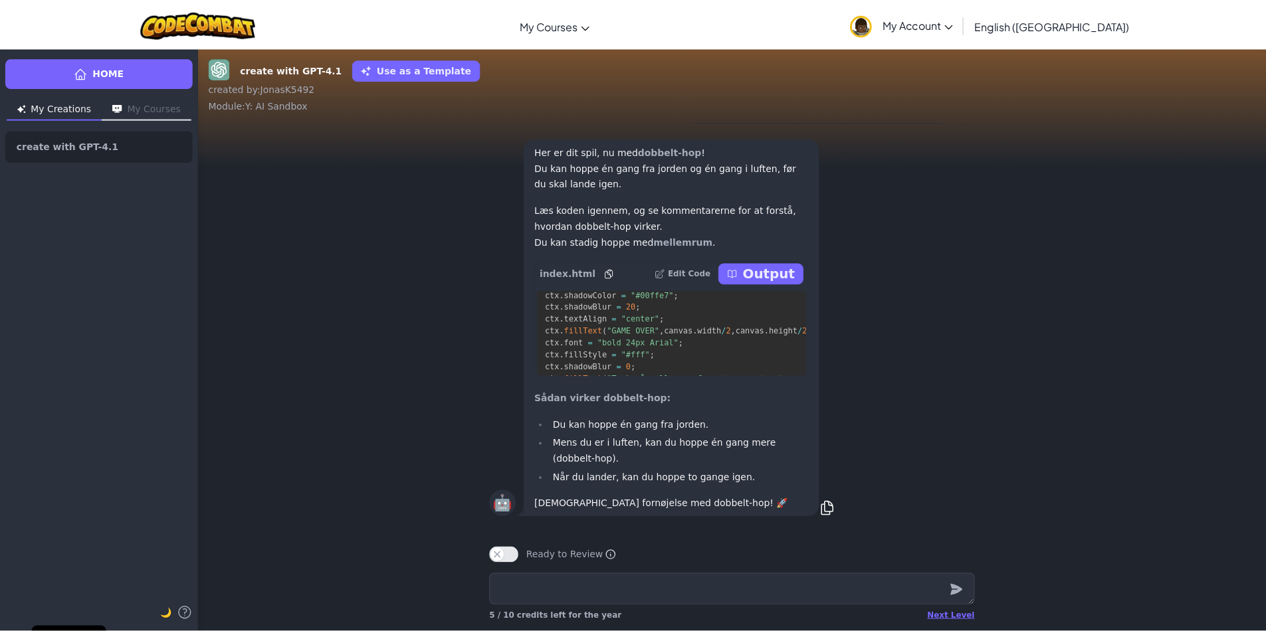
scroll to position [-886, 0]
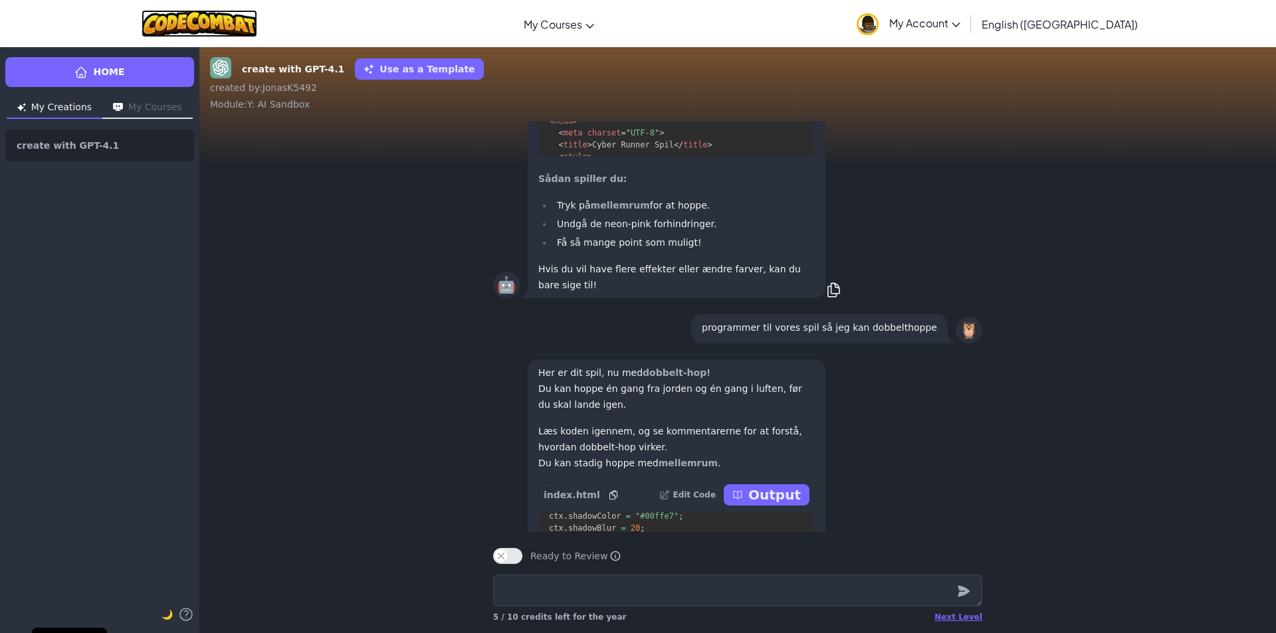
click at [195, 22] on img at bounding box center [200, 23] width 116 height 27
